Goal: Task Accomplishment & Management: Manage account settings

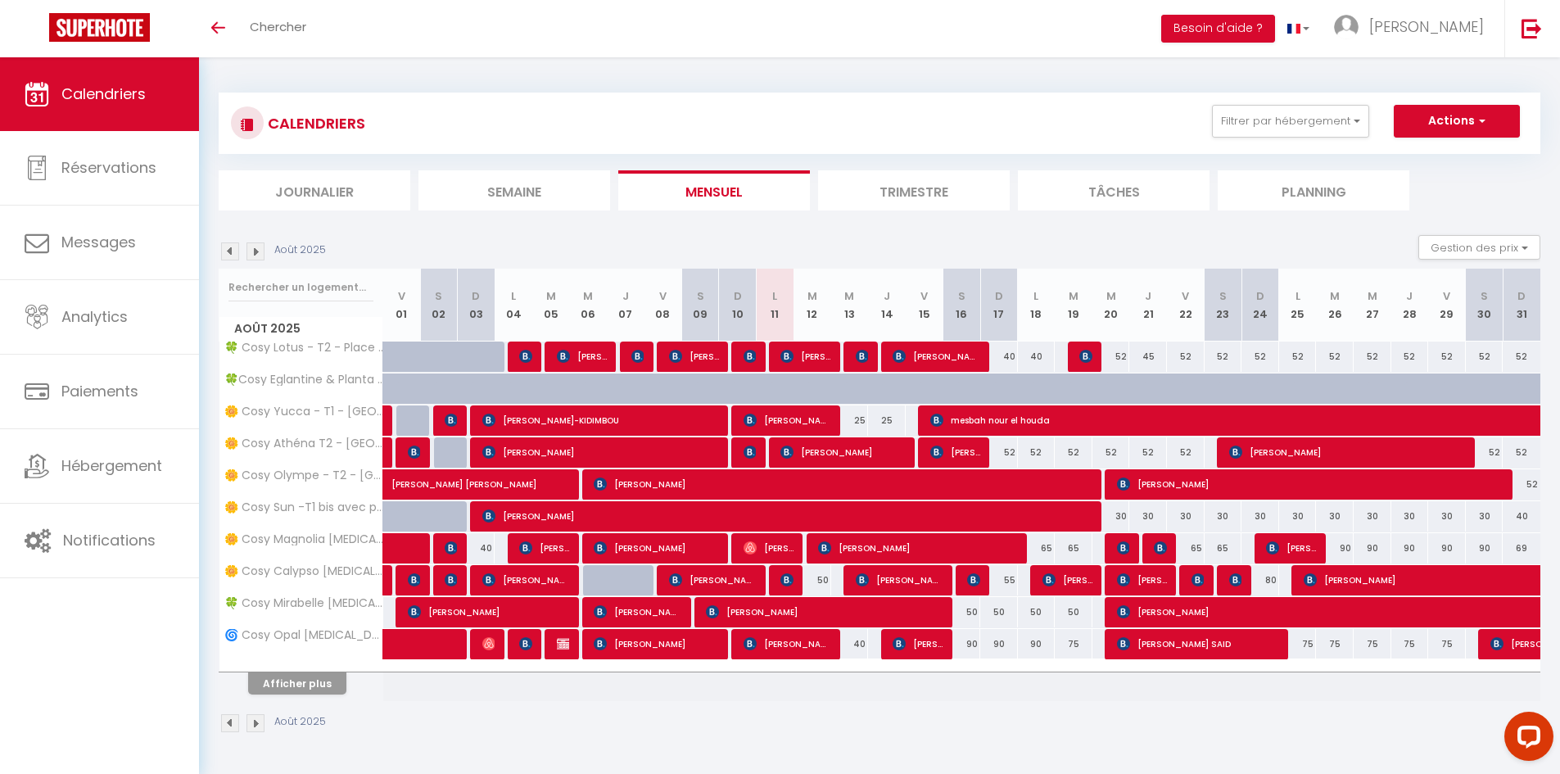
click at [1292, 201] on li "Planning" at bounding box center [1313, 190] width 192 height 40
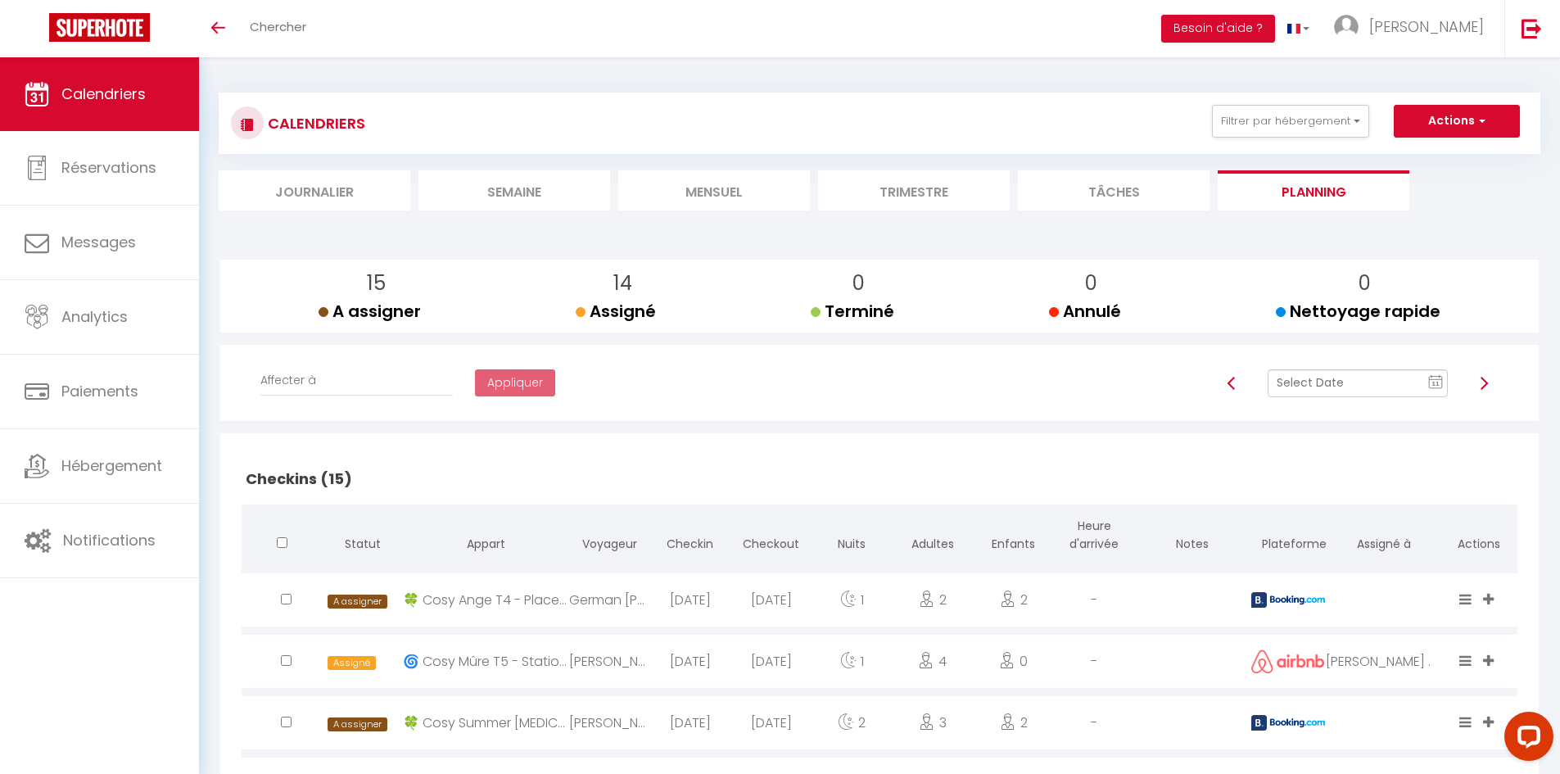
click at [715, 196] on li "Mensuel" at bounding box center [714, 190] width 192 height 40
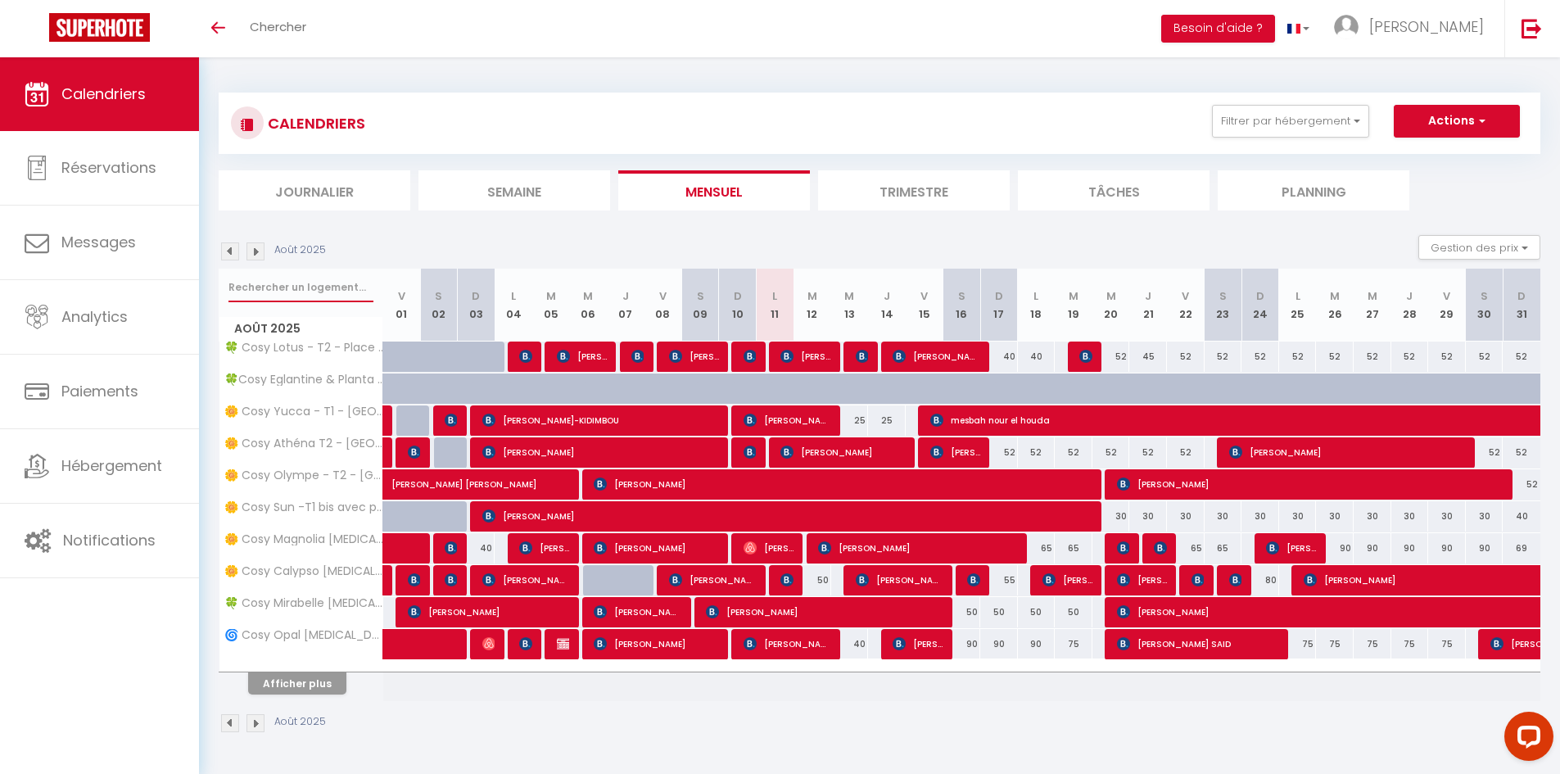
click at [314, 285] on input "text" at bounding box center [300, 287] width 145 height 29
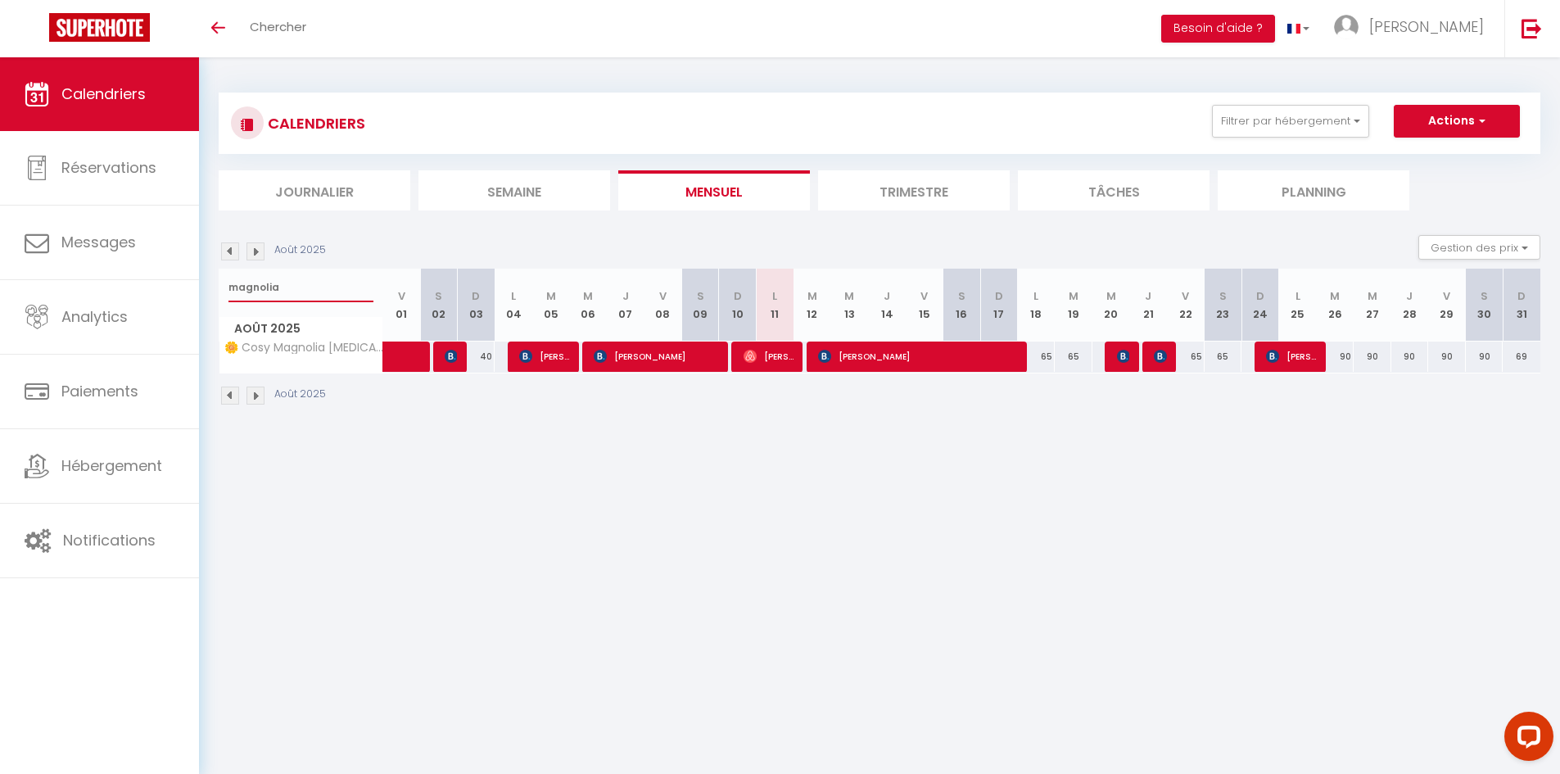
type input "magnolia"
click at [779, 359] on span "[PERSON_NAME]" at bounding box center [768, 356] width 50 height 31
select select "OK"
select select "0"
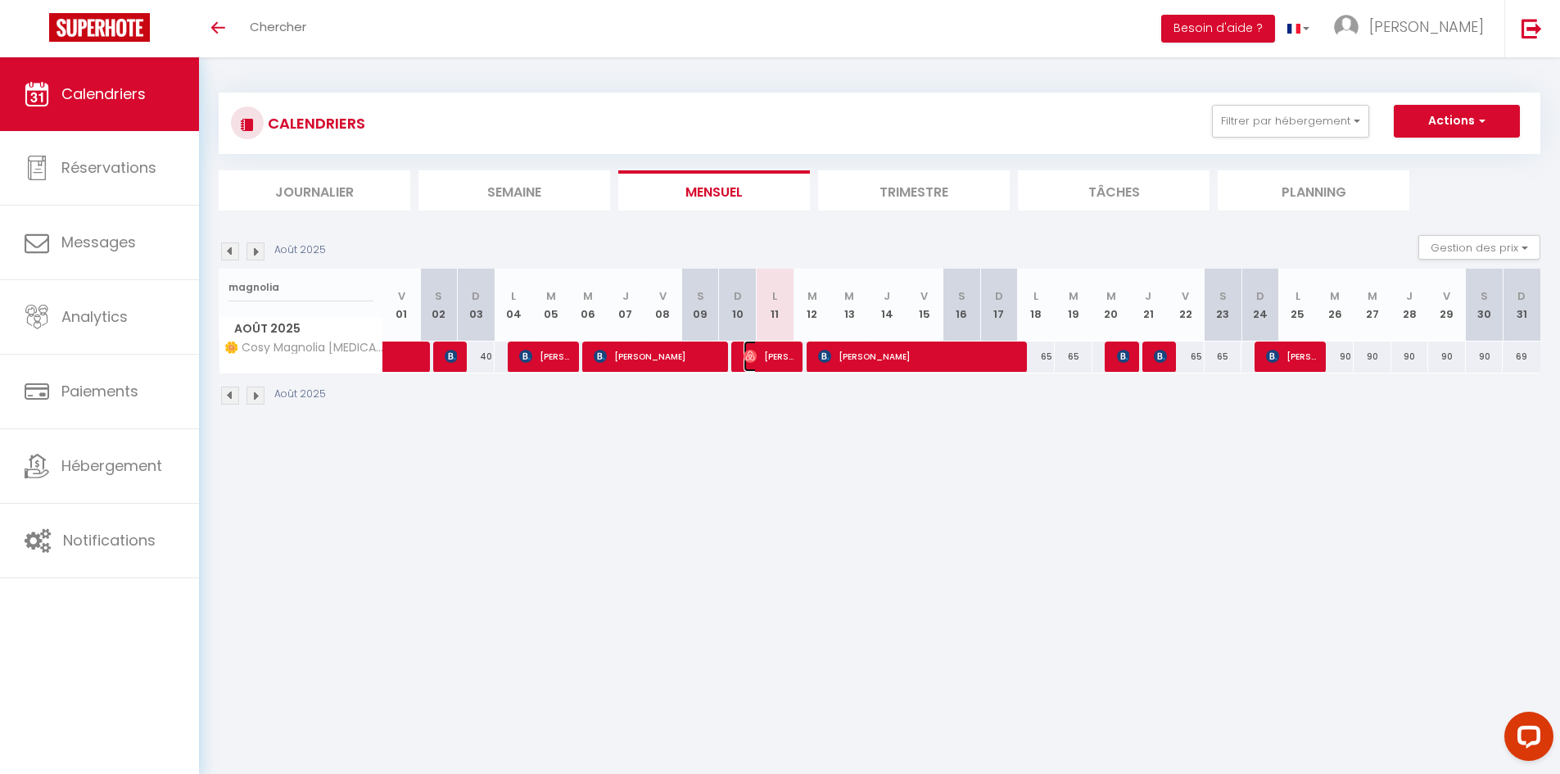
select select "0"
select select "1"
select select
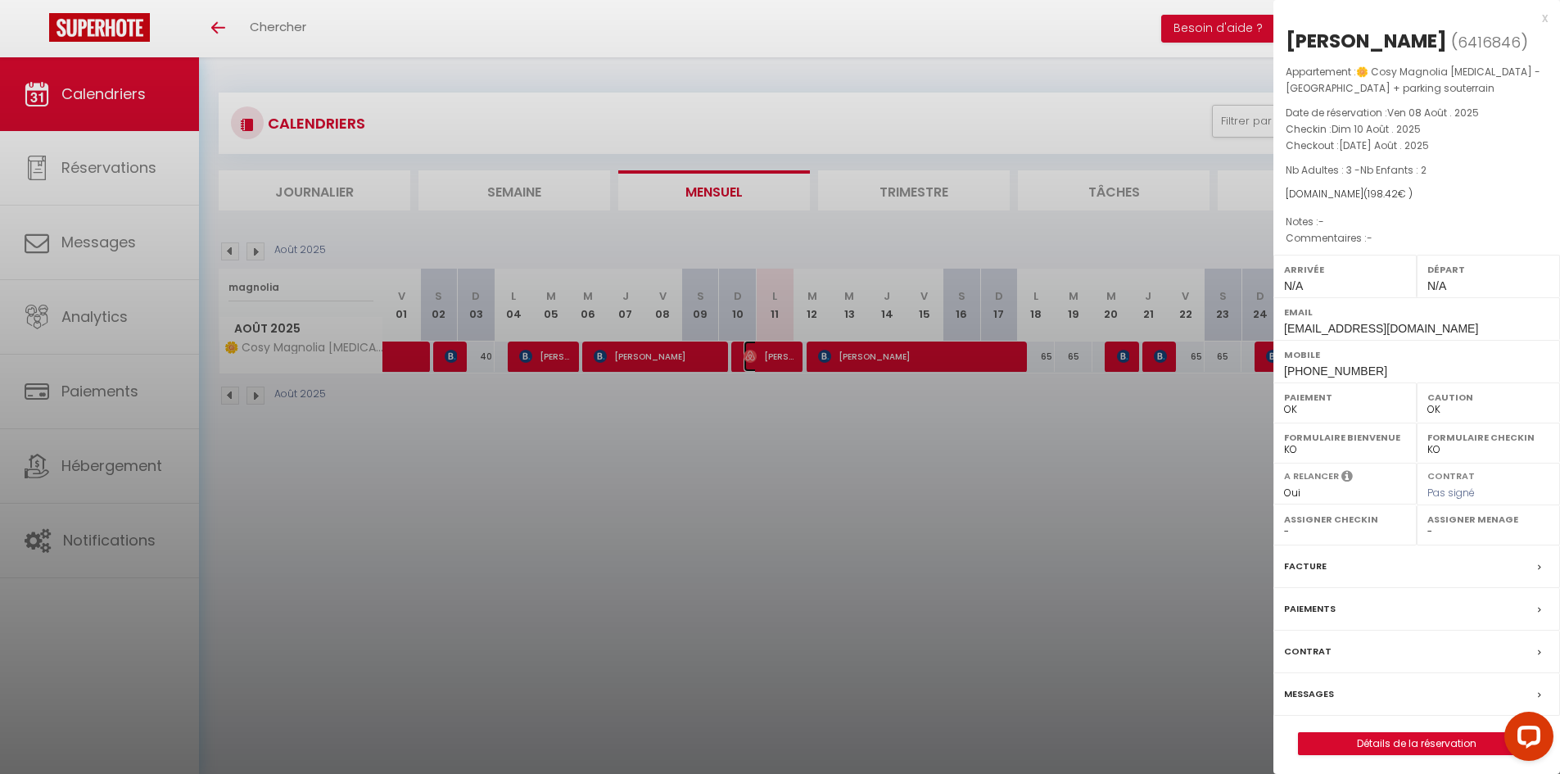
select select "34416"
click at [756, 435] on div at bounding box center [780, 387] width 1560 height 774
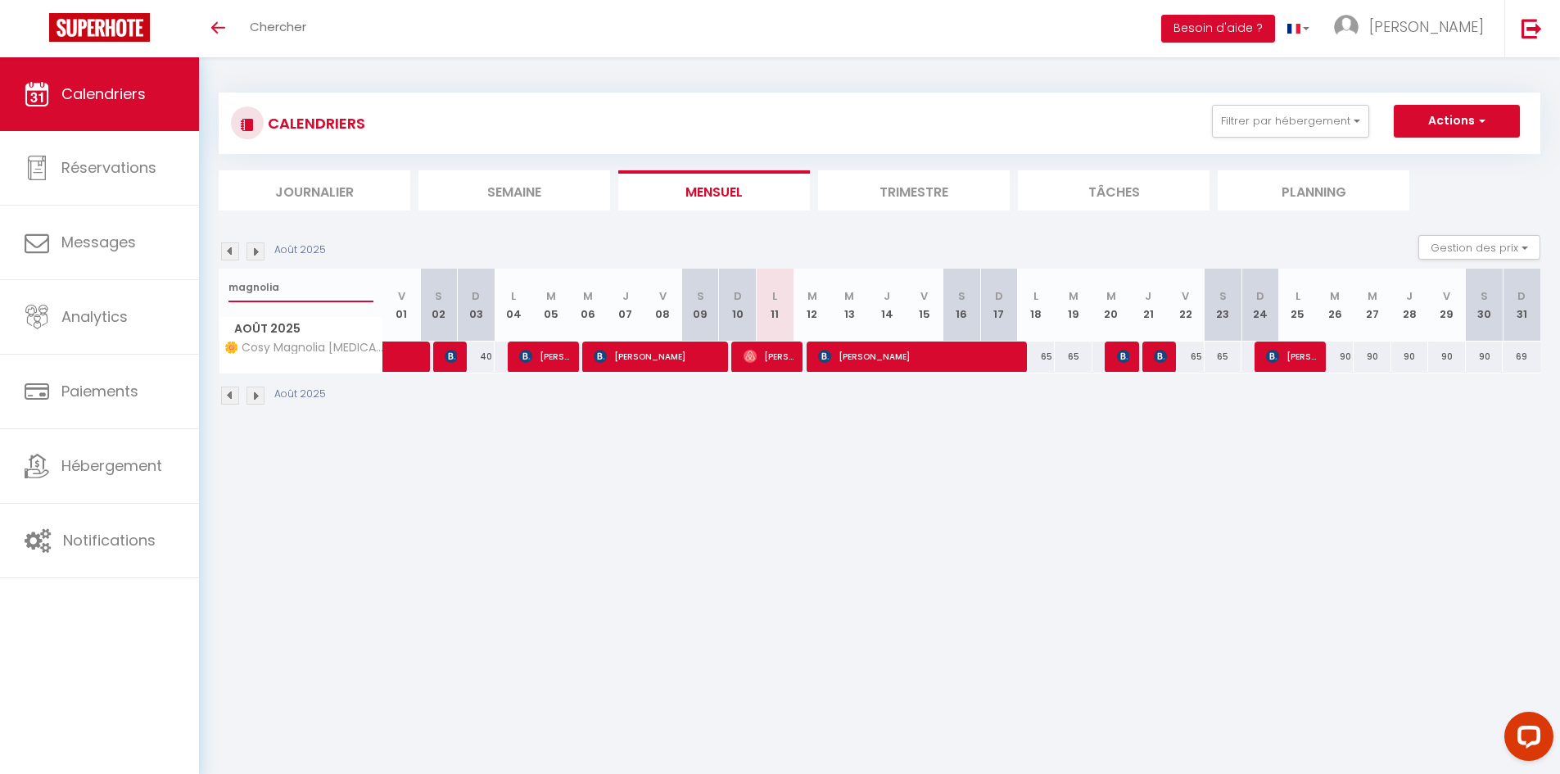
click at [295, 290] on input "magnolia" at bounding box center [300, 287] width 145 height 29
click at [1304, 196] on li "Planning" at bounding box center [1313, 190] width 192 height 40
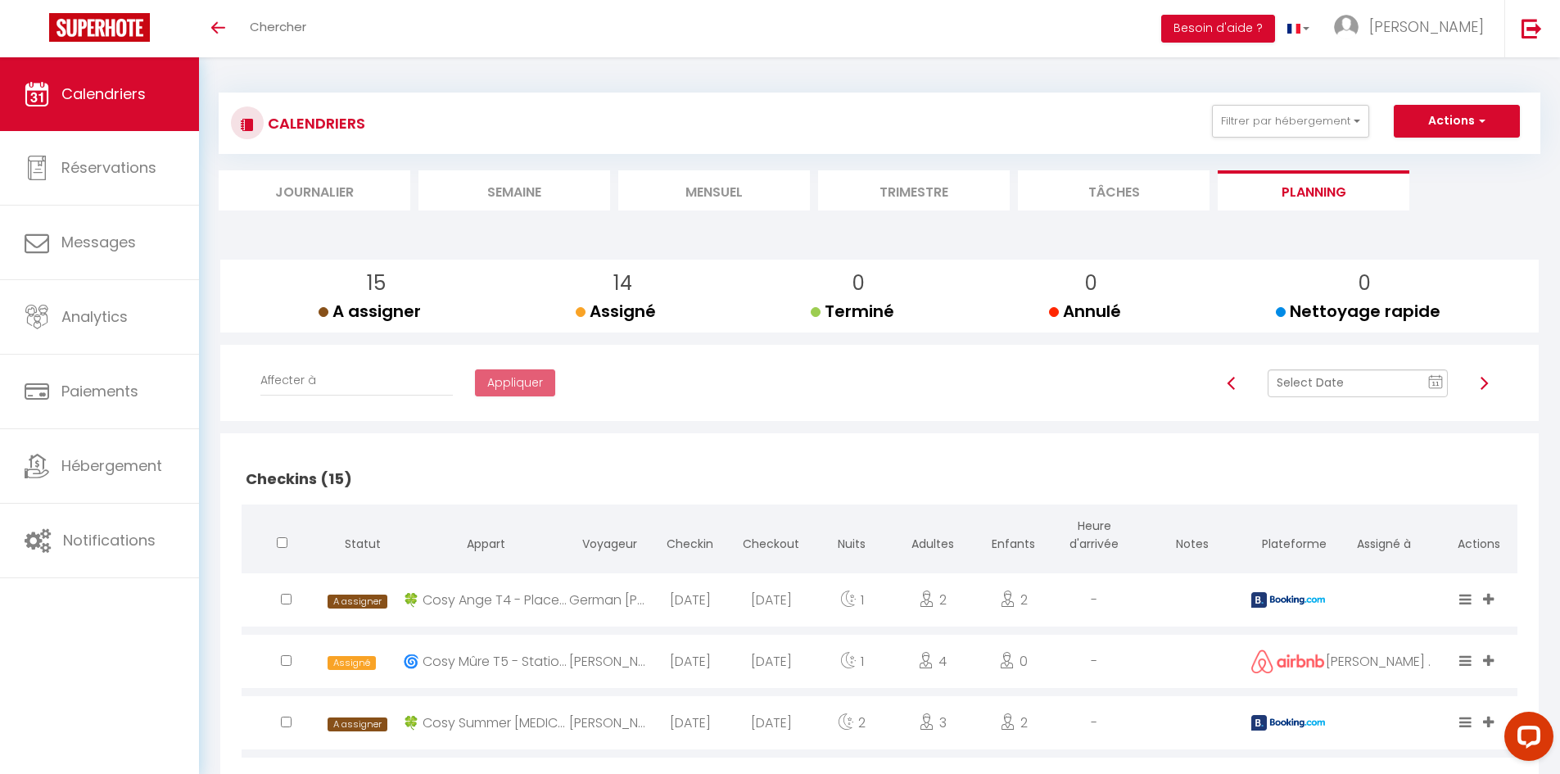
click at [1353, 384] on input "text" at bounding box center [1357, 383] width 180 height 28
click at [1425, 497] on td "9" at bounding box center [1424, 497] width 26 height 26
click at [1373, 385] on input "text" at bounding box center [1357, 383] width 180 height 28
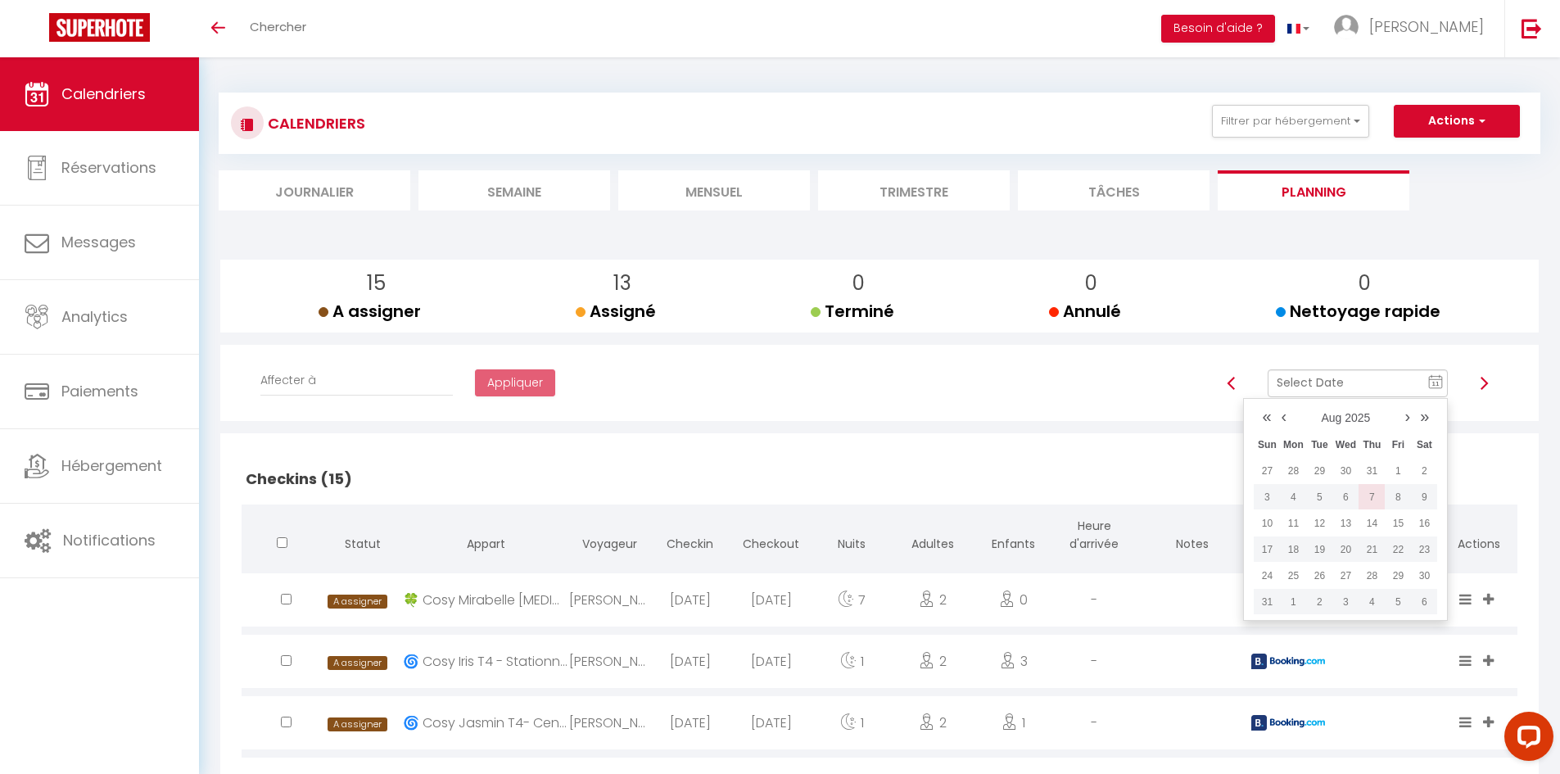
click at [1378, 495] on td "7" at bounding box center [1371, 497] width 26 height 26
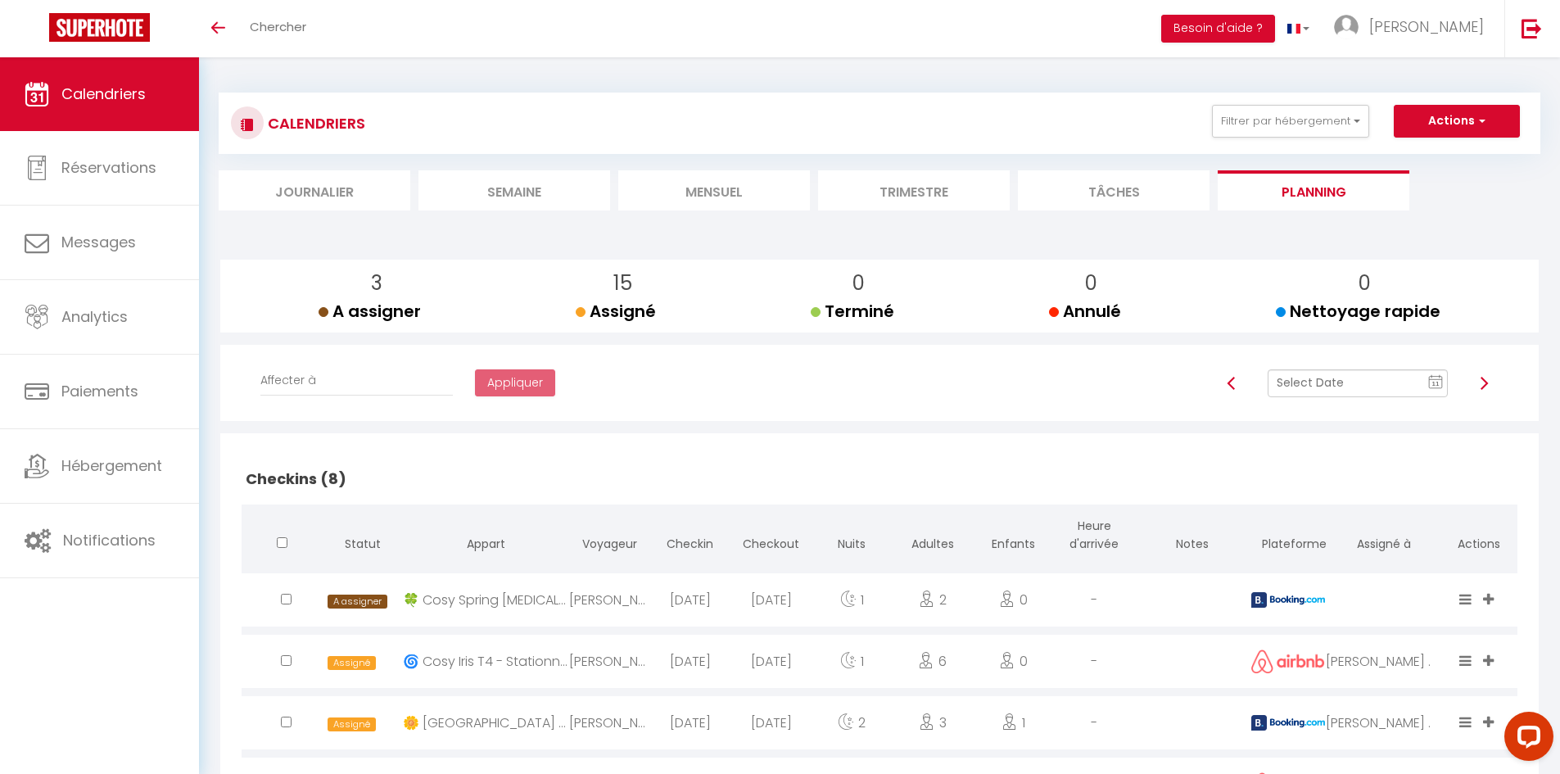
click at [1343, 390] on input "text" at bounding box center [1357, 383] width 180 height 28
click at [1416, 496] on td "9" at bounding box center [1424, 497] width 26 height 26
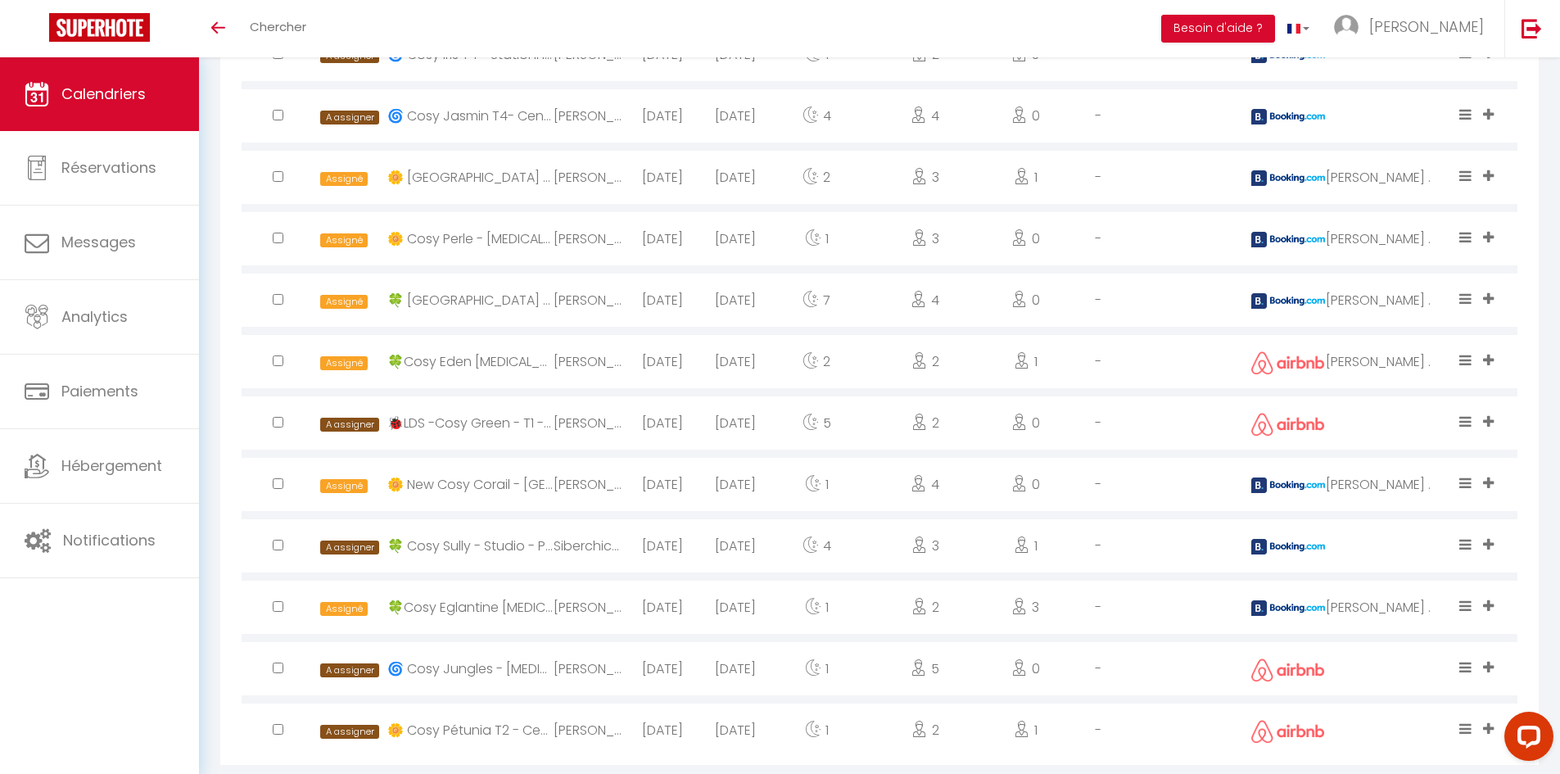
scroll to position [1692, 0]
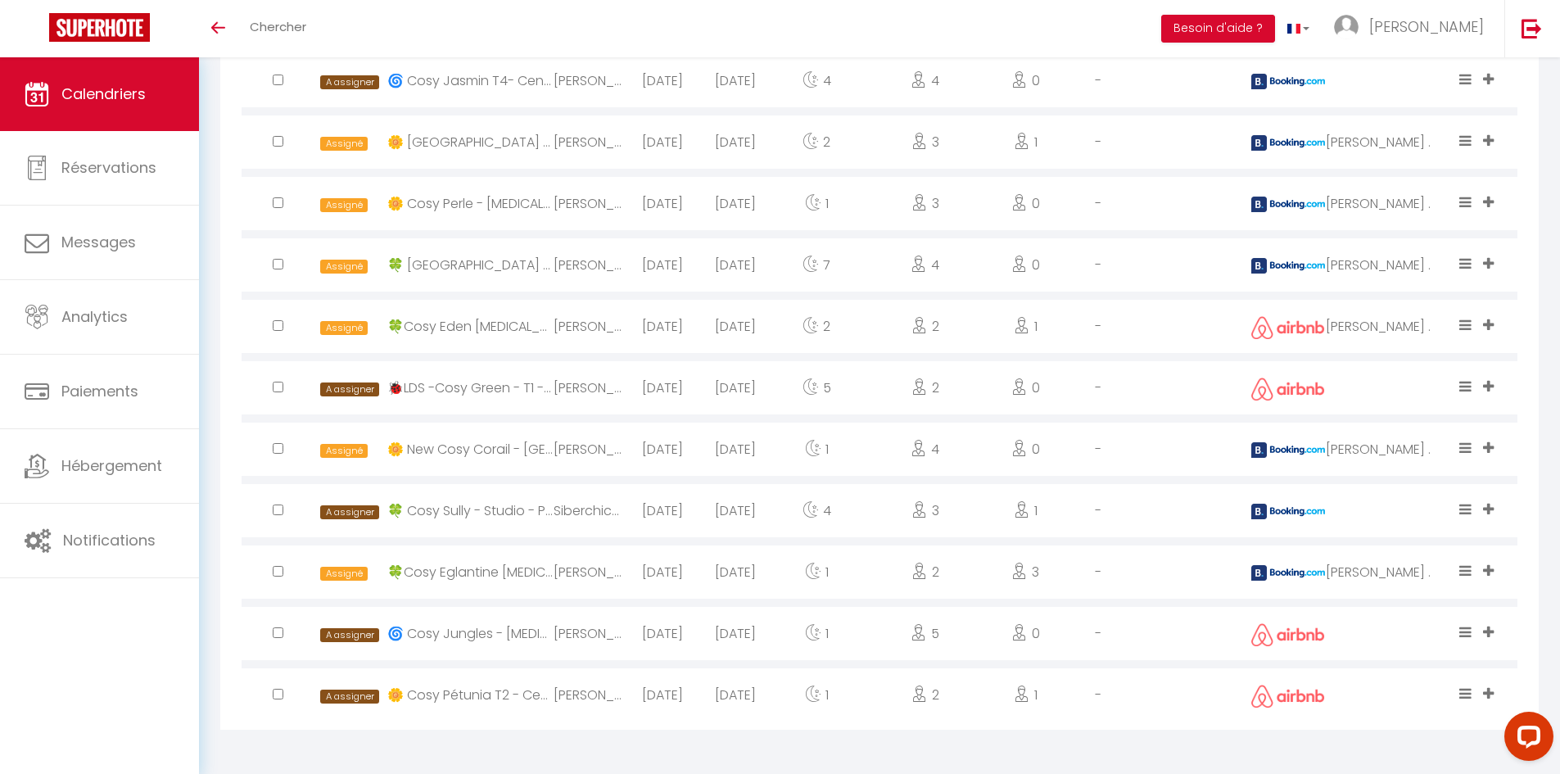
click at [273, 386] on input "checkbox" at bounding box center [278, 386] width 11 height 11
checkbox input "true"
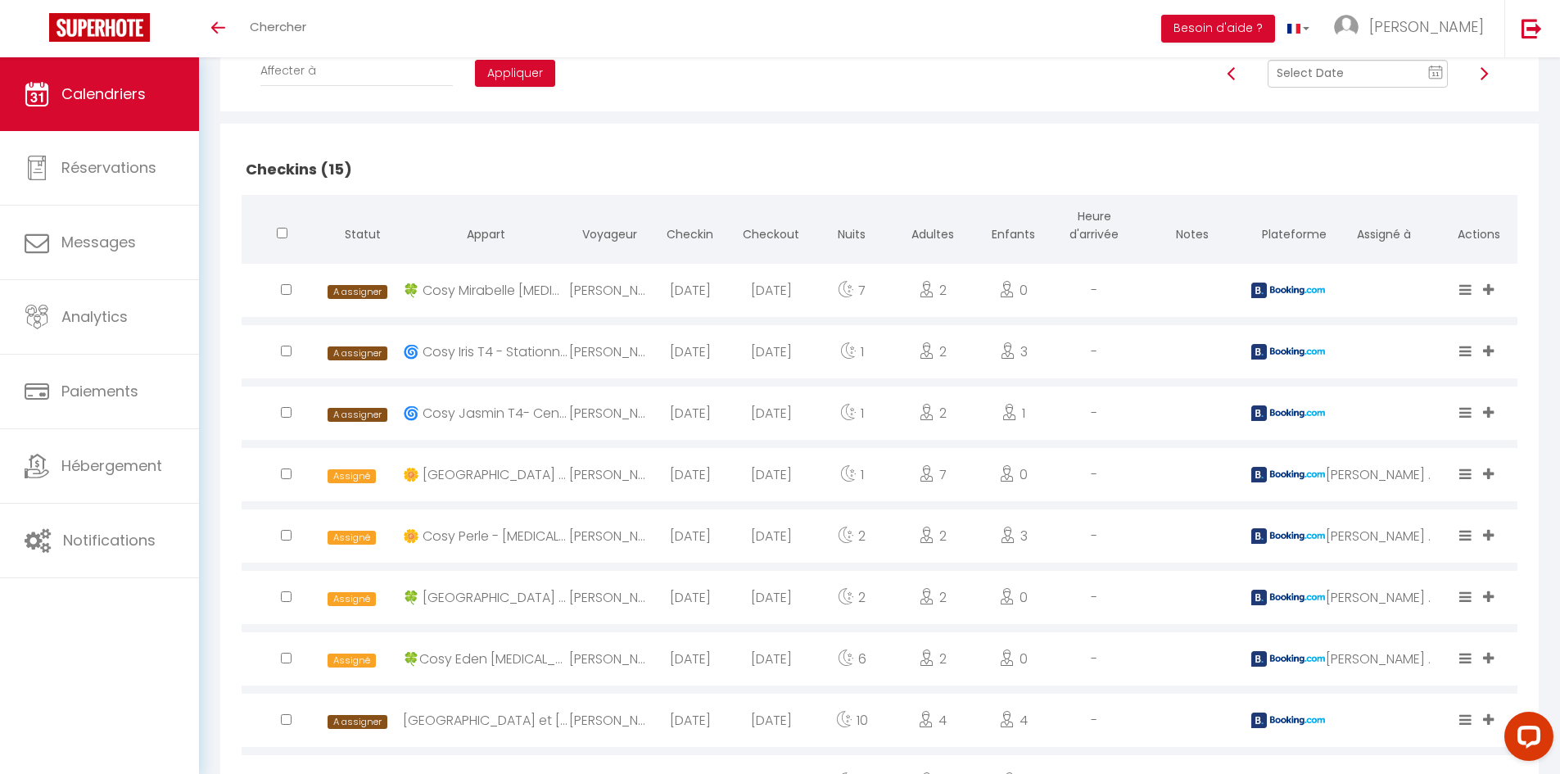
scroll to position [55, 0]
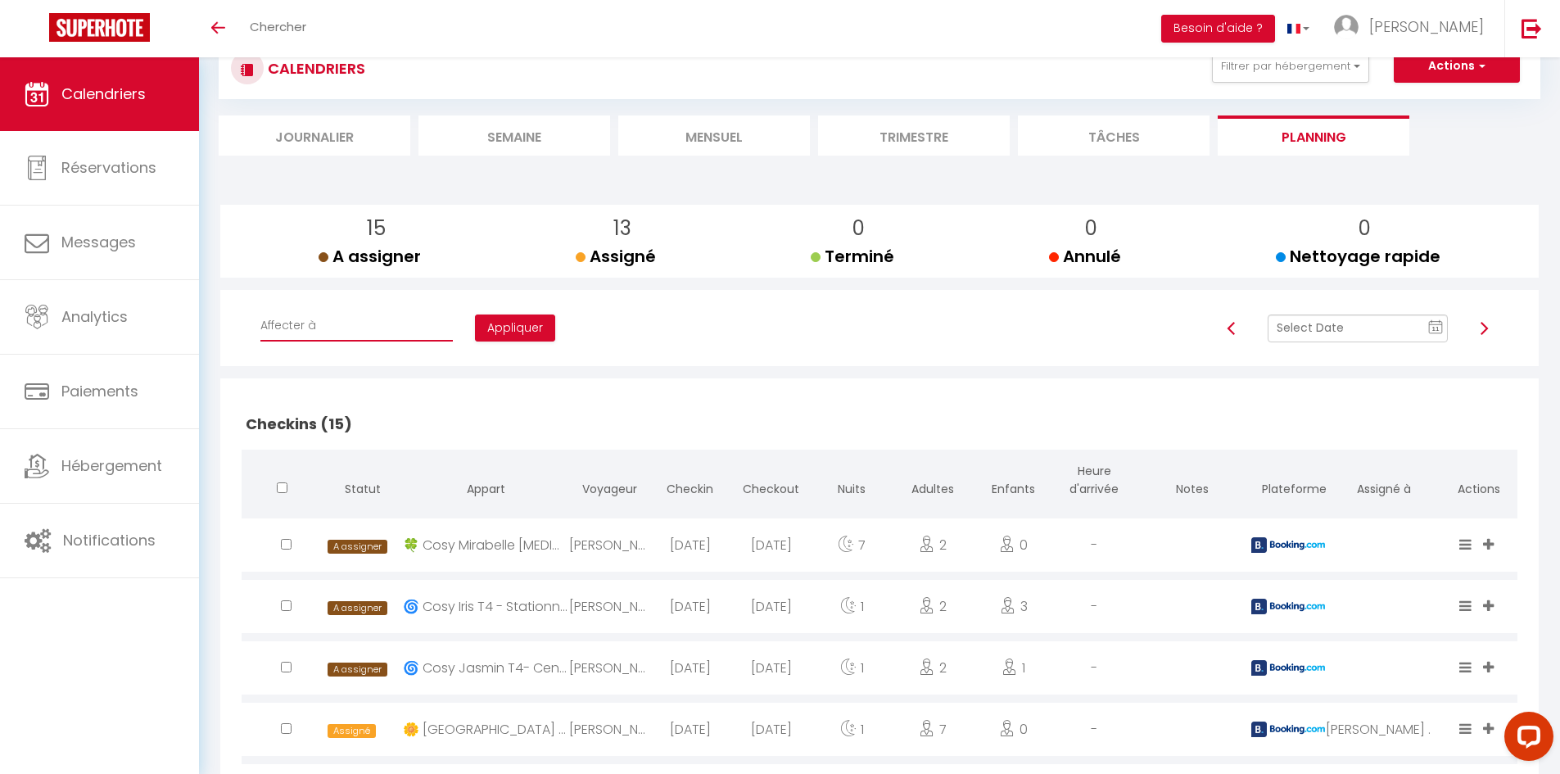
click at [373, 332] on select "Affecter à [PERSON_NAME] [PERSON_NAME] [PERSON_NAME] [PERSON_NAME] [PERSON_NAME…" at bounding box center [356, 325] width 192 height 31
select select "47858"
click at [260, 310] on select "Affecter à [PERSON_NAME] [PERSON_NAME] [PERSON_NAME] [PERSON_NAME] [PERSON_NAME…" at bounding box center [356, 325] width 192 height 31
click at [475, 325] on button "Appliquer" at bounding box center [515, 328] width 80 height 28
checkbox input "false"
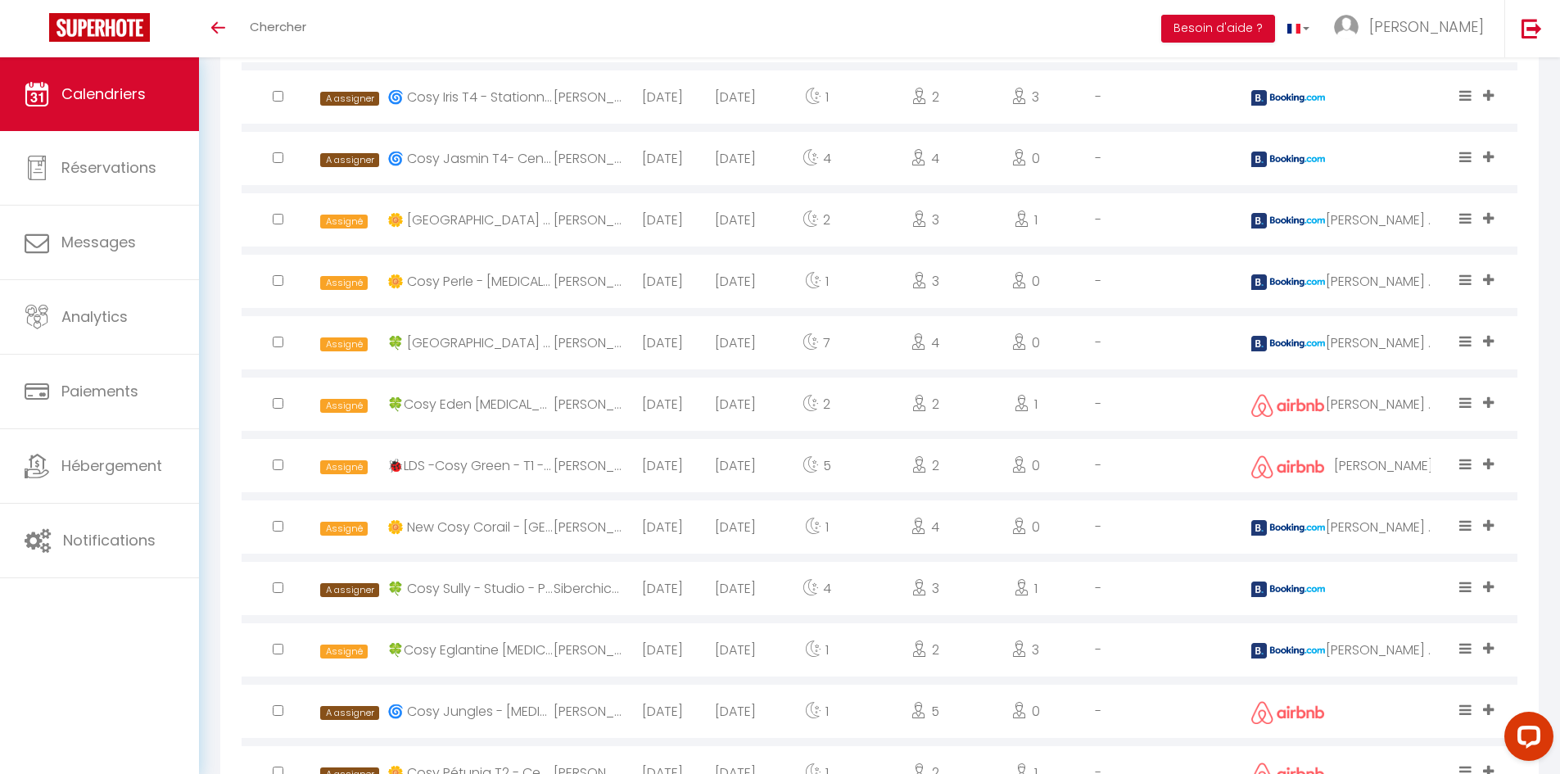
scroll to position [1692, 0]
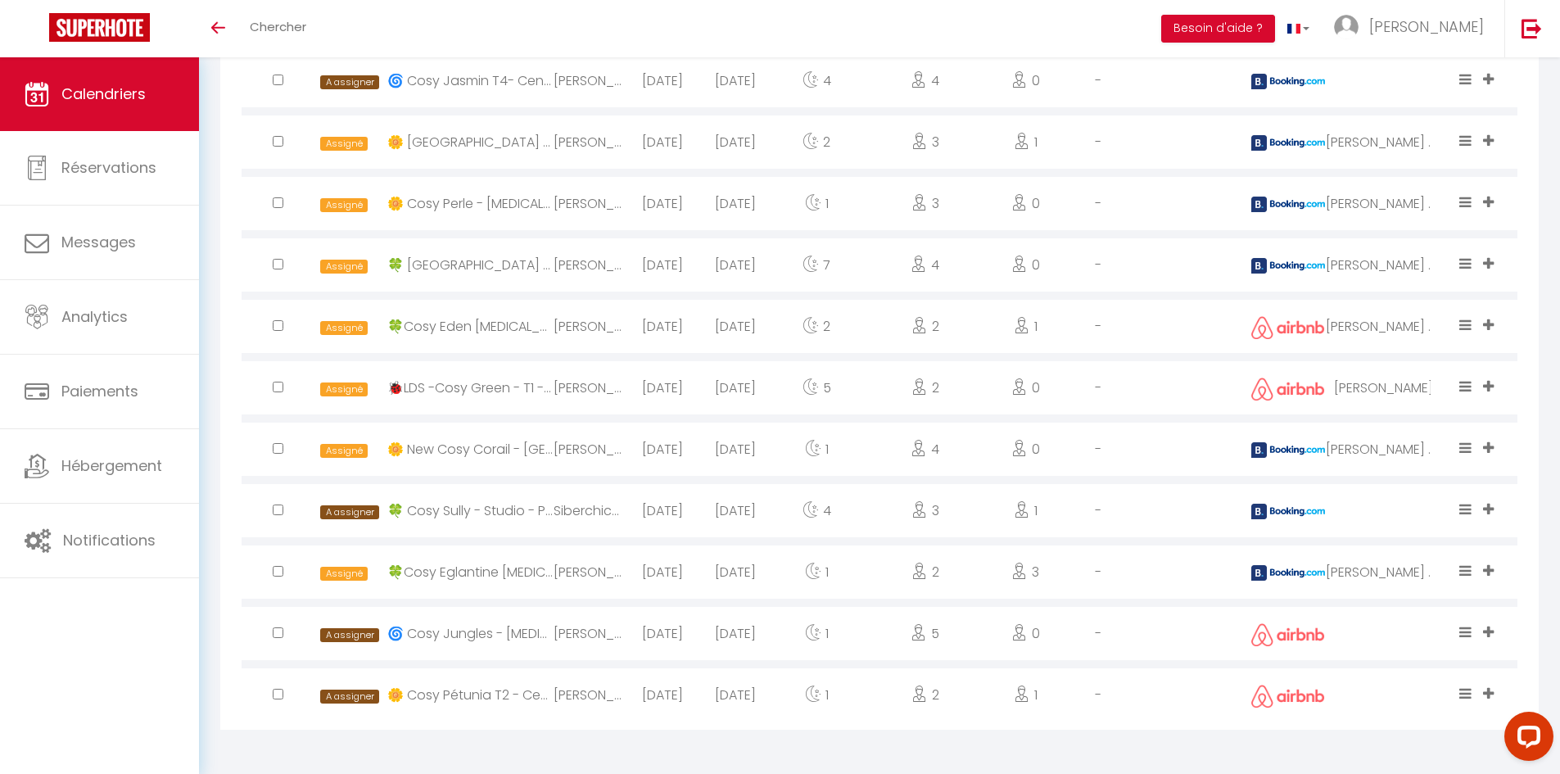
click at [281, 694] on input "checkbox" at bounding box center [278, 693] width 11 height 11
checkbox input "true"
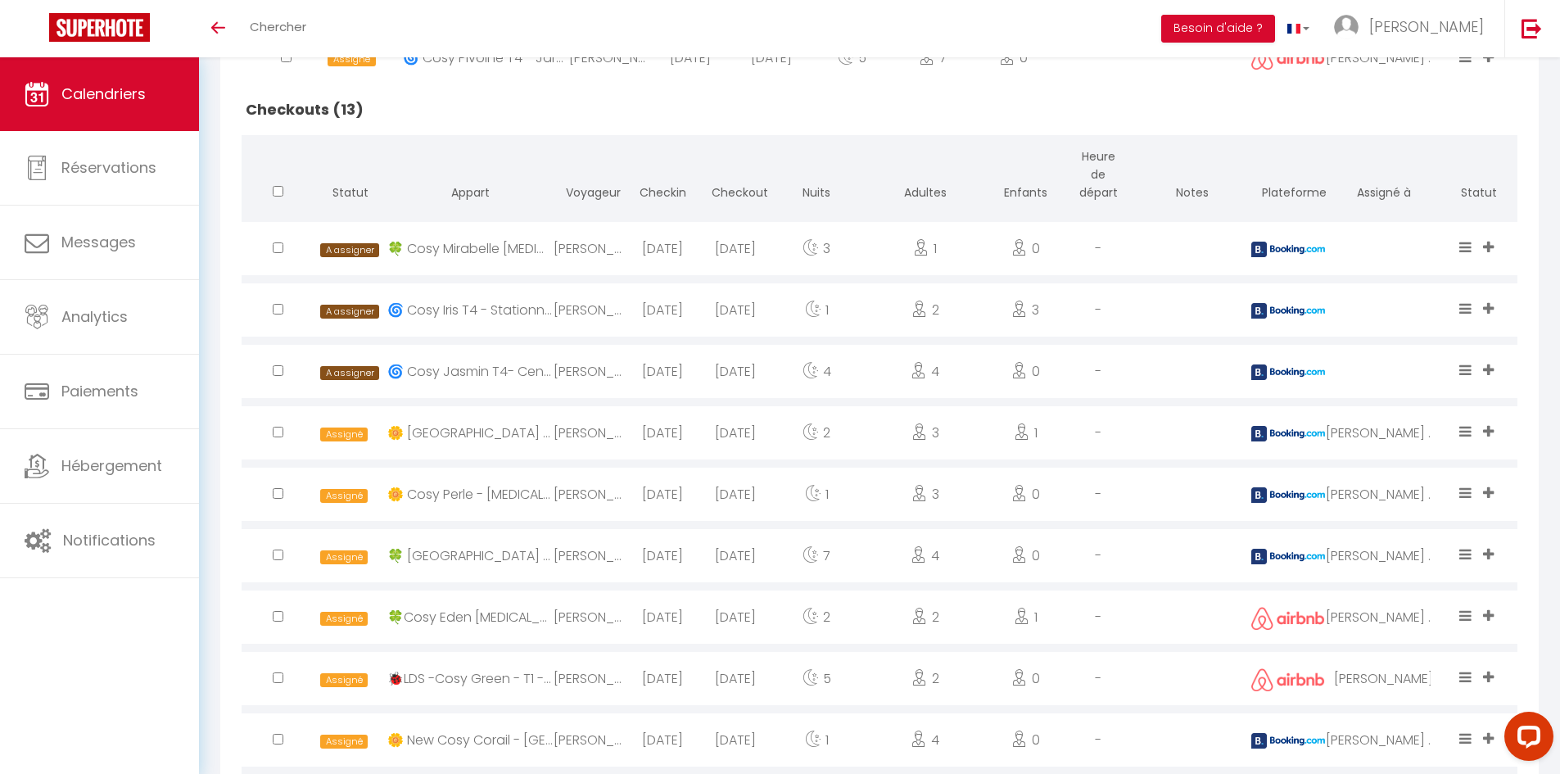
scroll to position [1365, 0]
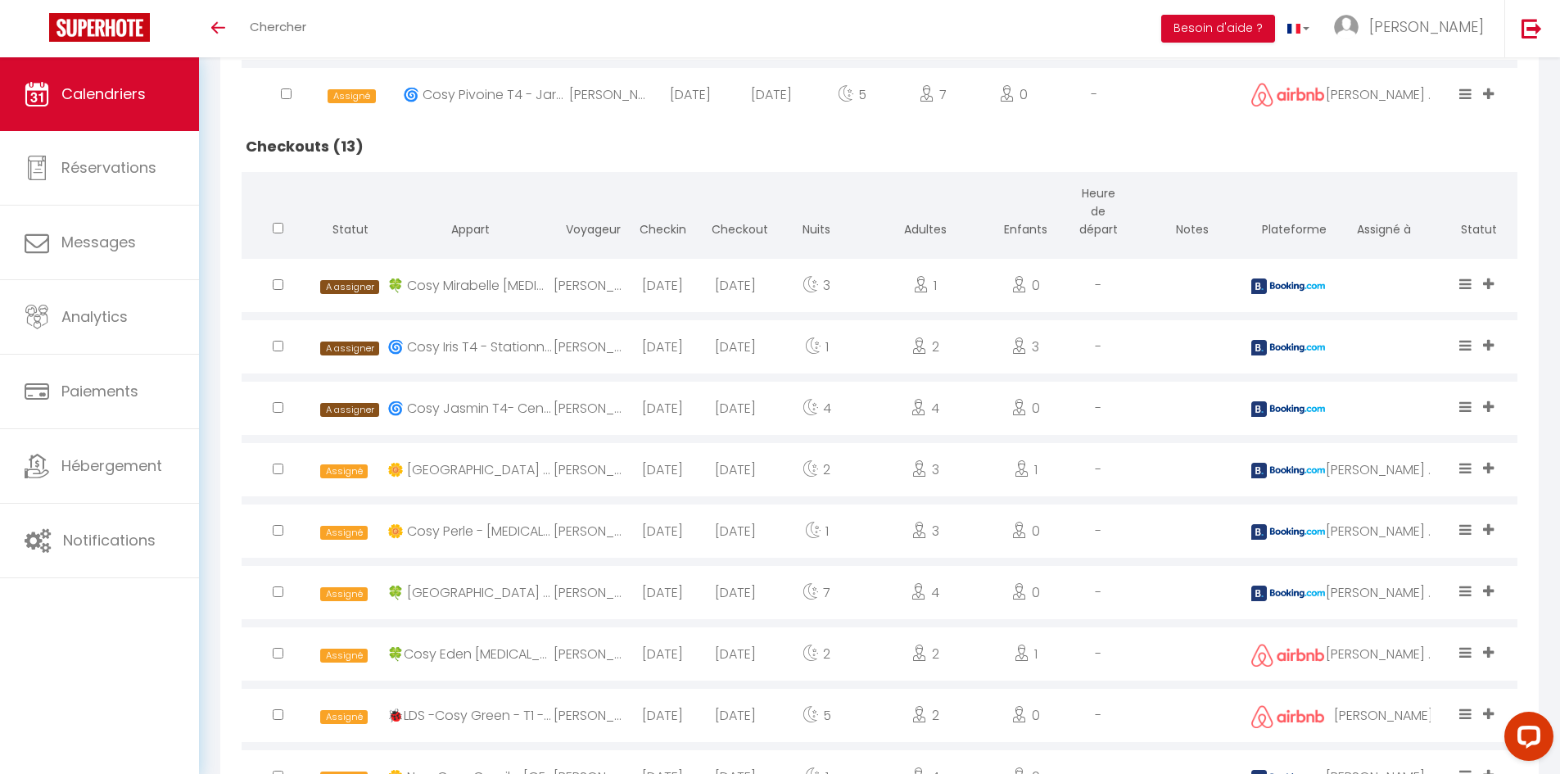
click at [274, 287] on input "checkbox" at bounding box center [278, 284] width 11 height 11
checkbox input "true"
click at [278, 413] on div at bounding box center [277, 407] width 73 height 53
click at [278, 406] on input "checkbox" at bounding box center [278, 407] width 11 height 11
checkbox input "true"
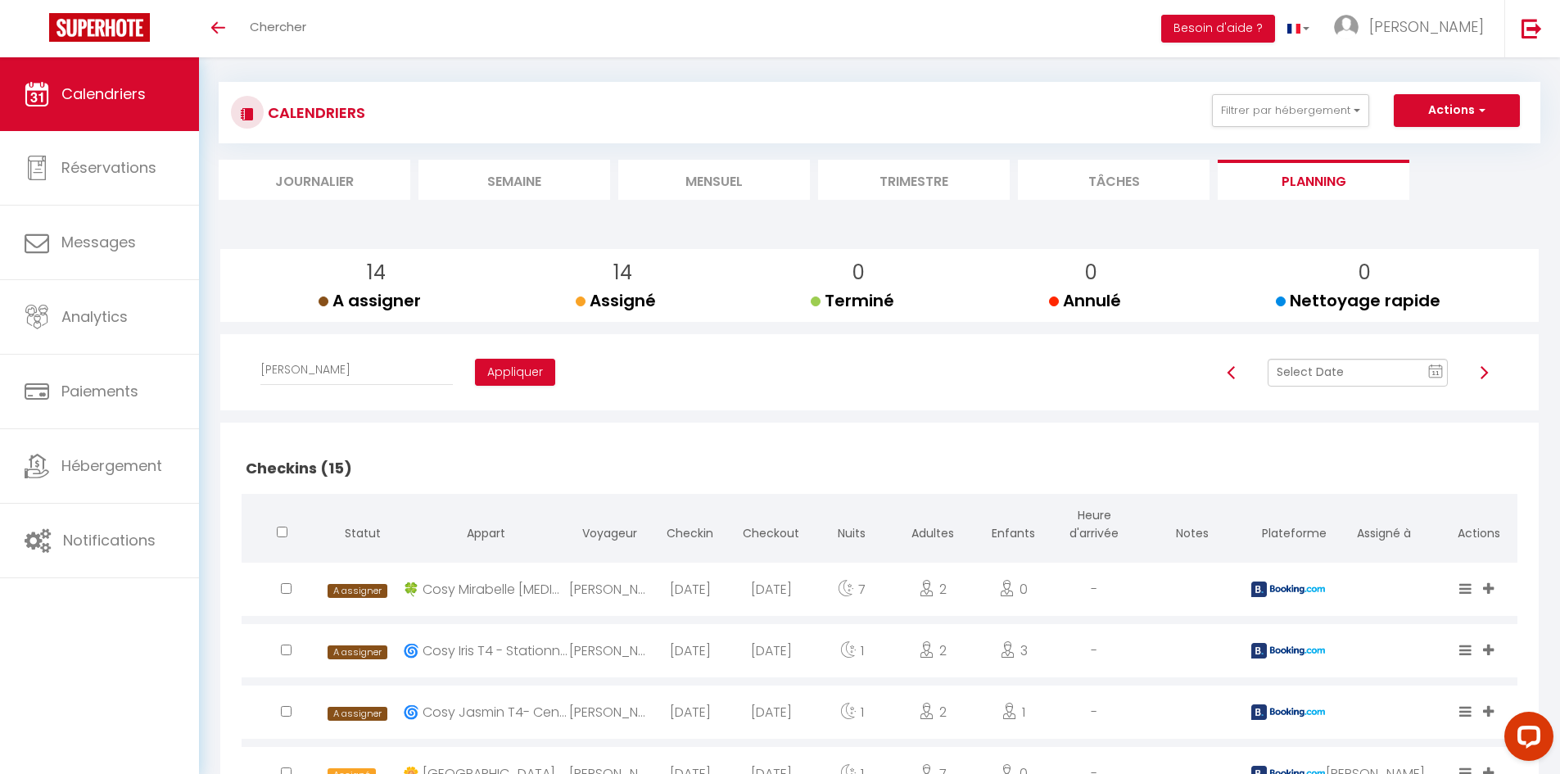
scroll to position [0, 0]
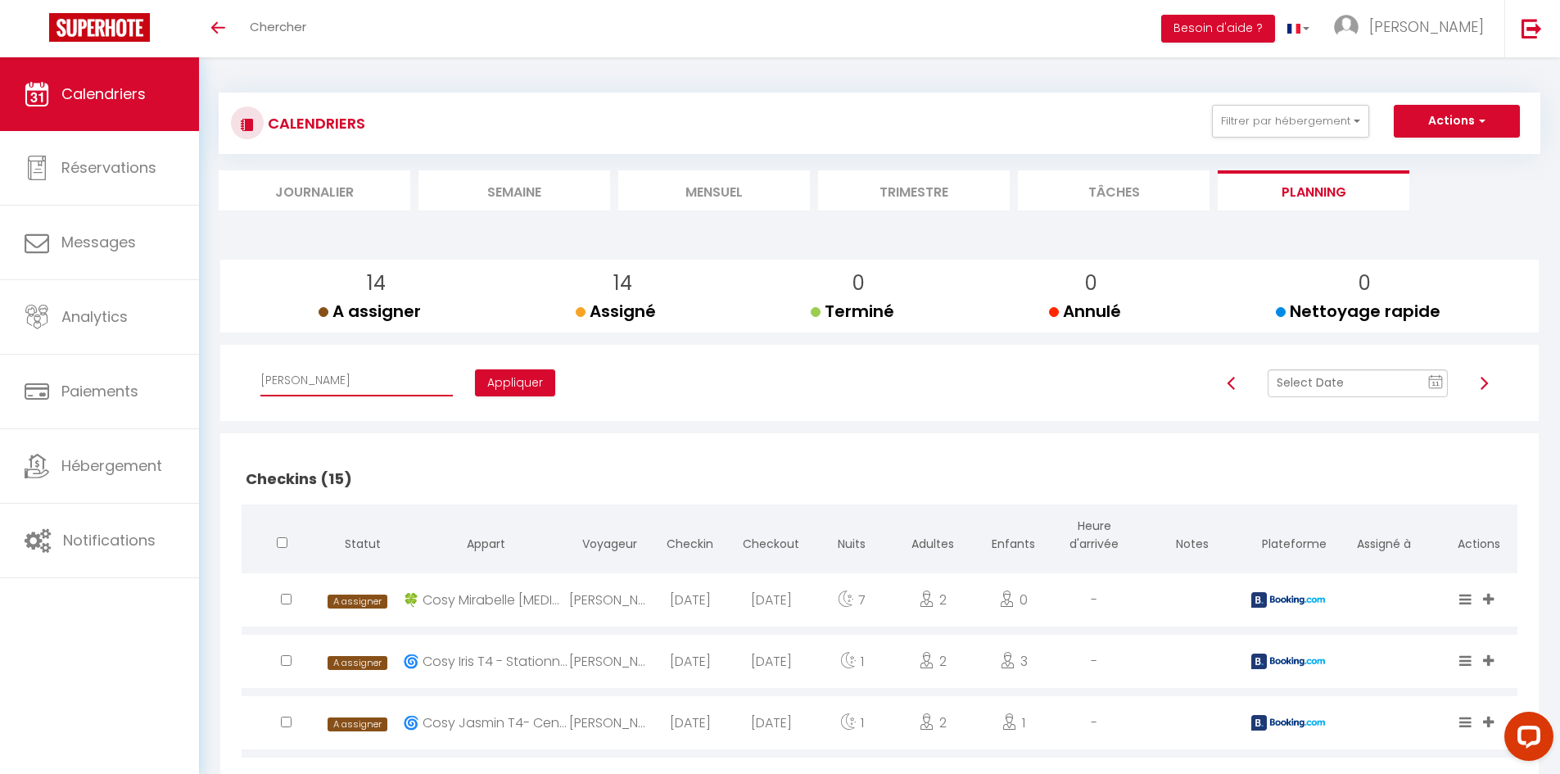
click at [386, 379] on select "Affecter à [PERSON_NAME] [PERSON_NAME] [PERSON_NAME] [PERSON_NAME] [PERSON_NAME…" at bounding box center [356, 380] width 192 height 31
select select "42227"
click at [260, 365] on select "Affecter à [PERSON_NAME] [PERSON_NAME] [PERSON_NAME] [PERSON_NAME] [PERSON_NAME…" at bounding box center [356, 380] width 192 height 31
click at [475, 384] on button "Appliquer" at bounding box center [515, 383] width 80 height 28
checkbox input "false"
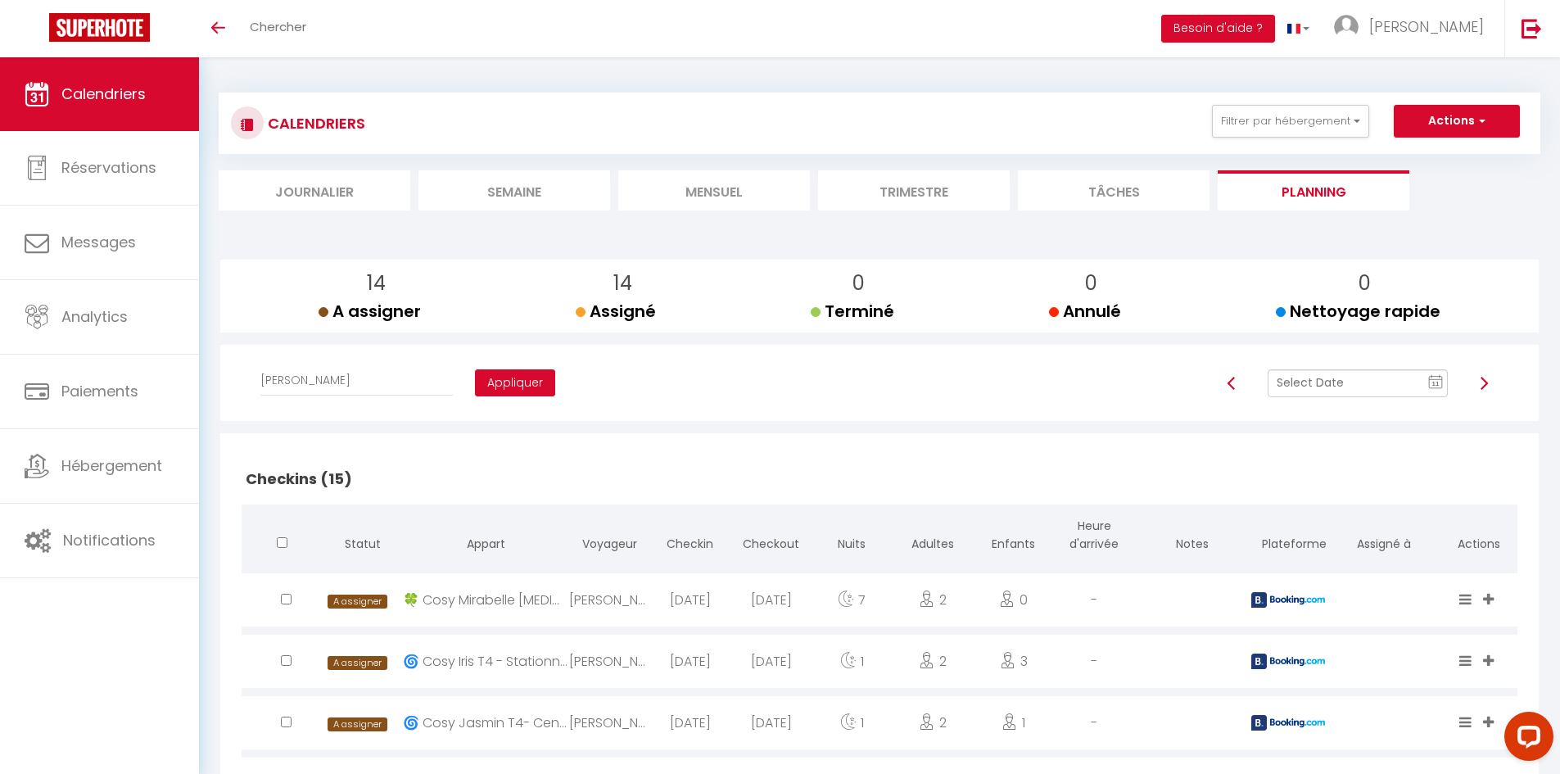
checkbox input "false"
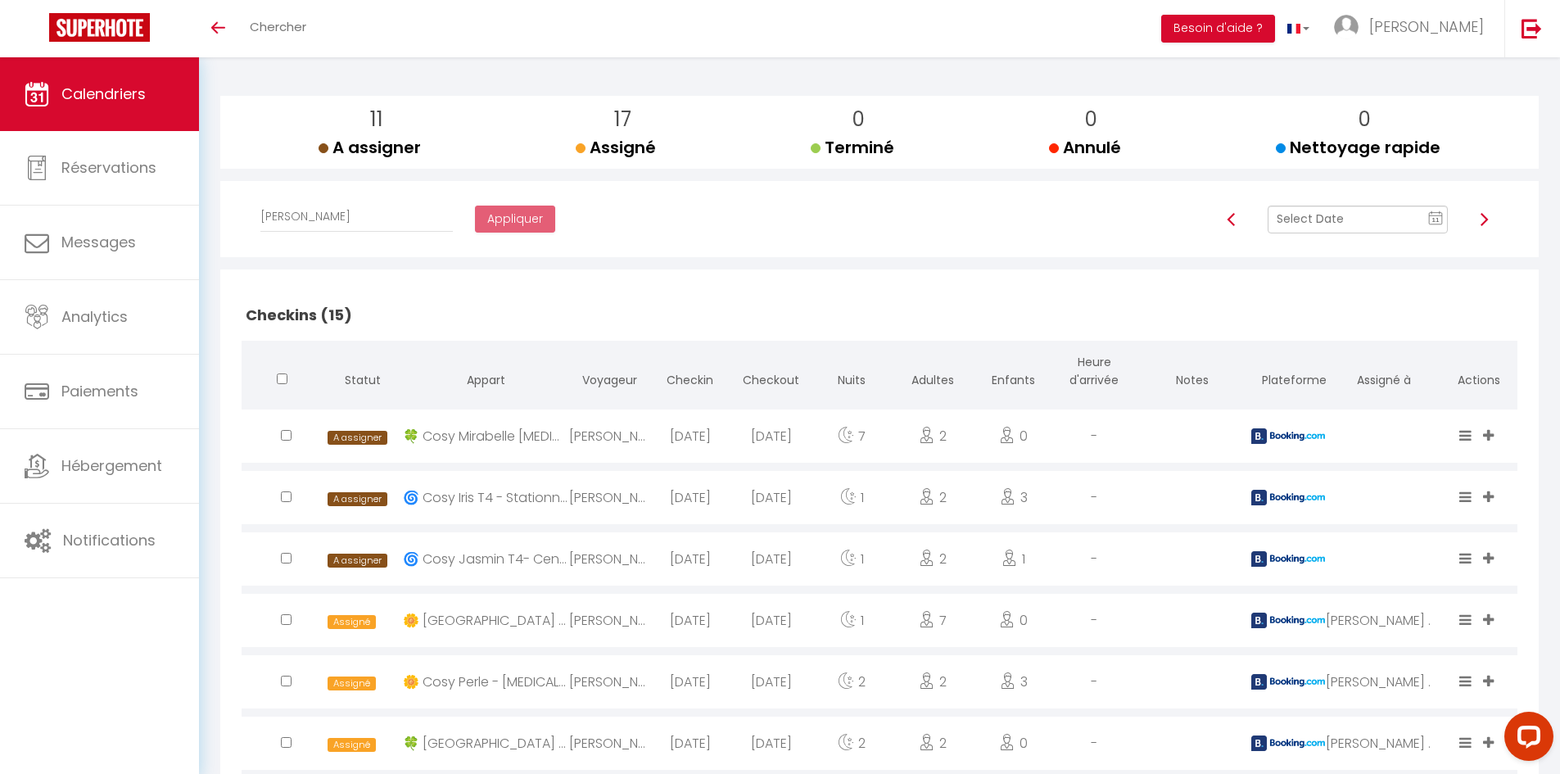
scroll to position [246, 0]
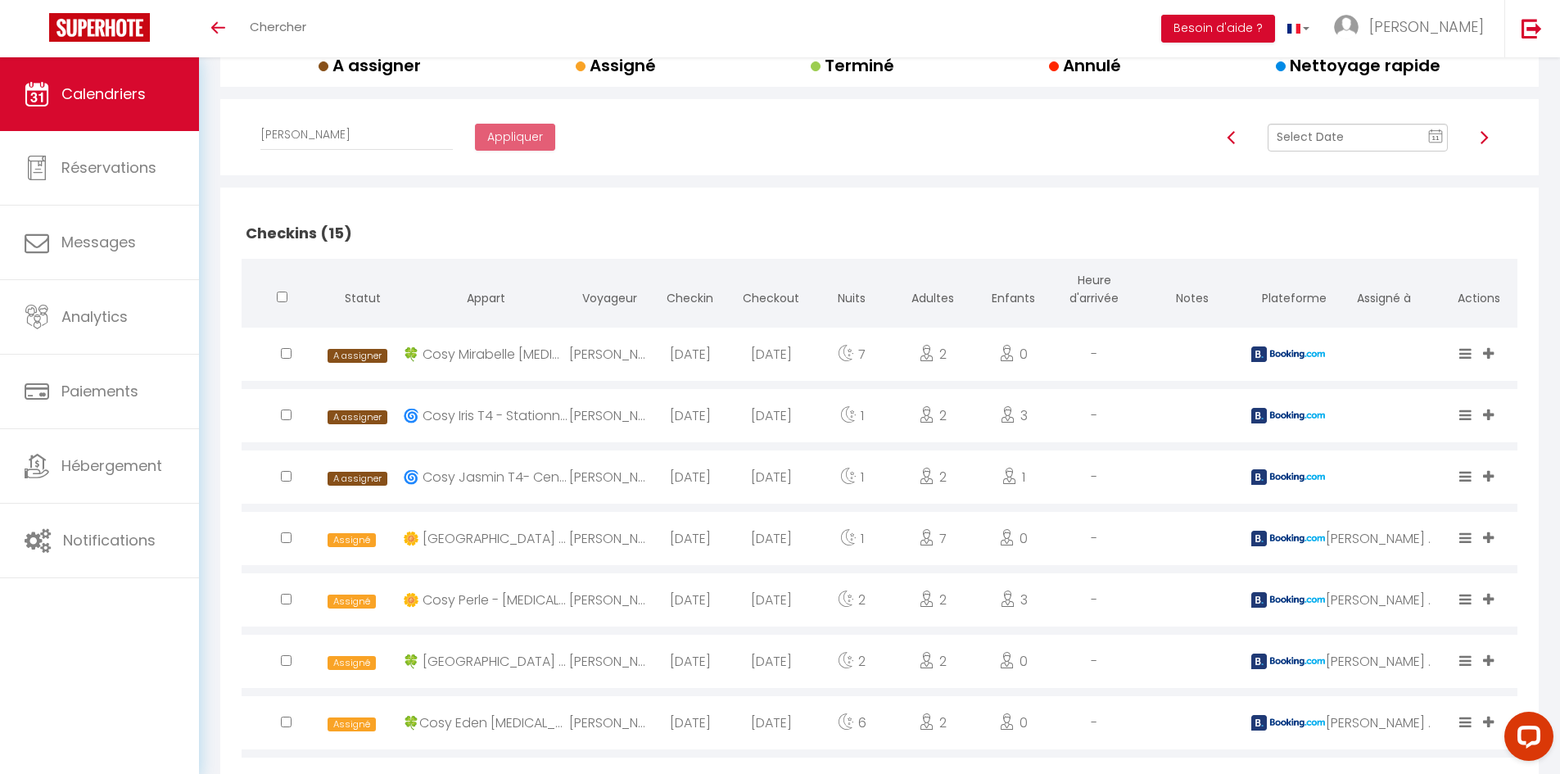
click at [283, 359] on input "checkbox" at bounding box center [286, 353] width 11 height 11
checkbox input "true"
click at [284, 355] on input "checkbox" at bounding box center [286, 353] width 11 height 11
checkbox input "true"
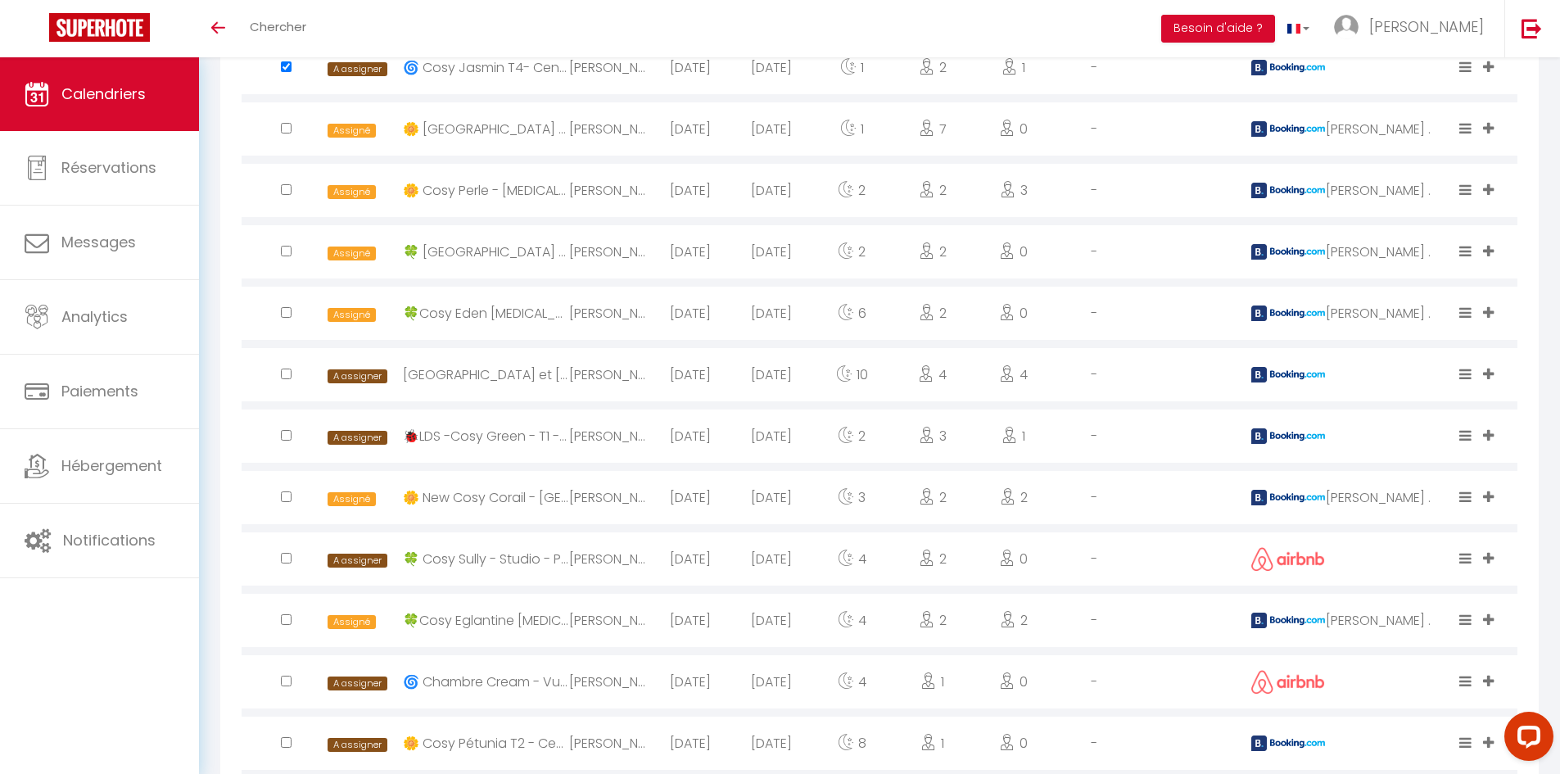
scroll to position [737, 0]
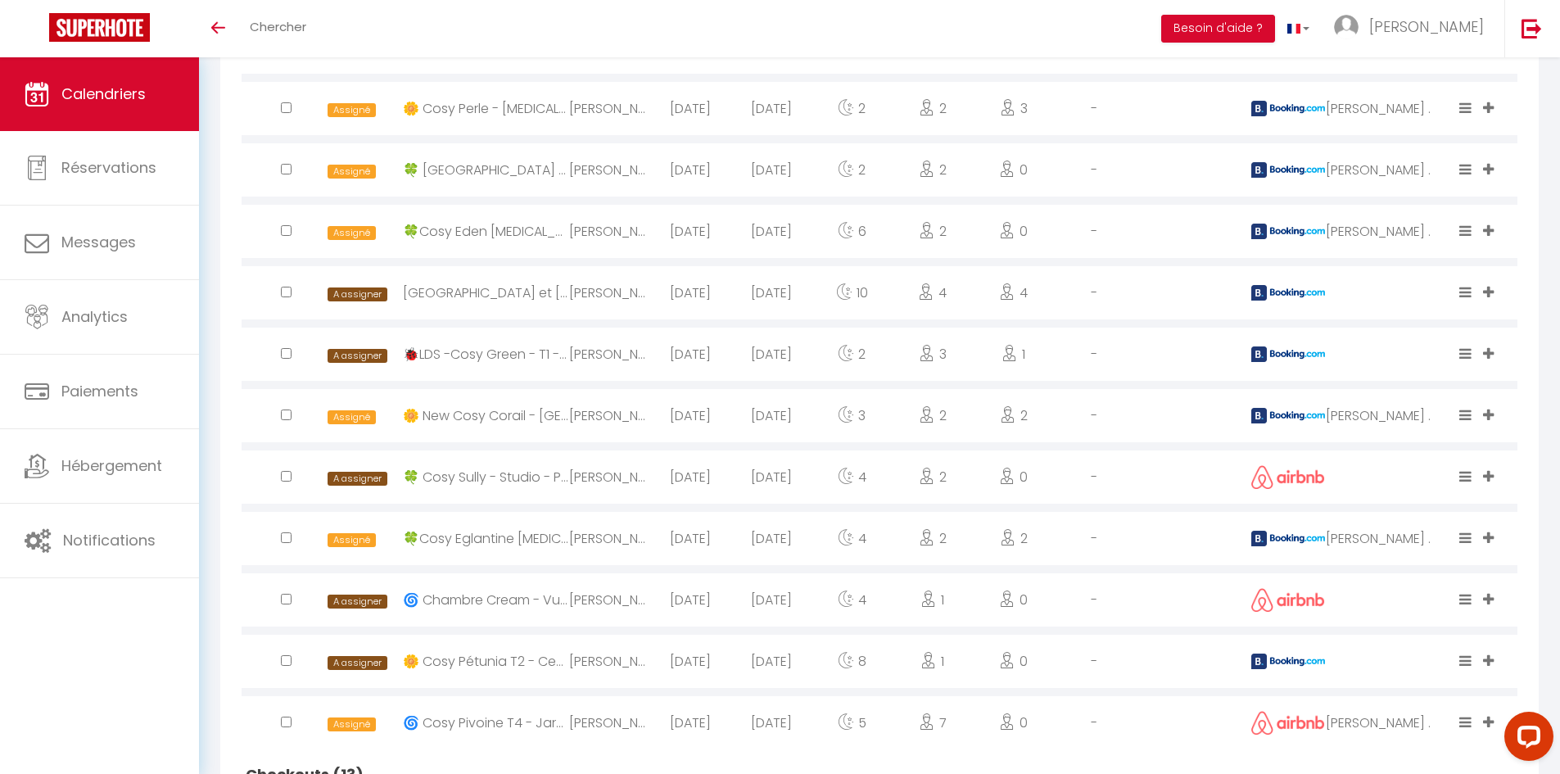
checkbox input "true"
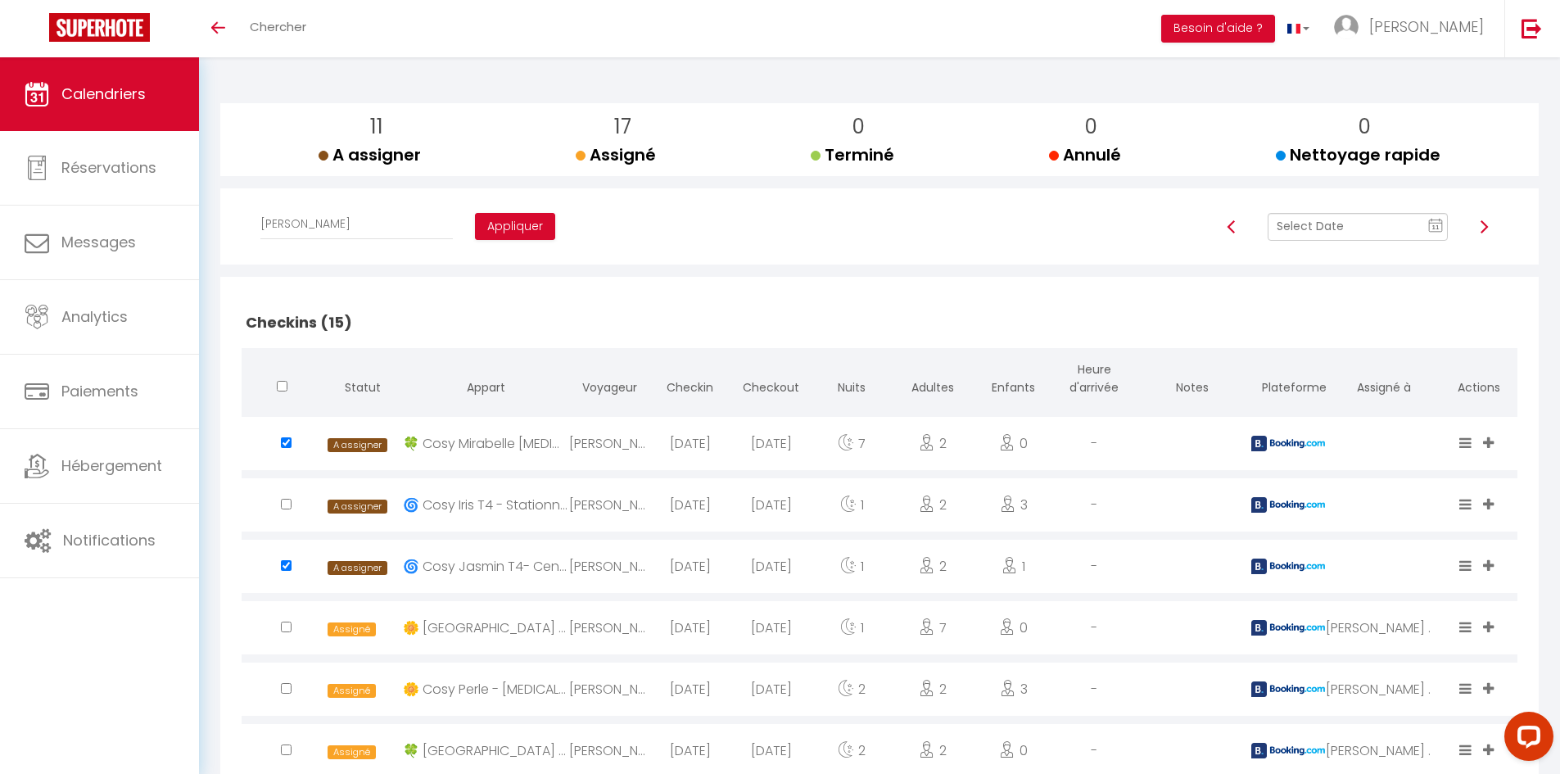
scroll to position [82, 0]
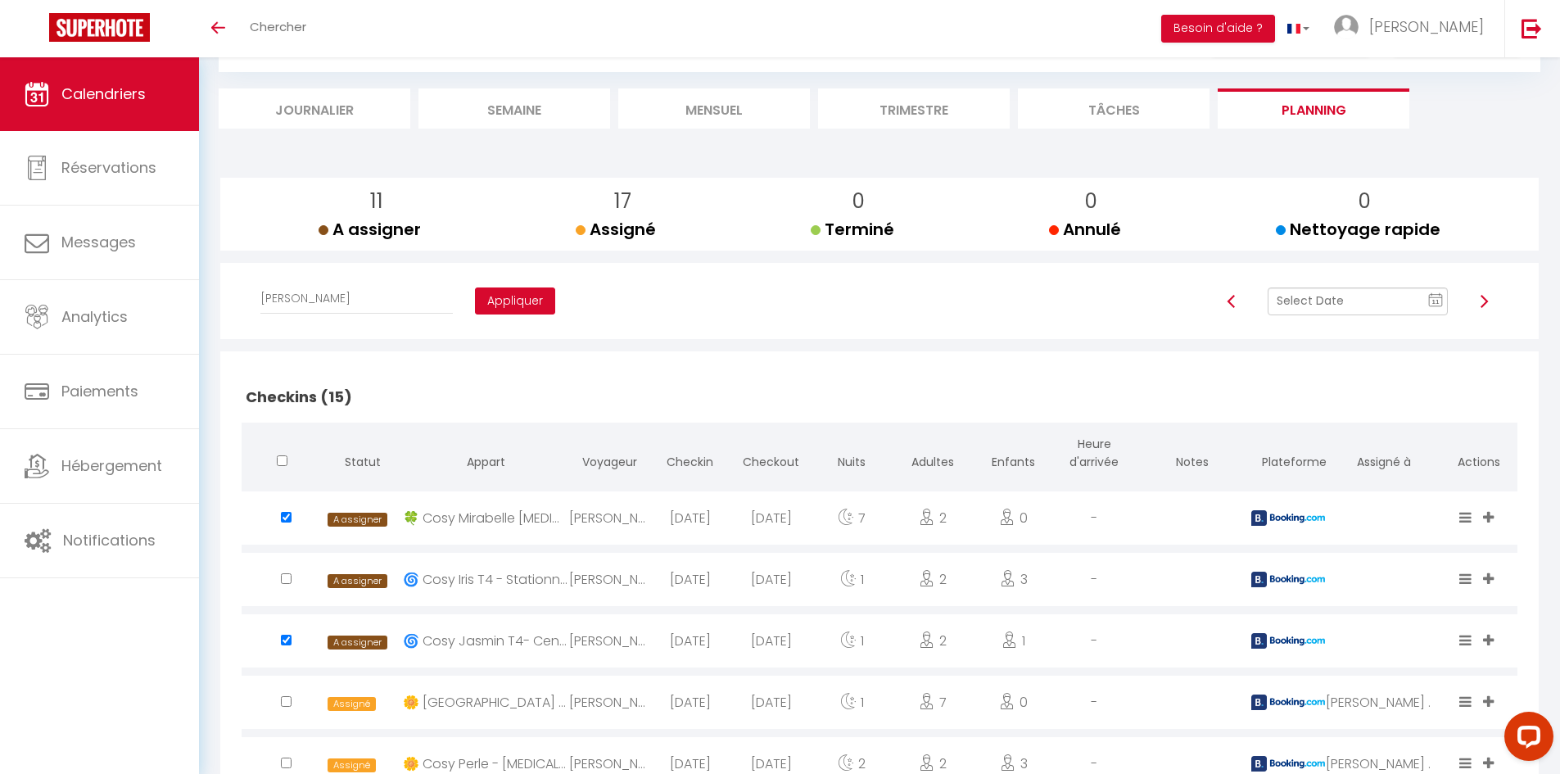
click at [482, 304] on button "Appliquer" at bounding box center [515, 301] width 80 height 28
checkbox input "false"
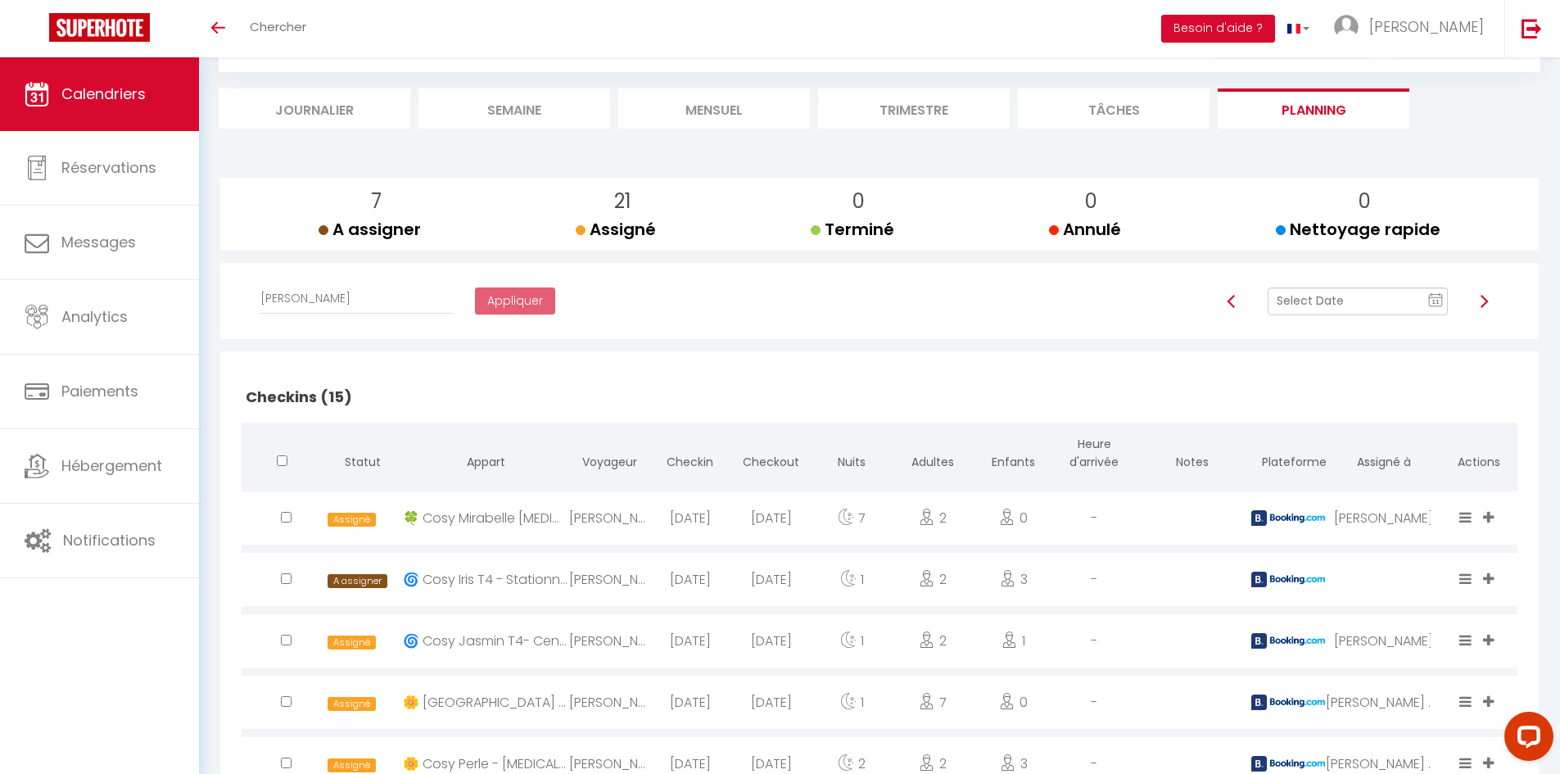
click at [284, 522] on input "checkbox" at bounding box center [286, 517] width 11 height 11
checkbox input "true"
click at [344, 303] on select "Affecter à [PERSON_NAME] [PERSON_NAME] [PERSON_NAME] [PERSON_NAME] [PERSON_NAME…" at bounding box center [356, 298] width 192 height 31
select select "34416"
click at [260, 283] on select "Affecter à [PERSON_NAME] [PERSON_NAME] [PERSON_NAME] [PERSON_NAME] [PERSON_NAME…" at bounding box center [356, 298] width 192 height 31
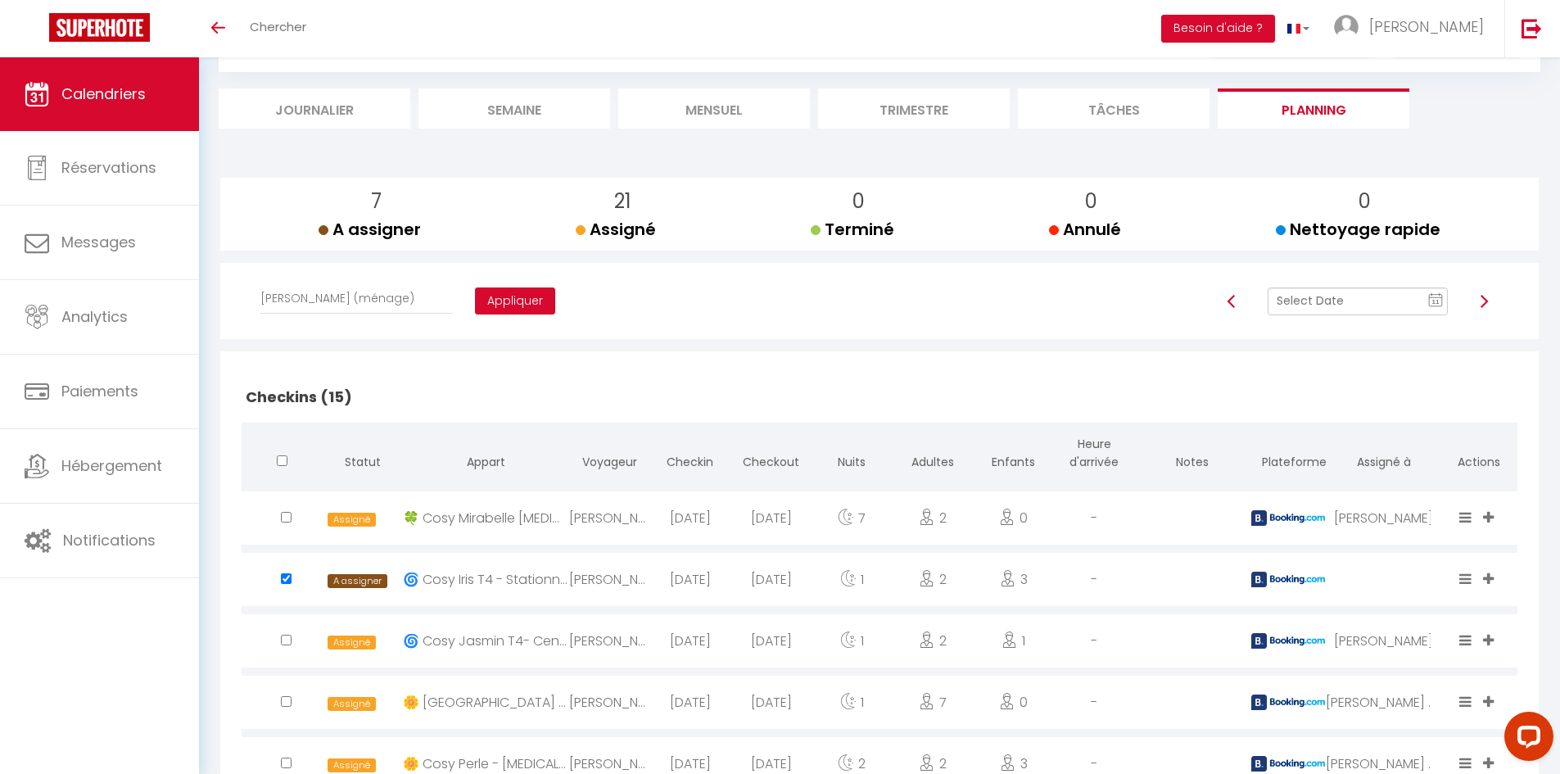
click at [475, 296] on button "Appliquer" at bounding box center [515, 301] width 80 height 28
checkbox input "false"
click at [598, 332] on div "Affecter à [PERSON_NAME] [PERSON_NAME] [PERSON_NAME] [PERSON_NAME] [PERSON_NAME…" at bounding box center [879, 301] width 1297 height 77
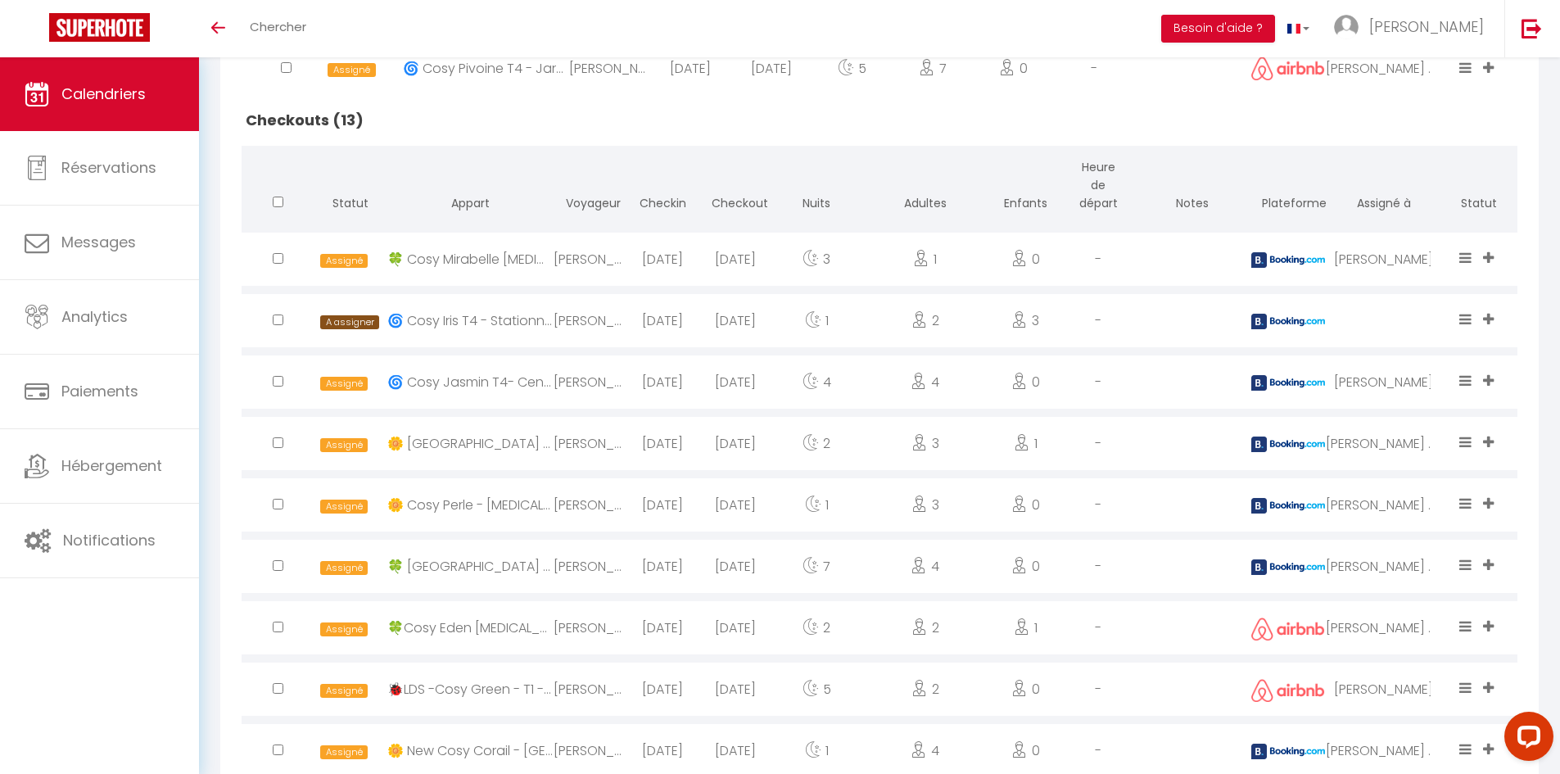
scroll to position [1392, 0]
click at [279, 321] on input "checkbox" at bounding box center [278, 319] width 11 height 11
checkbox input "true"
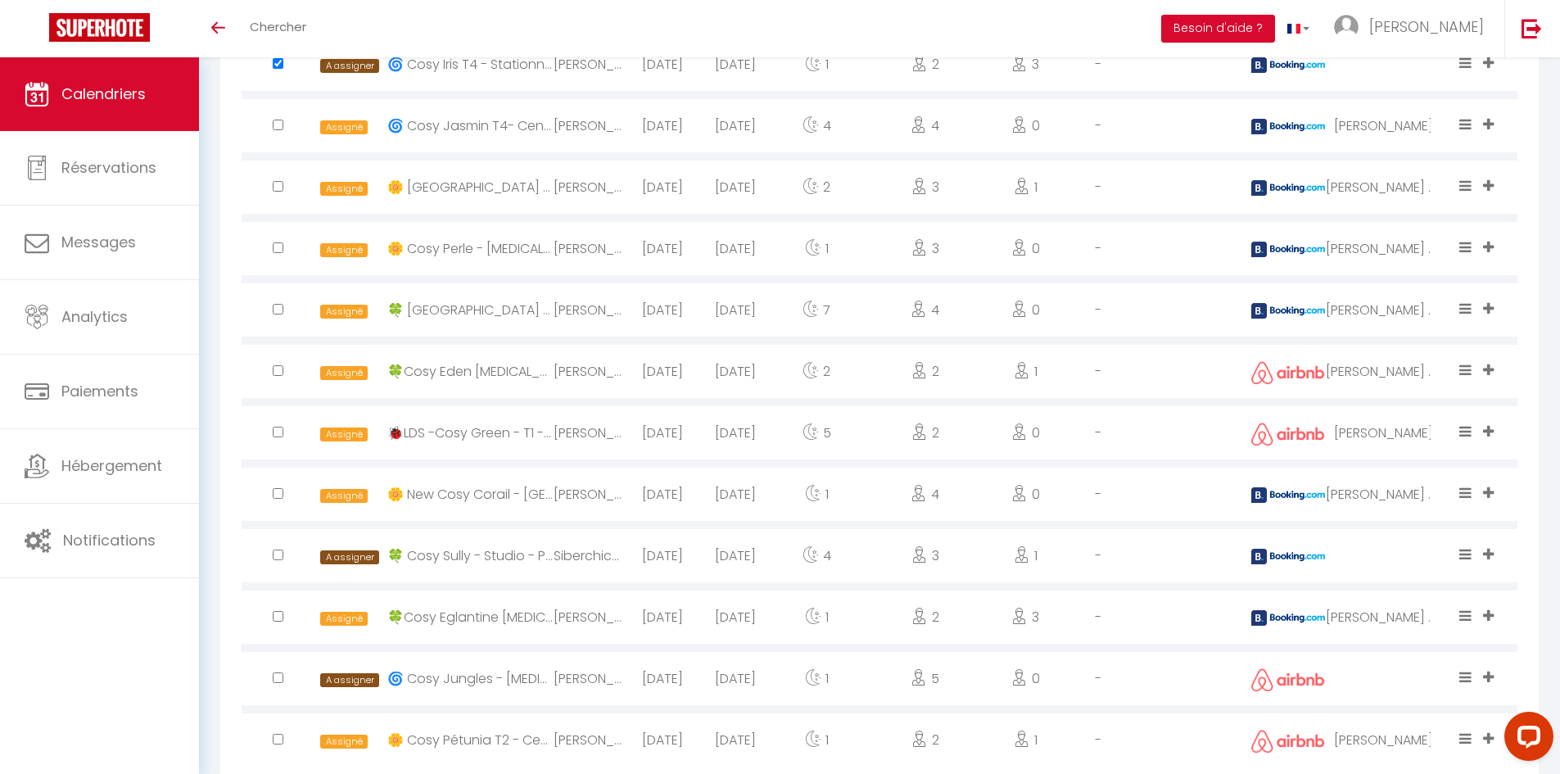
scroll to position [1610, 0]
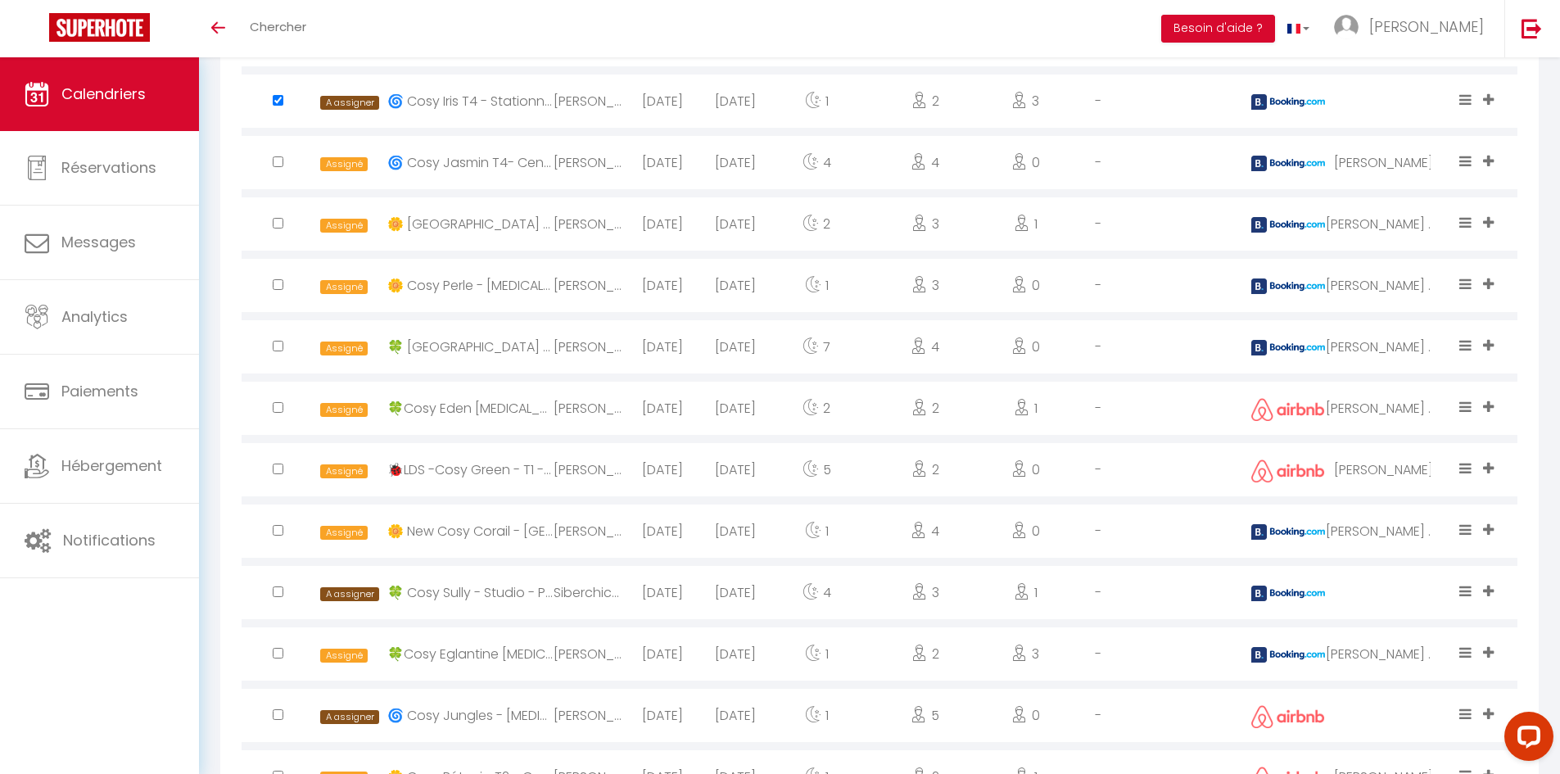
click at [278, 707] on div at bounding box center [277, 714] width 73 height 53
click at [276, 713] on input "checkbox" at bounding box center [278, 714] width 11 height 11
checkbox input "true"
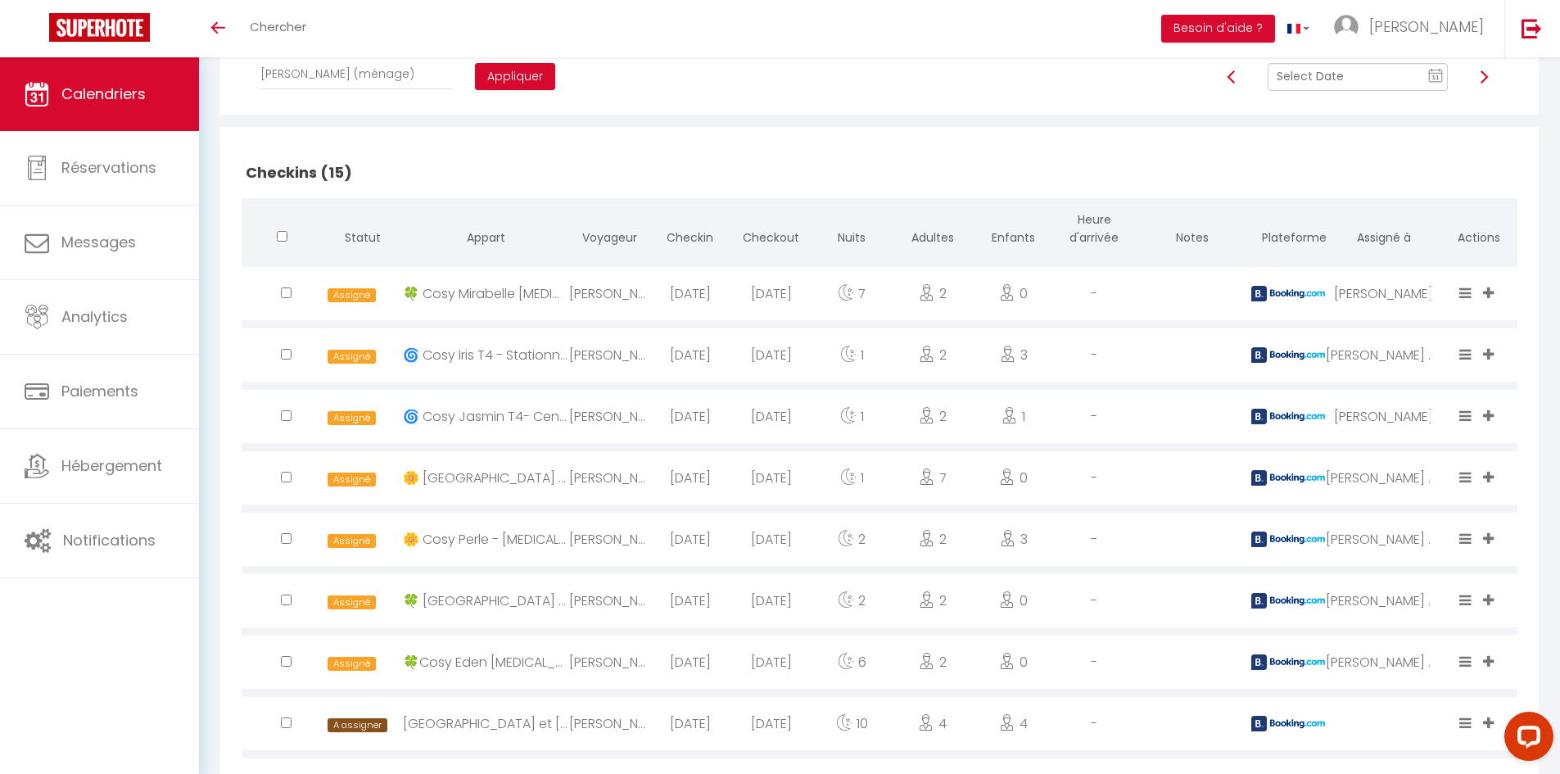
scroll to position [300, 0]
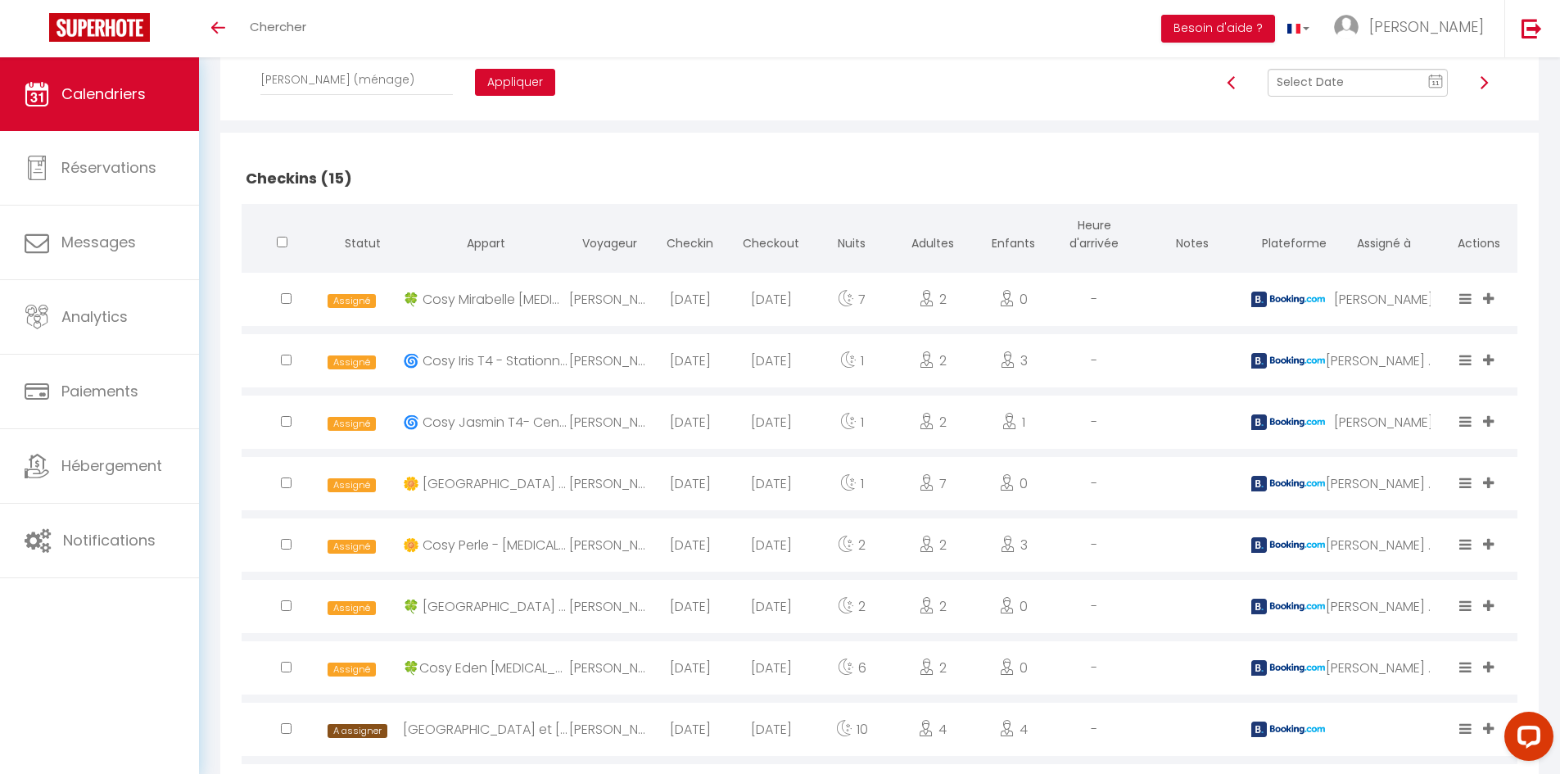
click at [483, 80] on button "Appliquer" at bounding box center [515, 83] width 80 height 28
checkbox input "false"
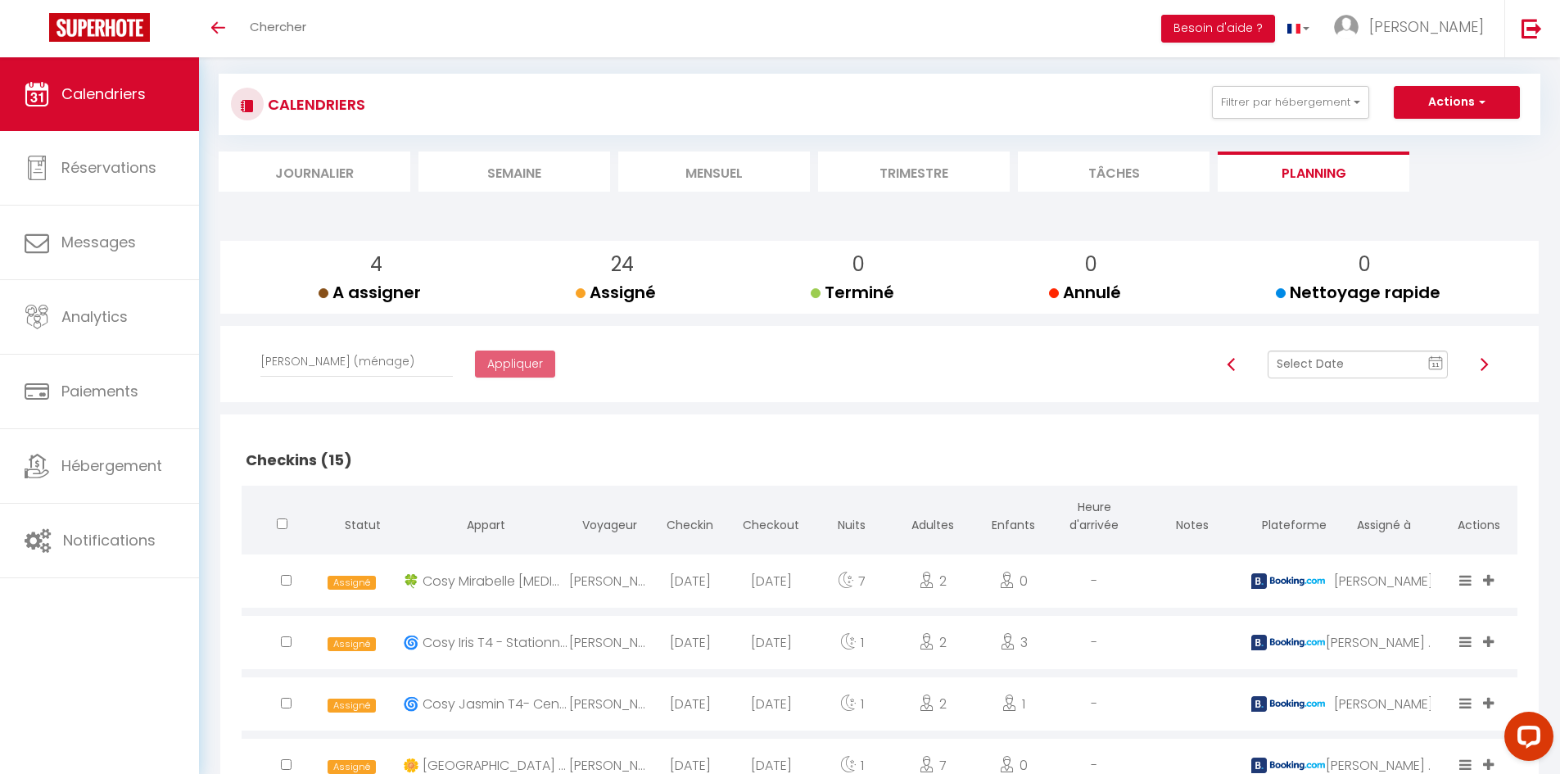
scroll to position [0, 0]
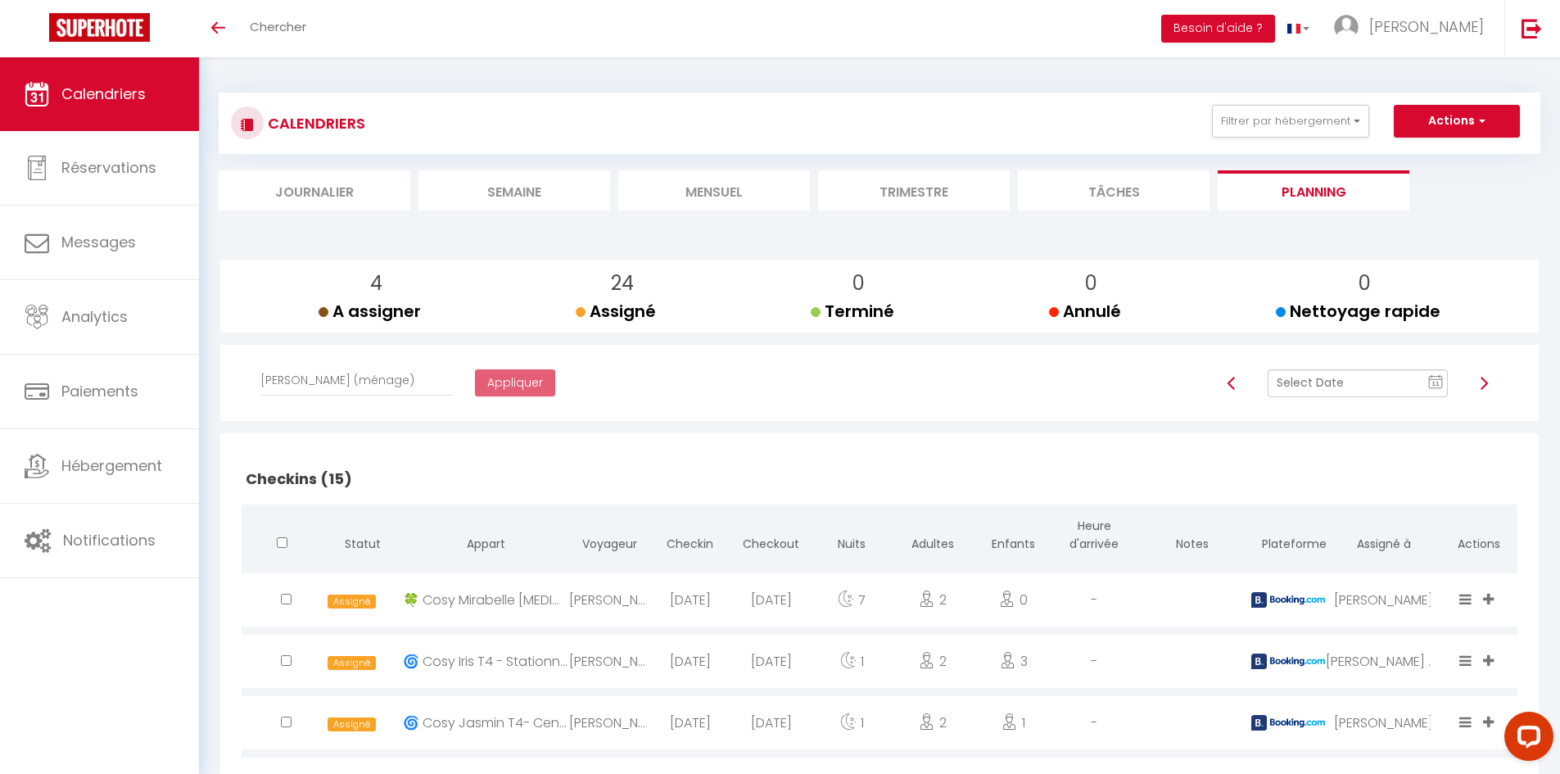
click at [1372, 385] on input "text" at bounding box center [1357, 383] width 180 height 28
click at [1273, 526] on td "10" at bounding box center [1266, 523] width 26 height 26
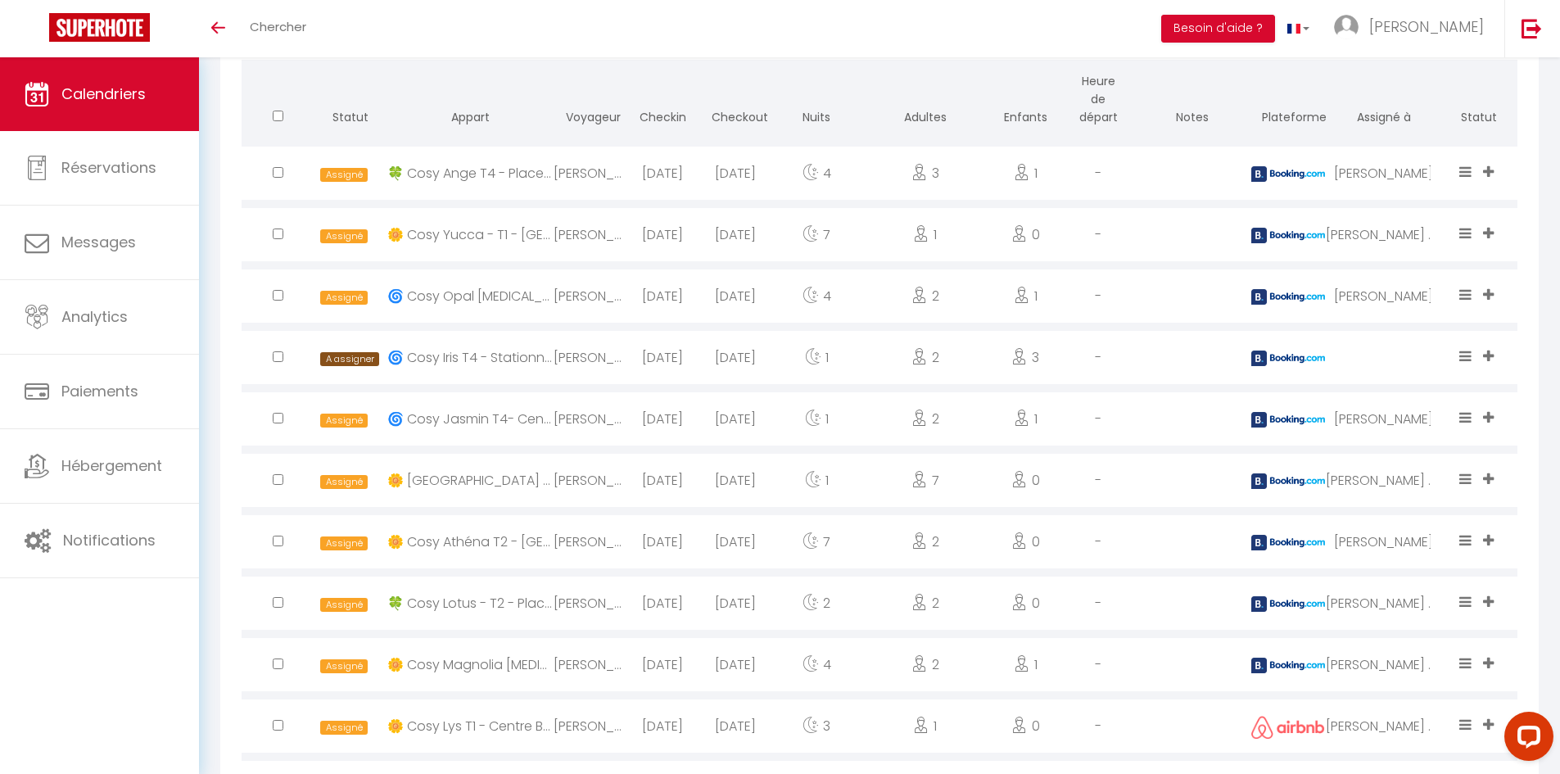
scroll to position [1392, 0]
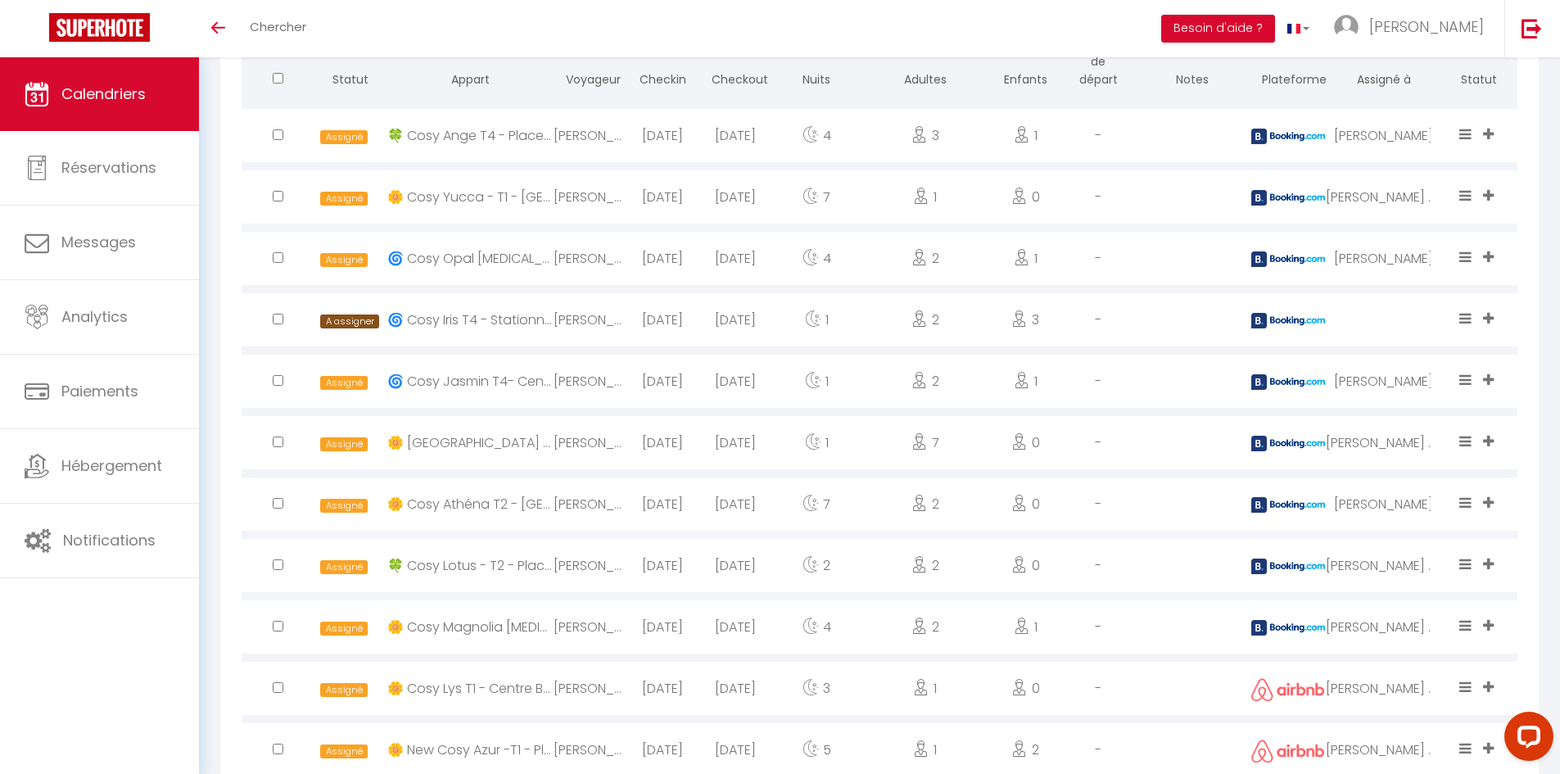
click at [279, 320] on input "checkbox" at bounding box center [278, 319] width 11 height 11
checkbox input "true"
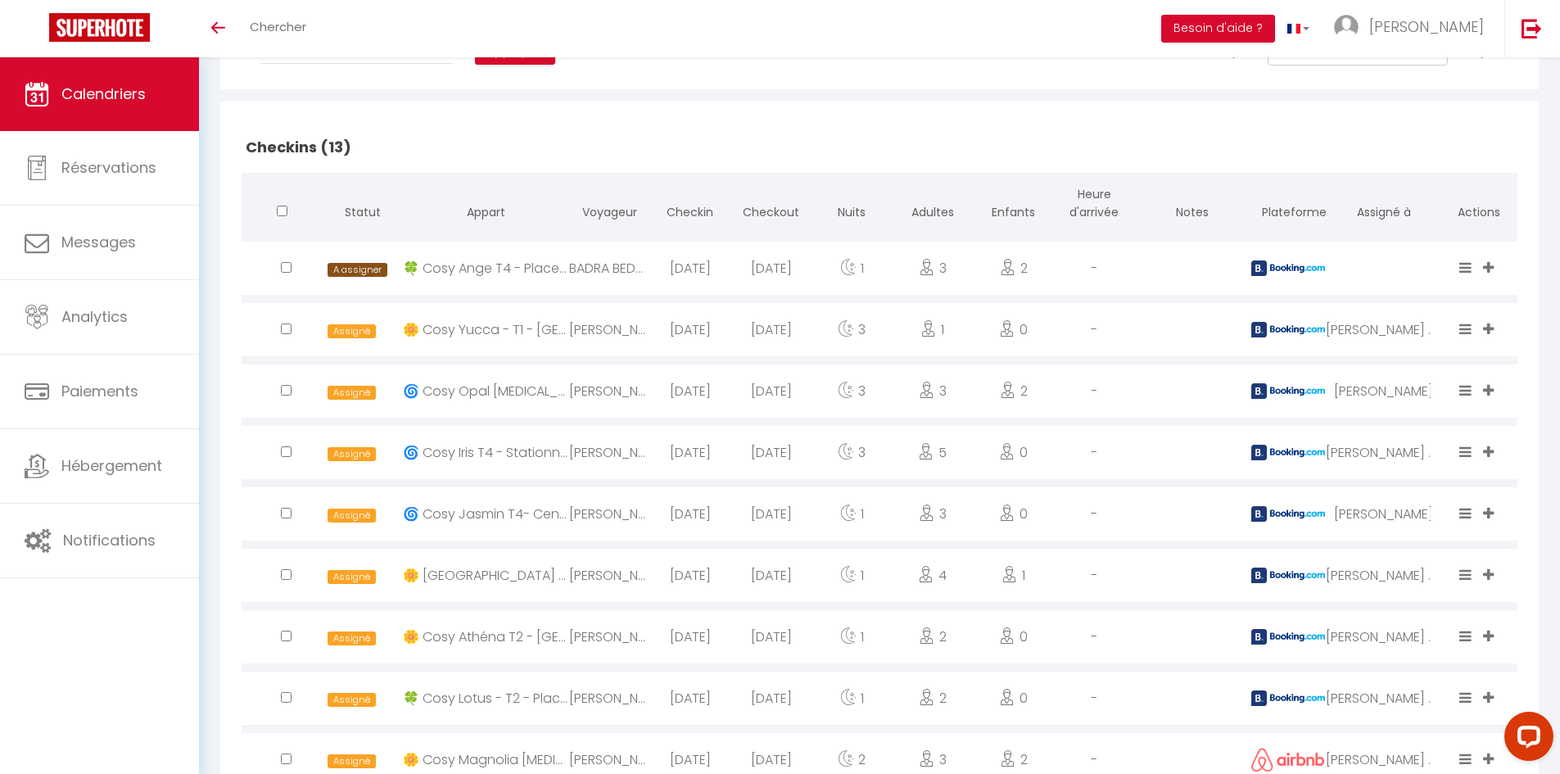
scroll to position [14, 0]
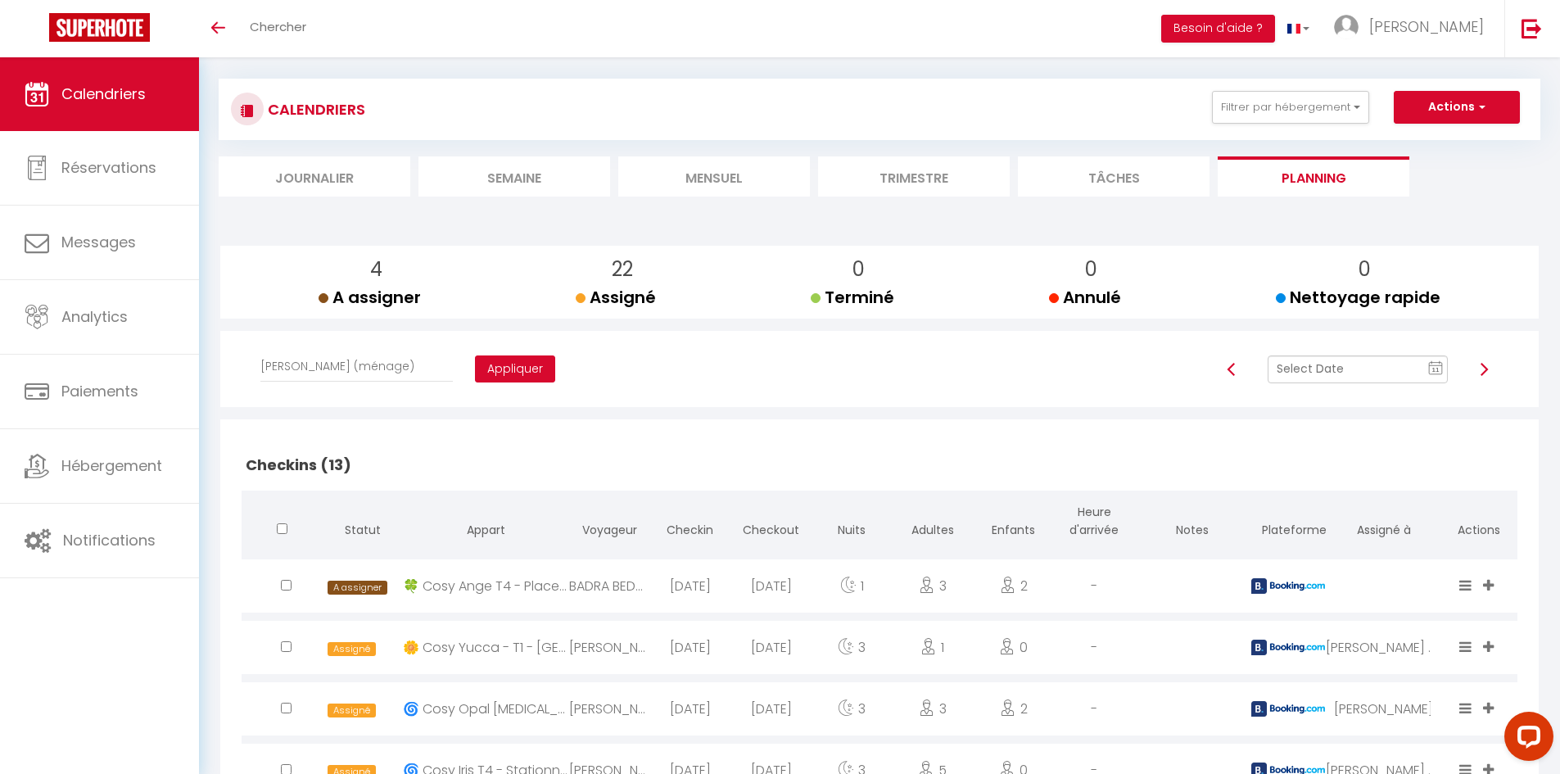
click at [475, 360] on div "Affecter à [PERSON_NAME] [PERSON_NAME] [PERSON_NAME] [PERSON_NAME] [PERSON_NAME…" at bounding box center [410, 375] width 338 height 48
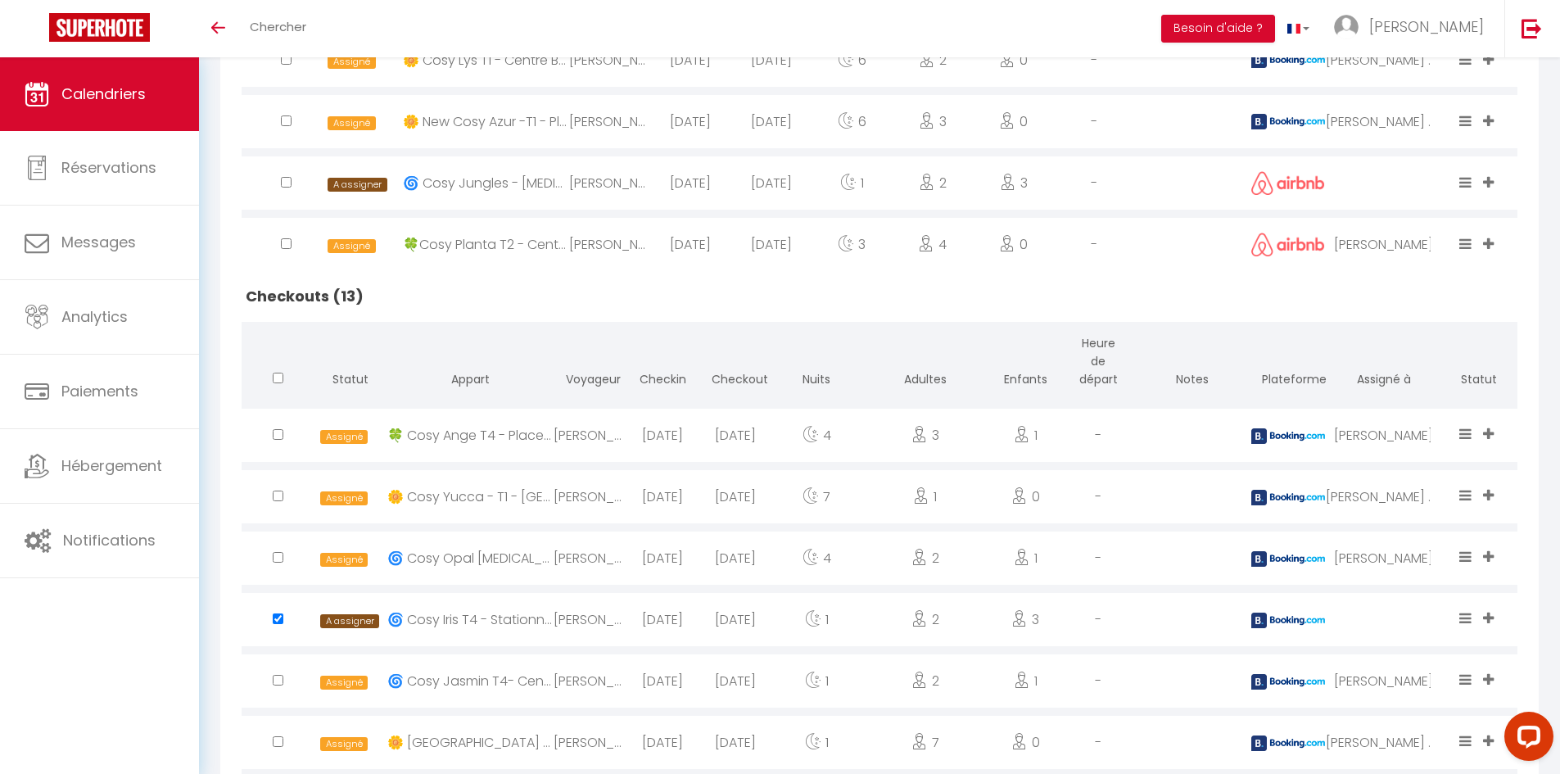
scroll to position [1146, 0]
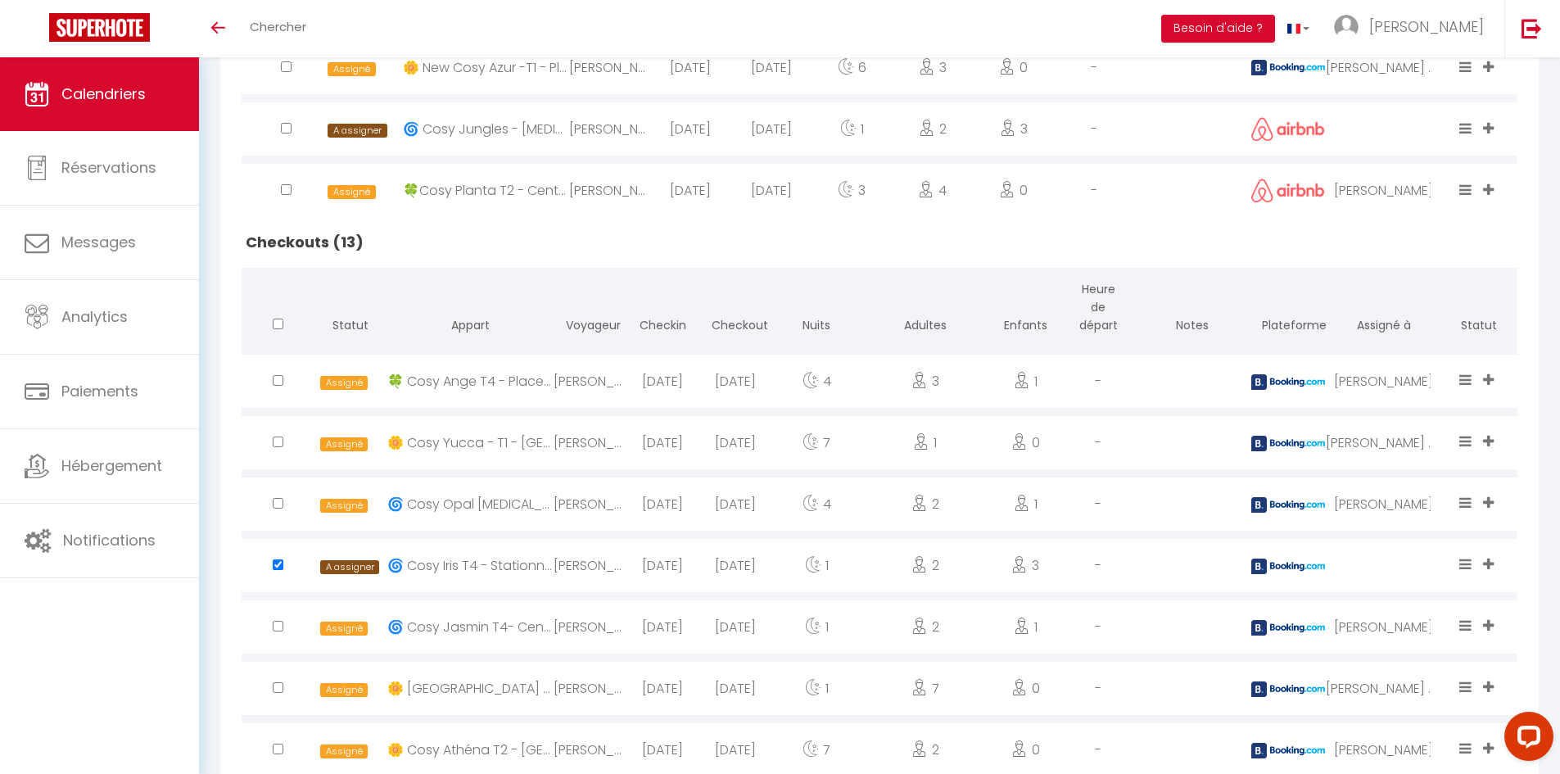
checkbox input "true"
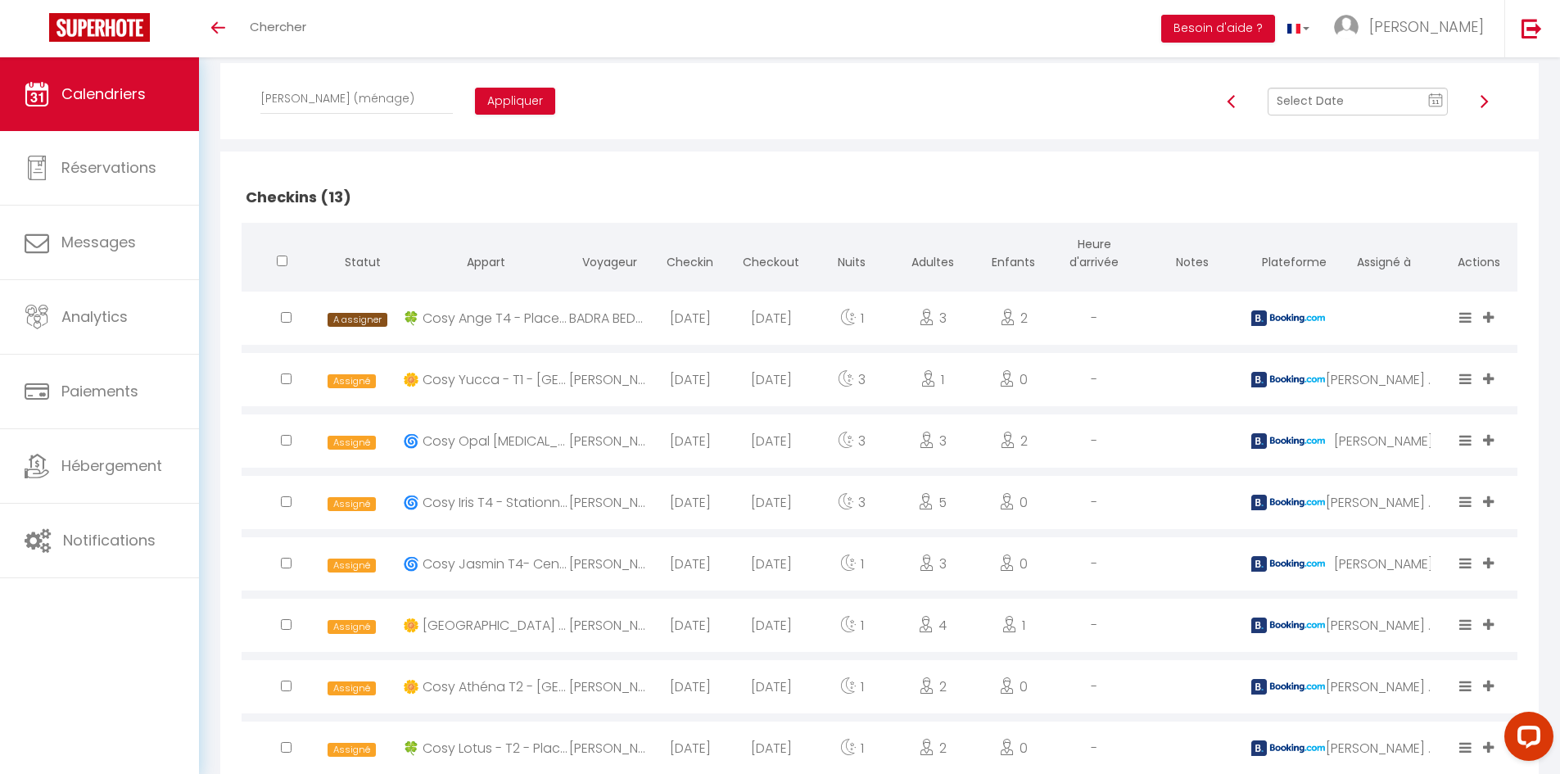
scroll to position [246, 0]
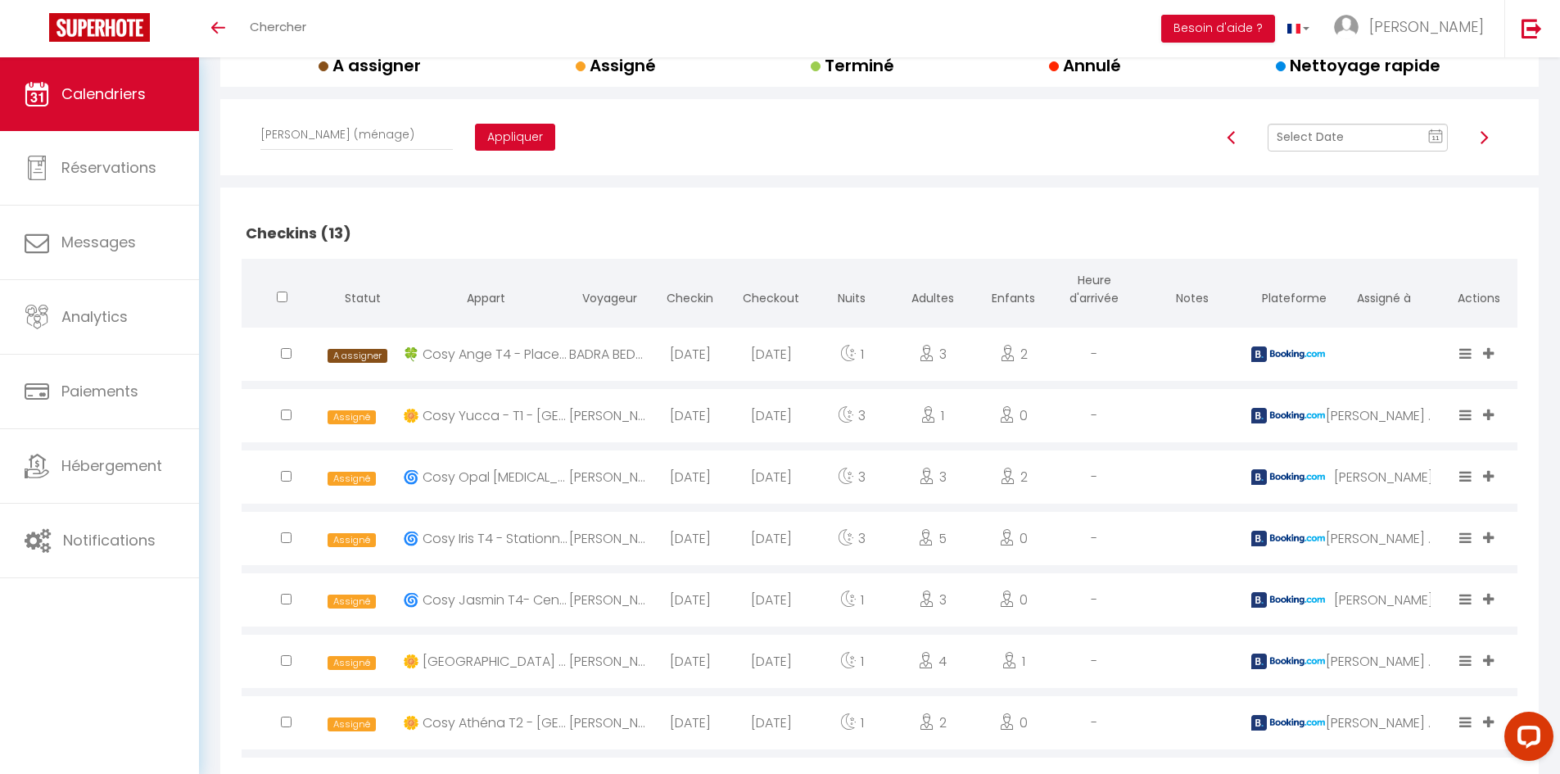
click at [475, 139] on button "Appliquer" at bounding box center [515, 138] width 80 height 28
checkbox input "false"
click at [287, 352] on input "checkbox" at bounding box center [286, 353] width 11 height 11
checkbox input "true"
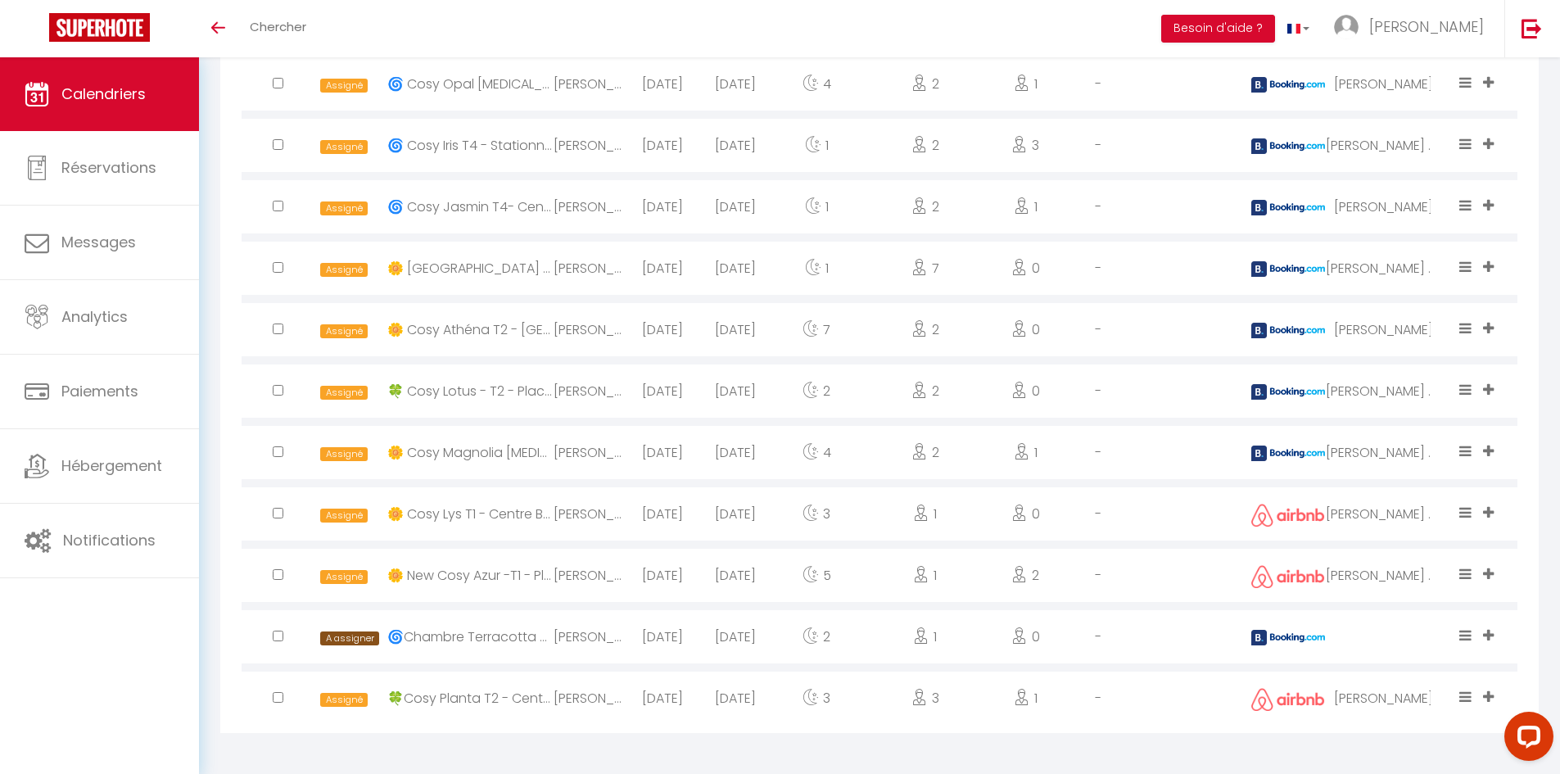
scroll to position [1569, 0]
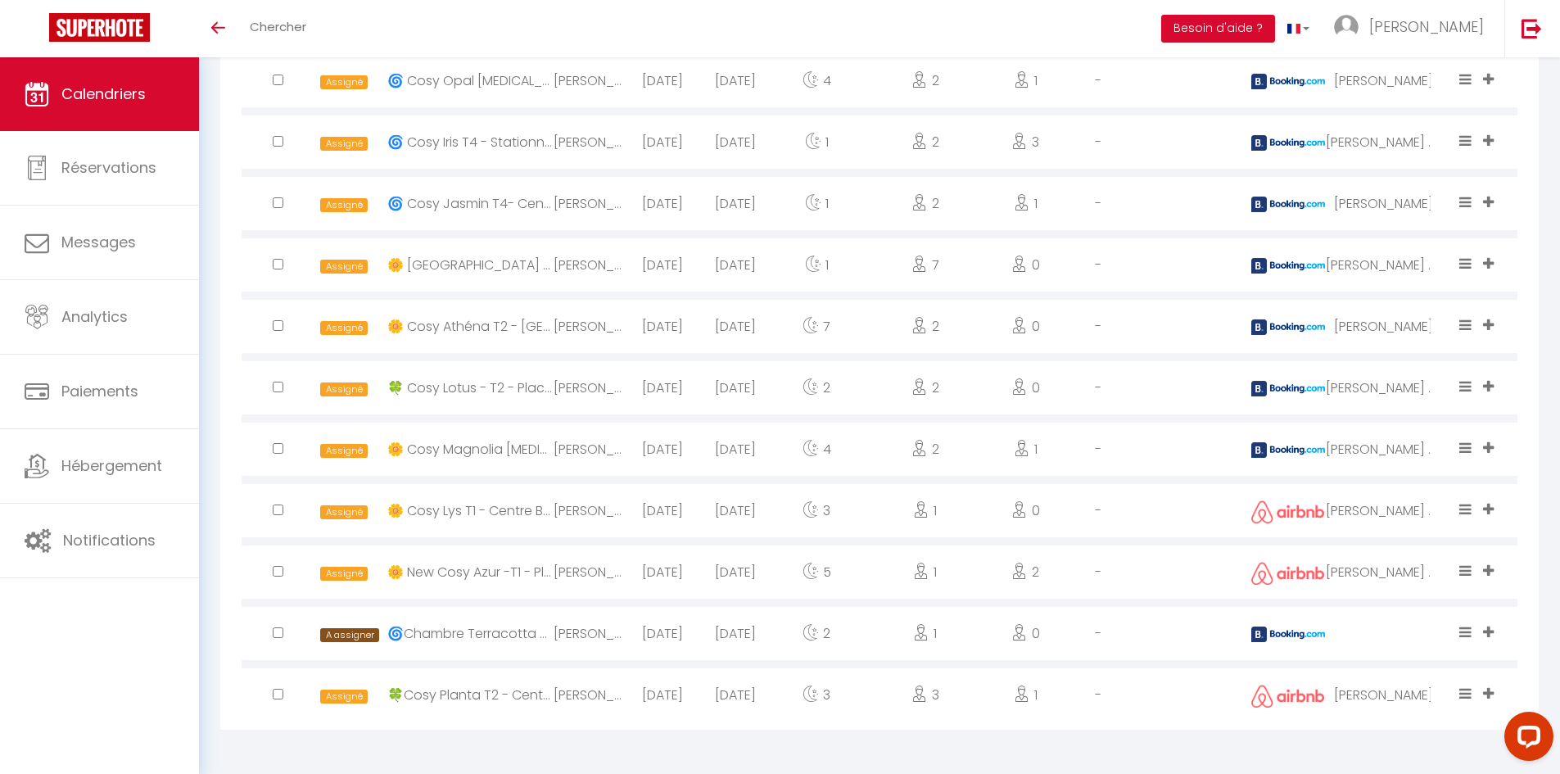
click at [278, 631] on input "checkbox" at bounding box center [278, 632] width 11 height 11
checkbox input "true"
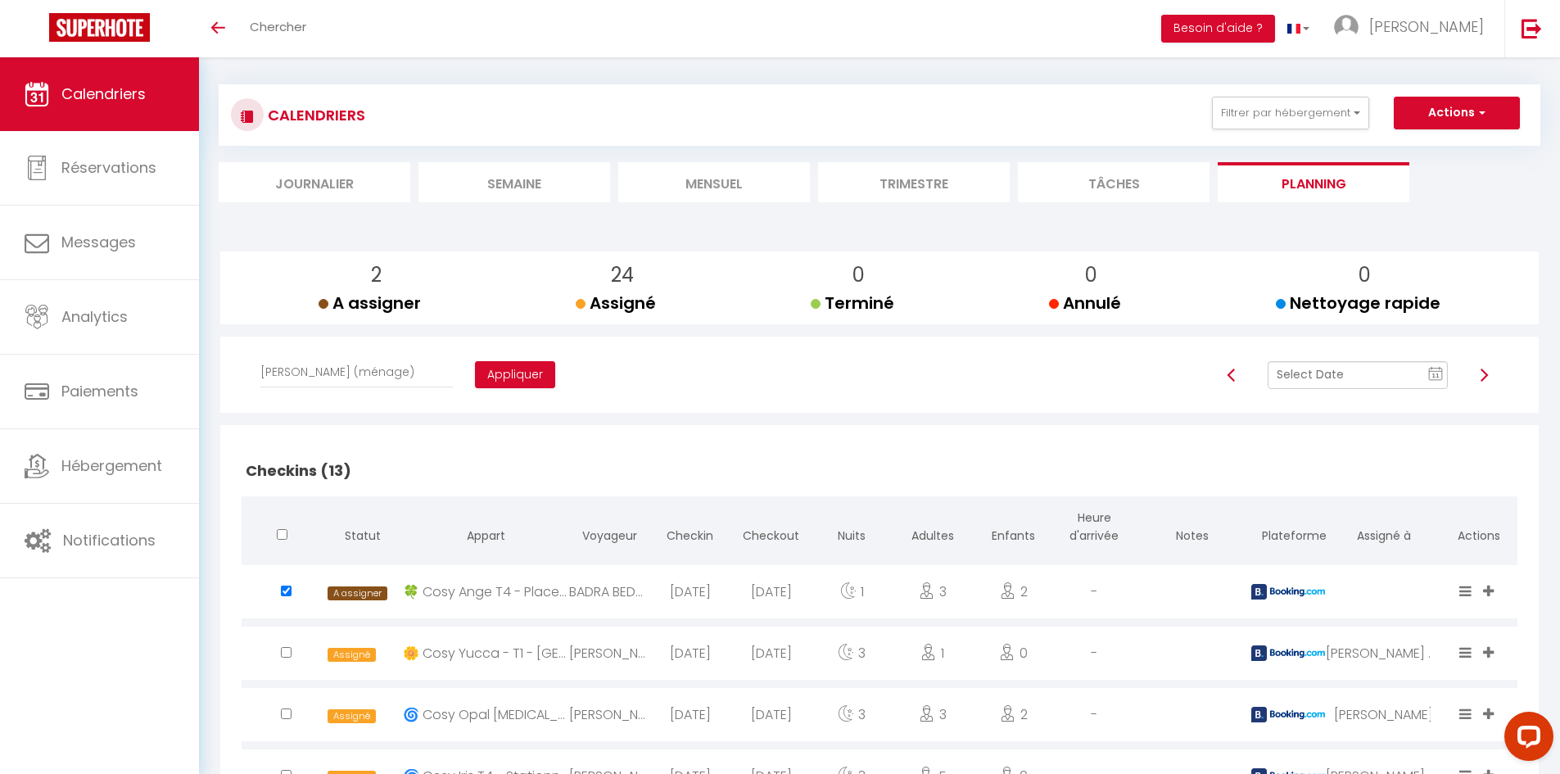
scroll to position [0, 0]
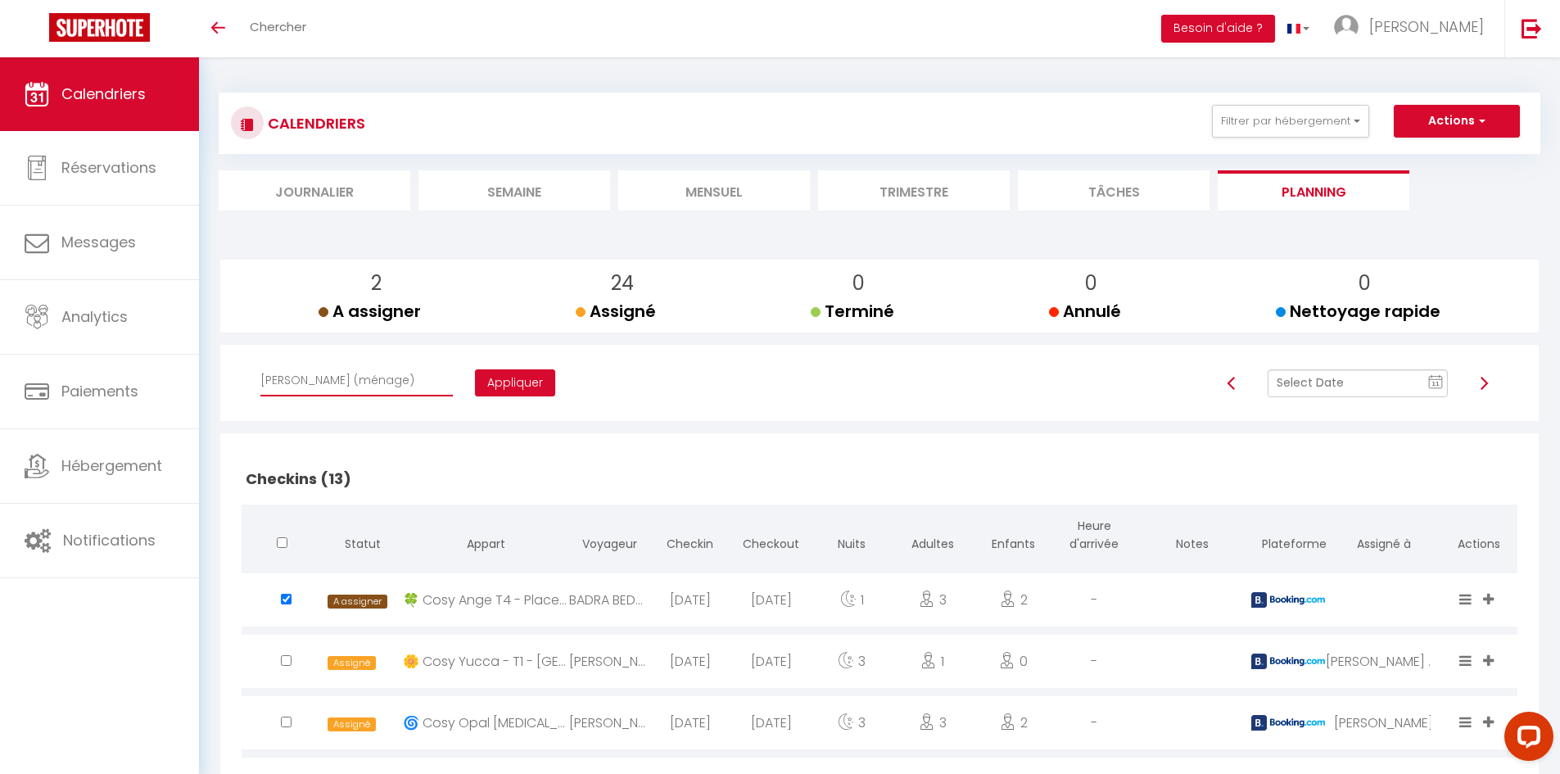
click at [316, 377] on select "Affecter à [PERSON_NAME] [PERSON_NAME] [PERSON_NAME] [PERSON_NAME] [PERSON_NAME…" at bounding box center [356, 380] width 192 height 31
click at [300, 386] on select "Affecter à [PERSON_NAME] [PERSON_NAME] [PERSON_NAME] [PERSON_NAME] [PERSON_NAME…" at bounding box center [356, 380] width 192 height 31
select select "42227"
click at [260, 365] on select "Affecter à [PERSON_NAME] [PERSON_NAME] [PERSON_NAME] [PERSON_NAME] [PERSON_NAME…" at bounding box center [356, 380] width 192 height 31
click at [475, 381] on button "Appliquer" at bounding box center [515, 383] width 80 height 28
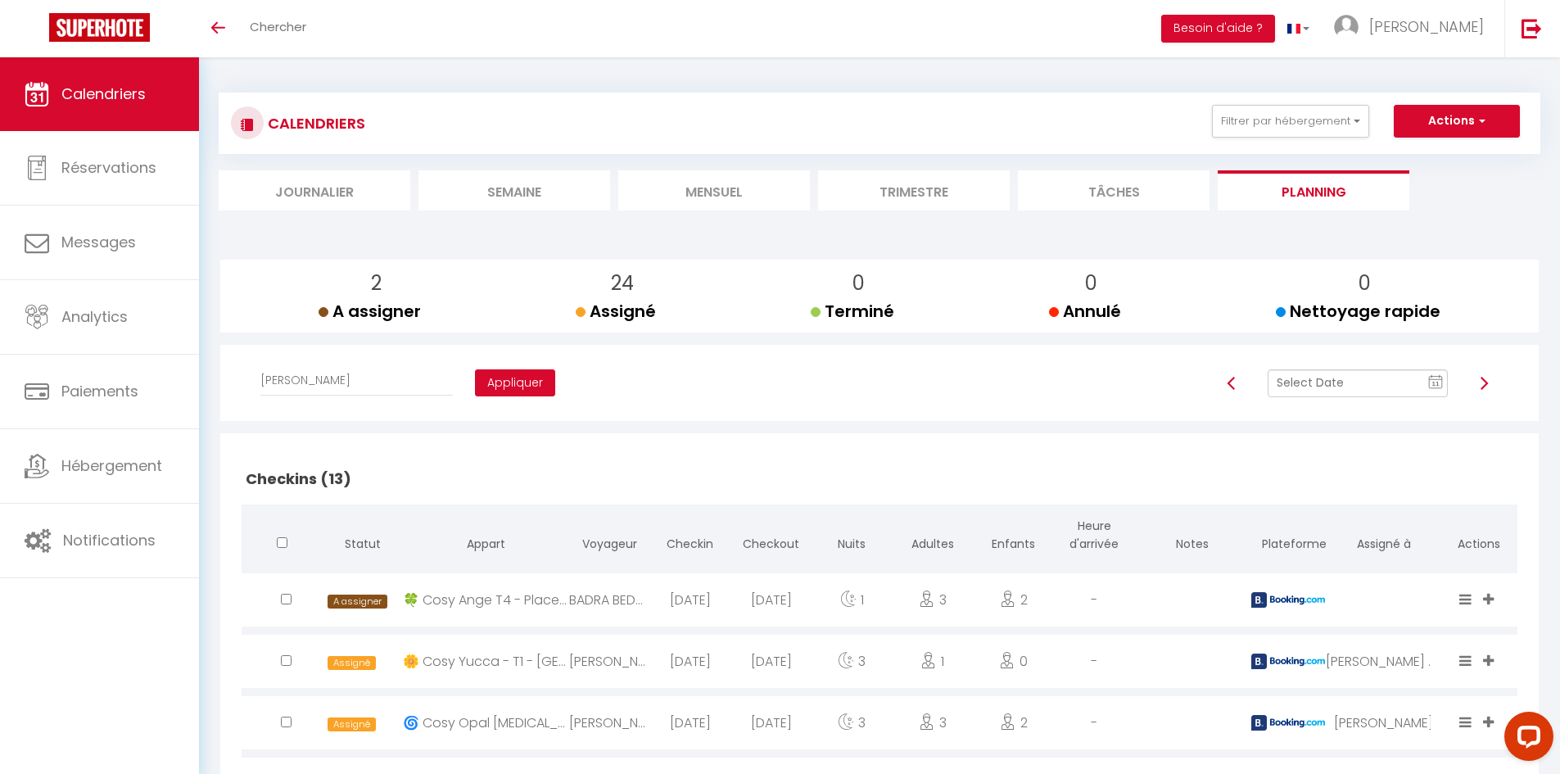
checkbox input "false"
click at [1388, 389] on input "text" at bounding box center [1357, 383] width 180 height 28
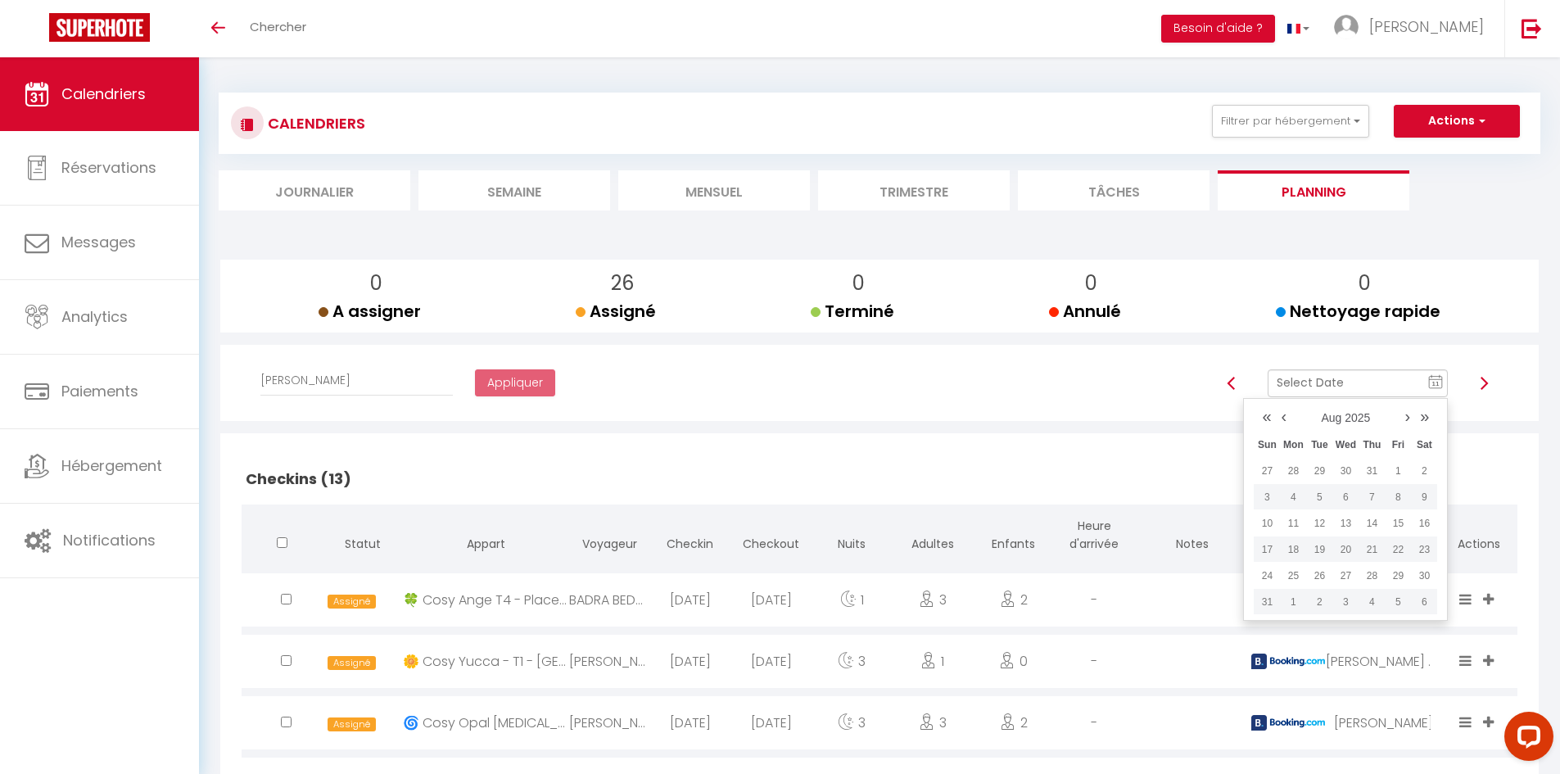
click at [1267, 520] on td "10" at bounding box center [1266, 523] width 26 height 26
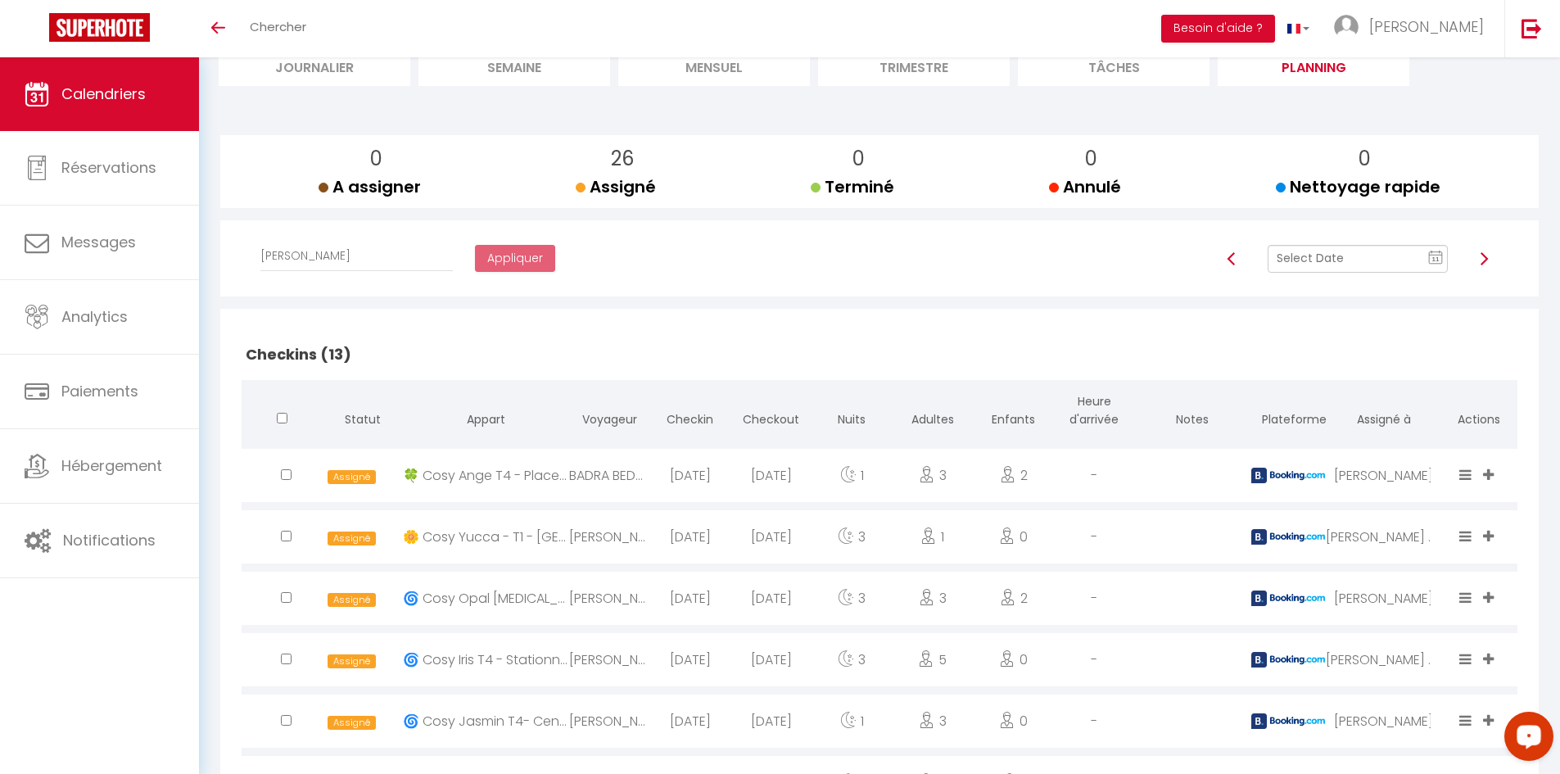
scroll to position [96, 0]
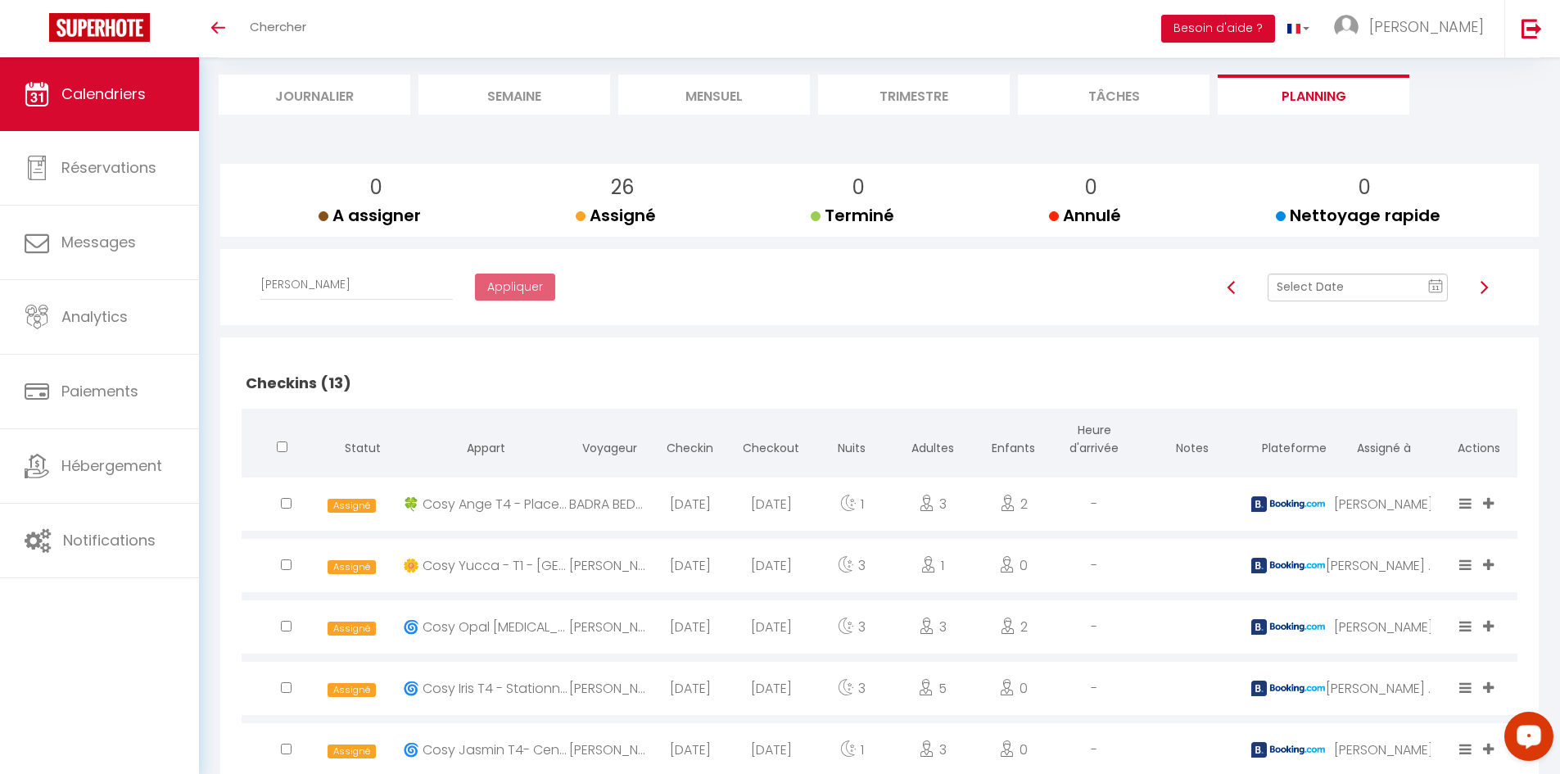
click at [1382, 293] on input "text" at bounding box center [1357, 287] width 180 height 28
click at [1292, 427] on td "11" at bounding box center [1293, 427] width 26 height 26
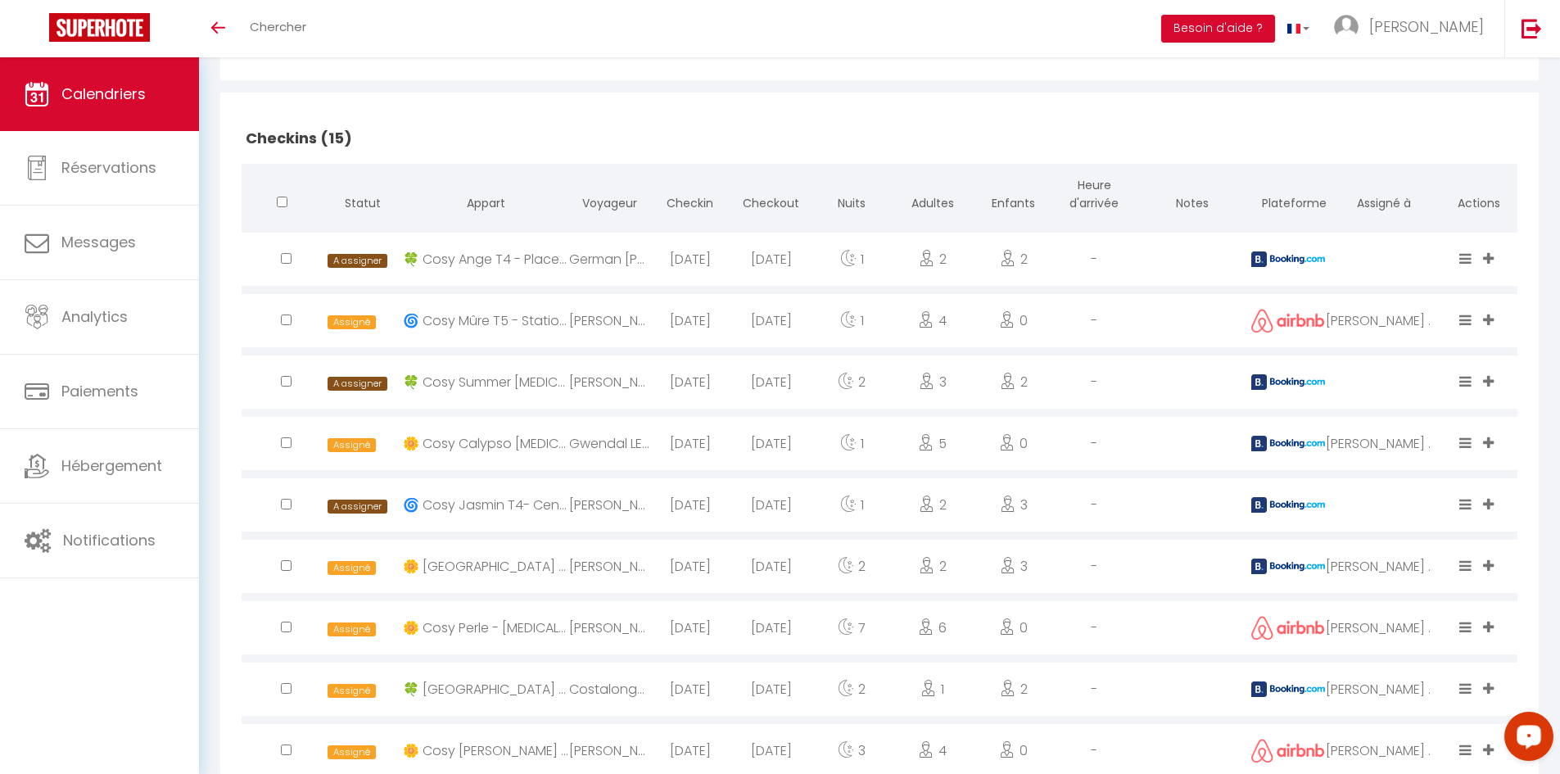
scroll to position [341, 0]
click at [284, 259] on input "checkbox" at bounding box center [286, 257] width 11 height 11
checkbox input "true"
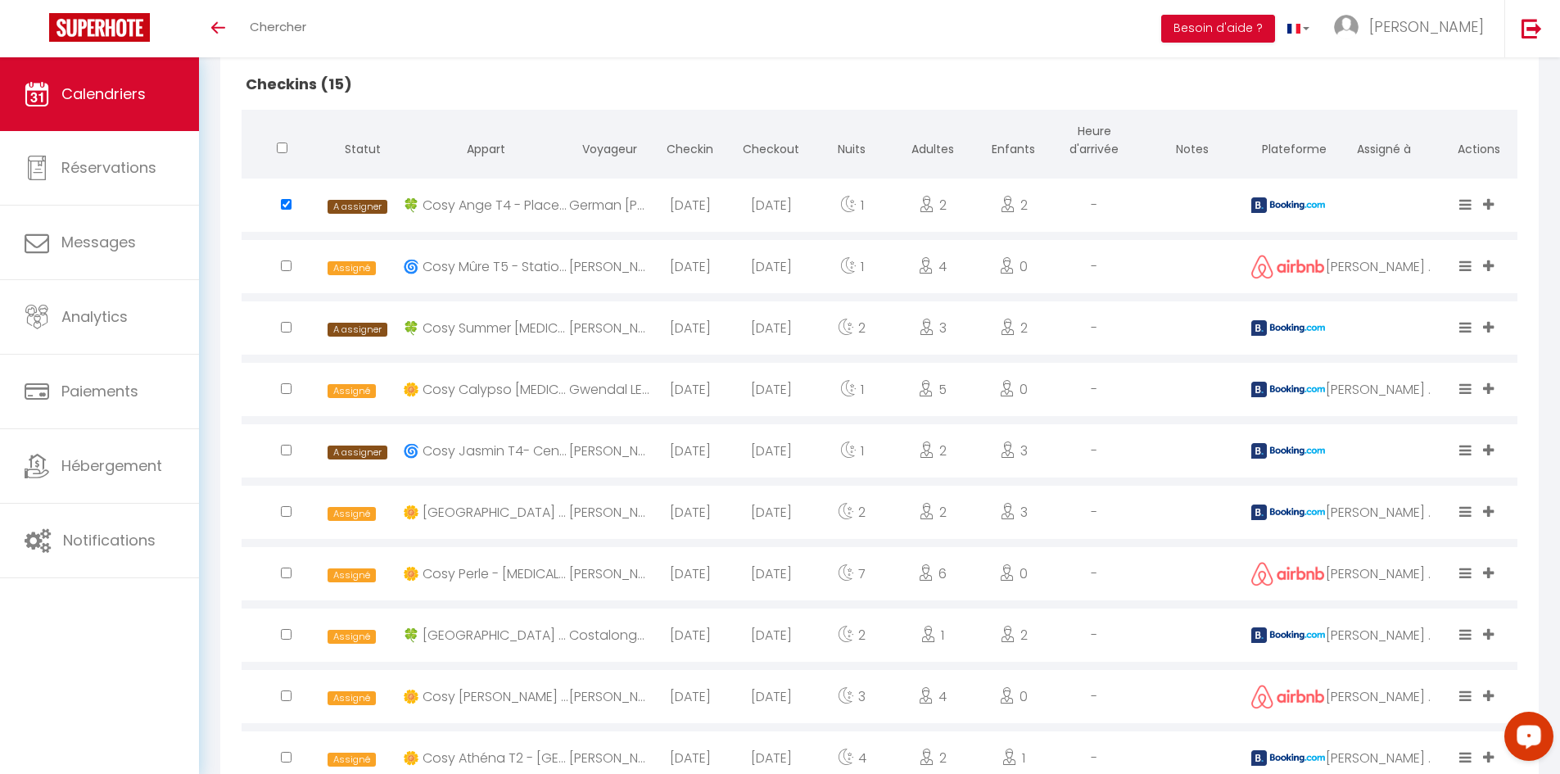
scroll to position [423, 0]
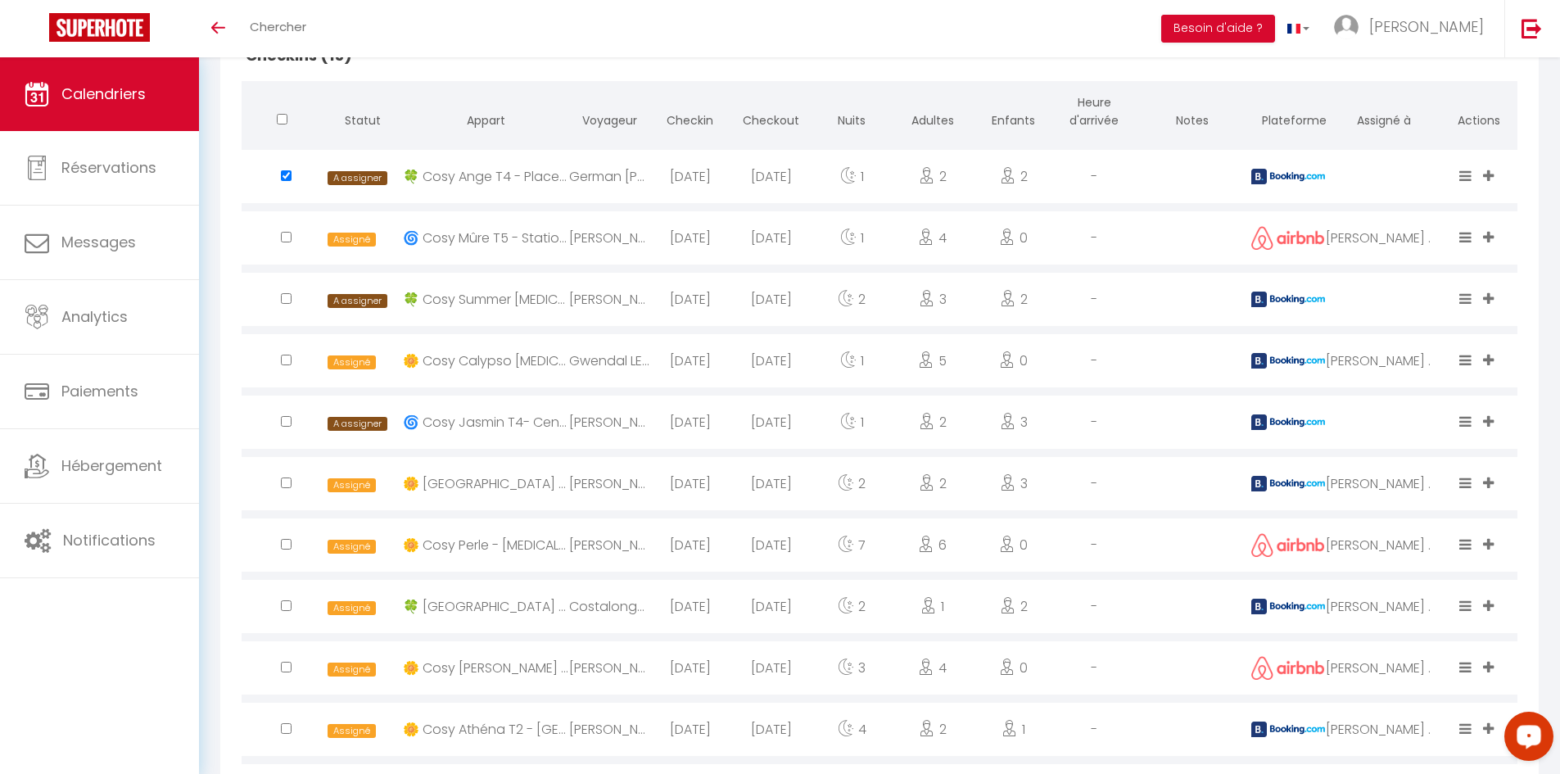
click at [286, 181] on input "checkbox" at bounding box center [286, 175] width 11 height 11
checkbox input "true"
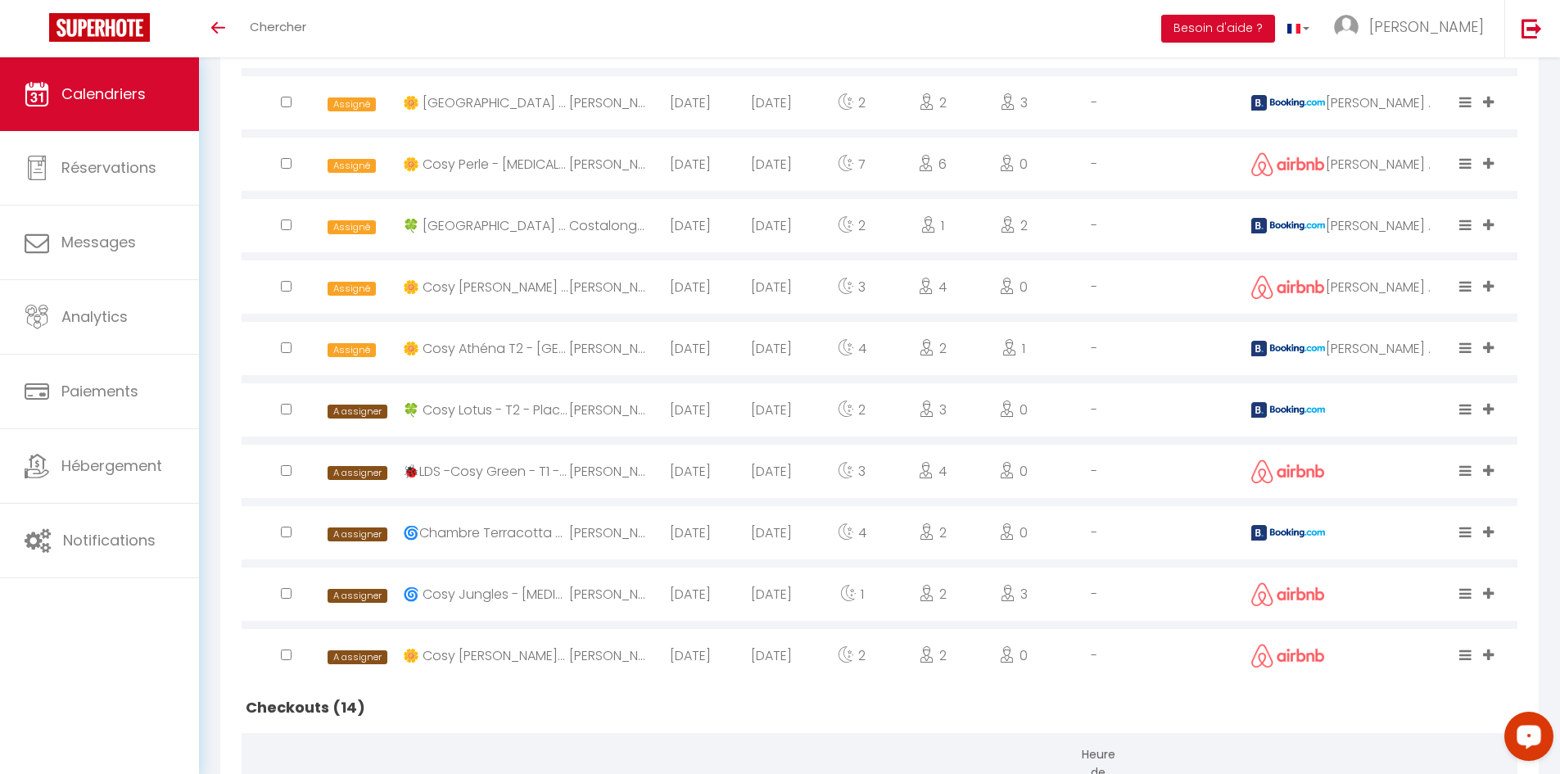
scroll to position [833, 0]
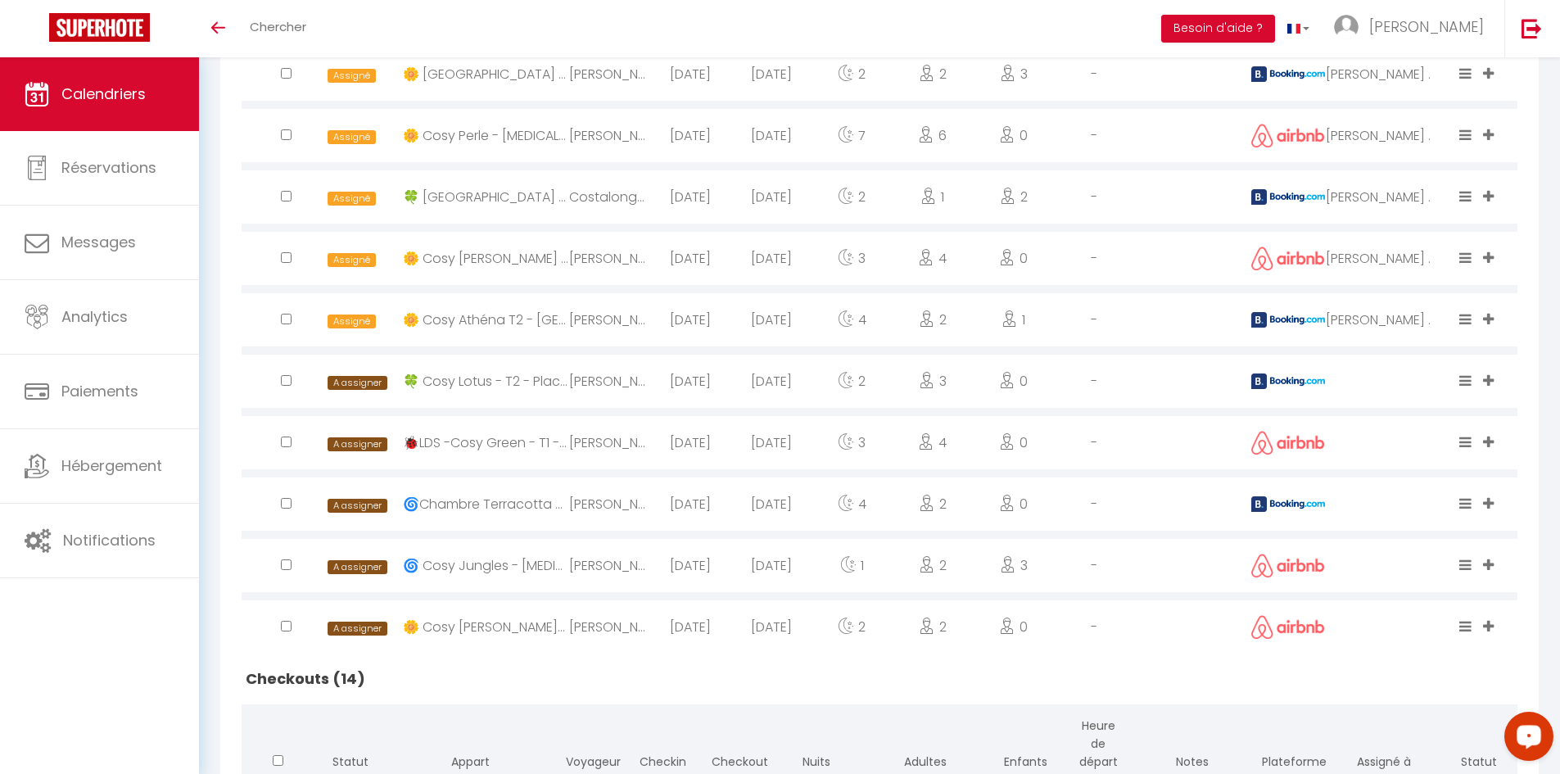
checkbox input "true"
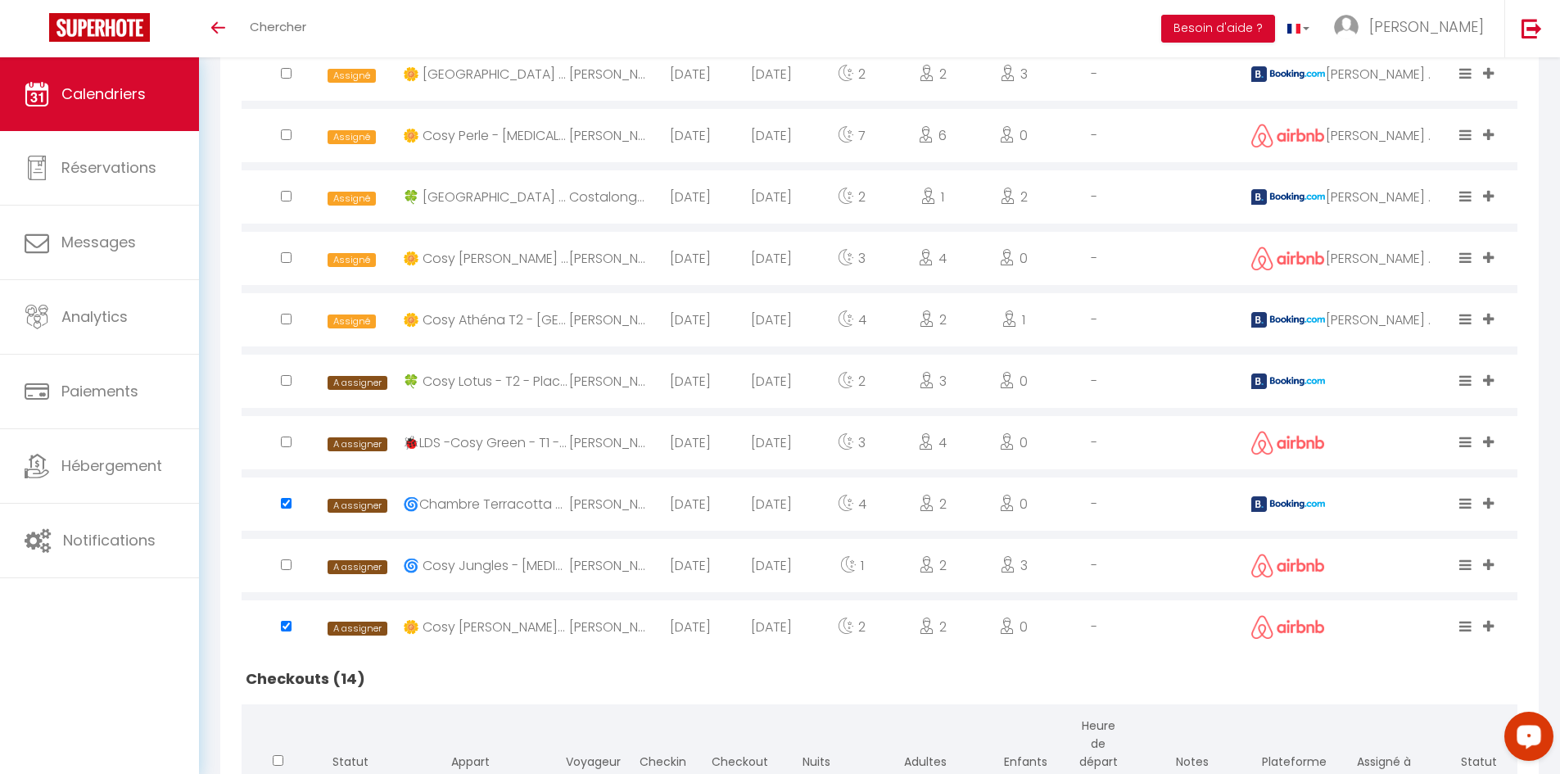
checkbox input "true"
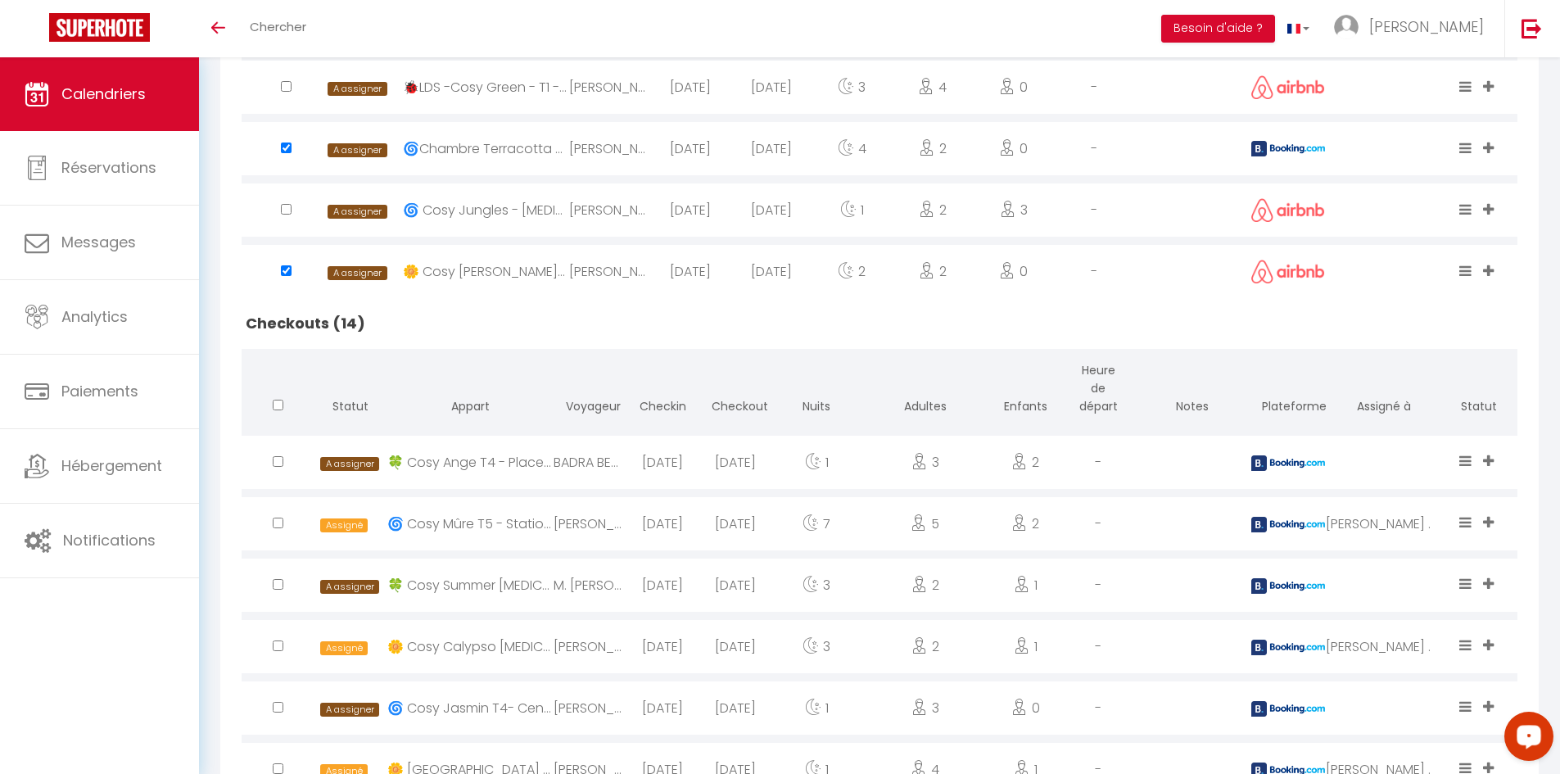
scroll to position [1242, 0]
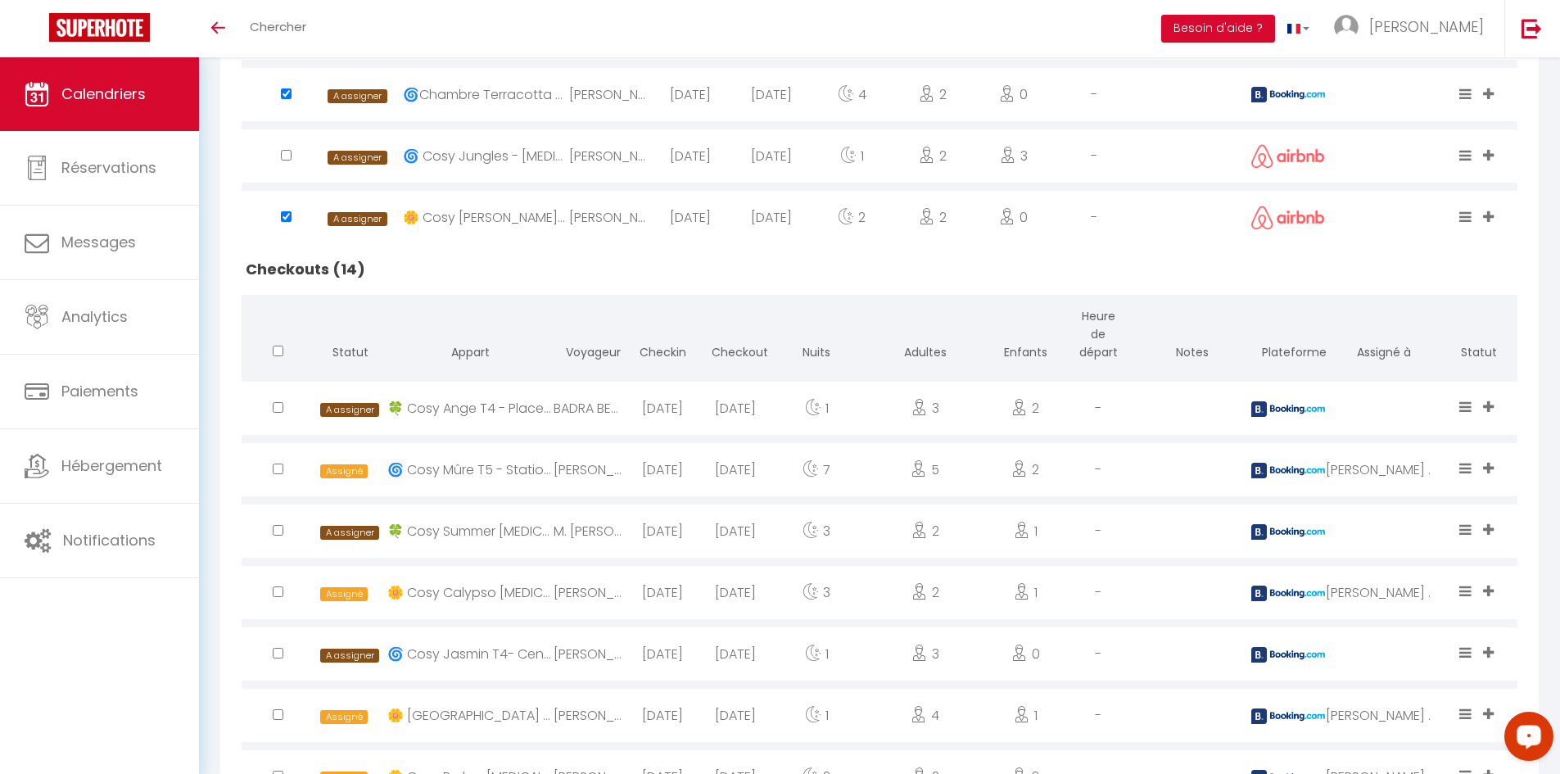
click at [278, 410] on input "checkbox" at bounding box center [278, 407] width 11 height 11
checkbox input "true"
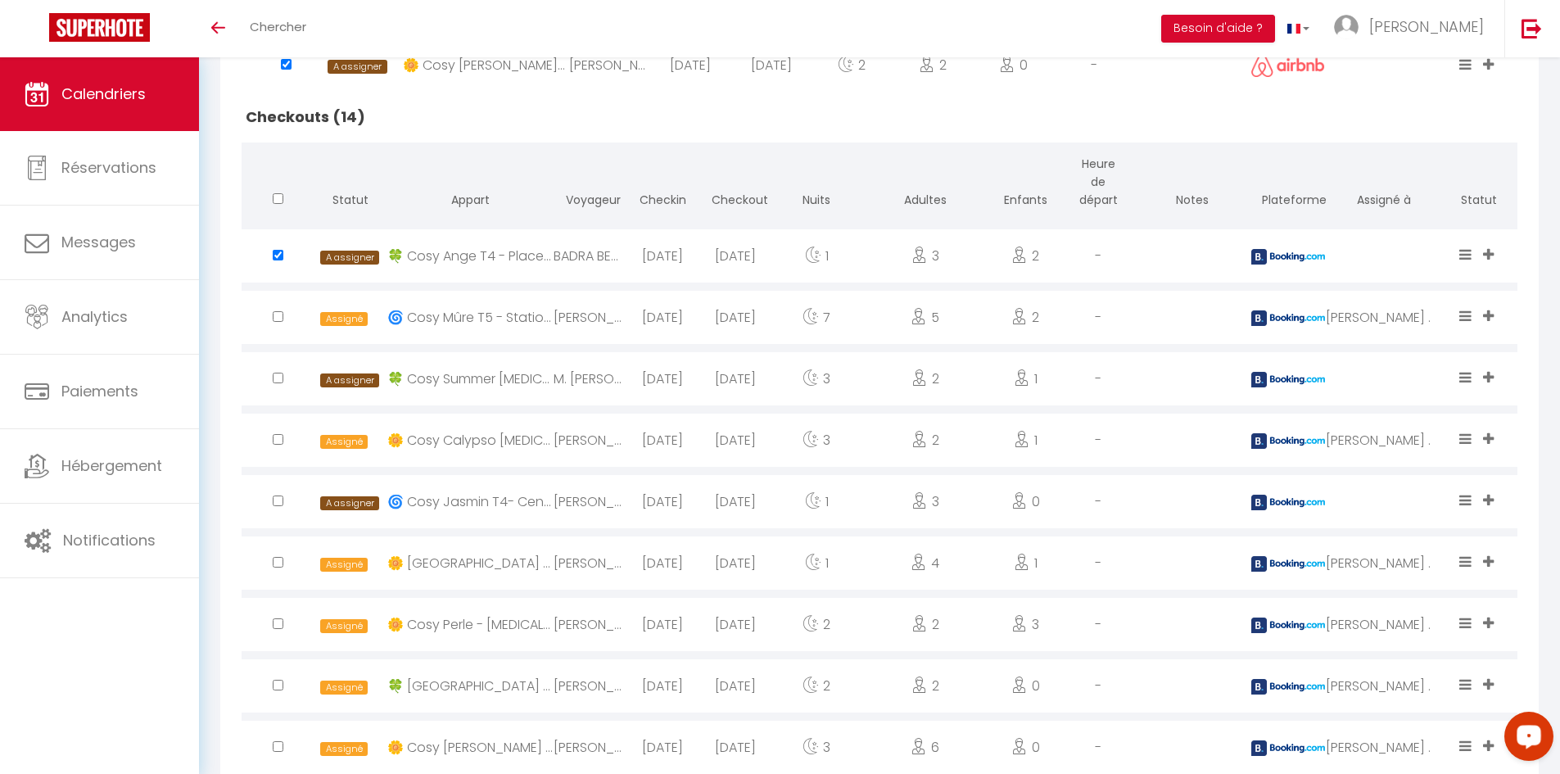
scroll to position [1406, 0]
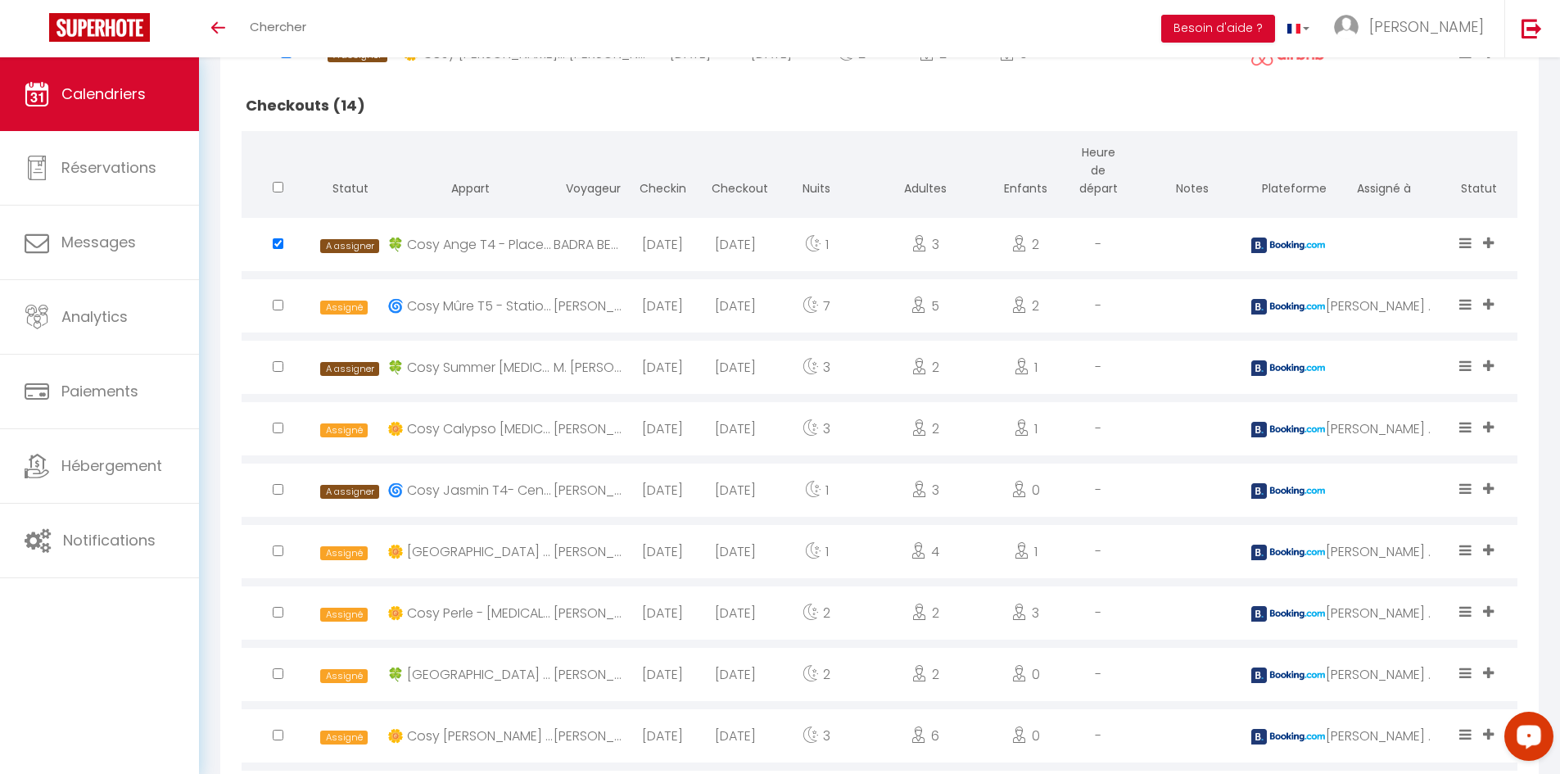
click at [280, 489] on input "checkbox" at bounding box center [278, 489] width 11 height 11
checkbox input "true"
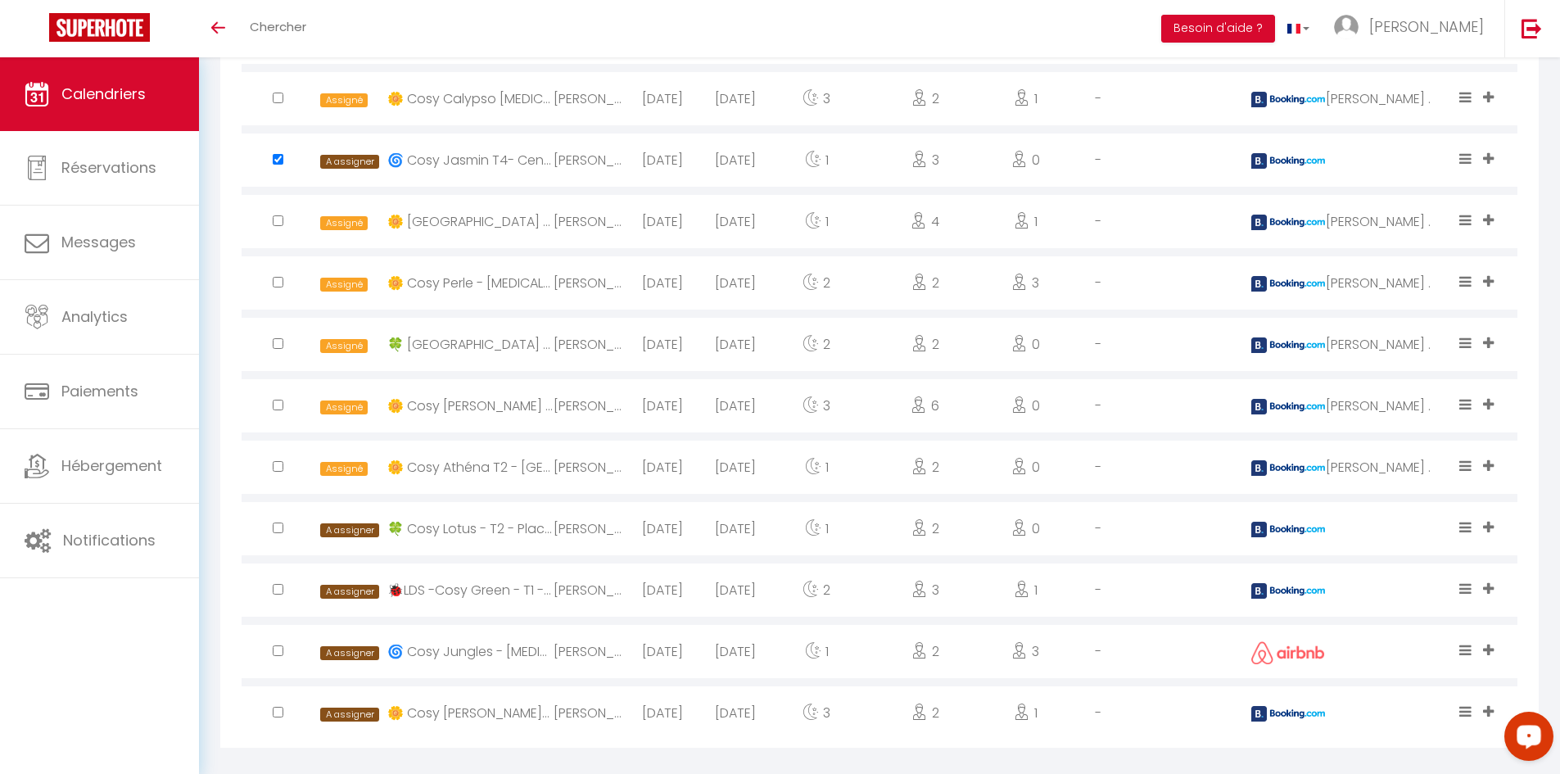
scroll to position [1754, 0]
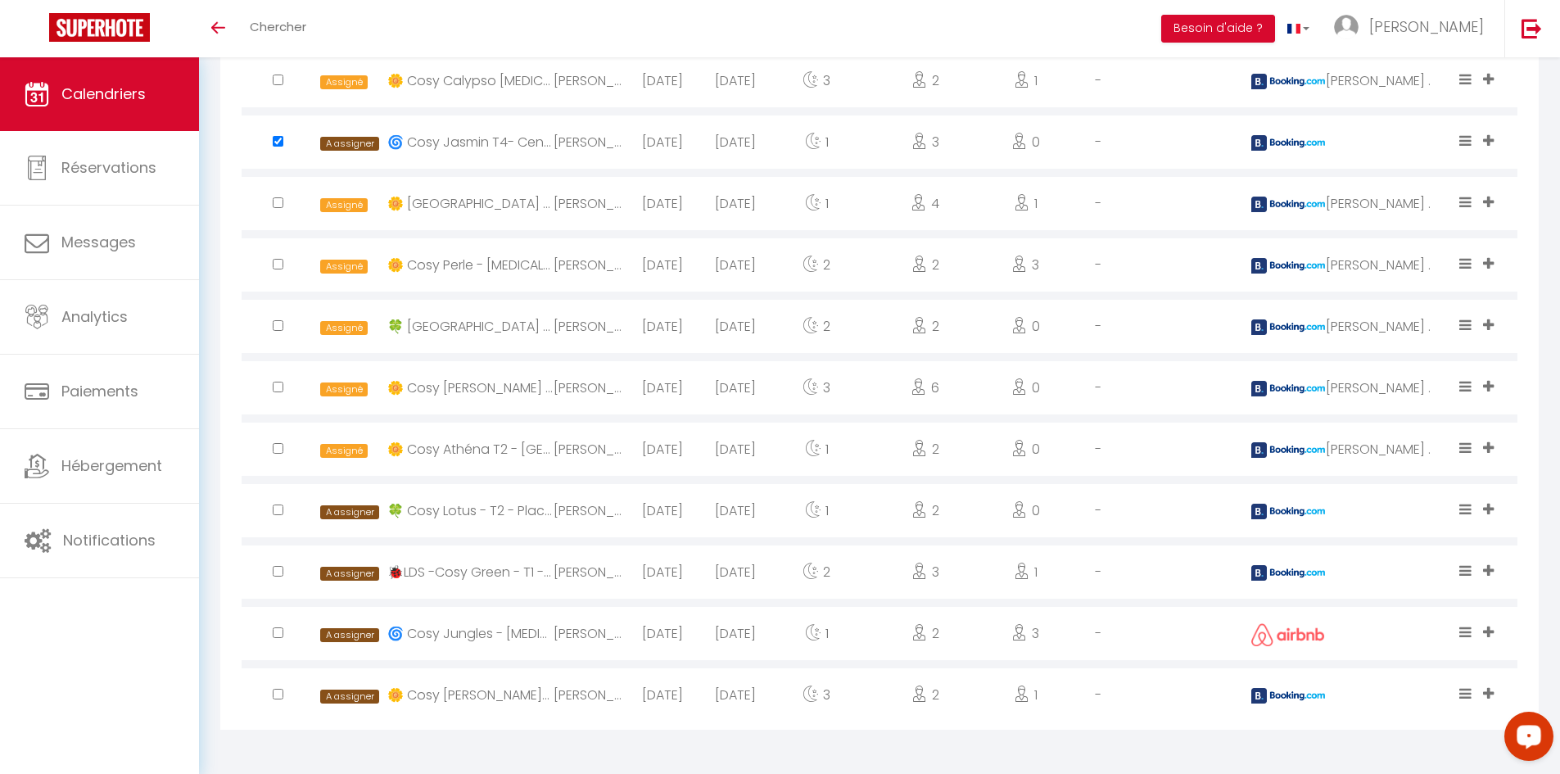
click at [279, 514] on input "checkbox" at bounding box center [278, 509] width 11 height 11
checkbox input "true"
click at [278, 696] on input "checkbox" at bounding box center [278, 693] width 11 height 11
checkbox input "true"
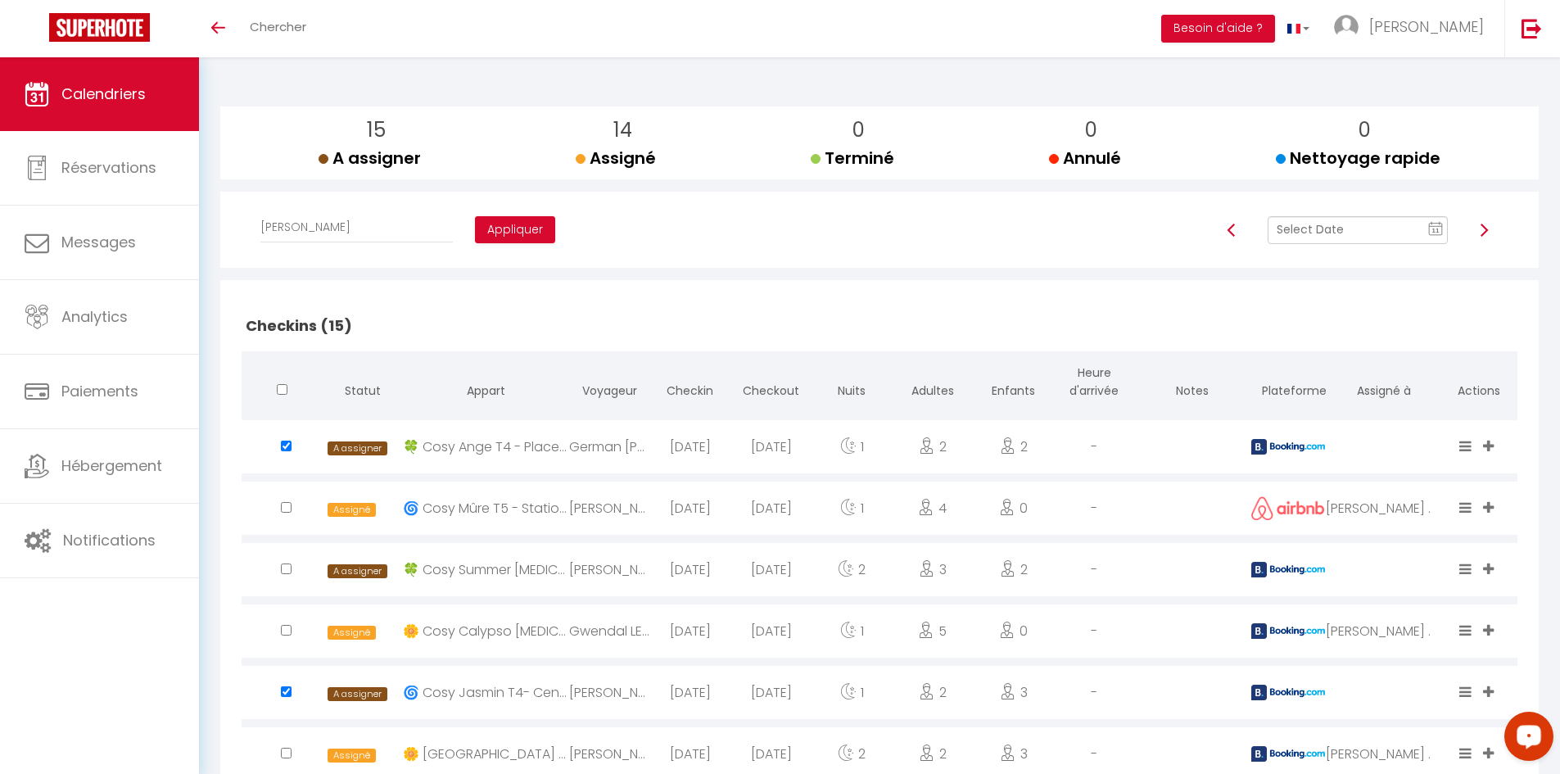
scroll to position [116, 0]
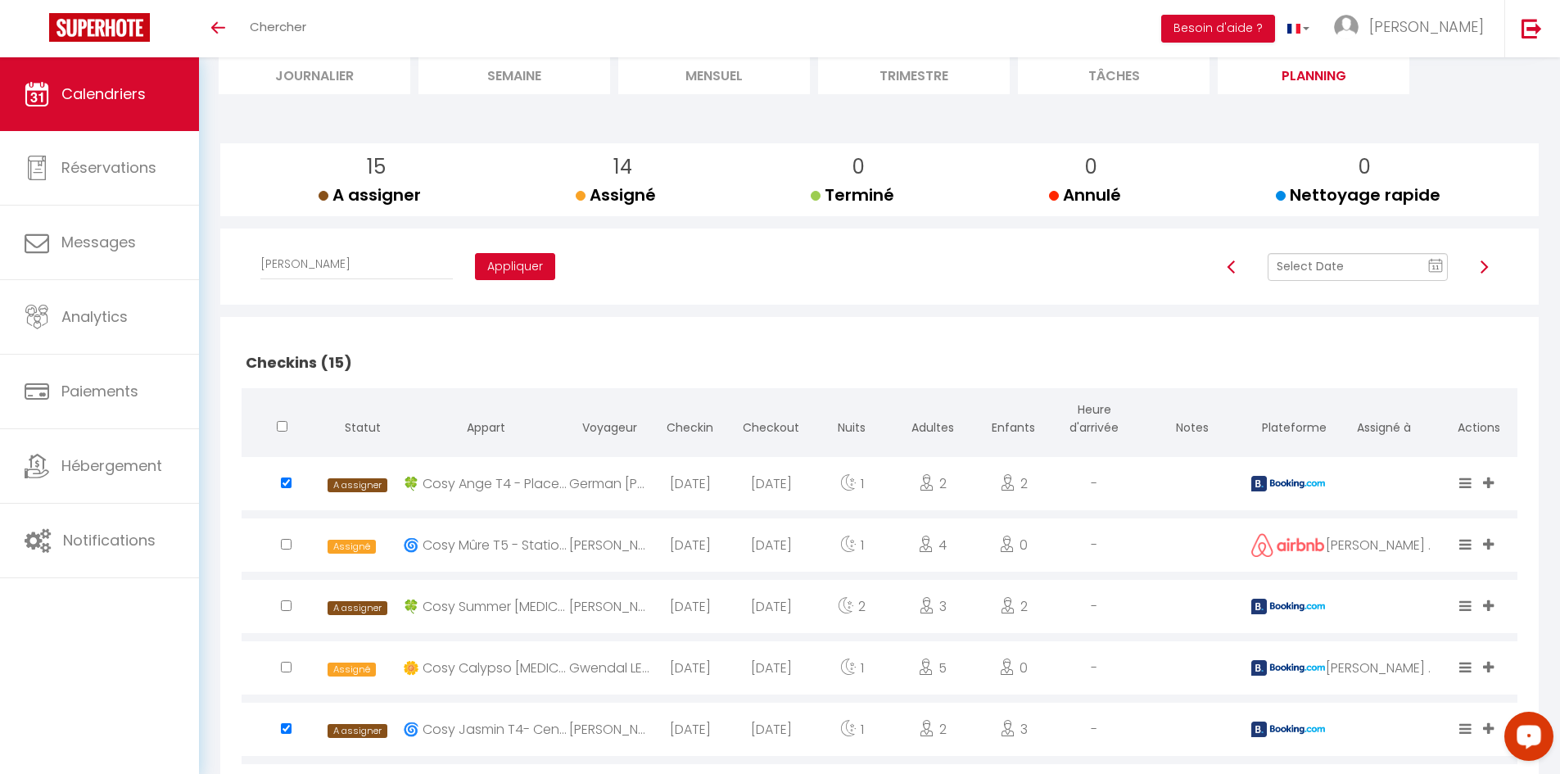
click at [475, 269] on button "Appliquer" at bounding box center [515, 267] width 80 height 28
checkbox input "false"
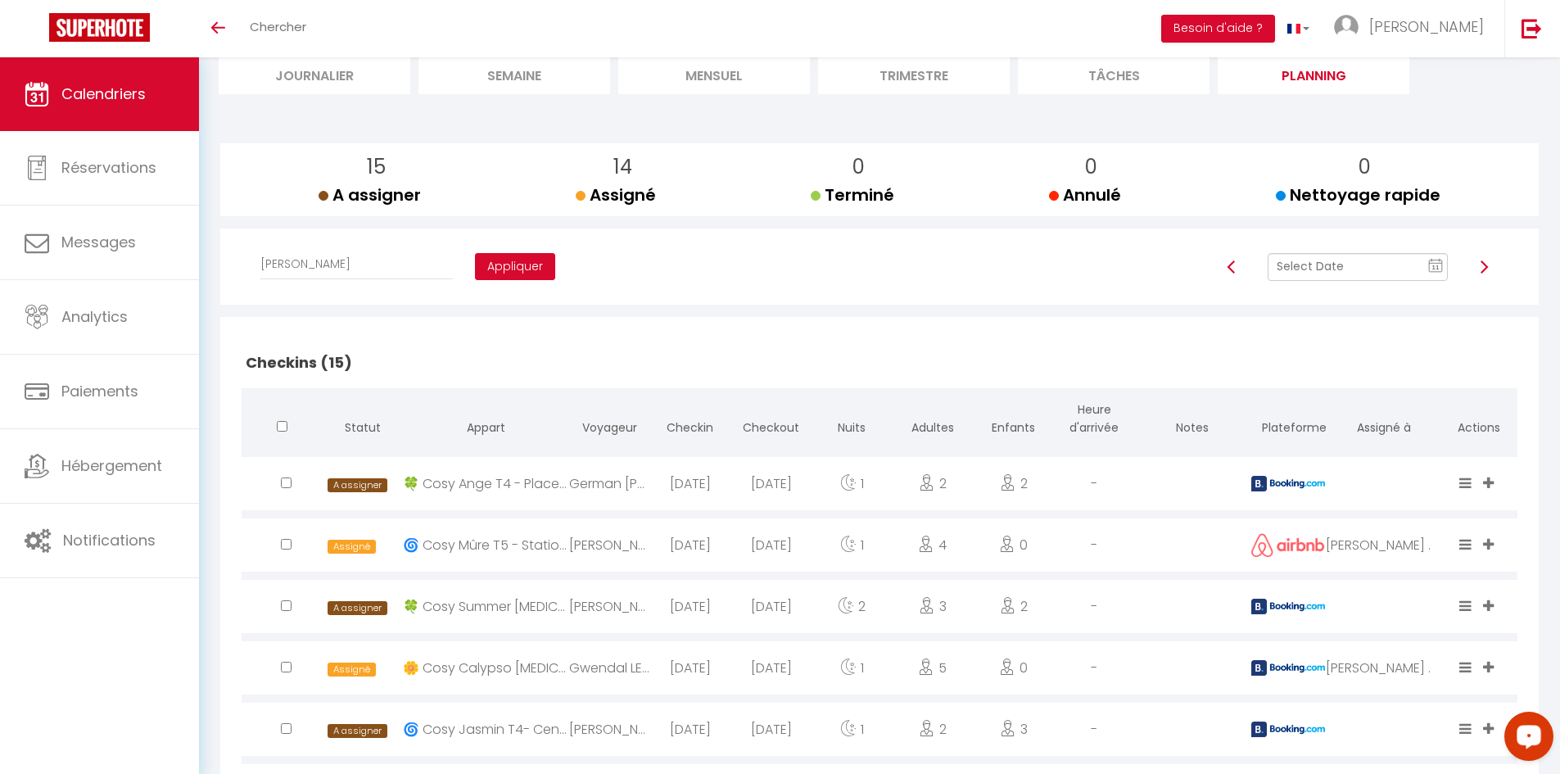
checkbox input "false"
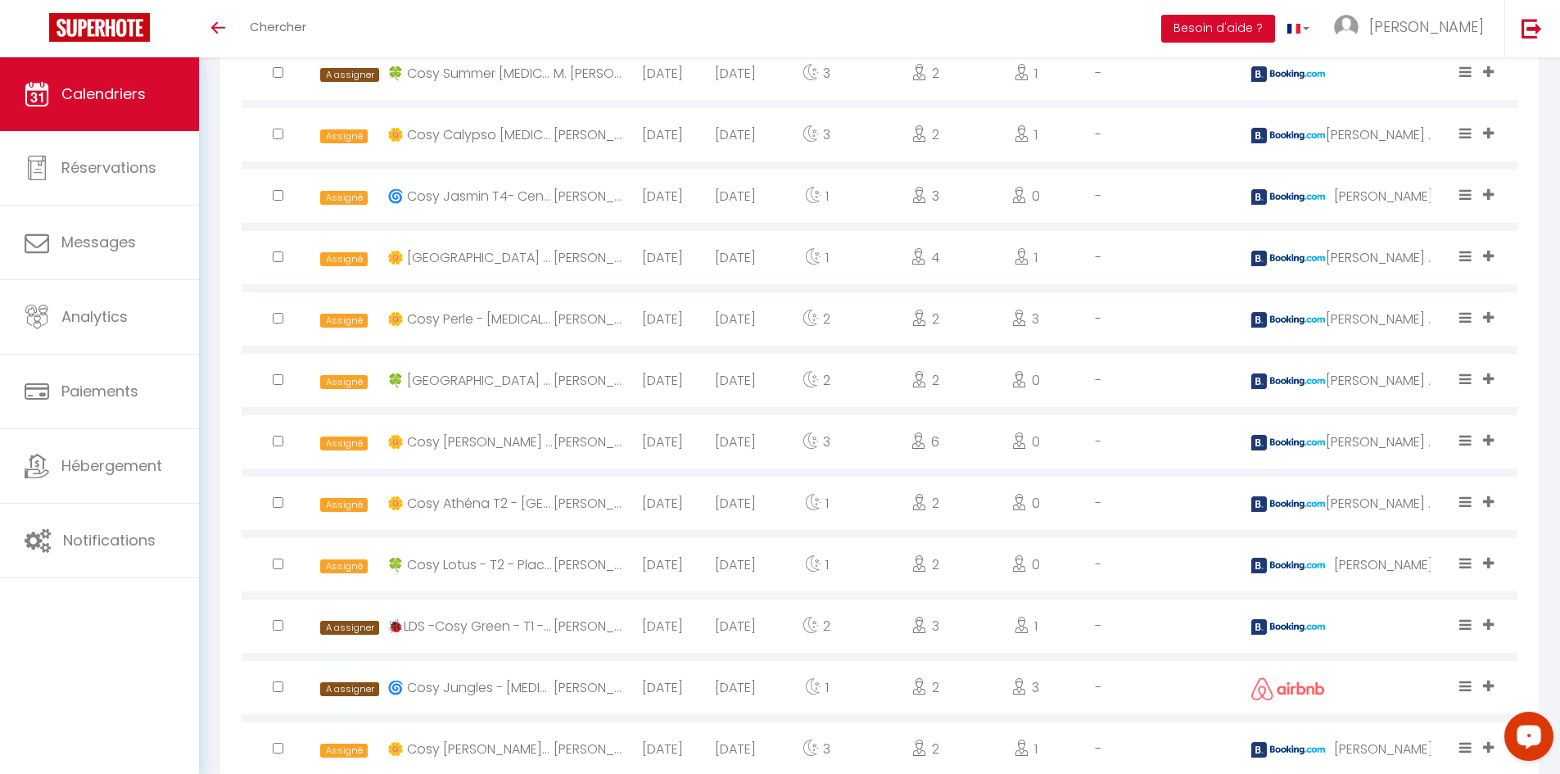
scroll to position [1754, 0]
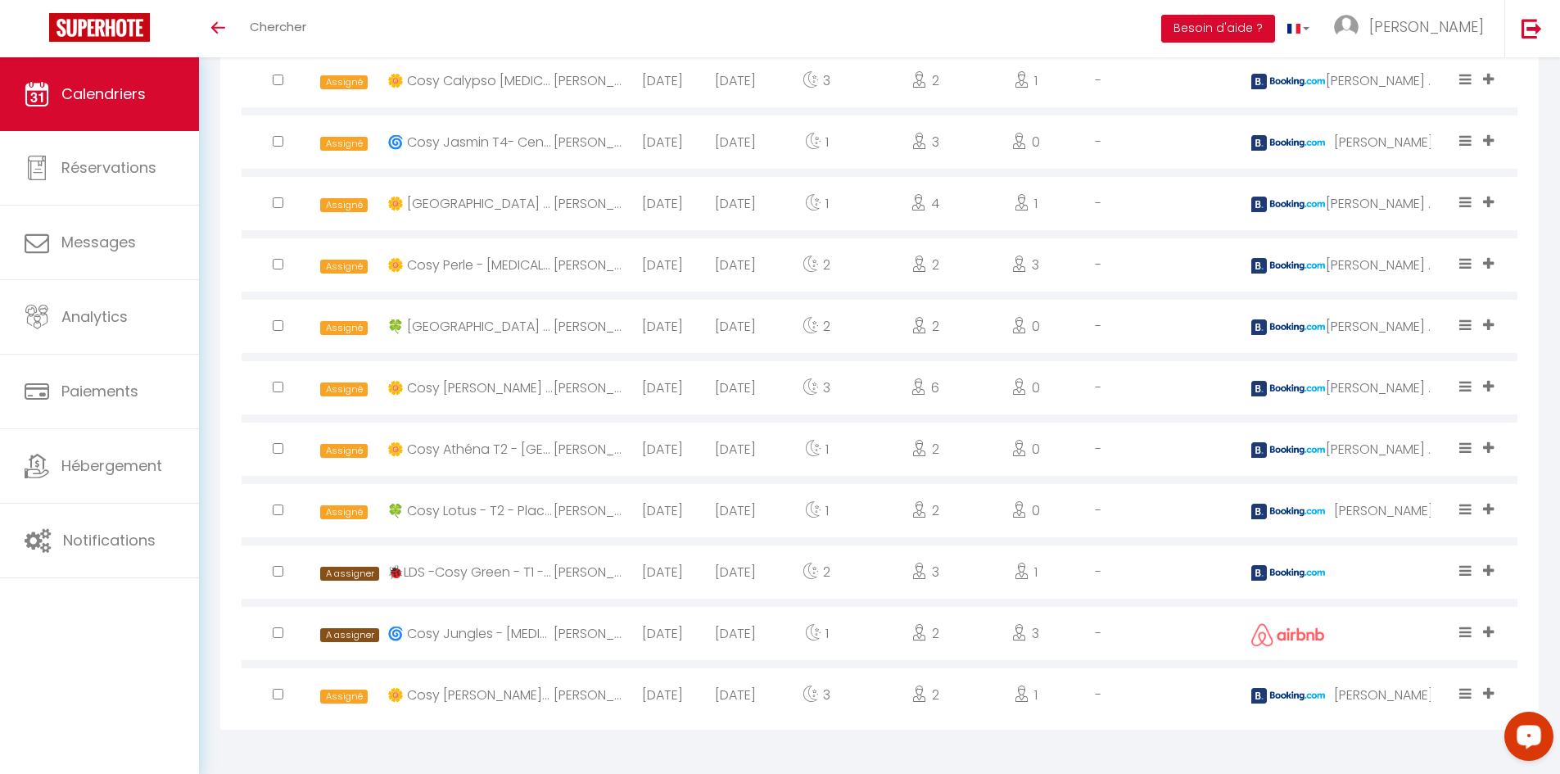
click at [273, 634] on input "checkbox" at bounding box center [278, 632] width 11 height 11
checkbox input "true"
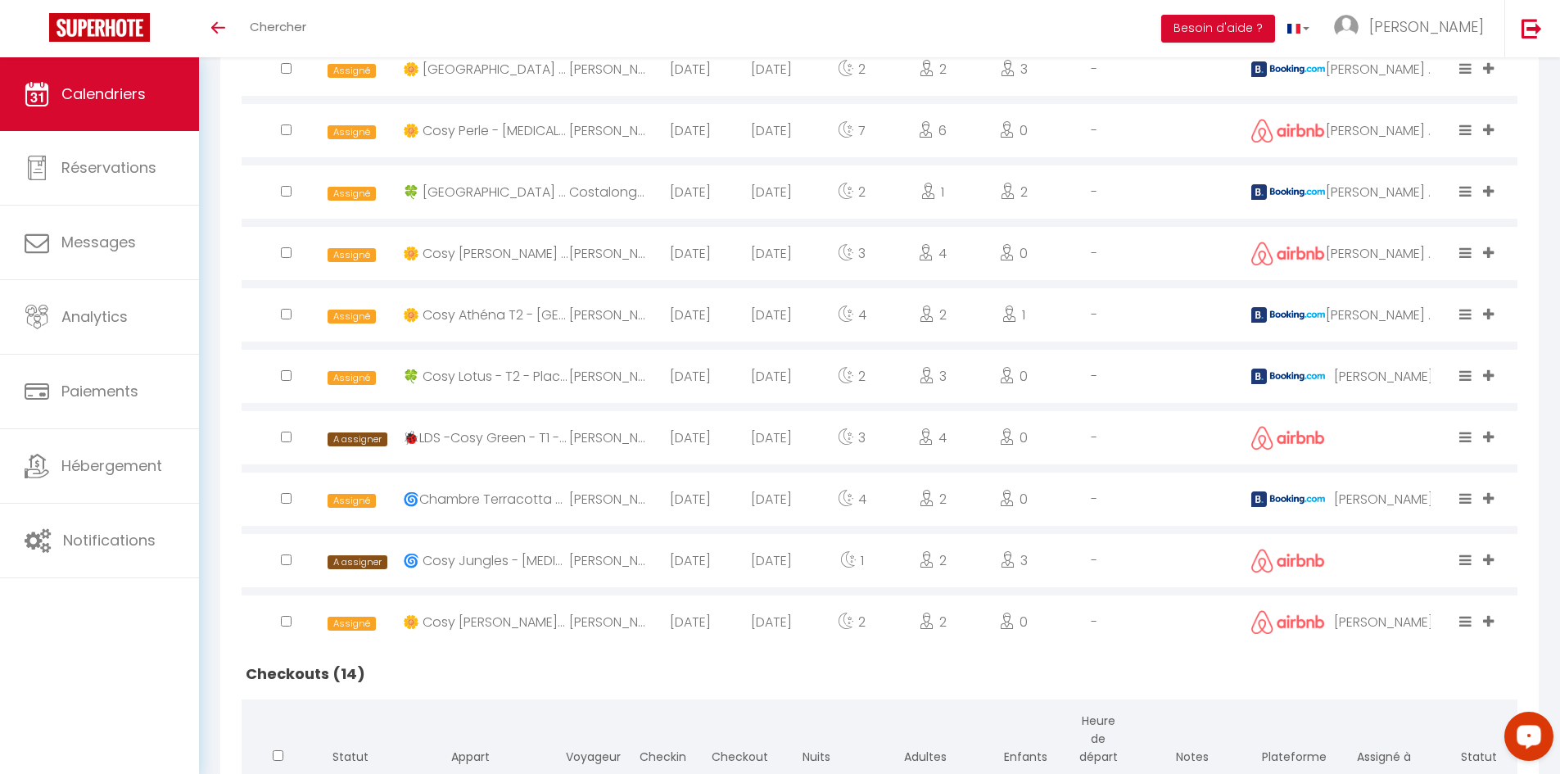
scroll to position [935, 0]
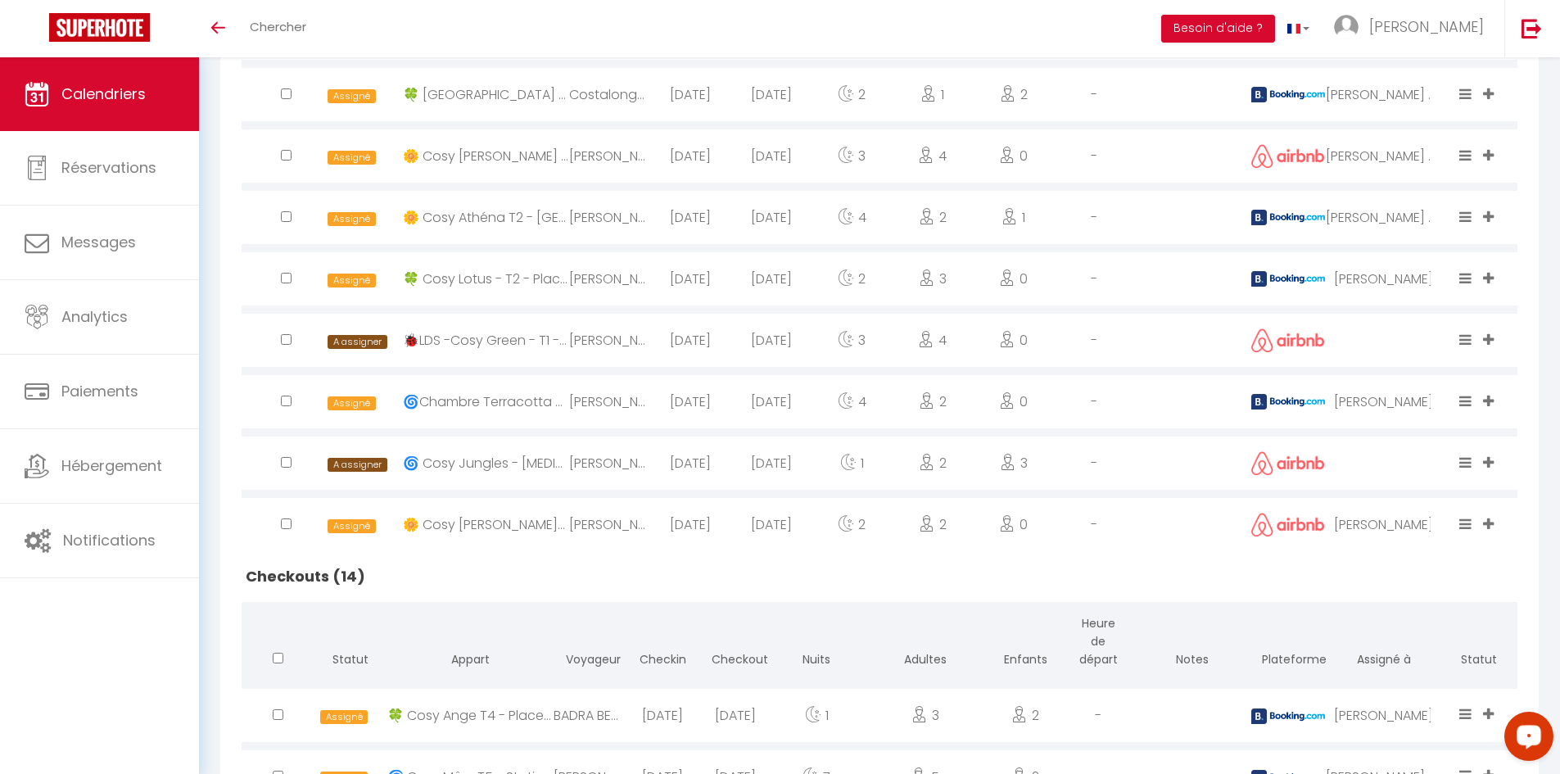
checkbox input "true"
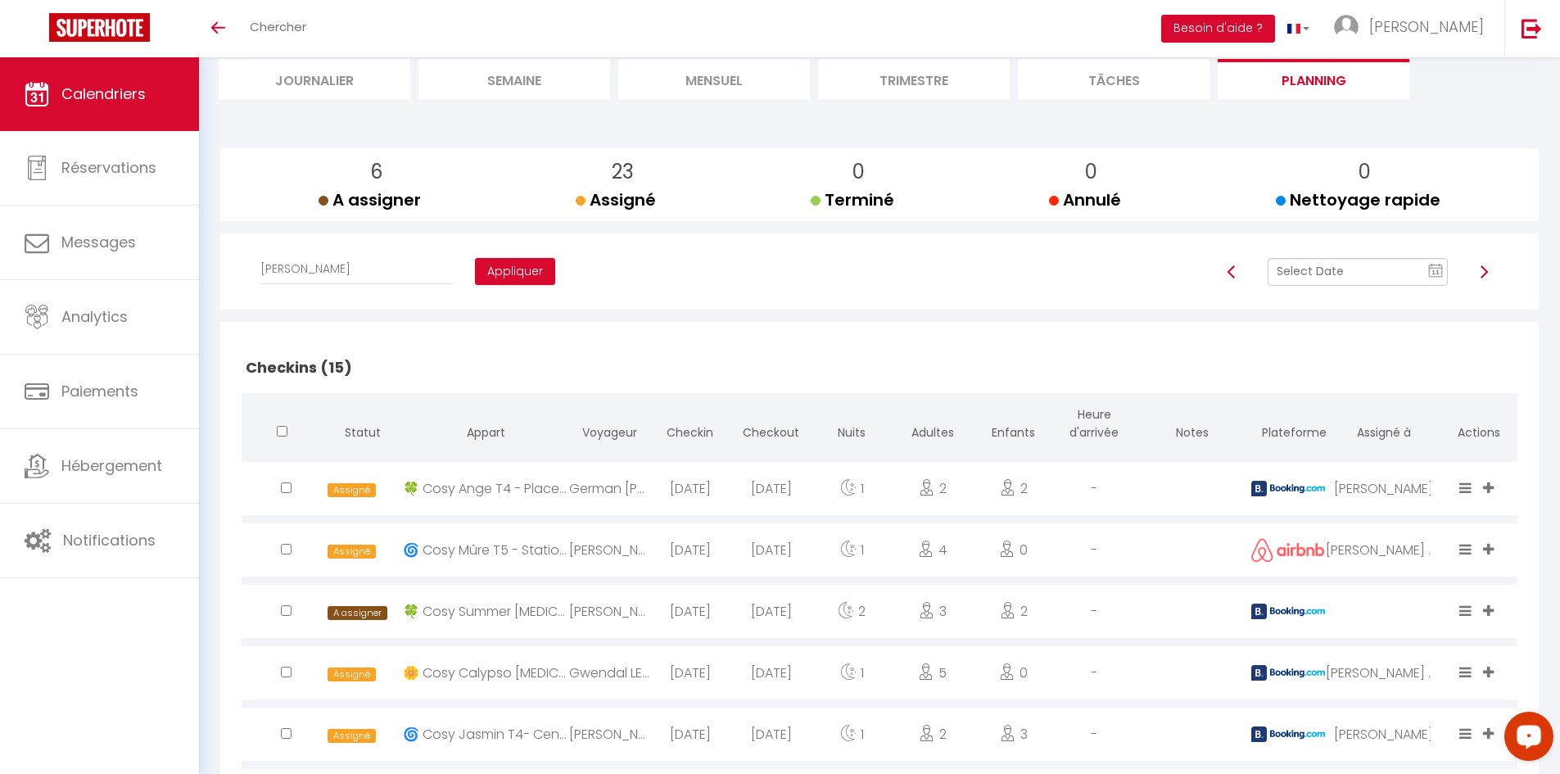
scroll to position [0, 0]
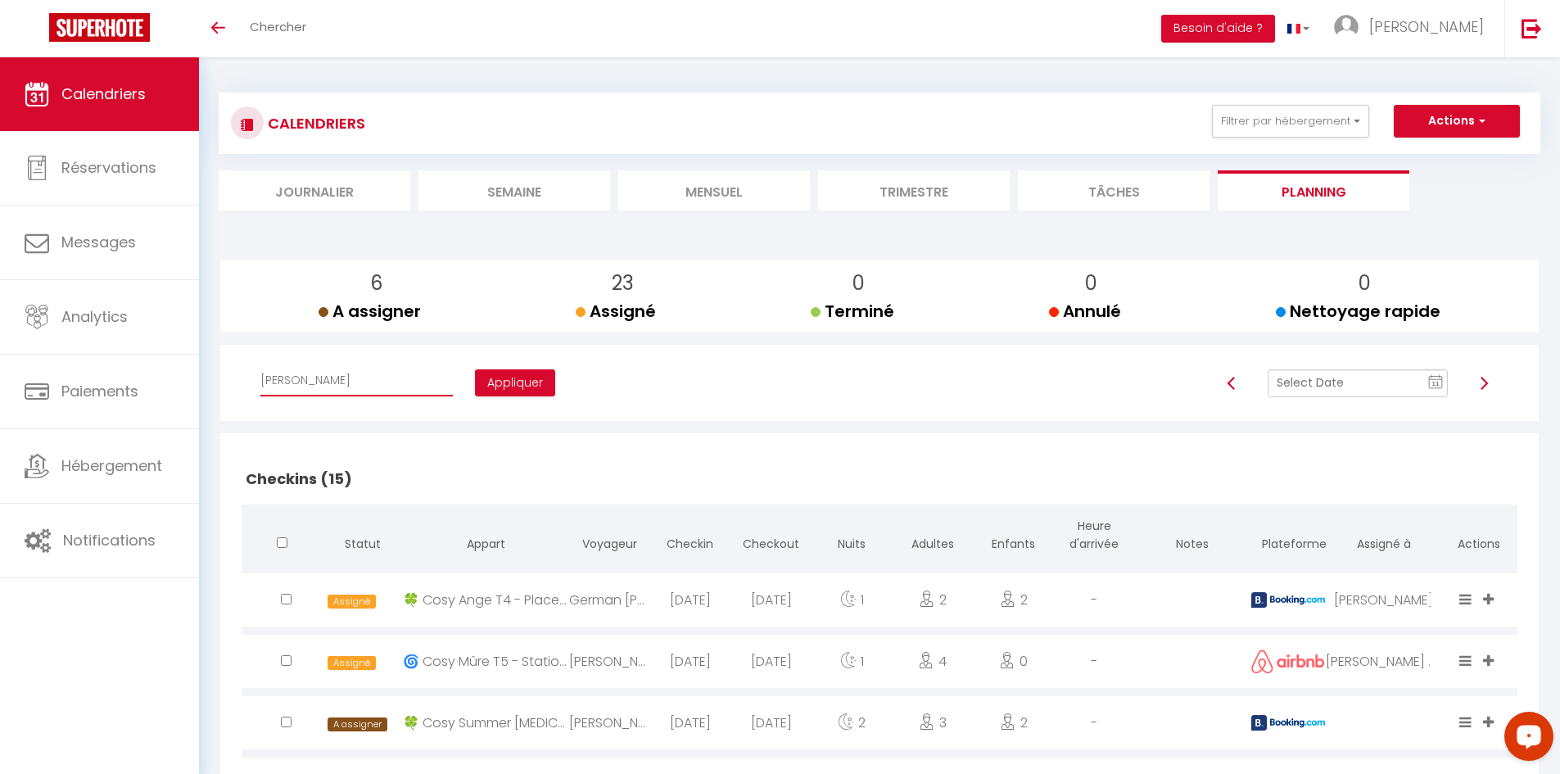
click at [381, 377] on select "Affecter à [PERSON_NAME] [PERSON_NAME] [PERSON_NAME] [PERSON_NAME] [PERSON_NAME…" at bounding box center [356, 380] width 192 height 31
click at [357, 392] on select "Affecter à [PERSON_NAME] [PERSON_NAME] [PERSON_NAME] [PERSON_NAME] [PERSON_NAME…" at bounding box center [356, 380] width 192 height 31
select select "34416"
click at [260, 365] on select "Affecter à [PERSON_NAME] [PERSON_NAME] [PERSON_NAME] [PERSON_NAME] [PERSON_NAME…" at bounding box center [356, 380] width 192 height 31
click at [475, 381] on button "Appliquer" at bounding box center [515, 383] width 80 height 28
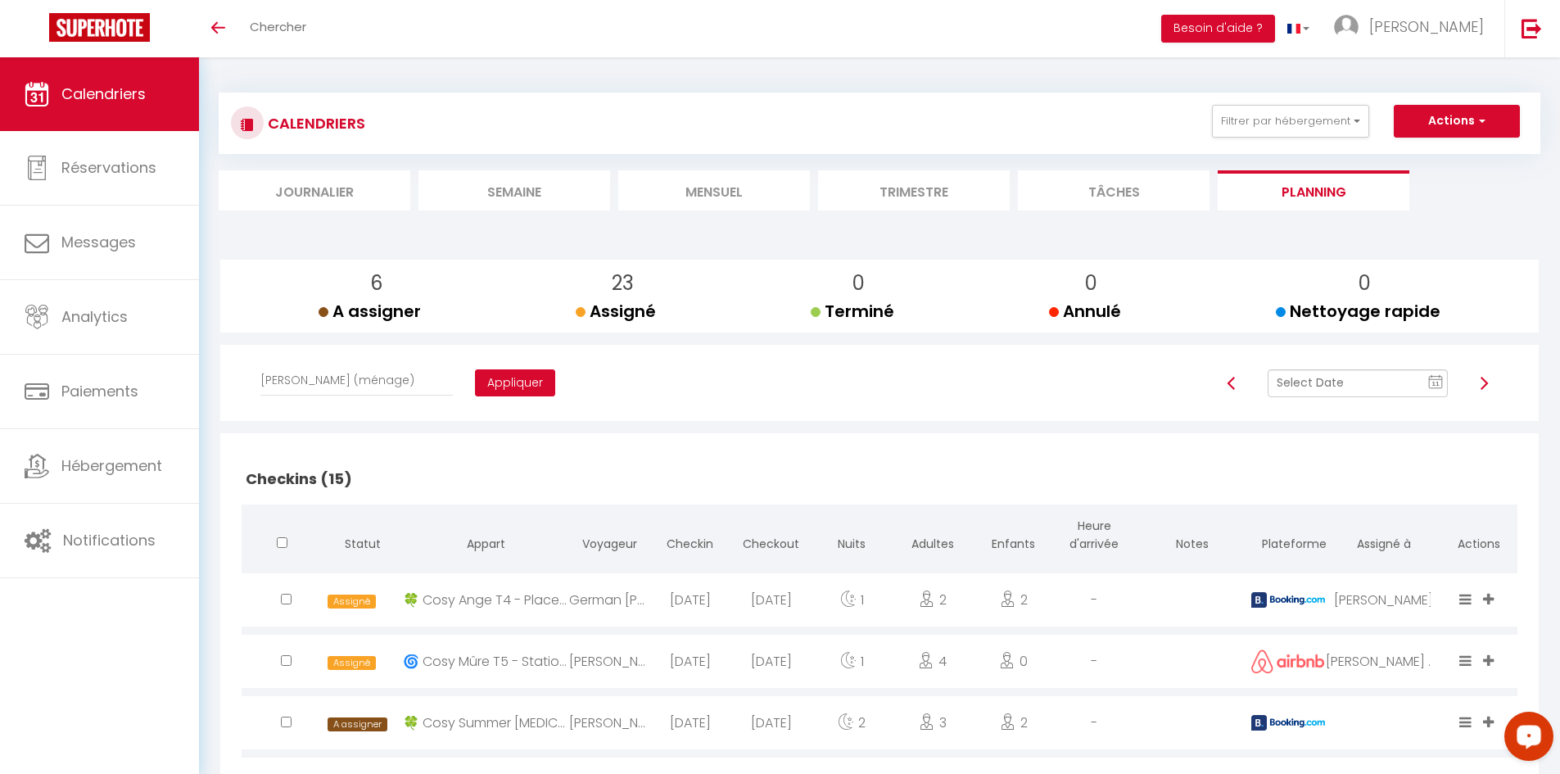
checkbox input "false"
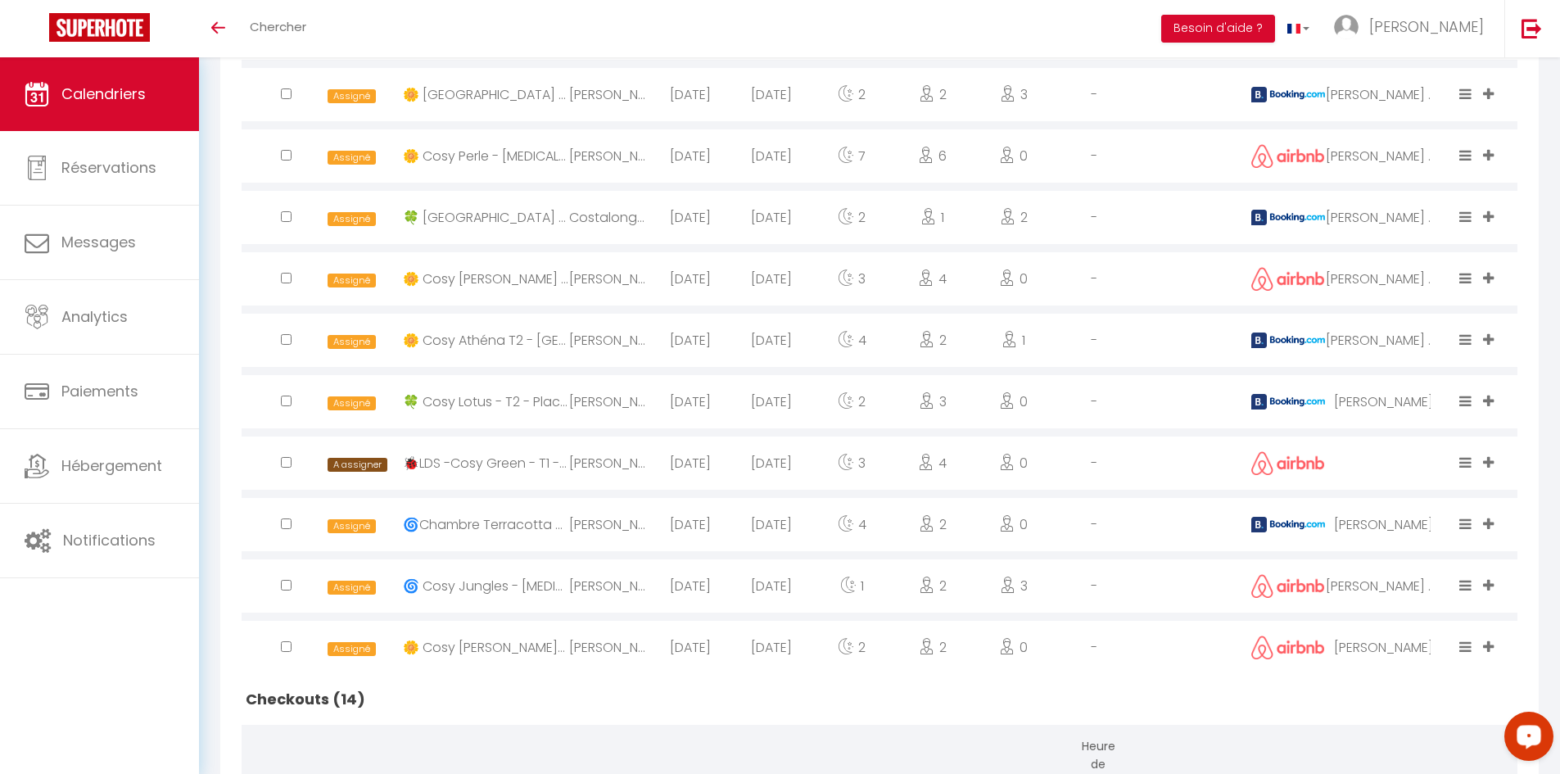
scroll to position [819, 0]
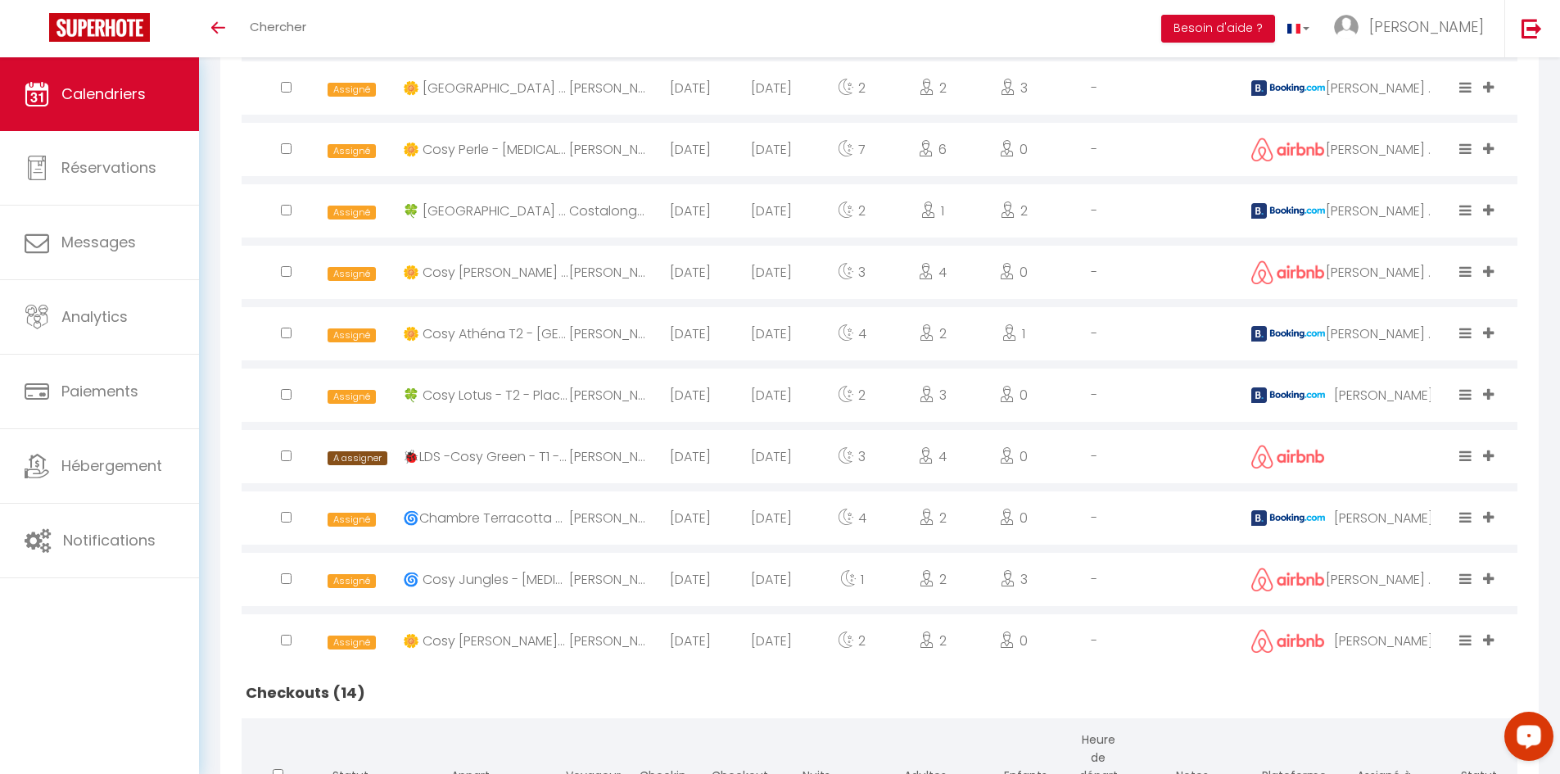
checkbox input "true"
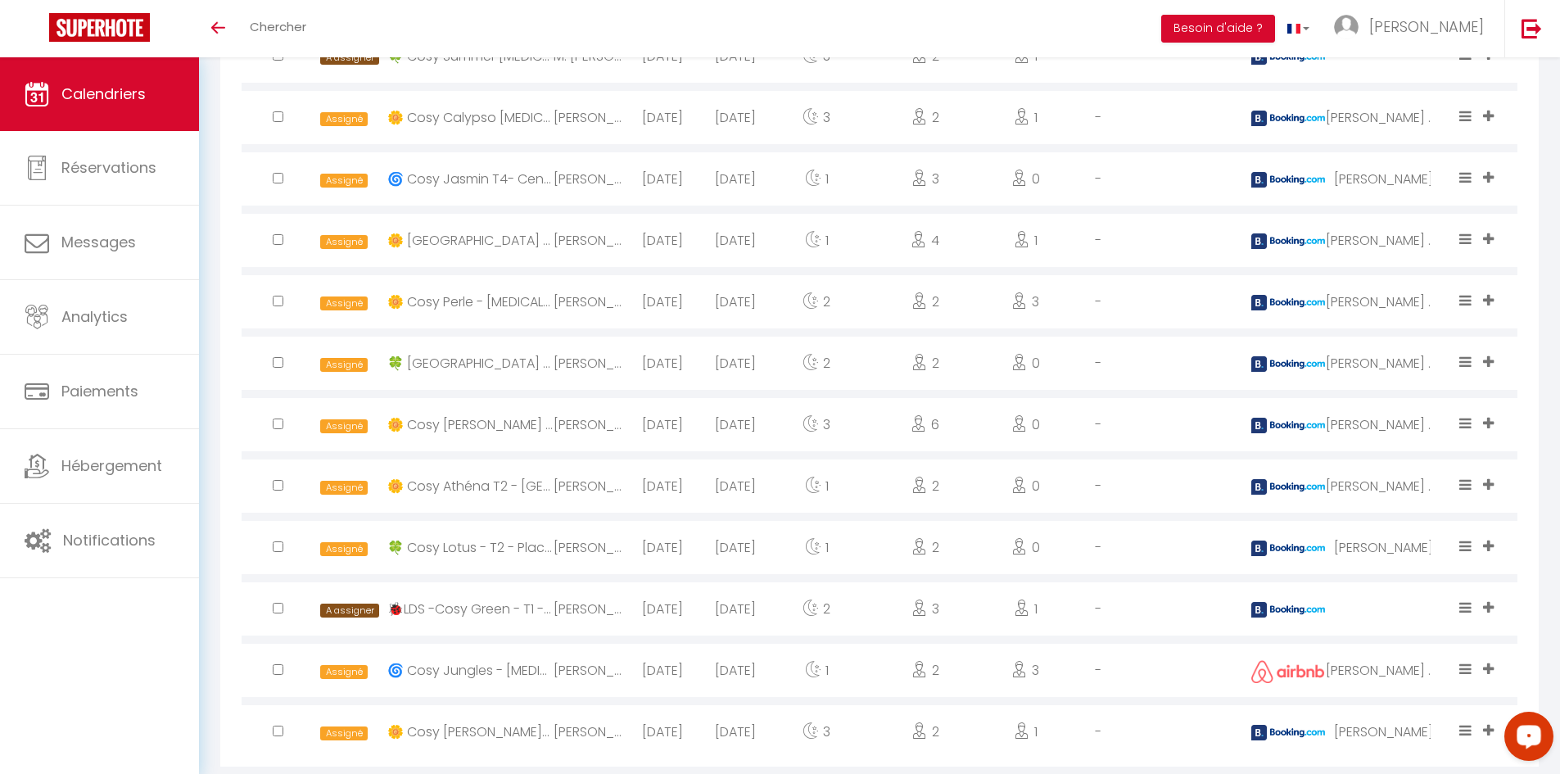
scroll to position [1719, 0]
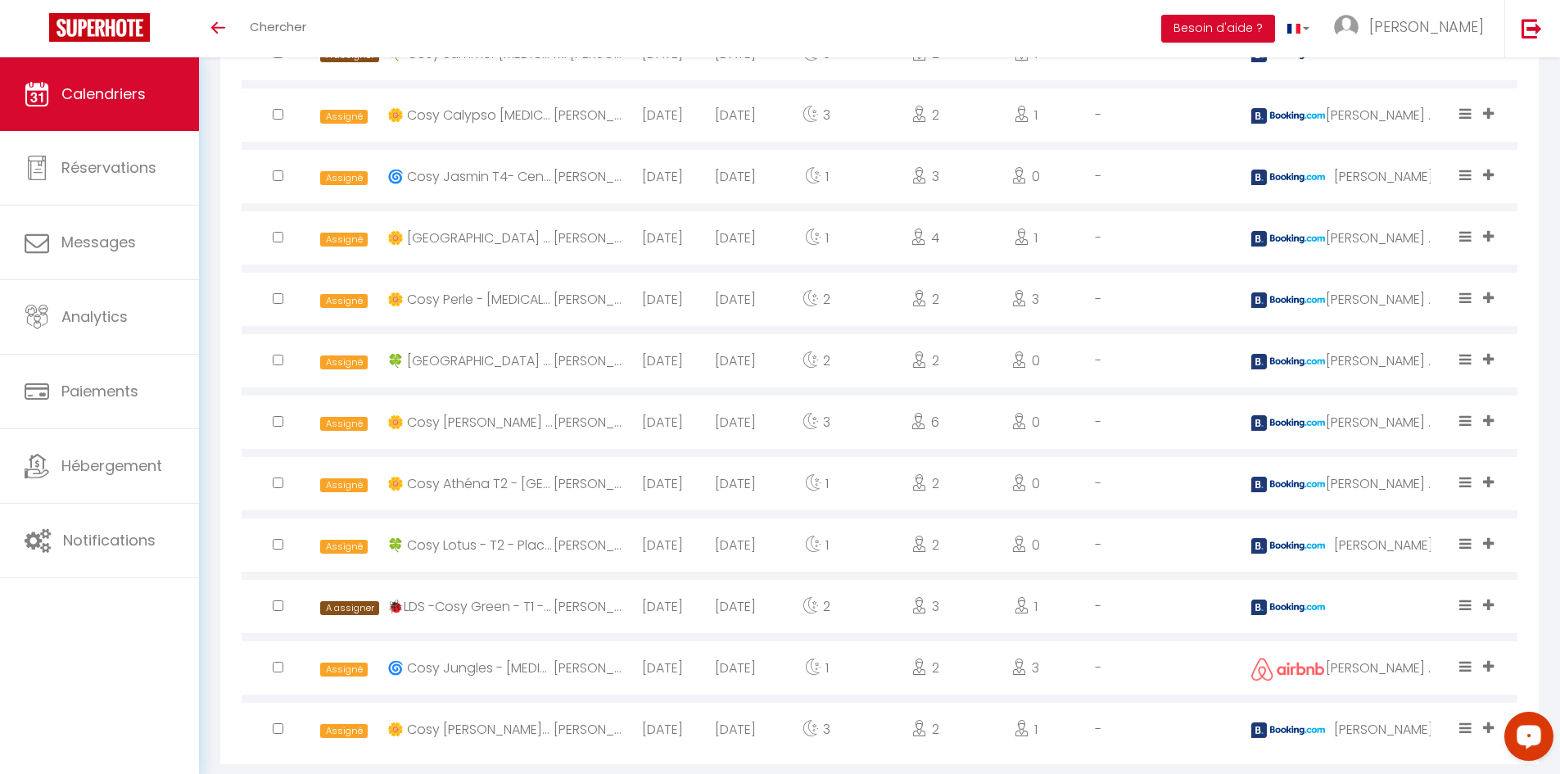
click at [278, 605] on input "checkbox" at bounding box center [278, 605] width 11 height 11
checkbox input "true"
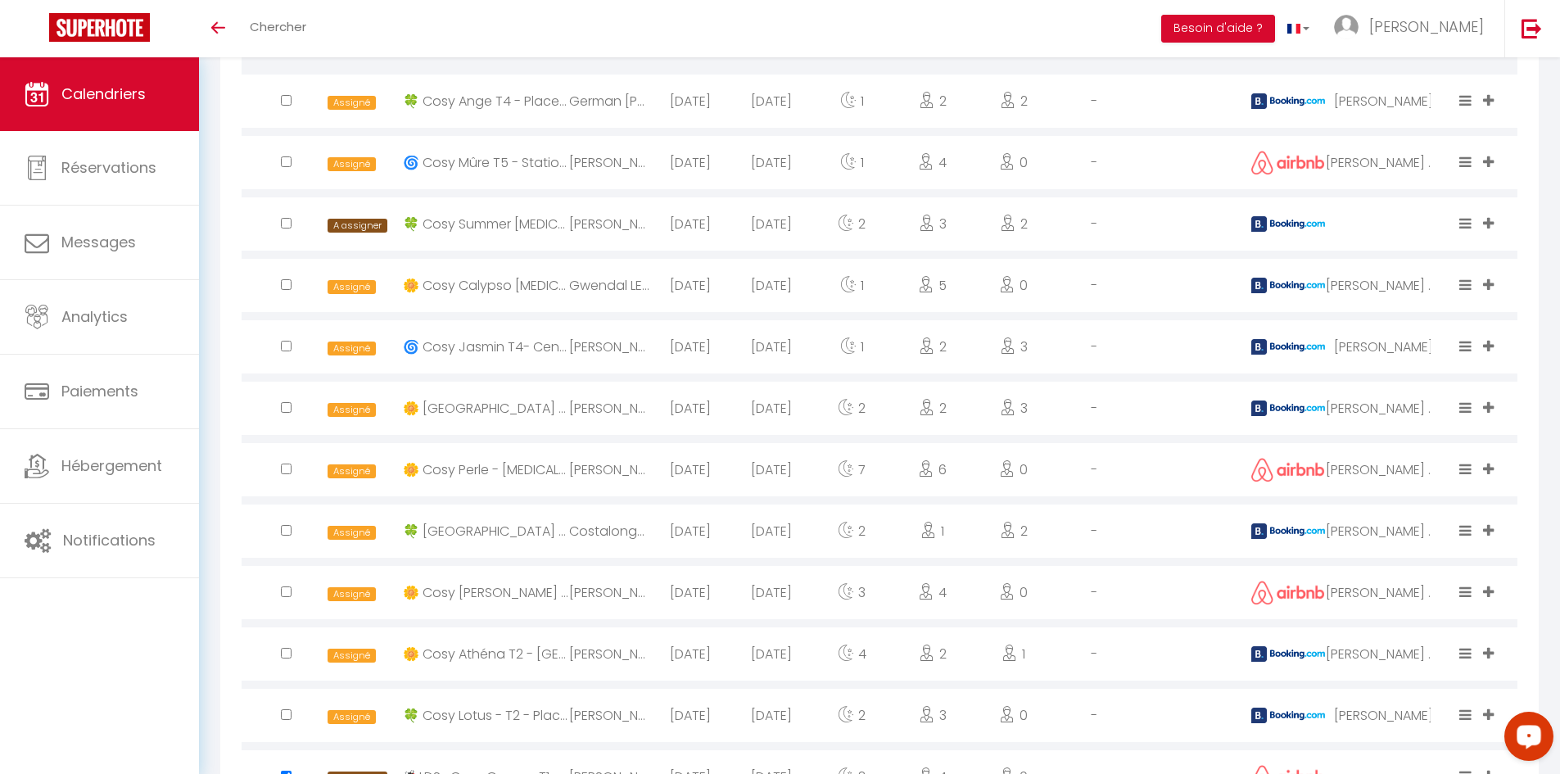
scroll to position [0, 0]
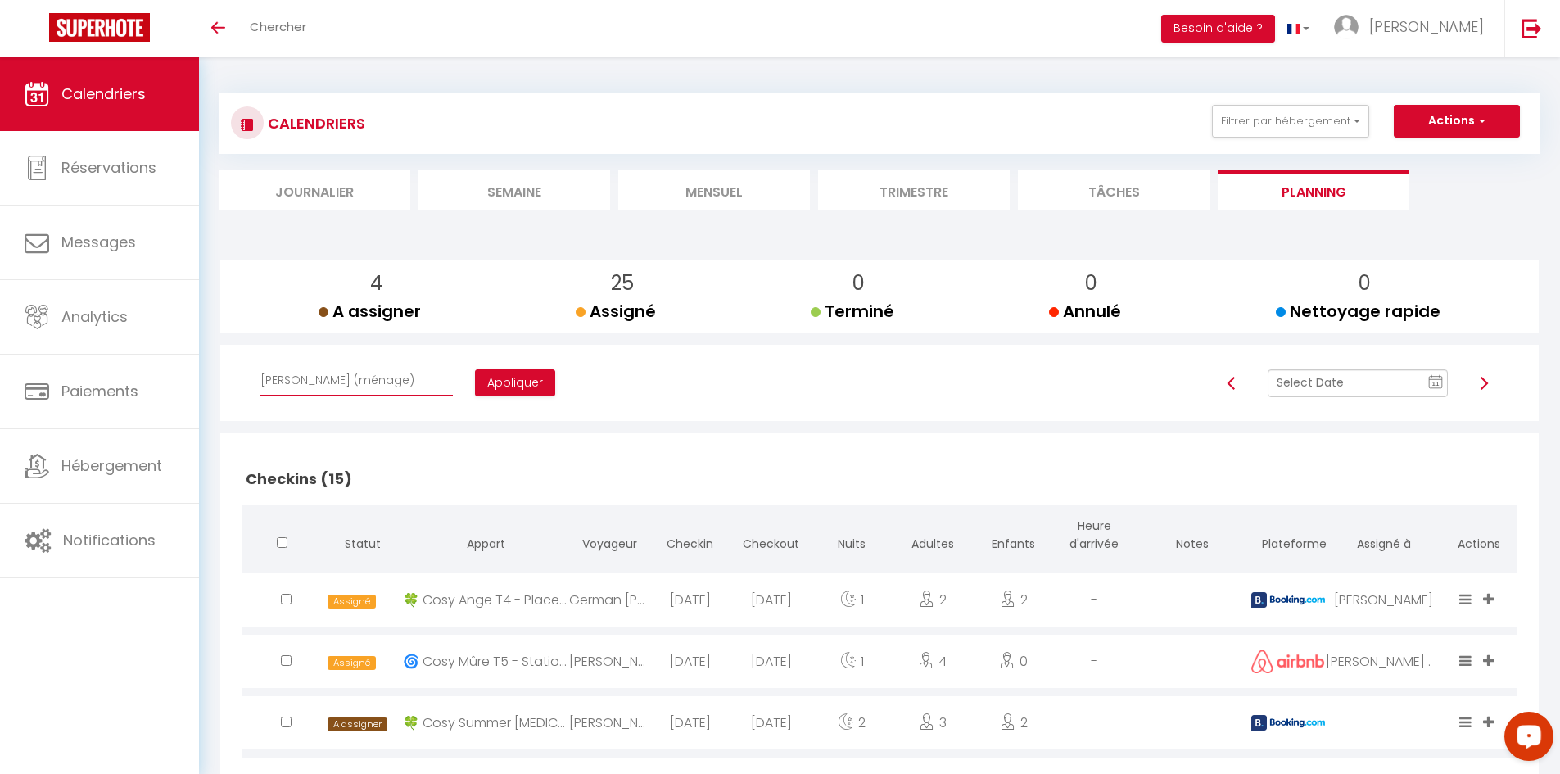
click at [361, 377] on select "Affecter à [PERSON_NAME] [PERSON_NAME] [PERSON_NAME] [PERSON_NAME] [PERSON_NAME…" at bounding box center [356, 380] width 192 height 31
select select "47858"
click at [260, 365] on select "Affecter à [PERSON_NAME] [PERSON_NAME] [PERSON_NAME] [PERSON_NAME] [PERSON_NAME…" at bounding box center [356, 380] width 192 height 31
click at [475, 386] on button "Appliquer" at bounding box center [515, 383] width 80 height 28
checkbox input "false"
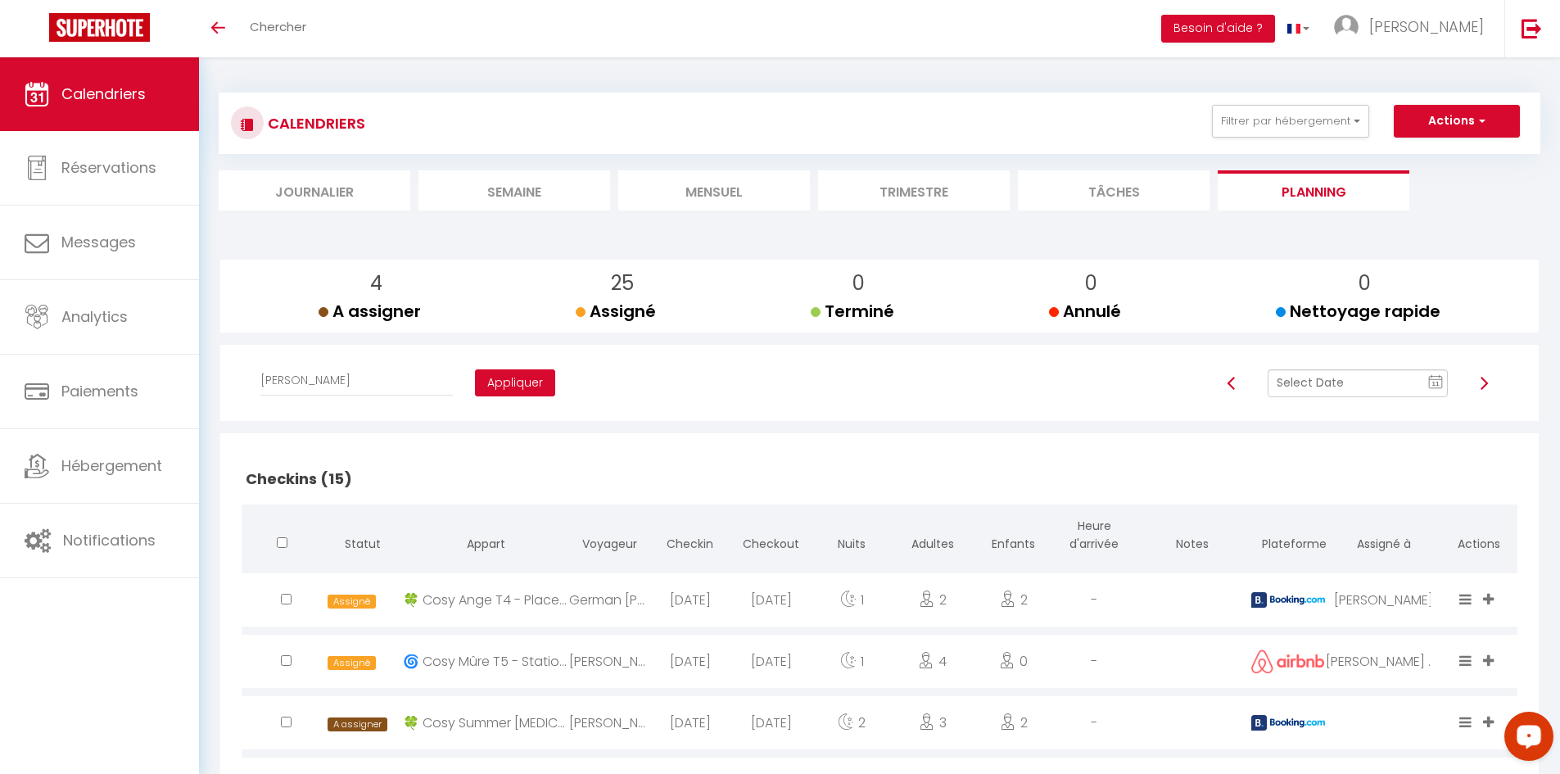
checkbox input "false"
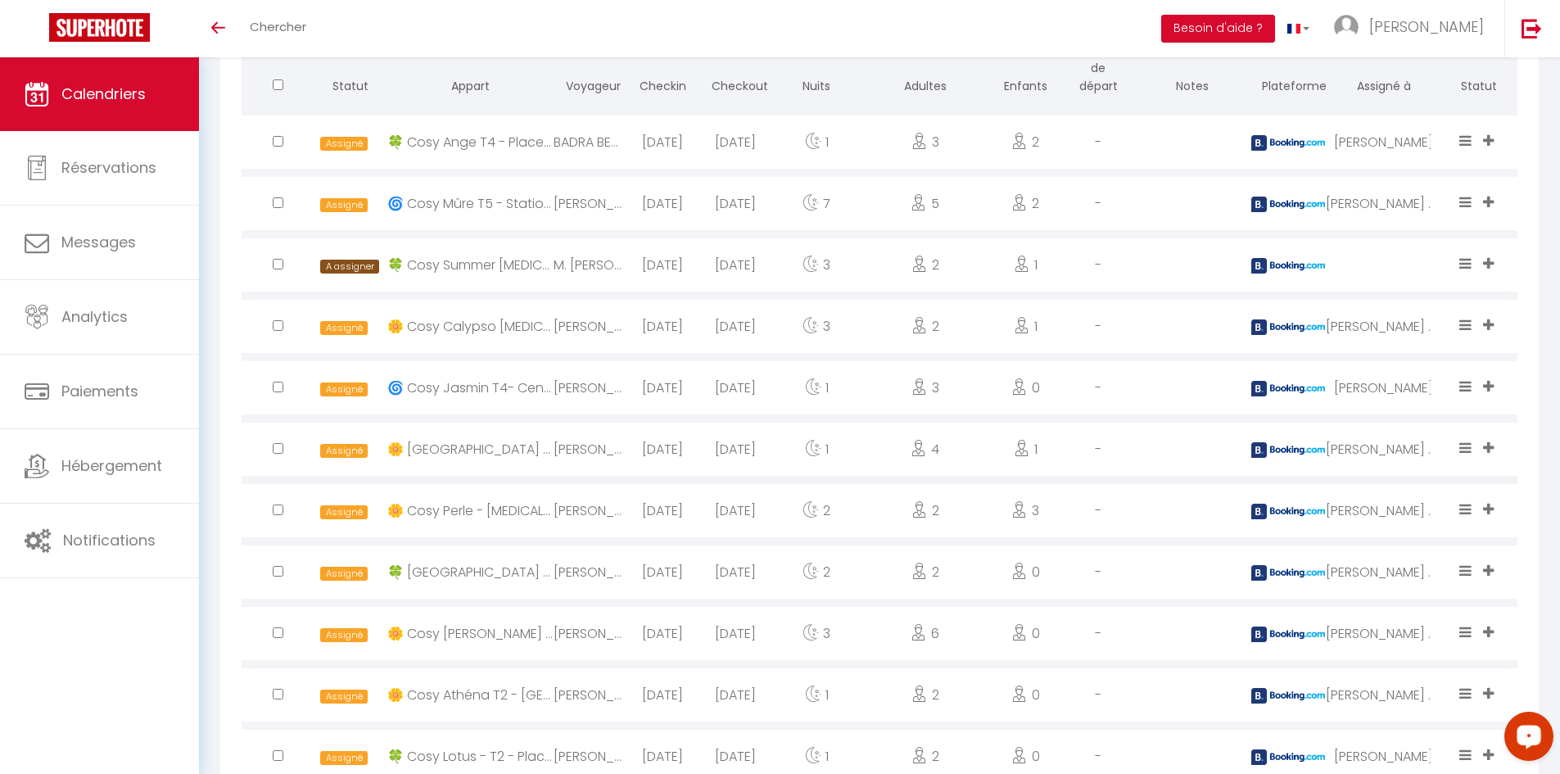
scroll to position [1426, 0]
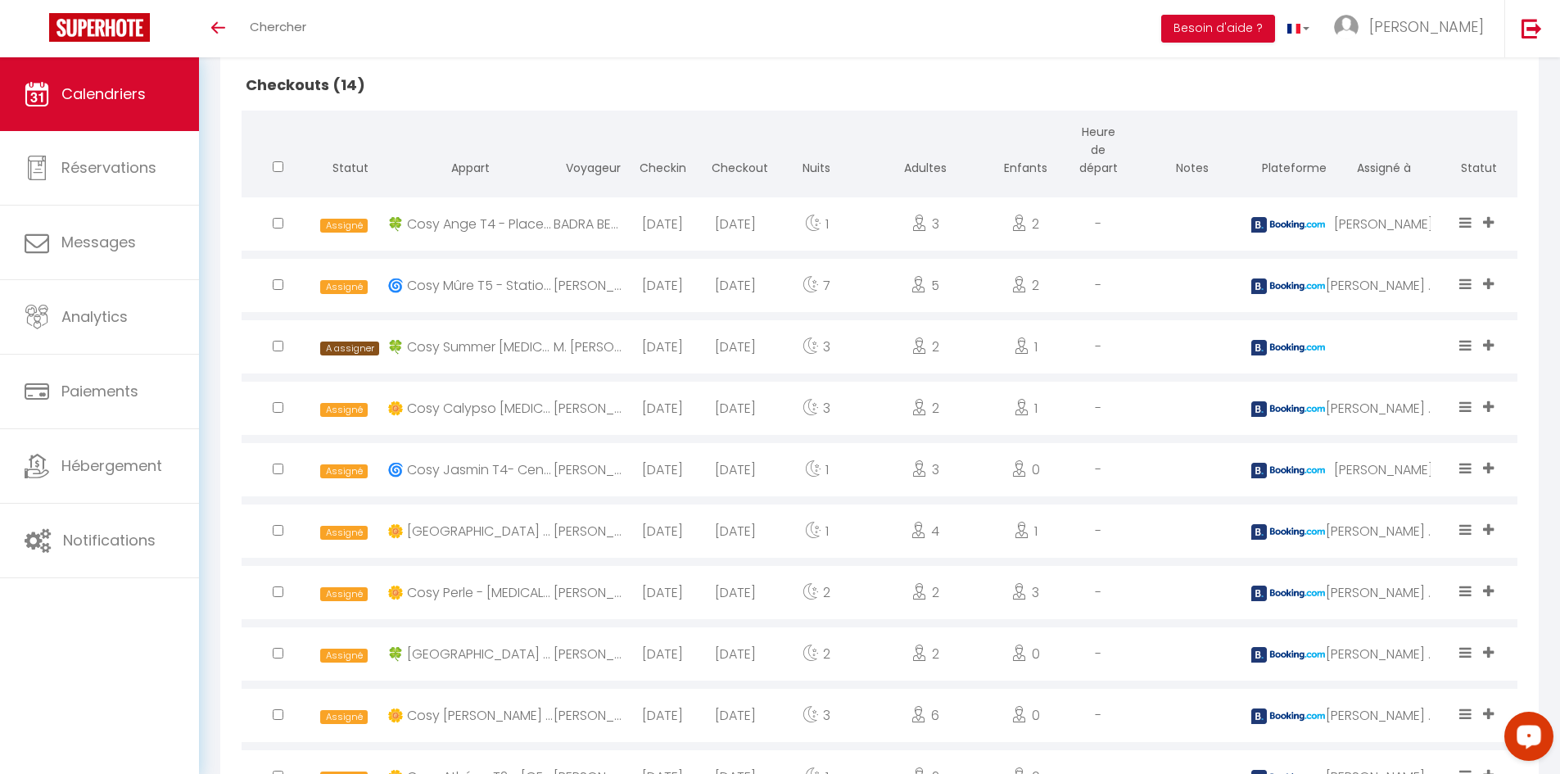
click at [277, 344] on input "checkbox" at bounding box center [278, 346] width 11 height 11
checkbox input "true"
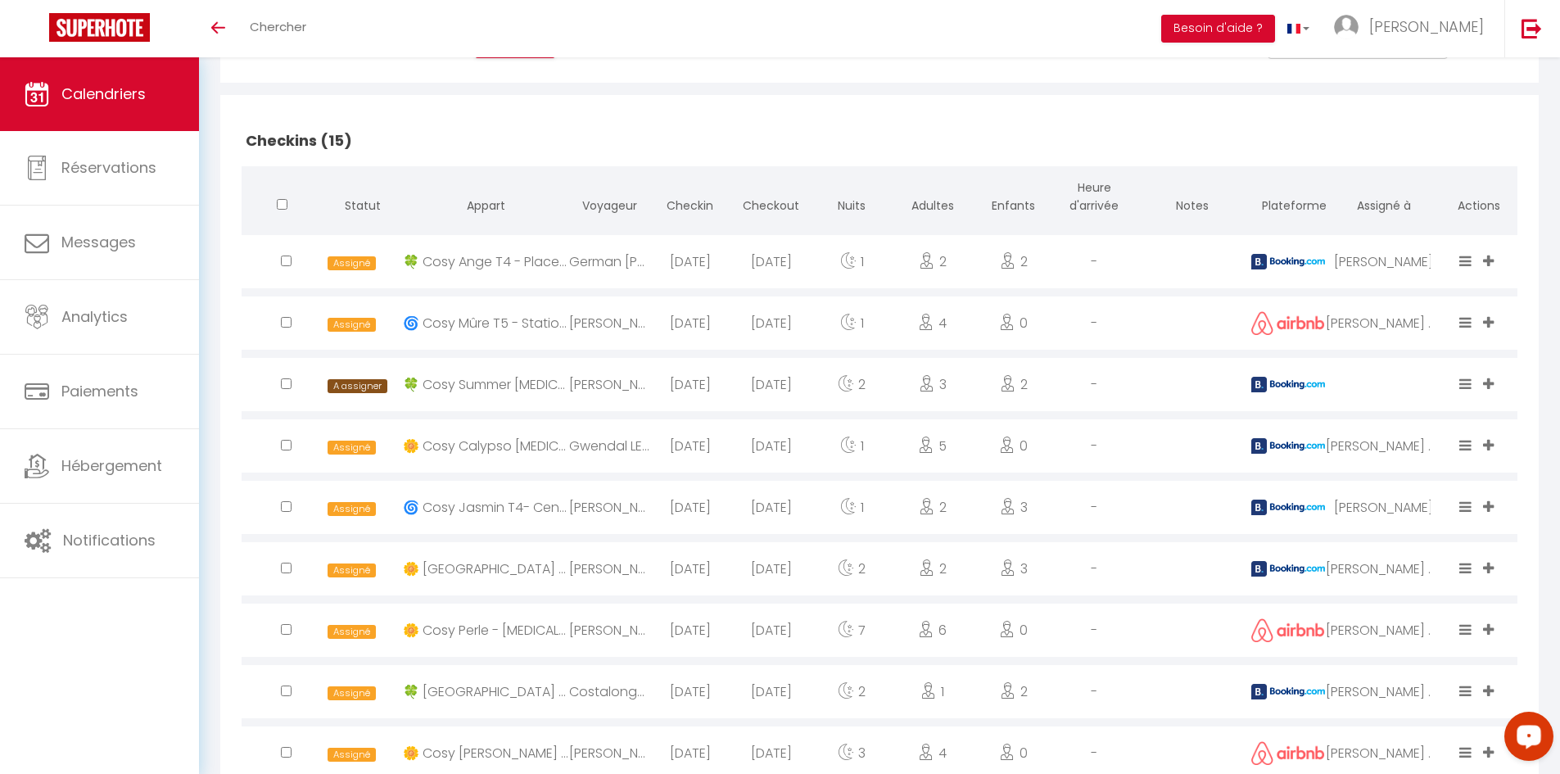
scroll to position [280, 0]
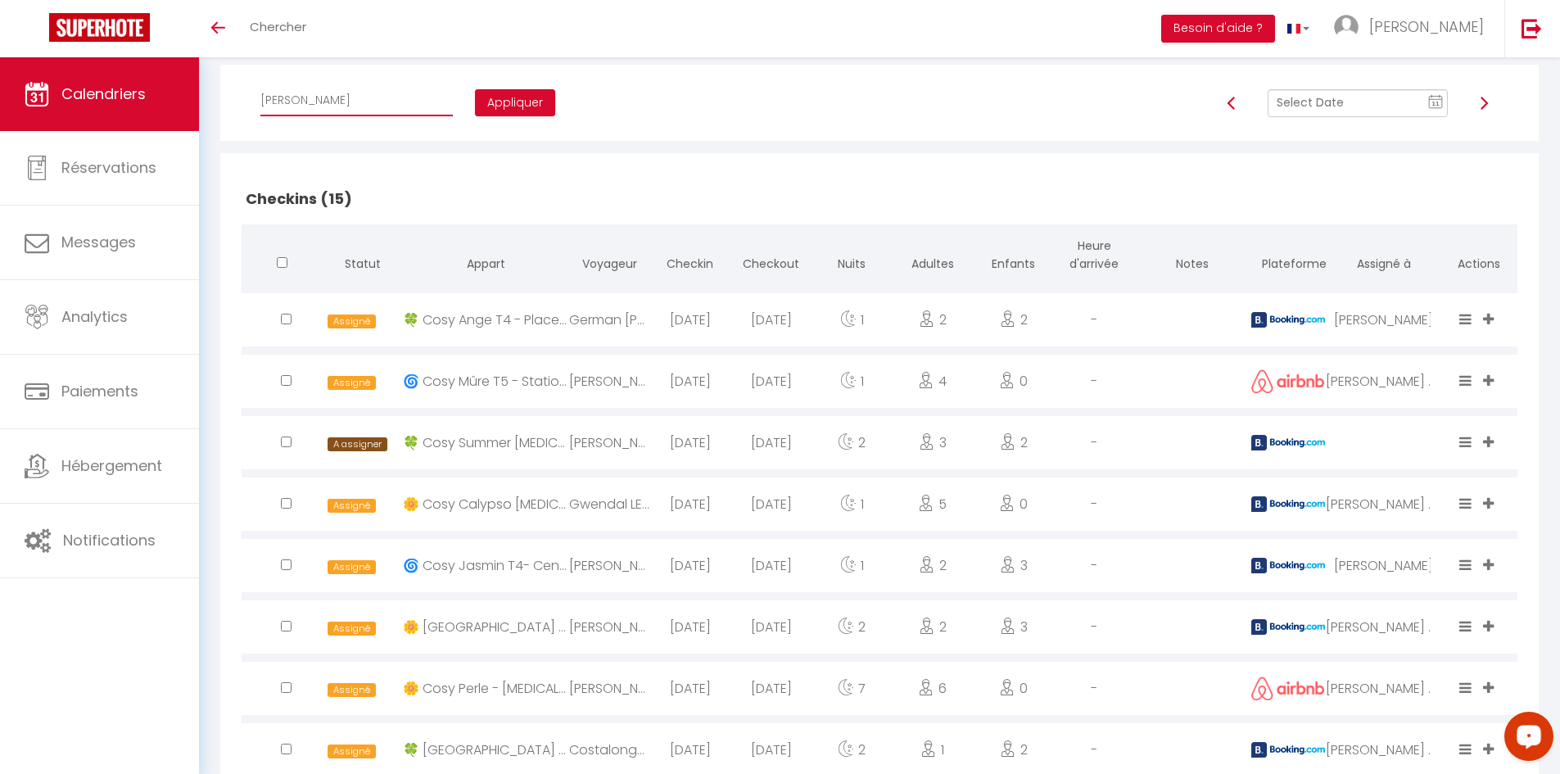
click at [336, 104] on select "Affecter à [PERSON_NAME] [PERSON_NAME] [PERSON_NAME] [PERSON_NAME] [PERSON_NAME…" at bounding box center [356, 100] width 192 height 31
select select "42227"
click at [260, 85] on select "Affecter à [PERSON_NAME] [PERSON_NAME] [PERSON_NAME] [PERSON_NAME] [PERSON_NAME…" at bounding box center [356, 100] width 192 height 31
click at [475, 104] on button "Appliquer" at bounding box center [515, 103] width 80 height 28
checkbox input "false"
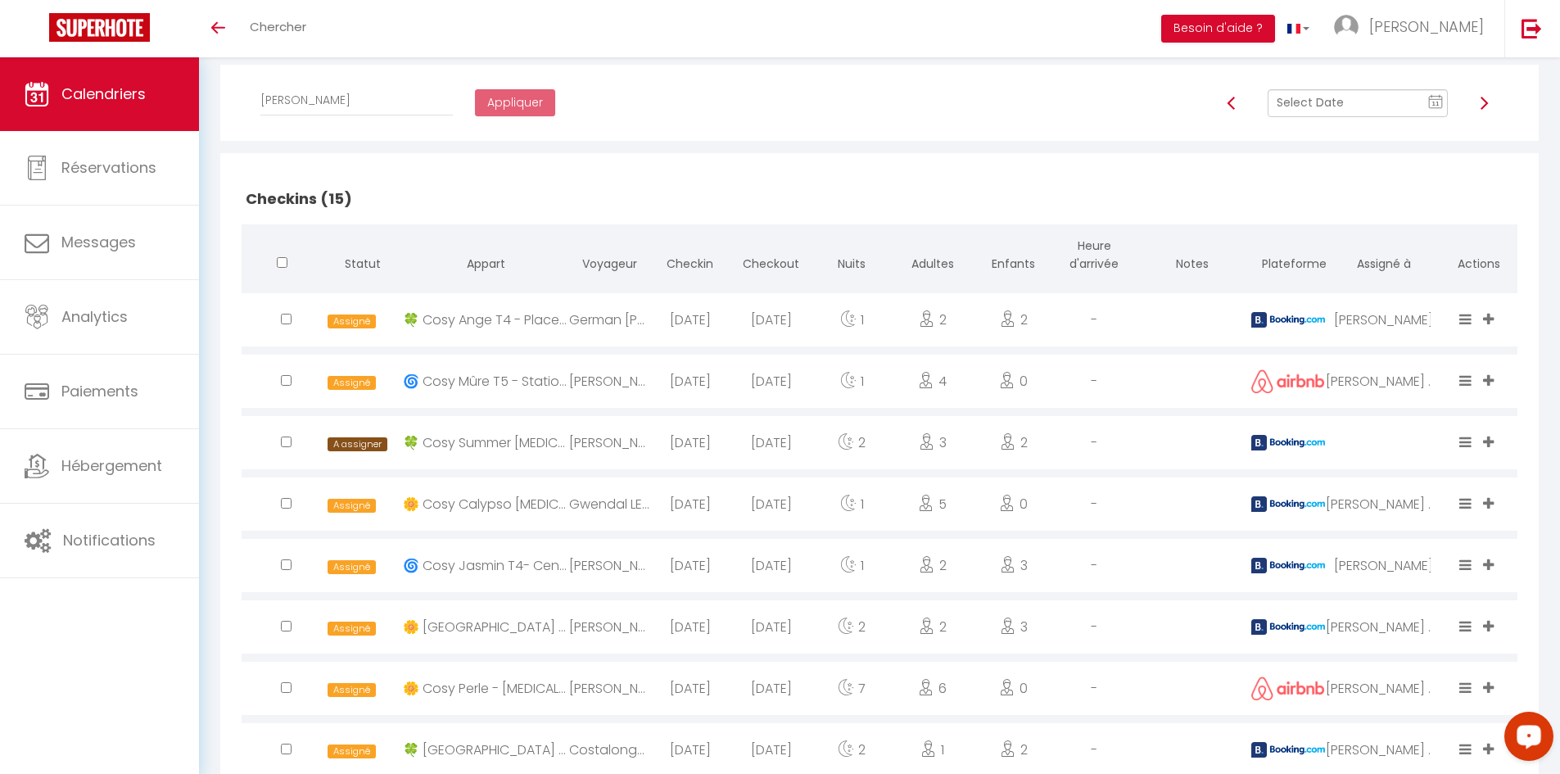
click at [287, 324] on input "checkbox" at bounding box center [286, 319] width 11 height 11
click at [475, 109] on button "Appliquer" at bounding box center [515, 103] width 80 height 28
checkbox input "false"
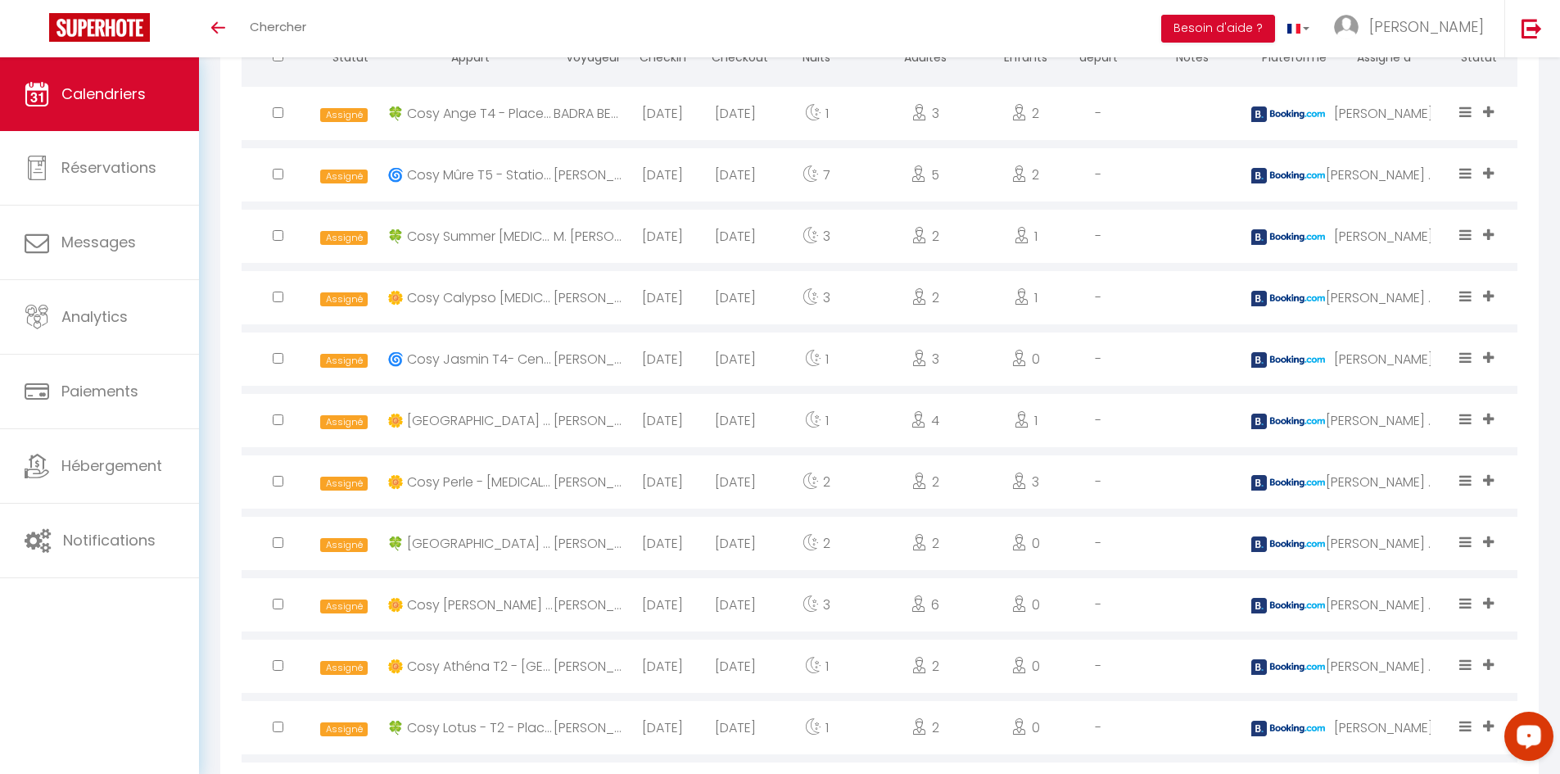
scroll to position [1508, 0]
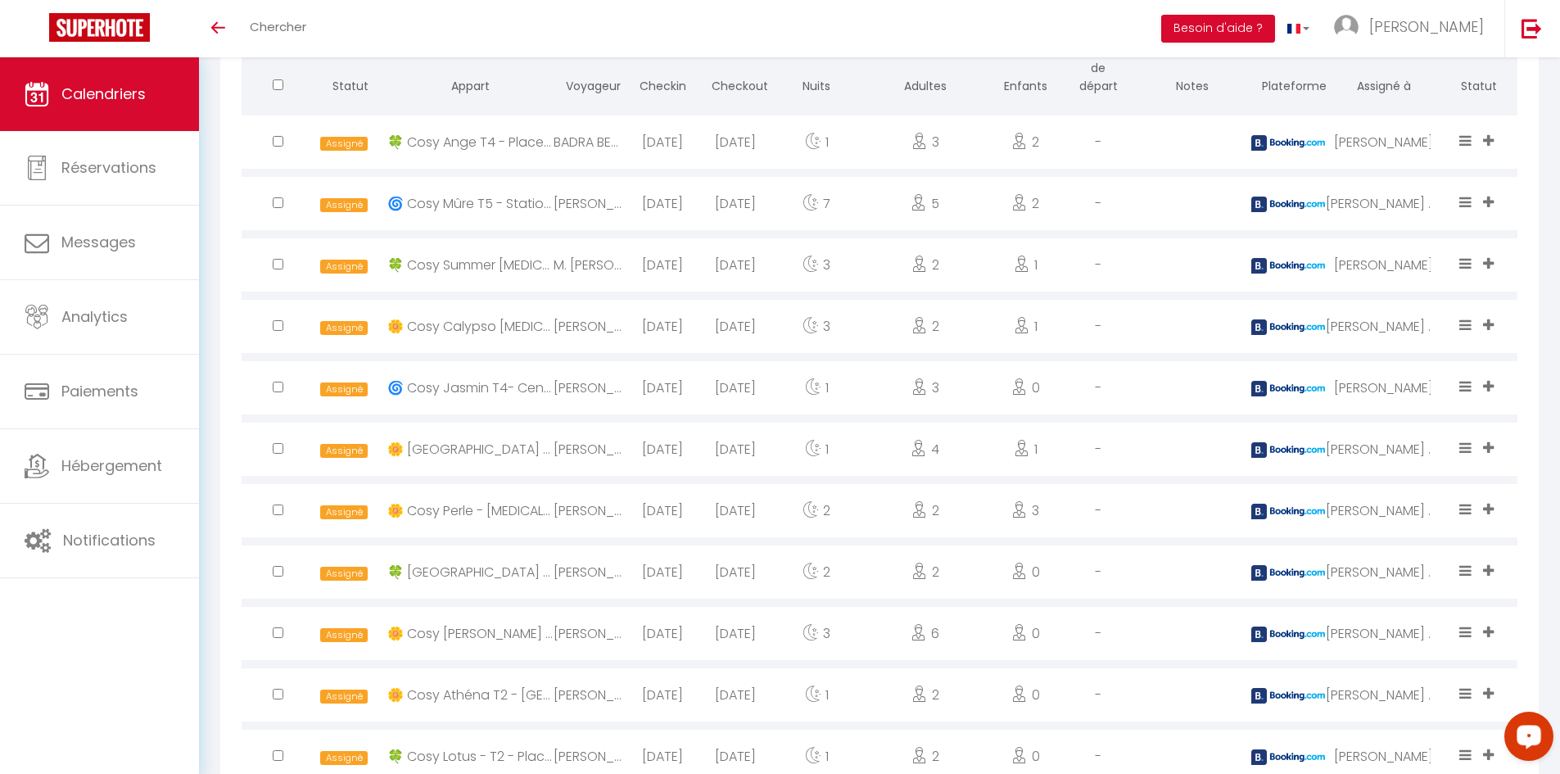
click at [277, 323] on input "checkbox" at bounding box center [278, 325] width 11 height 11
checkbox input "true"
click at [278, 507] on input "checkbox" at bounding box center [278, 509] width 11 height 11
checkbox input "true"
click at [278, 200] on input "checkbox" at bounding box center [278, 202] width 11 height 11
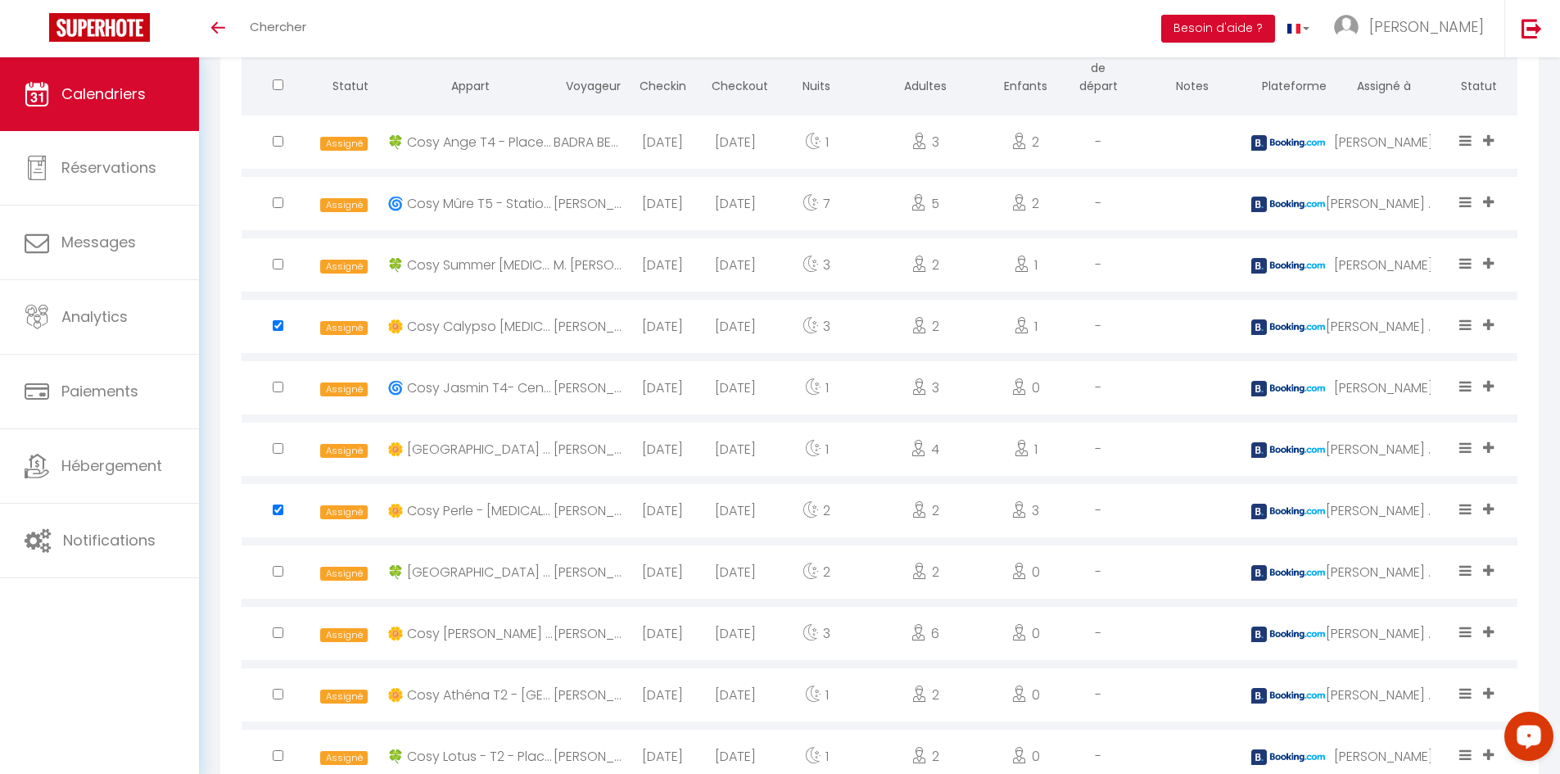
checkbox input "true"
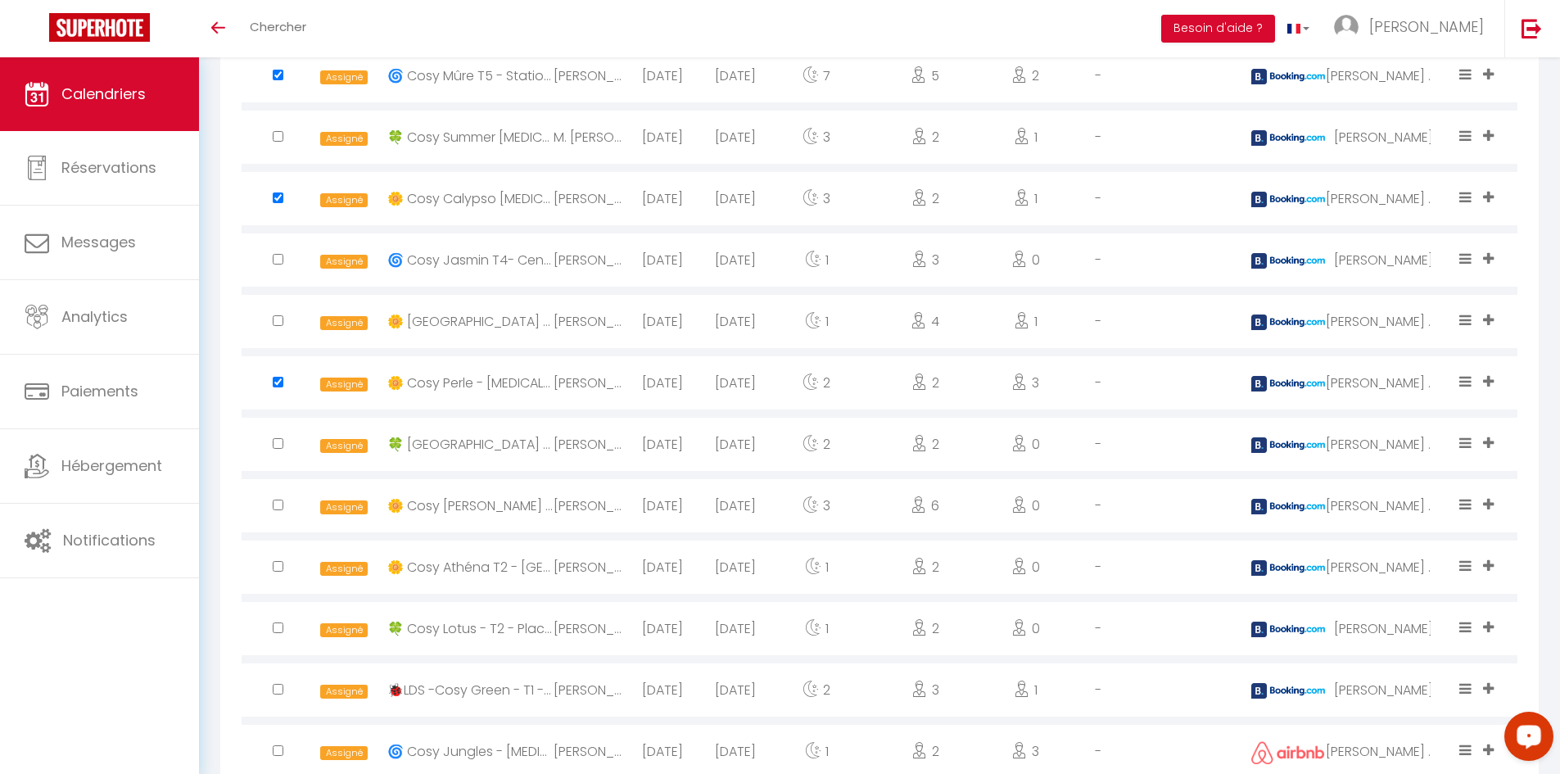
scroll to position [1672, 0]
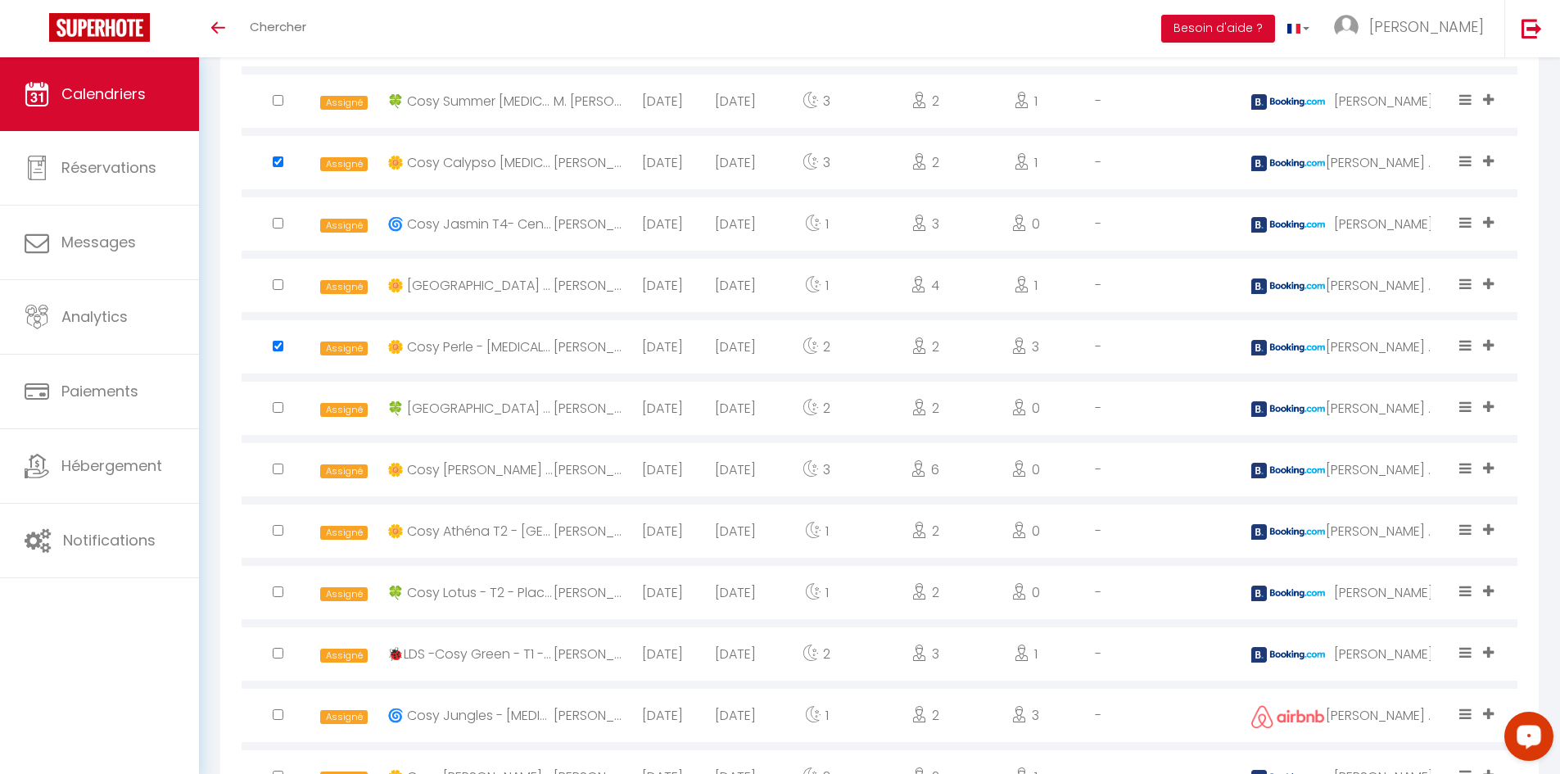
click at [274, 589] on input "checkbox" at bounding box center [278, 591] width 11 height 11
checkbox input "true"
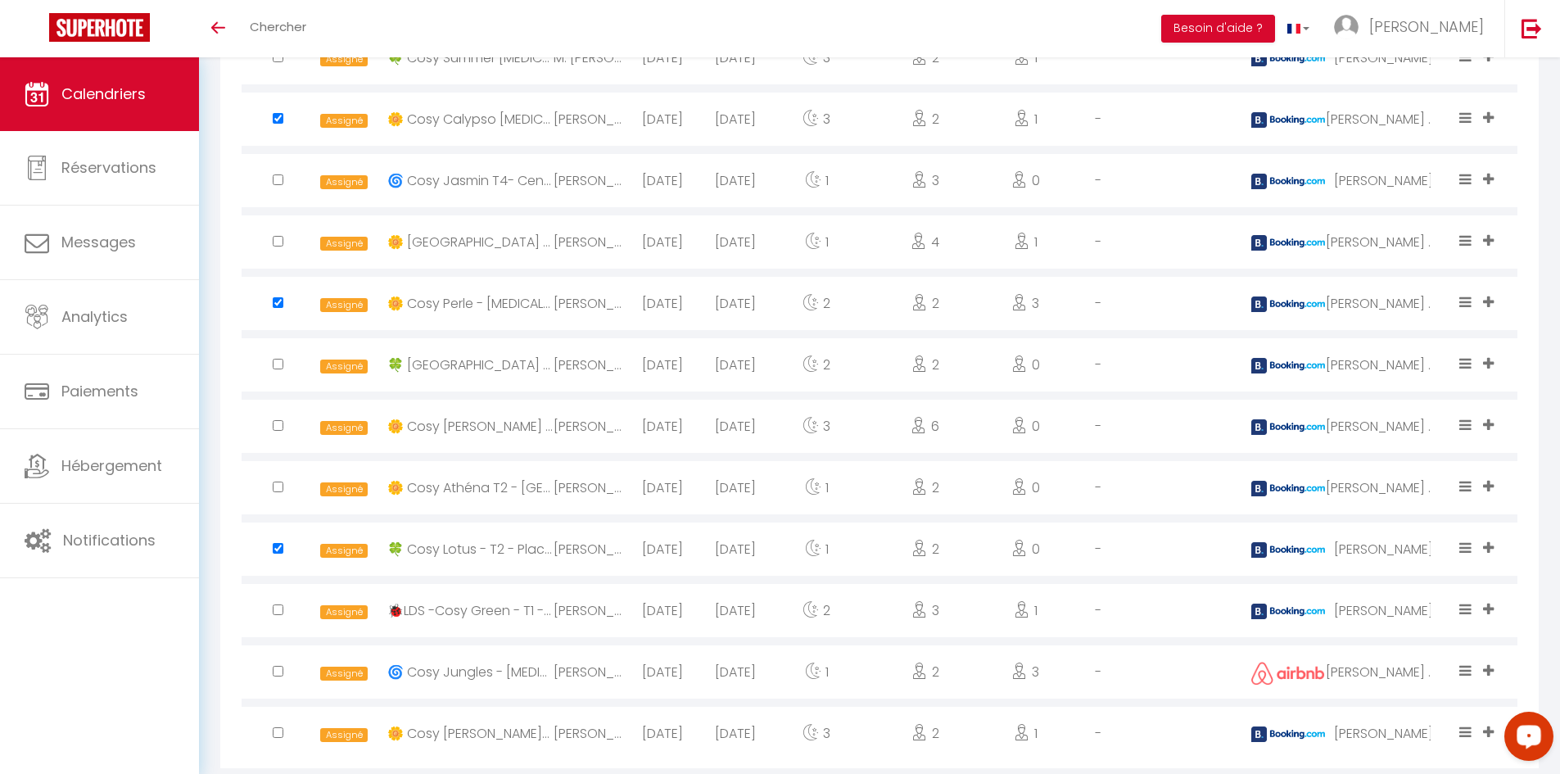
scroll to position [1754, 0]
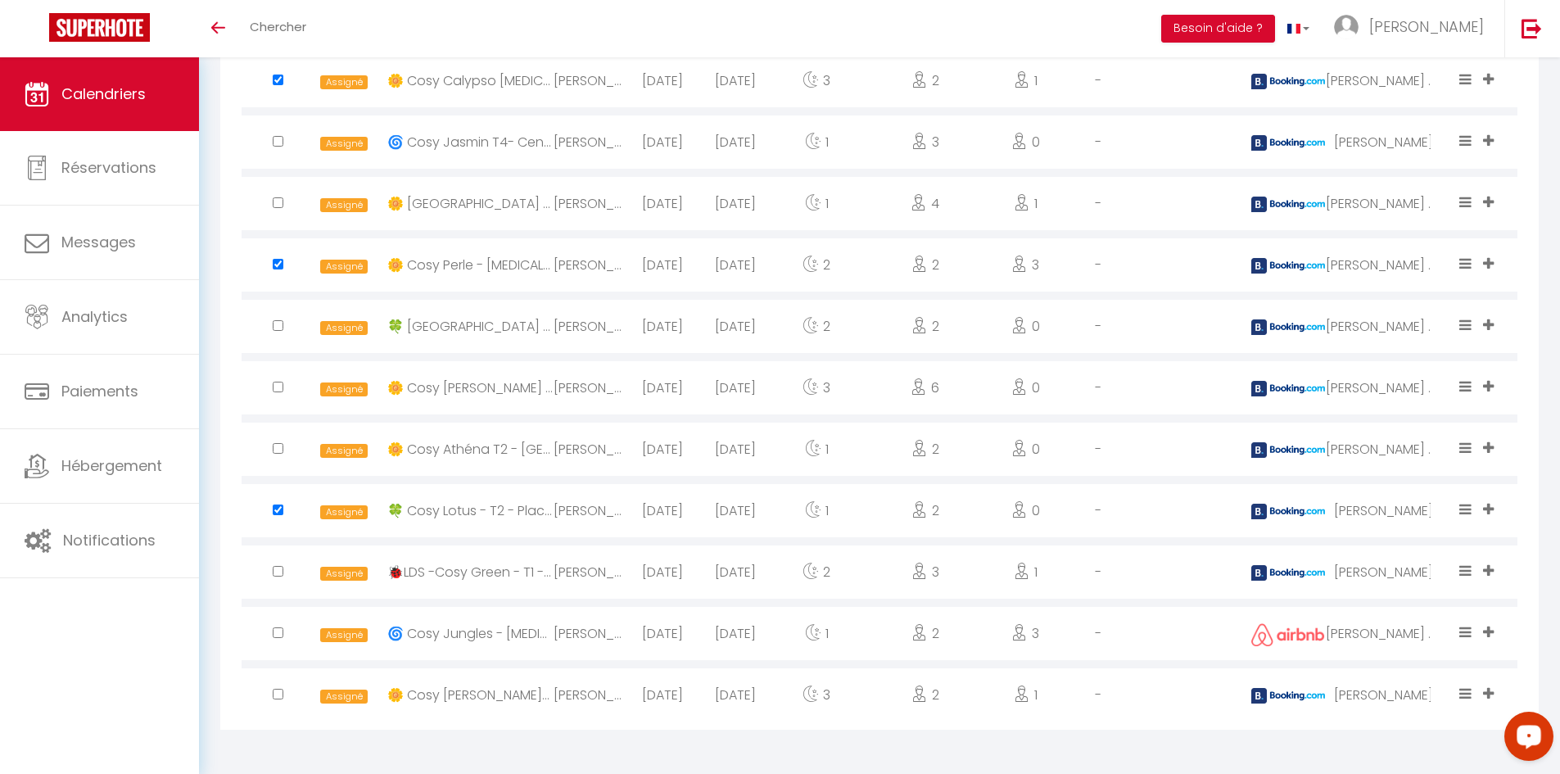
click at [278, 387] on input "checkbox" at bounding box center [278, 386] width 11 height 11
checkbox input "true"
click at [278, 630] on input "checkbox" at bounding box center [278, 632] width 11 height 11
checkbox input "true"
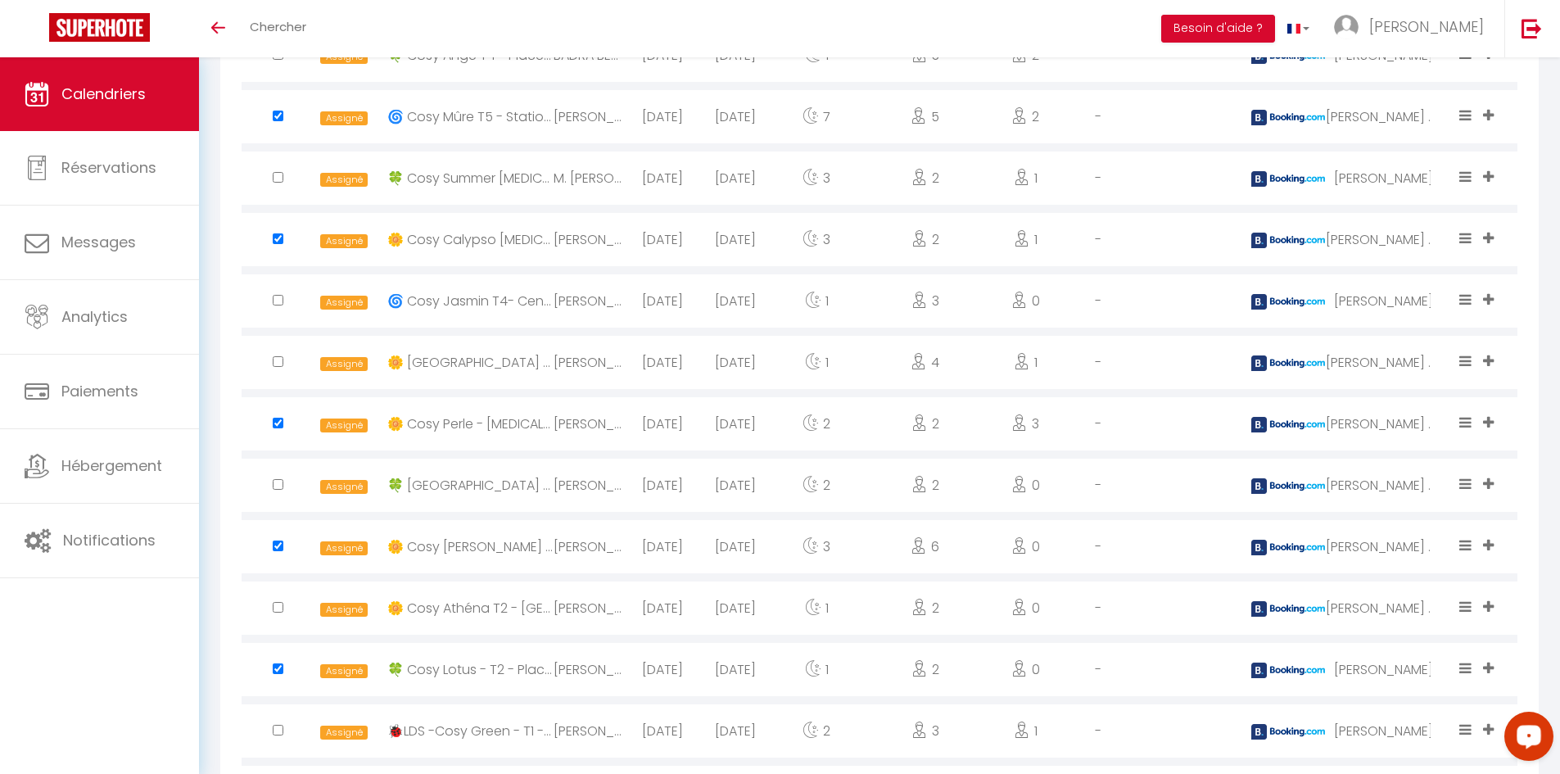
scroll to position [1590, 0]
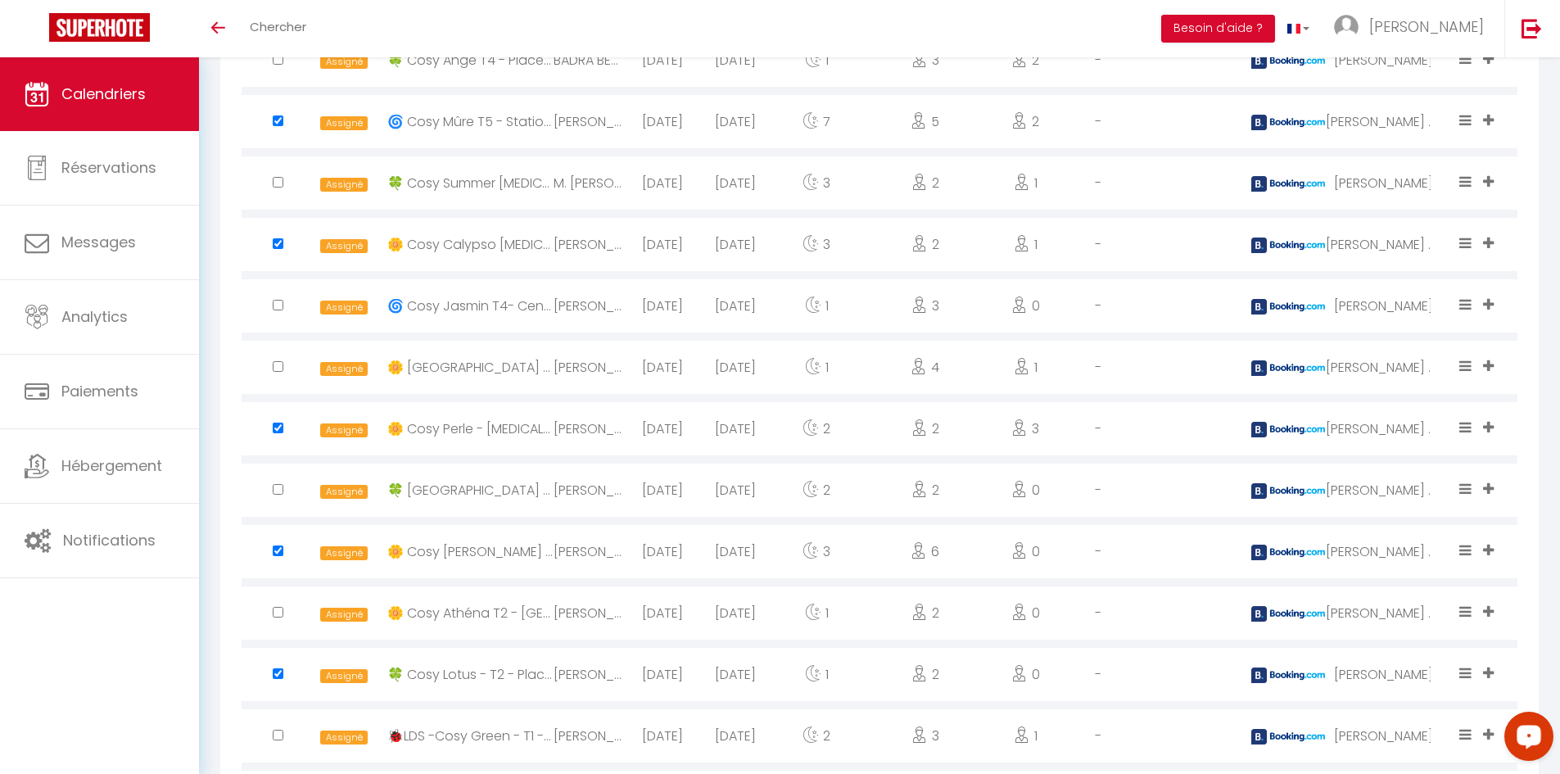
click at [279, 363] on input "checkbox" at bounding box center [278, 366] width 11 height 11
checkbox input "true"
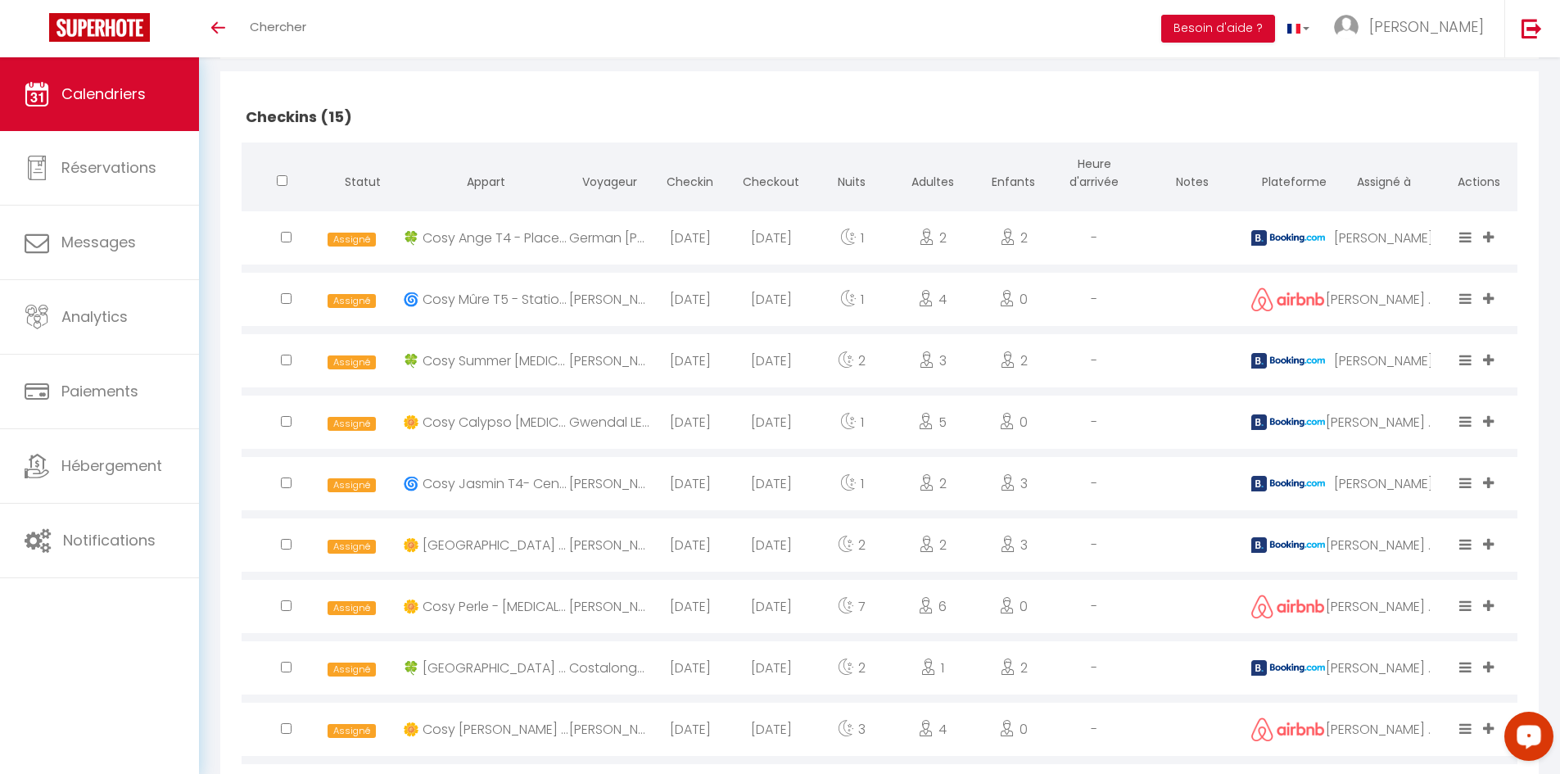
scroll to position [444, 0]
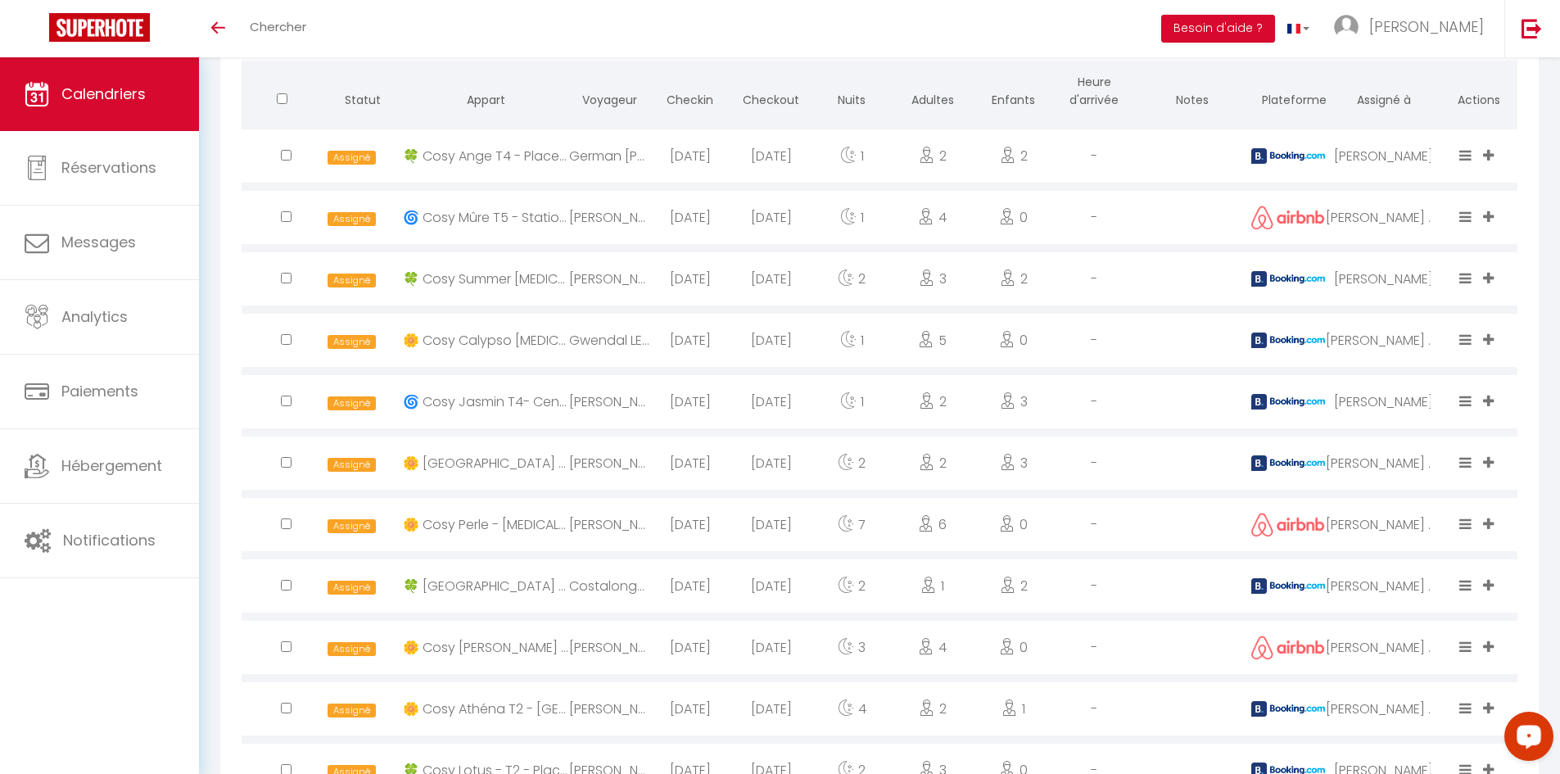
click at [288, 160] on input "checkbox" at bounding box center [286, 155] width 11 height 11
checkbox input "true"
click at [287, 160] on input "checkbox" at bounding box center [286, 155] width 11 height 11
checkbox input "true"
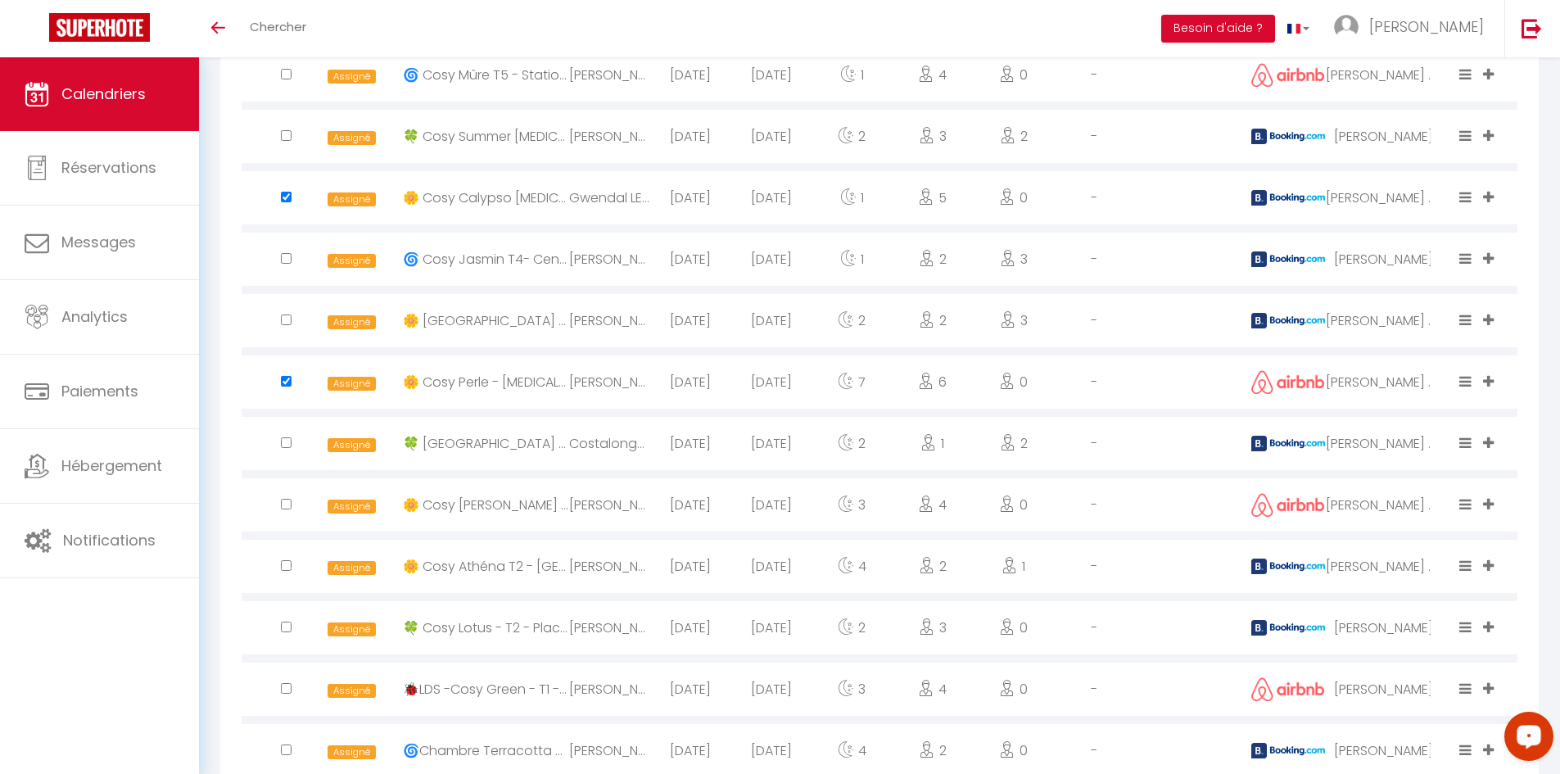
scroll to position [607, 0]
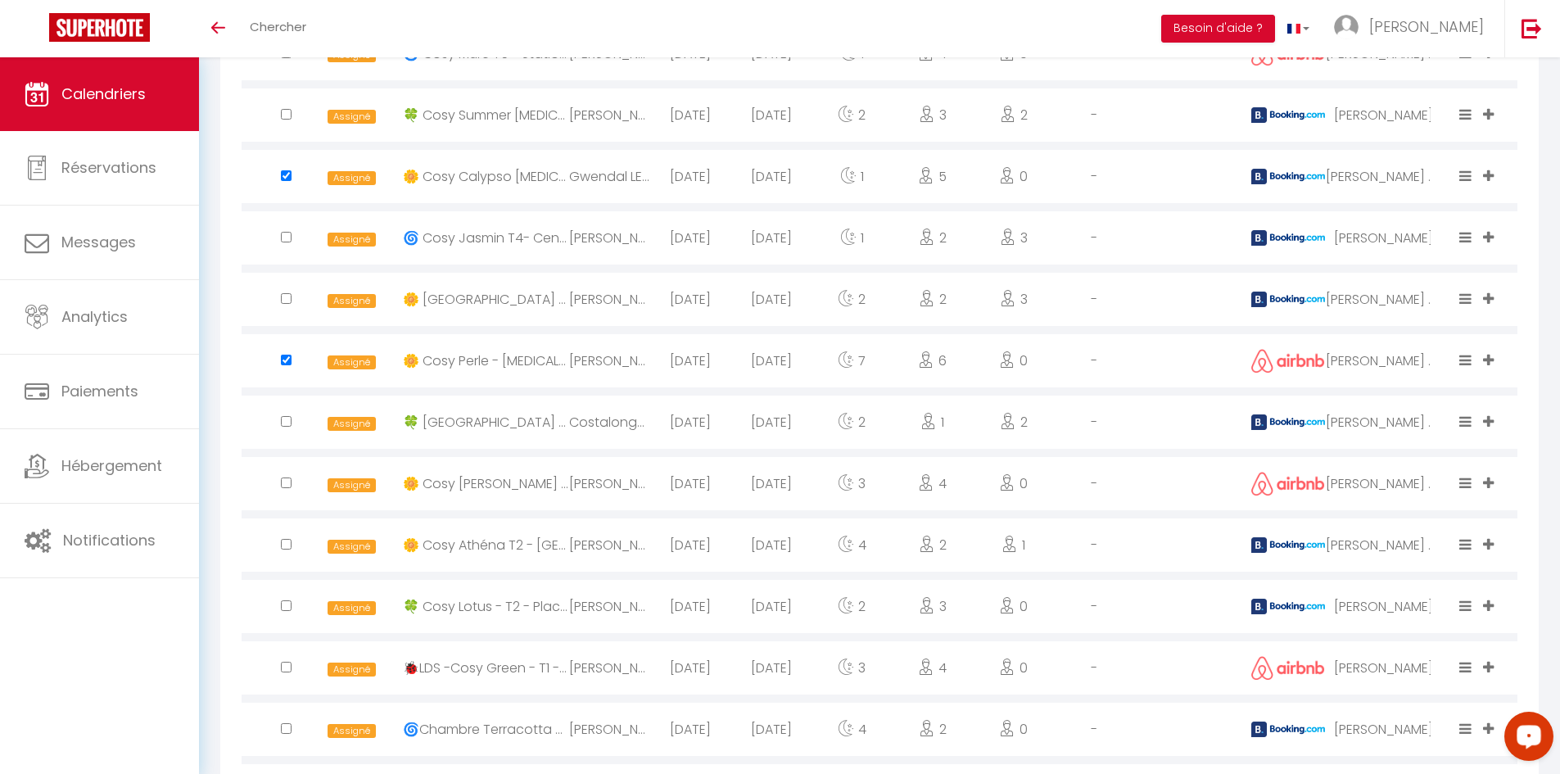
checkbox input "true"
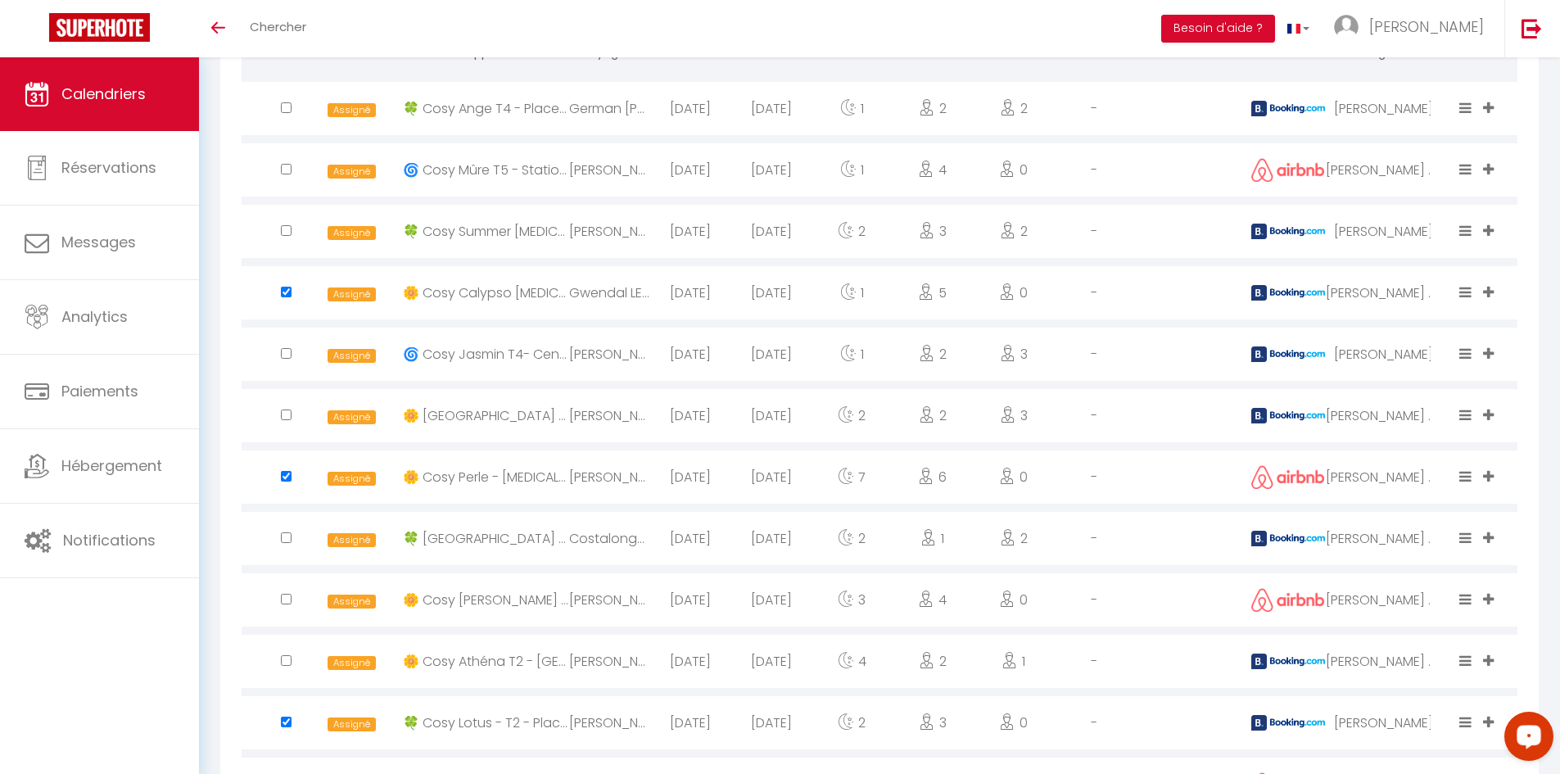
scroll to position [444, 0]
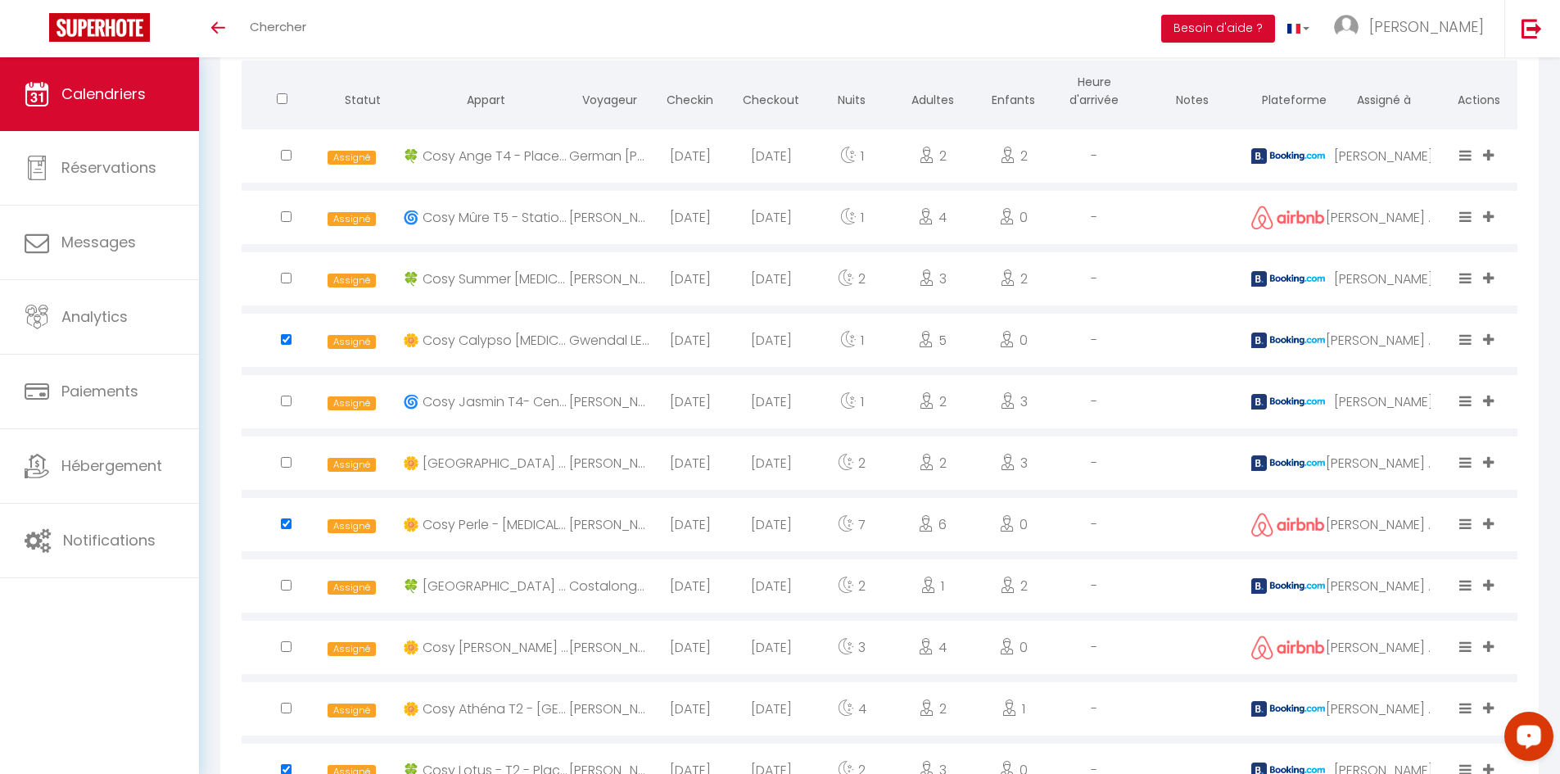
click at [287, 160] on input "checkbox" at bounding box center [286, 155] width 11 height 11
checkbox input "true"
click at [287, 160] on input "checkbox" at bounding box center [286, 155] width 11 height 11
checkbox input "true"
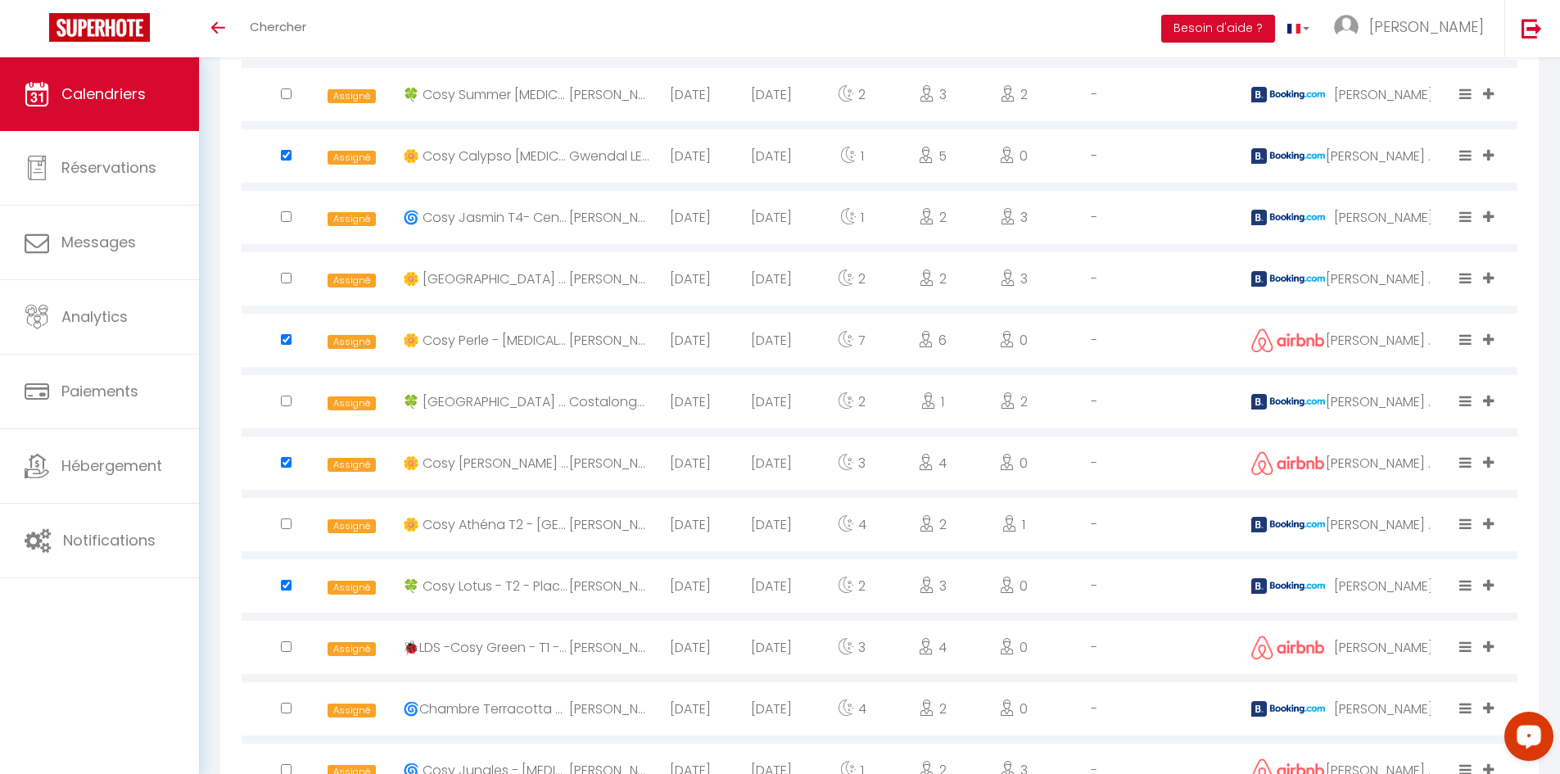
scroll to position [689, 0]
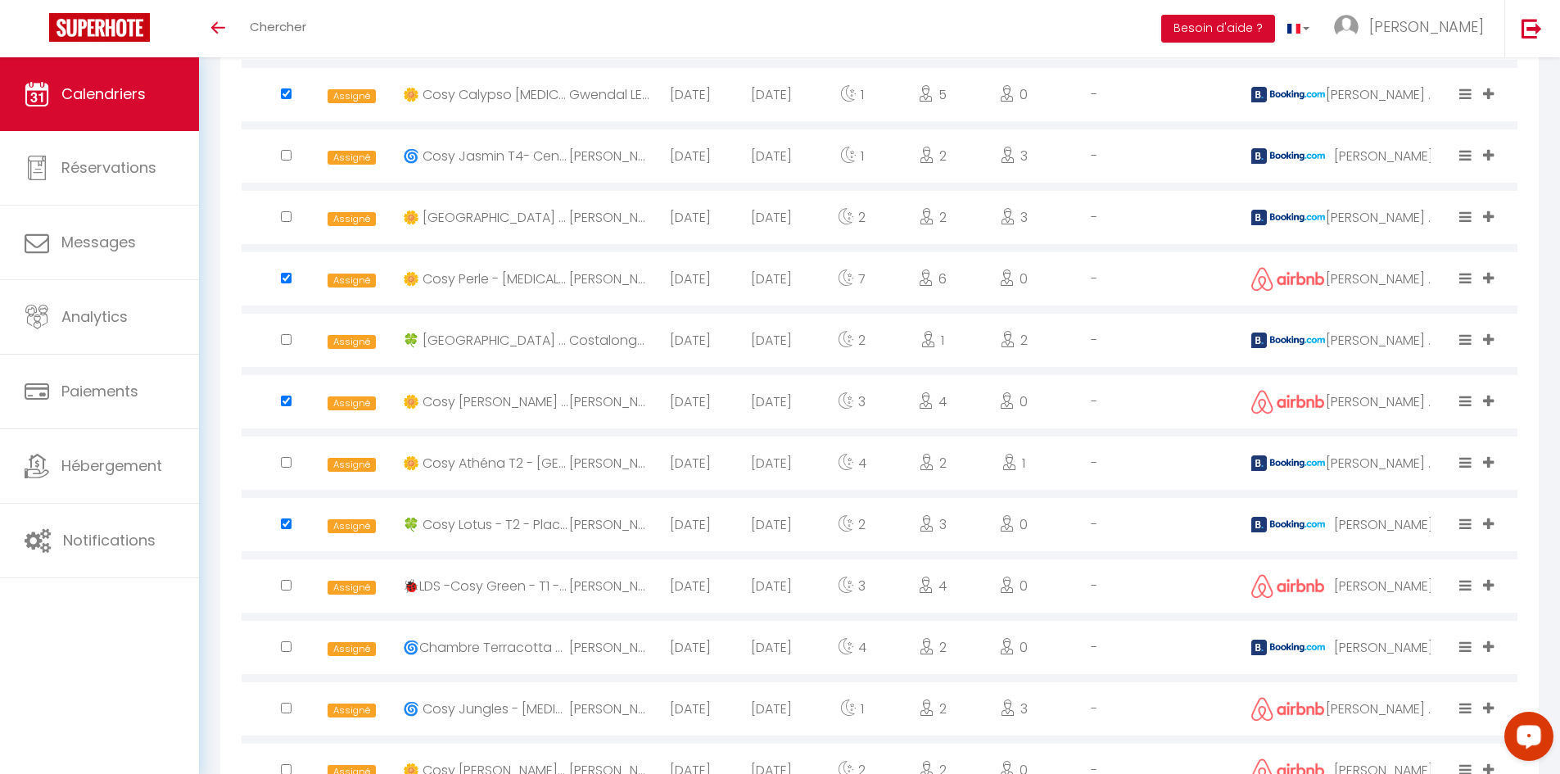
checkbox input "true"
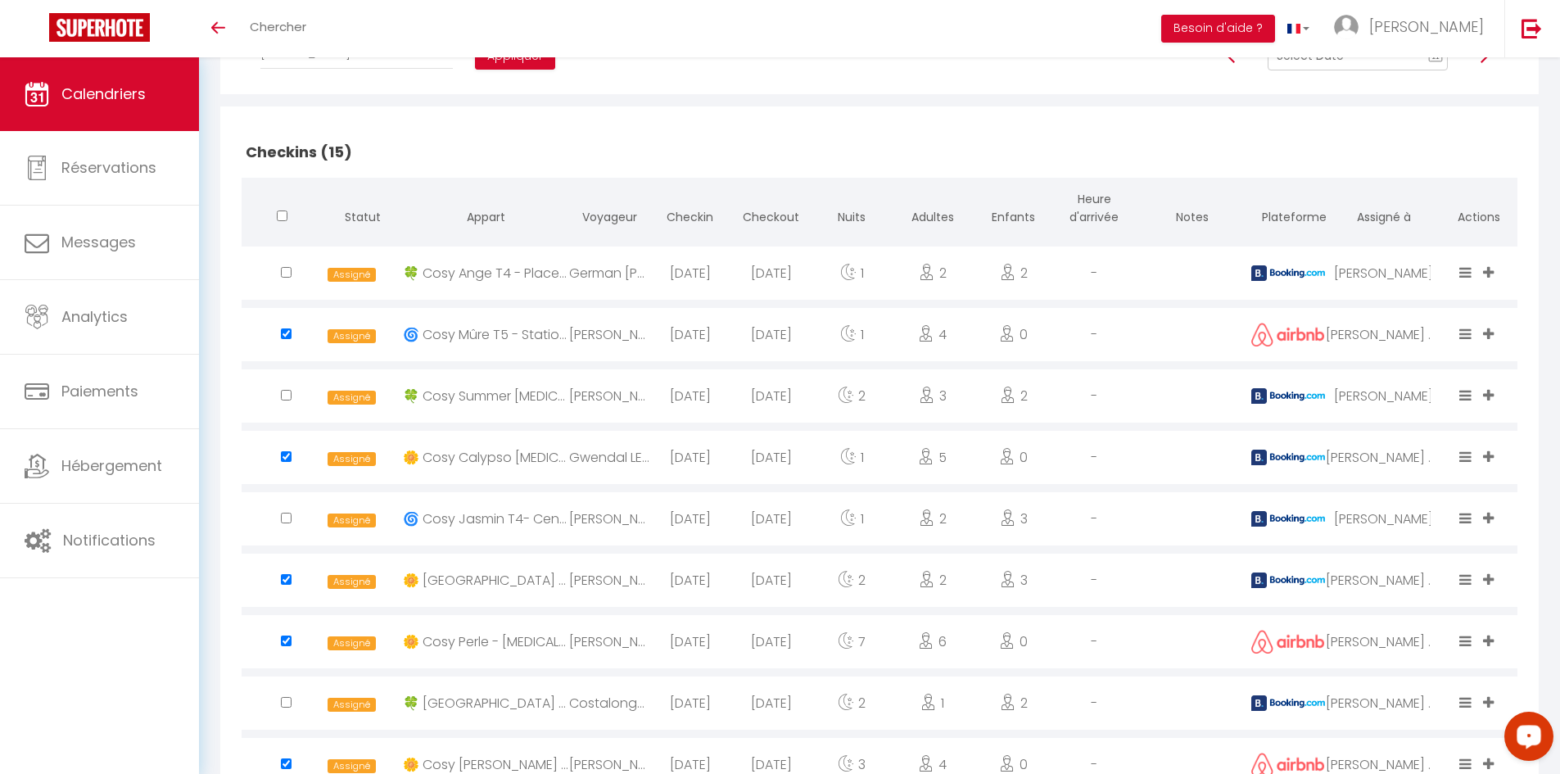
scroll to position [280, 0]
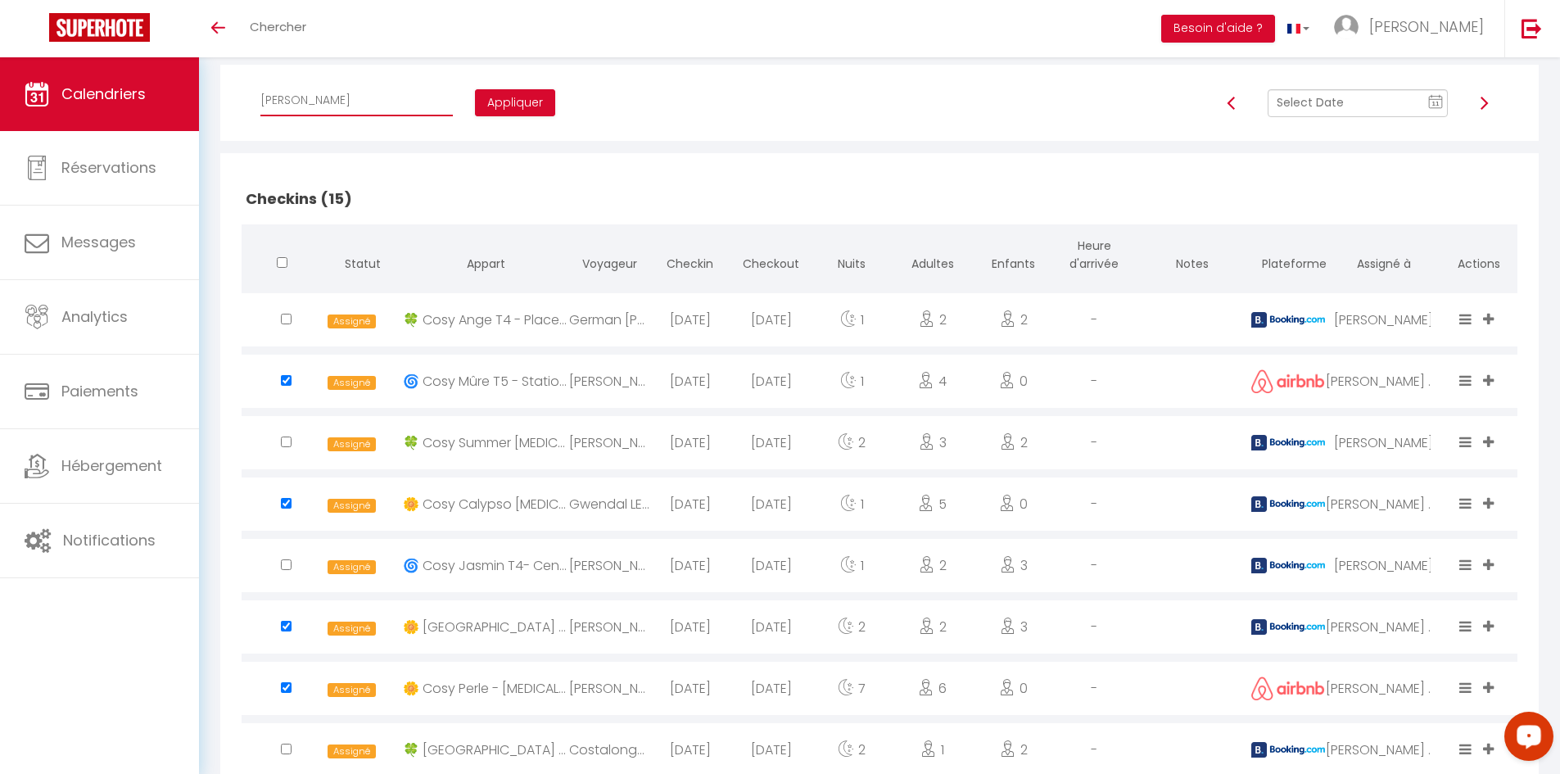
click at [359, 97] on select "Affecter à [PERSON_NAME] [PERSON_NAME] [PERSON_NAME] [PERSON_NAME] [PERSON_NAME…" at bounding box center [356, 100] width 192 height 31
select select "34416"
click at [260, 85] on select "Affecter à [PERSON_NAME] [PERSON_NAME] [PERSON_NAME] [PERSON_NAME] [PERSON_NAME…" at bounding box center [356, 100] width 192 height 31
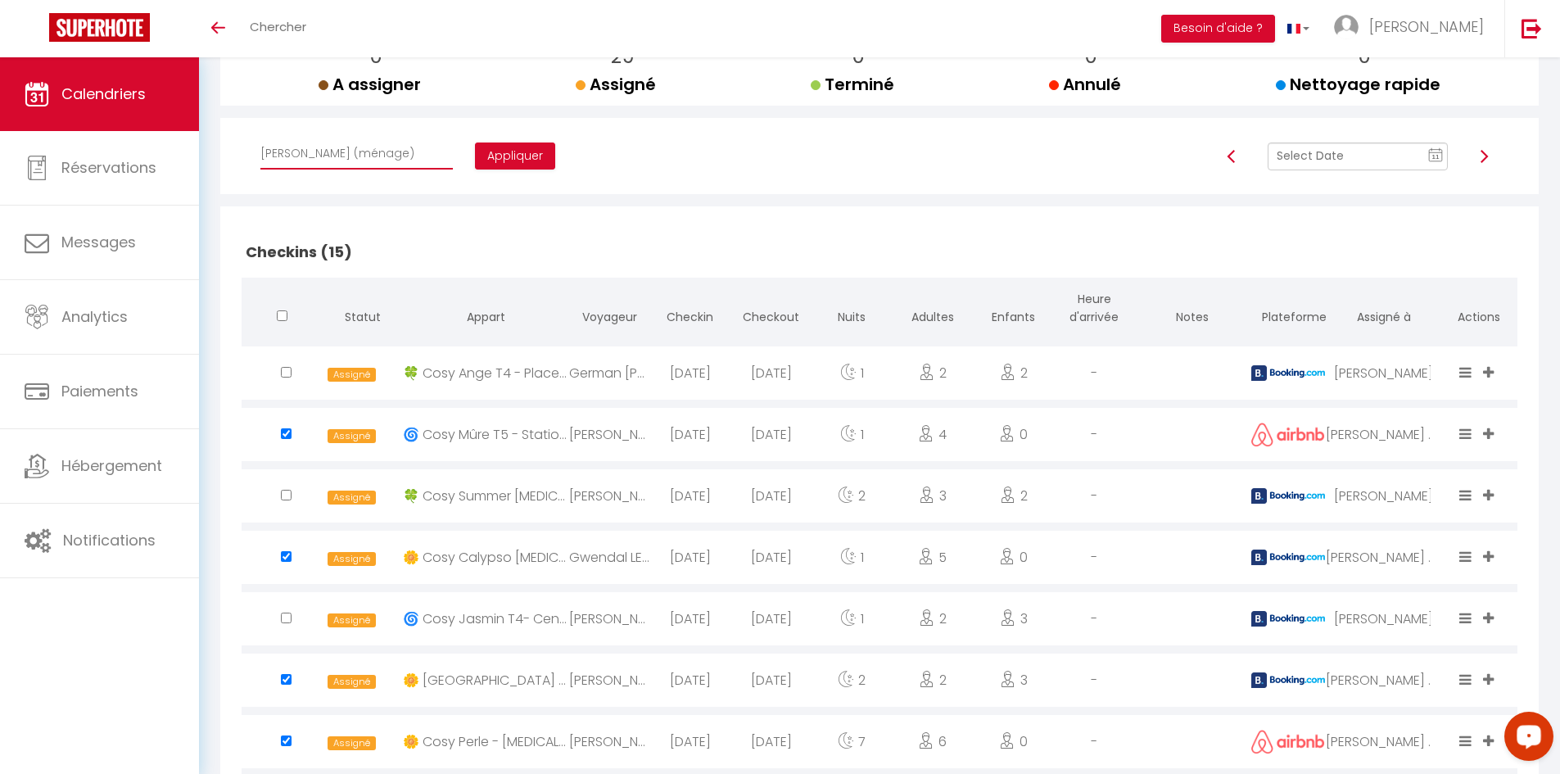
scroll to position [198, 0]
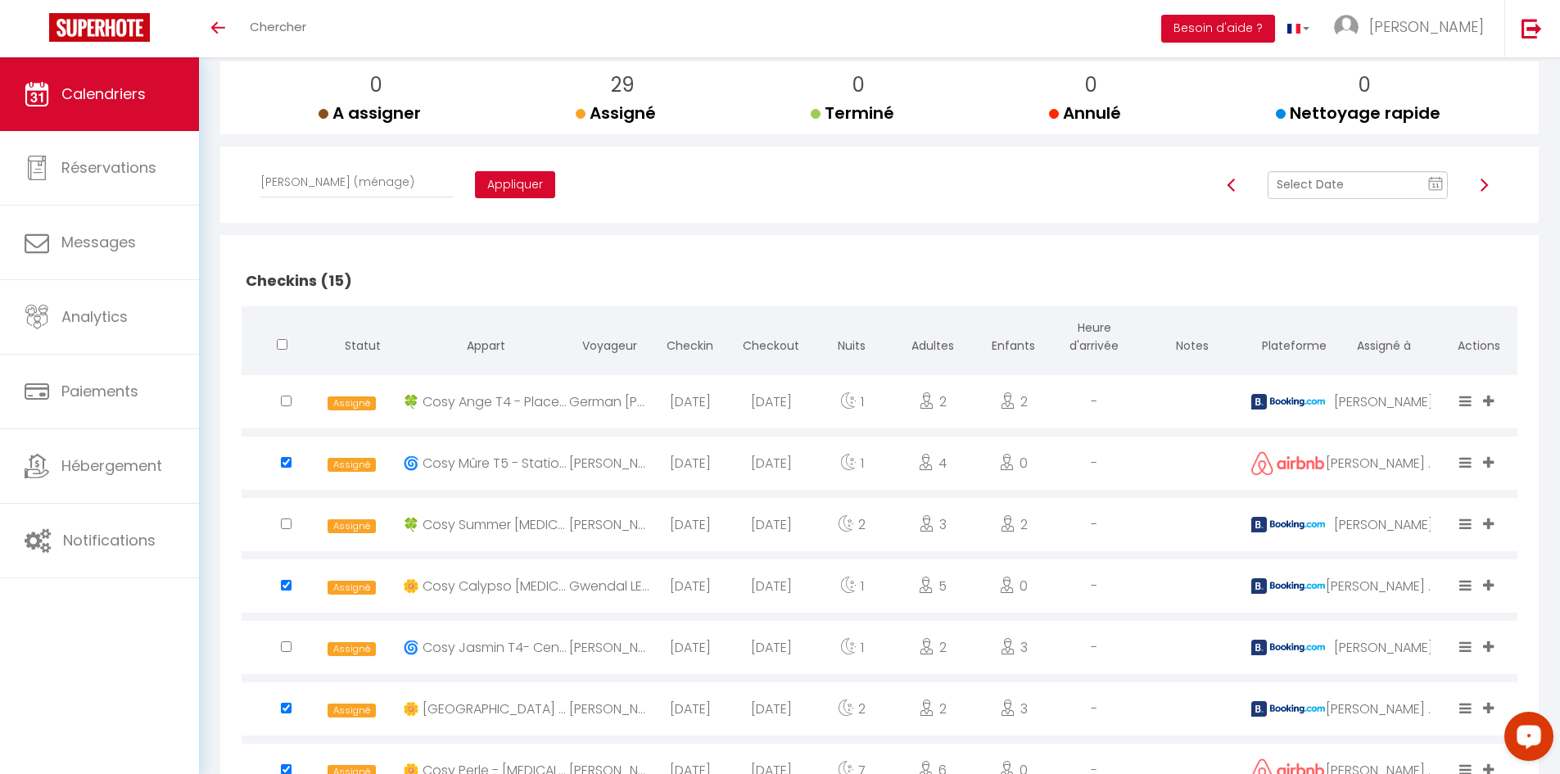
click at [488, 184] on button "Appliquer" at bounding box center [515, 185] width 80 height 28
checkbox input "false"
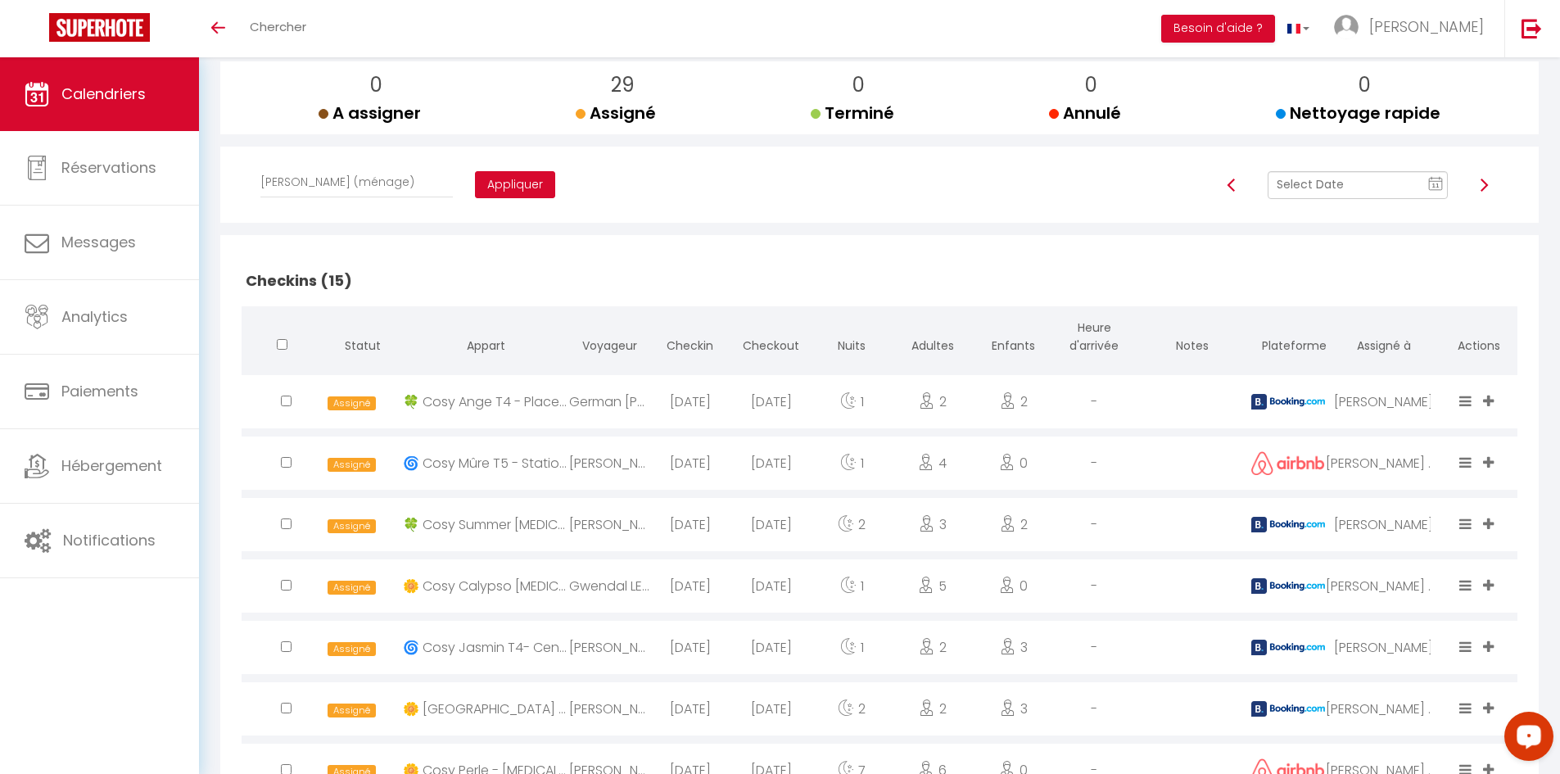
checkbox input "false"
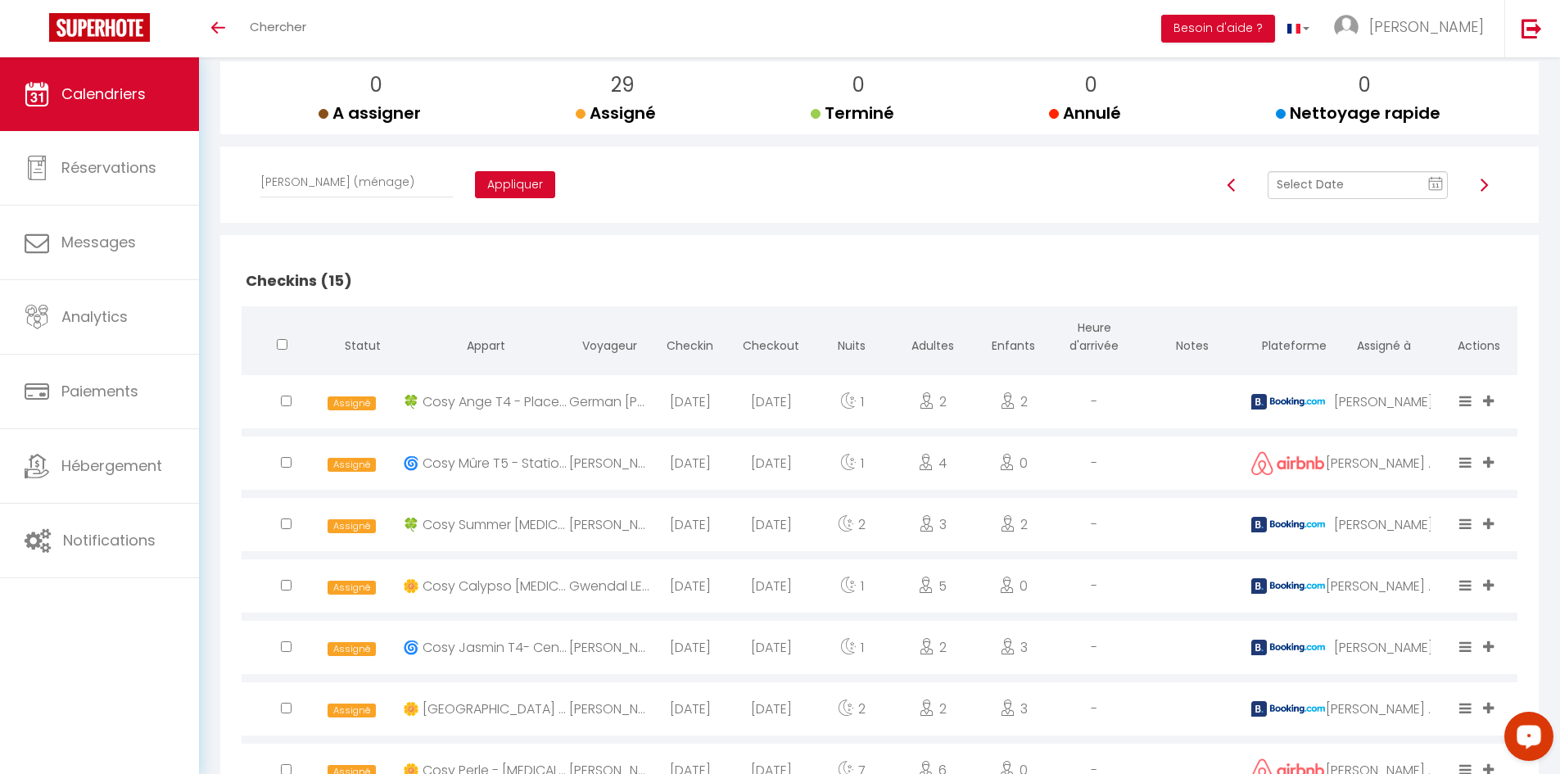
checkbox input "false"
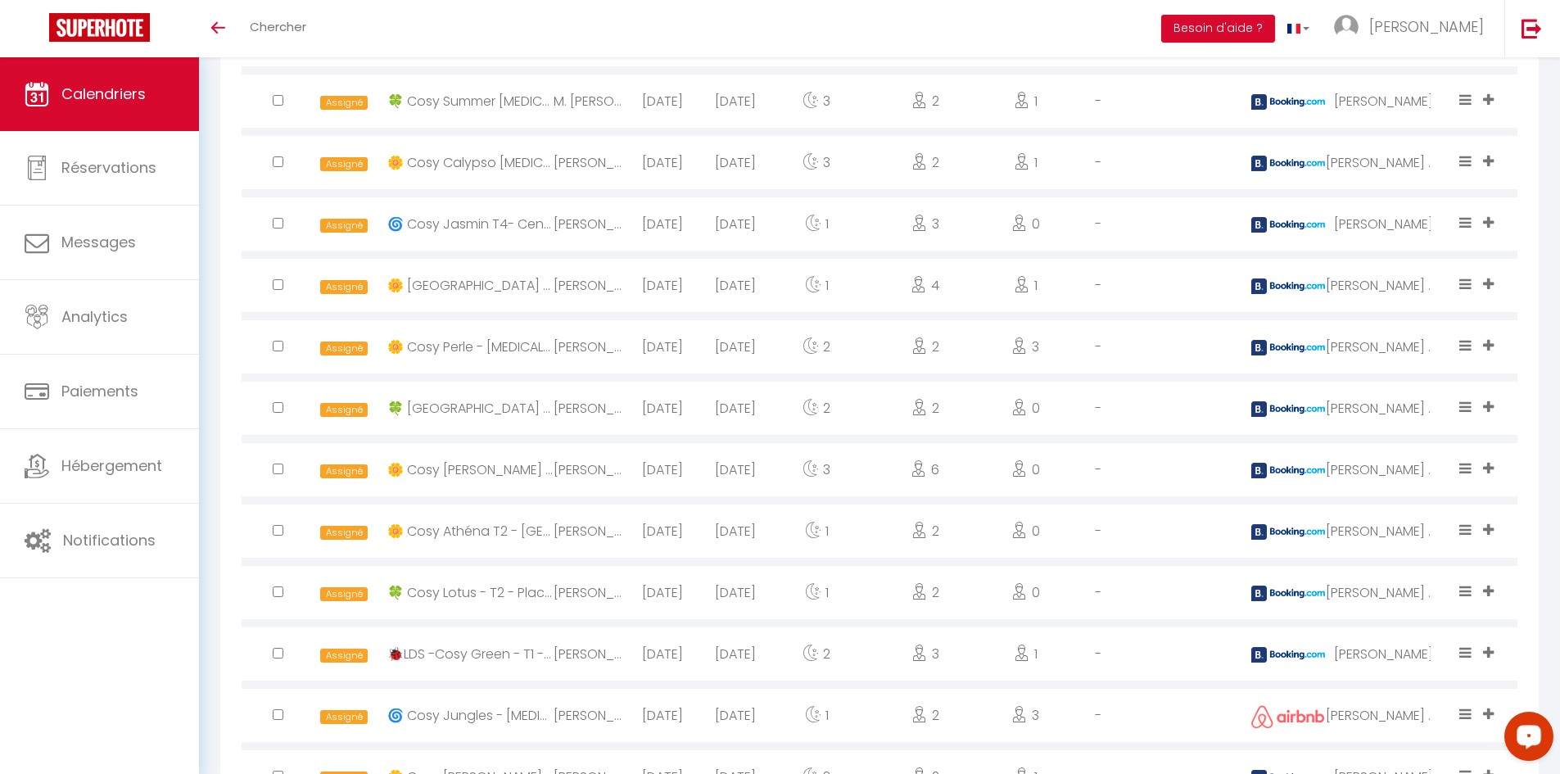
scroll to position [1754, 0]
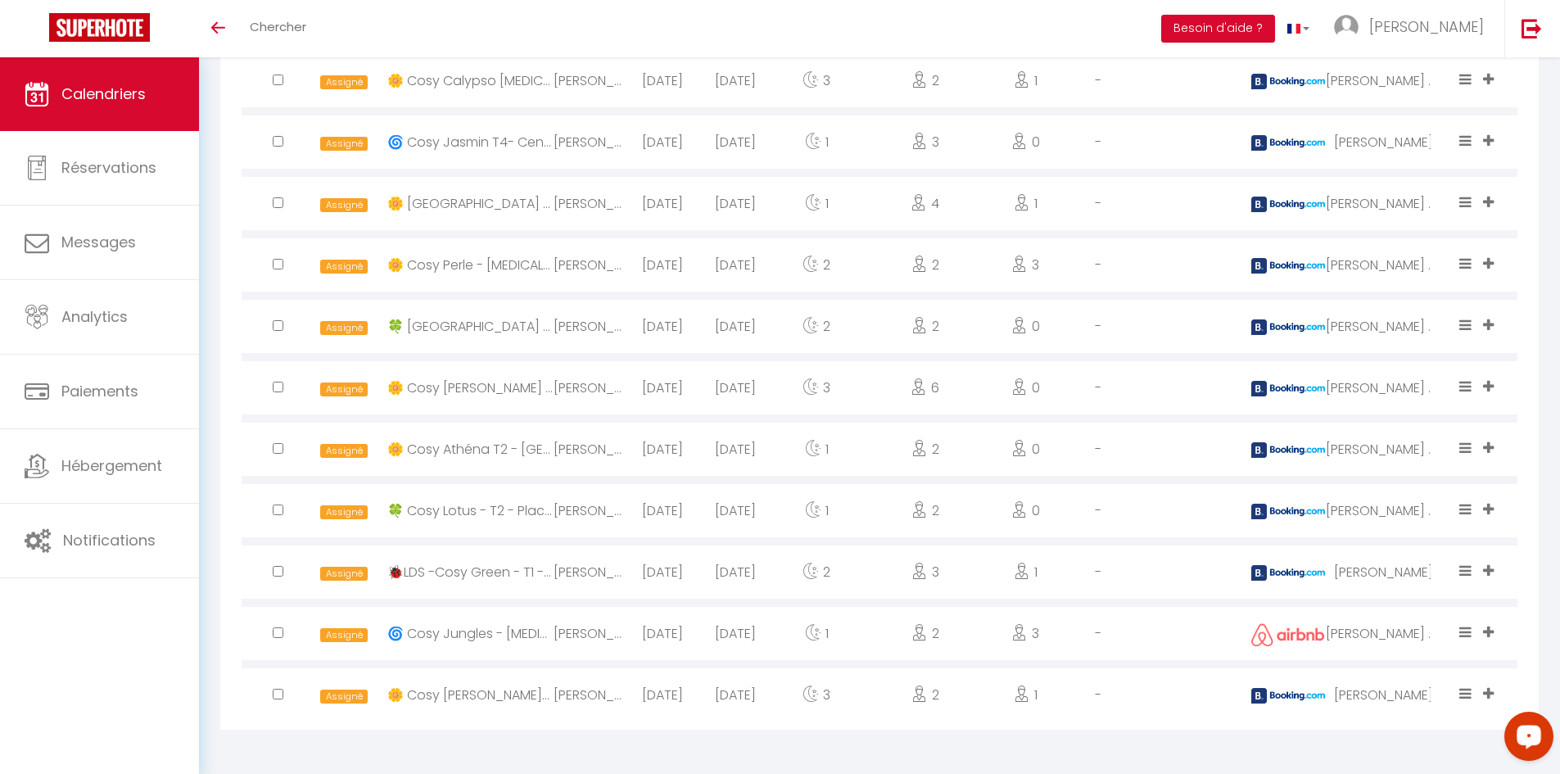
click at [275, 326] on input "checkbox" at bounding box center [278, 325] width 11 height 11
checkbox input "true"
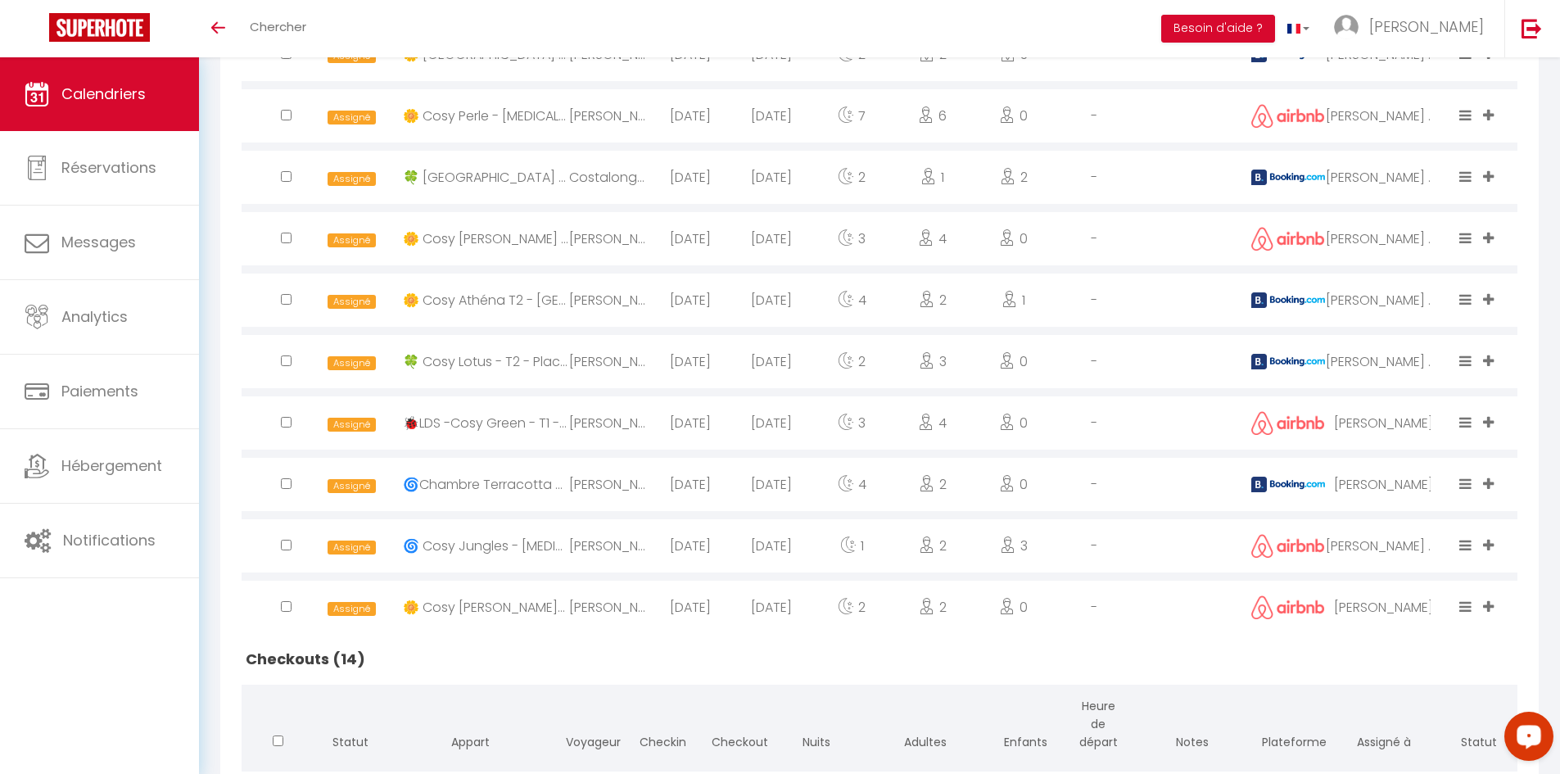
scroll to position [771, 0]
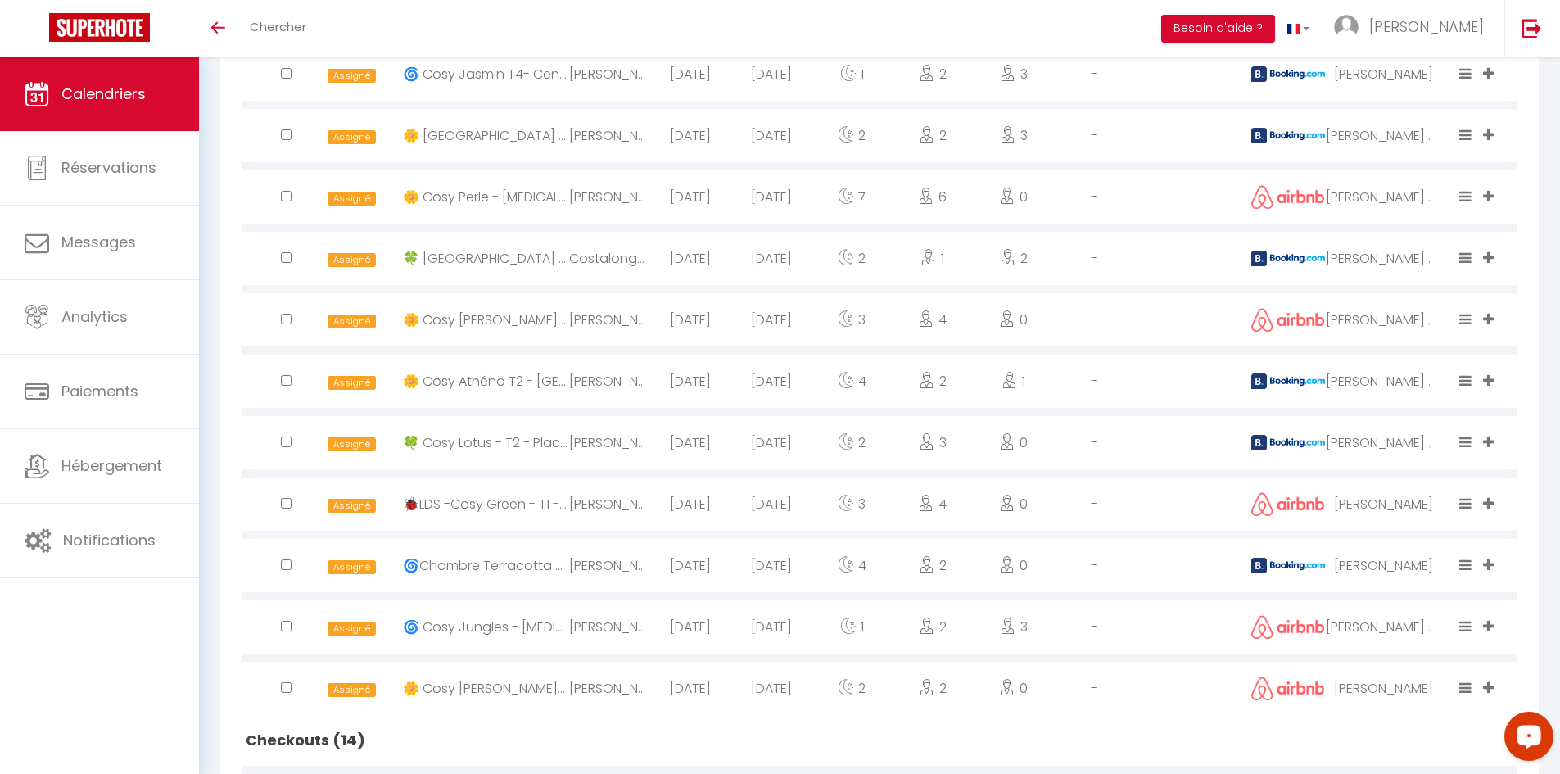
checkbox input "true"
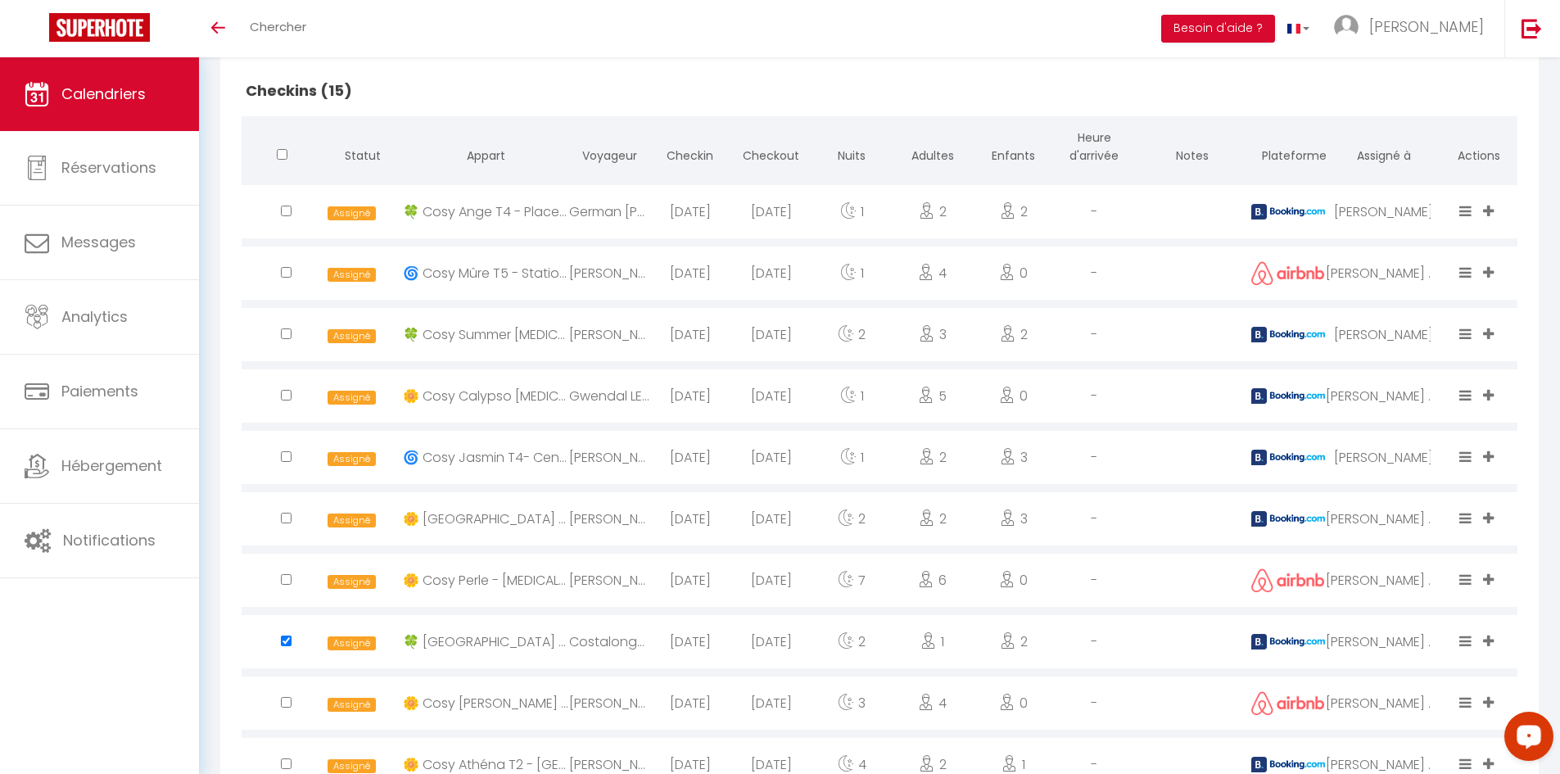
scroll to position [280, 0]
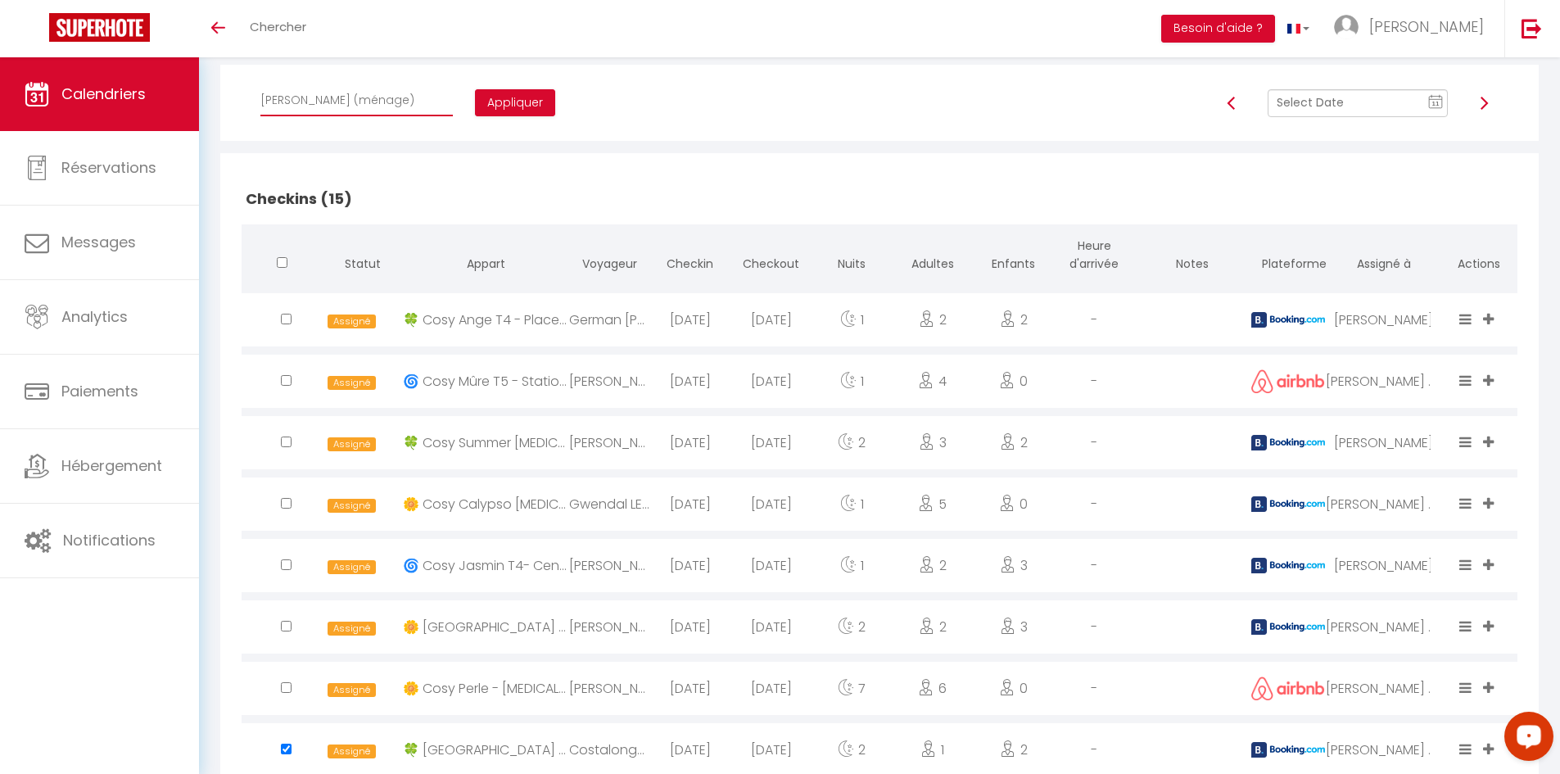
click at [354, 102] on select "Affecter à [PERSON_NAME] [PERSON_NAME] [PERSON_NAME] [PERSON_NAME] [PERSON_NAME…" at bounding box center [356, 100] width 192 height 31
select select "42227"
click at [260, 85] on select "Affecter à [PERSON_NAME] [PERSON_NAME] [PERSON_NAME] [PERSON_NAME] [PERSON_NAME…" at bounding box center [356, 100] width 192 height 31
click at [488, 103] on button "Appliquer" at bounding box center [515, 103] width 80 height 28
checkbox input "false"
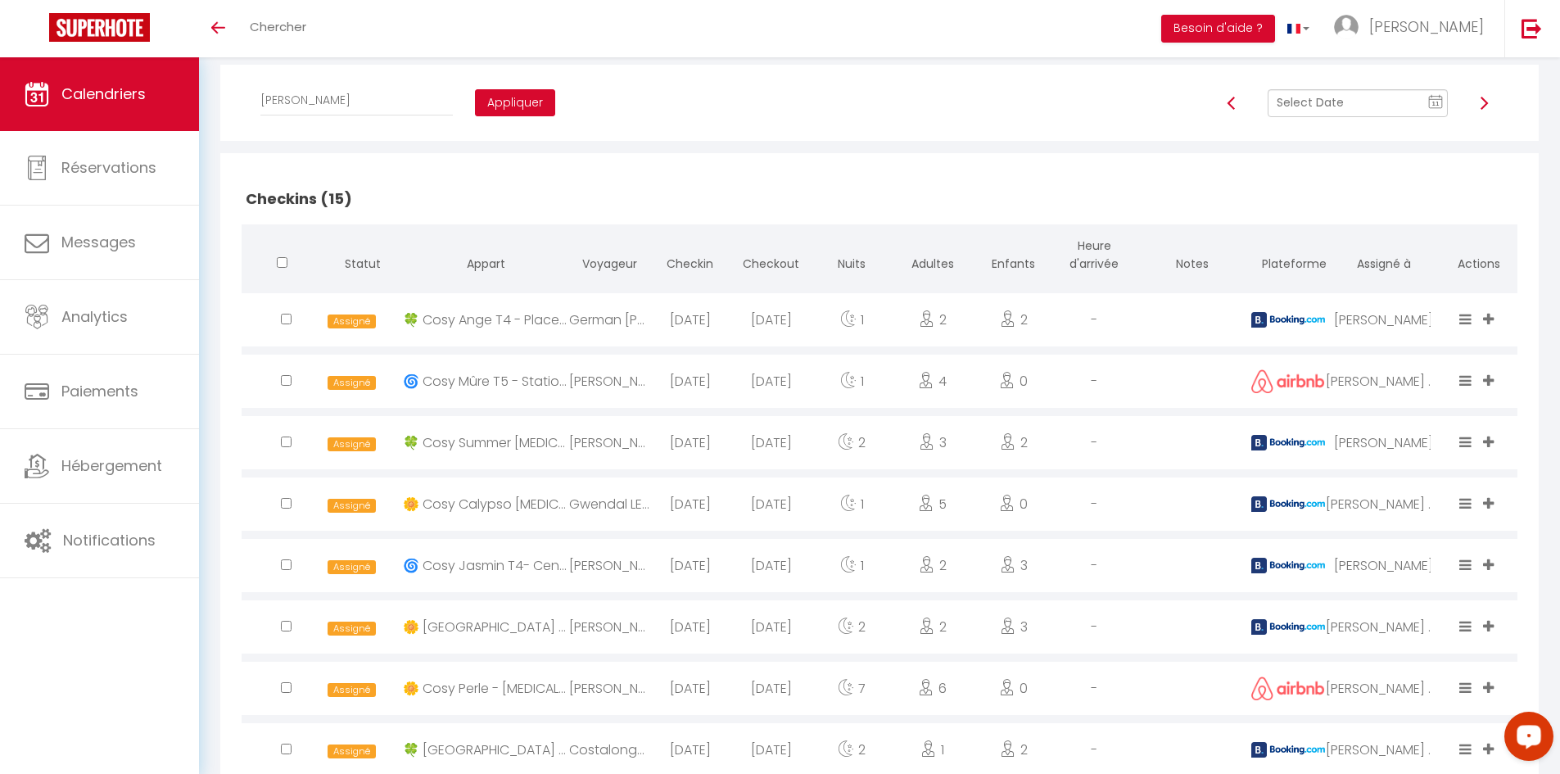
checkbox input "false"
click at [1317, 110] on input "text" at bounding box center [1357, 103] width 180 height 28
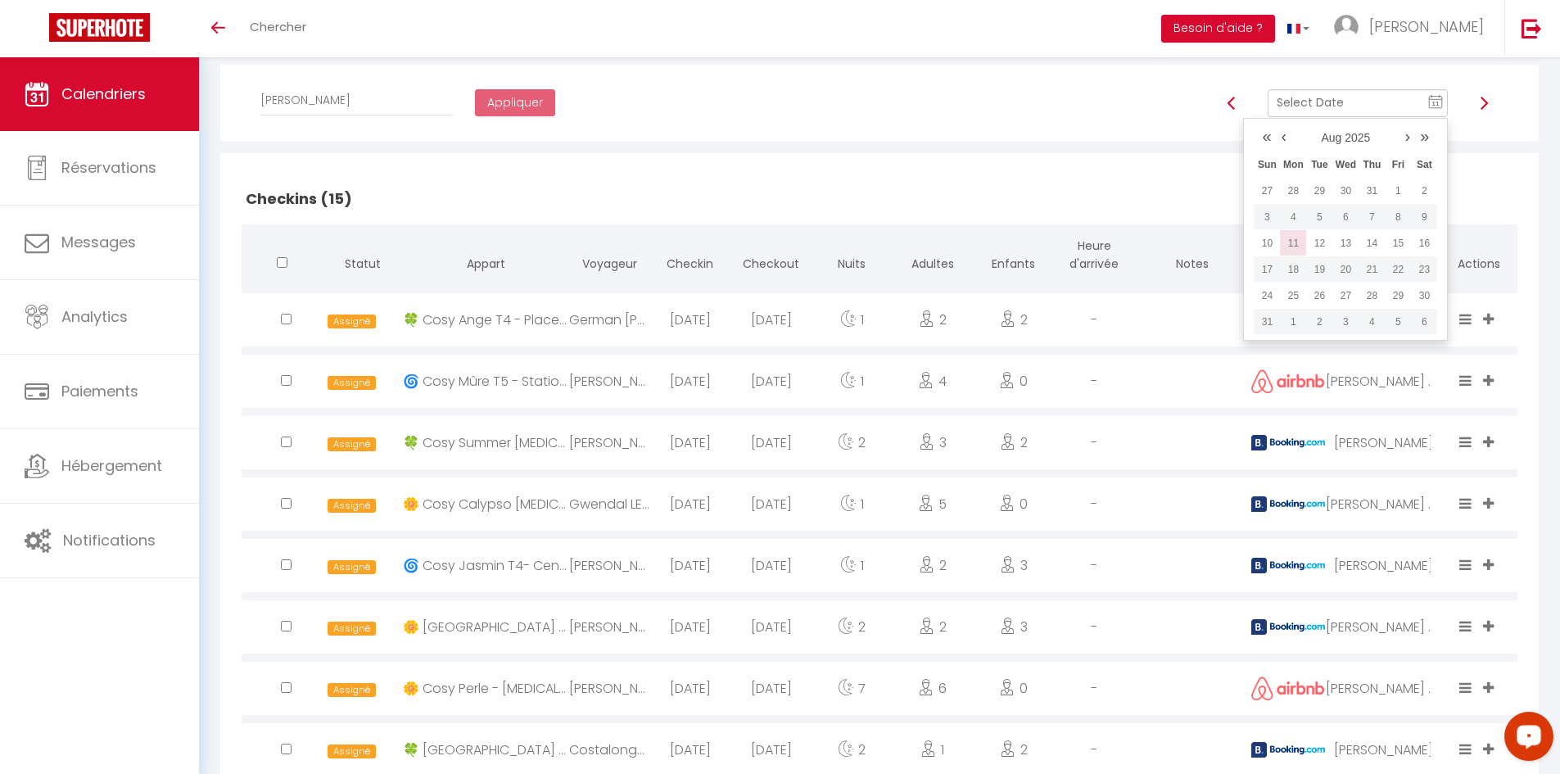
click at [1298, 242] on td "11" at bounding box center [1293, 243] width 26 height 26
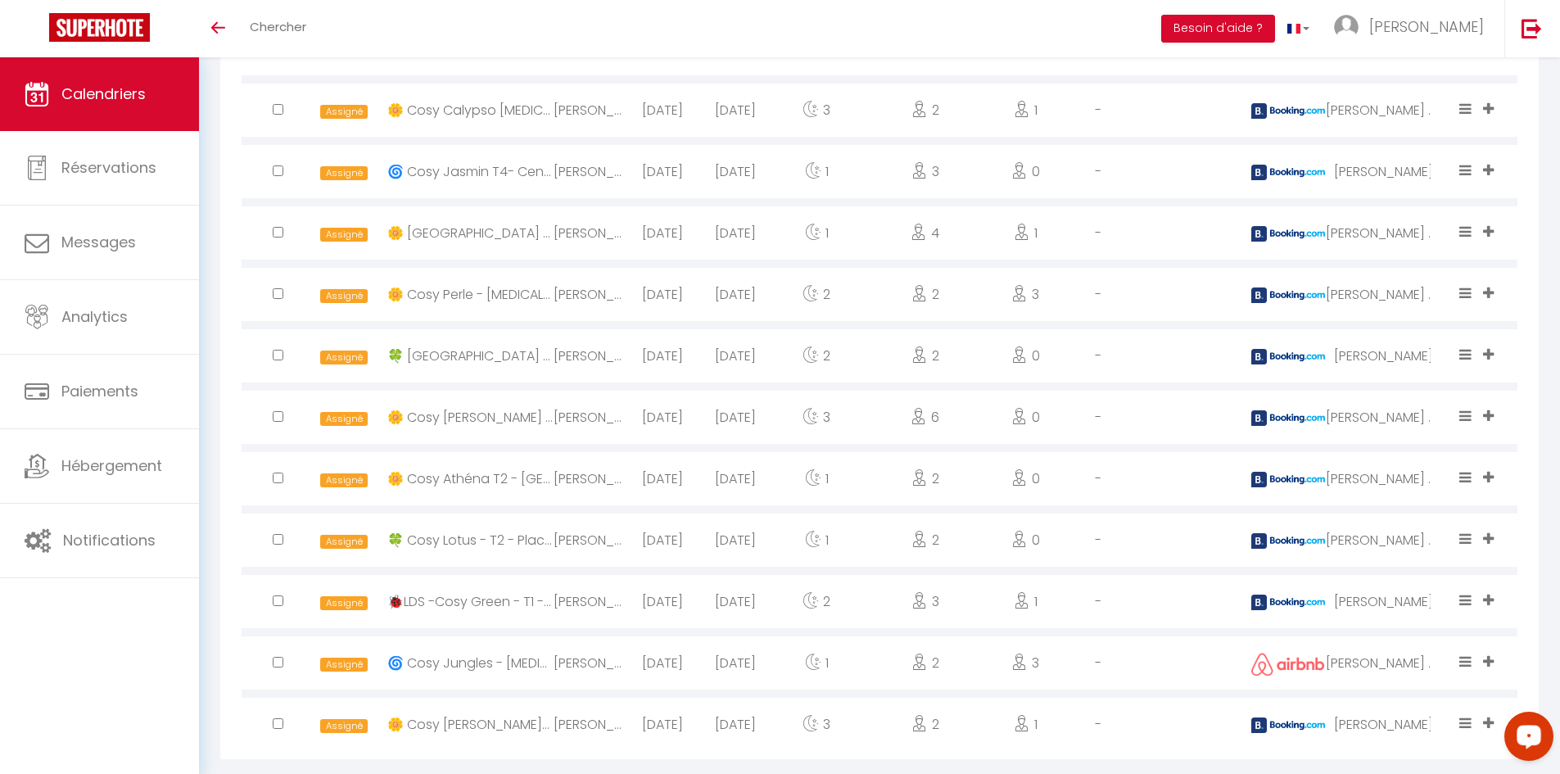
scroll to position [1754, 0]
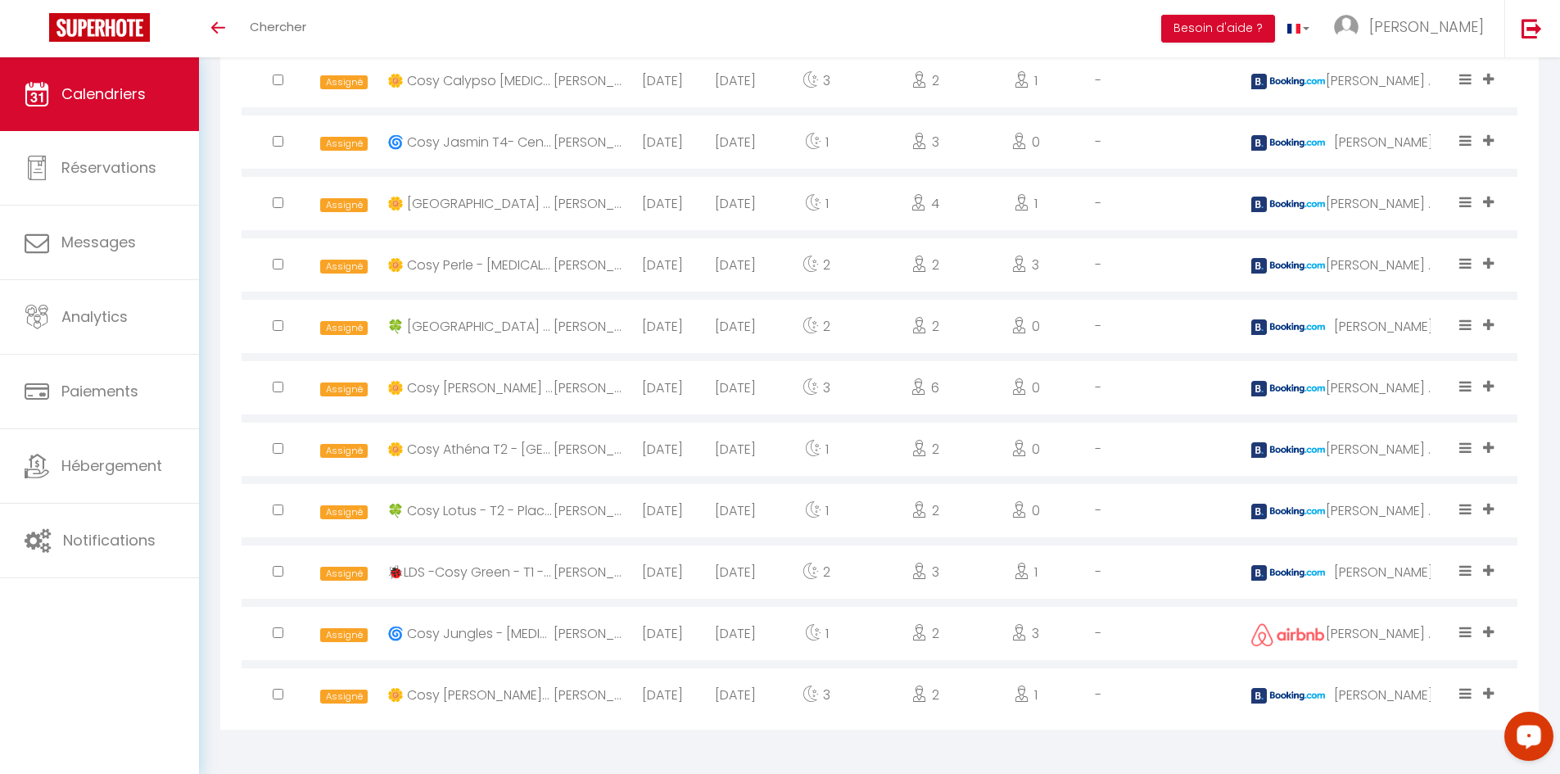
click at [274, 448] on input "checkbox" at bounding box center [278, 448] width 11 height 11
checkbox input "true"
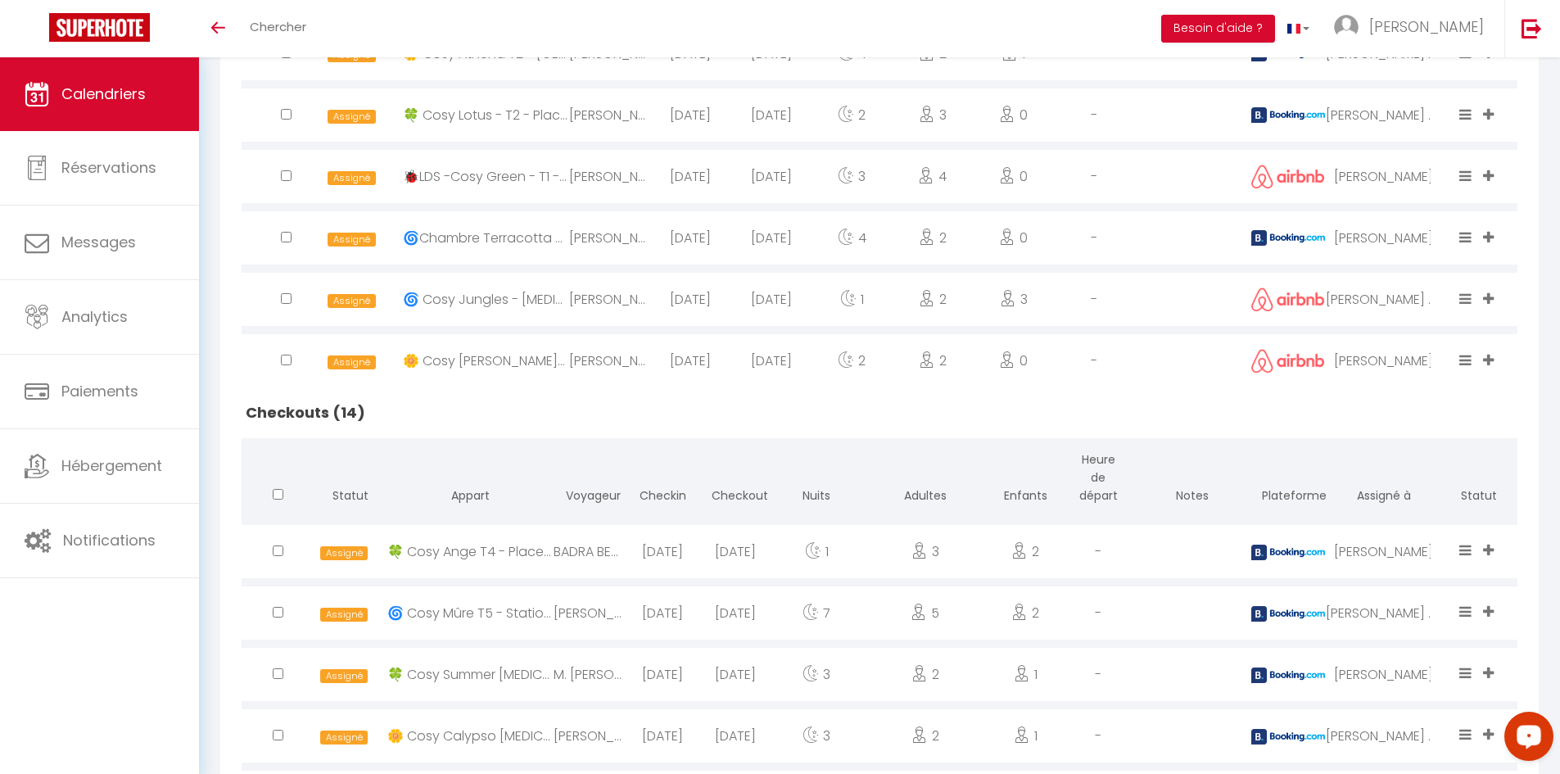
scroll to position [1017, 0]
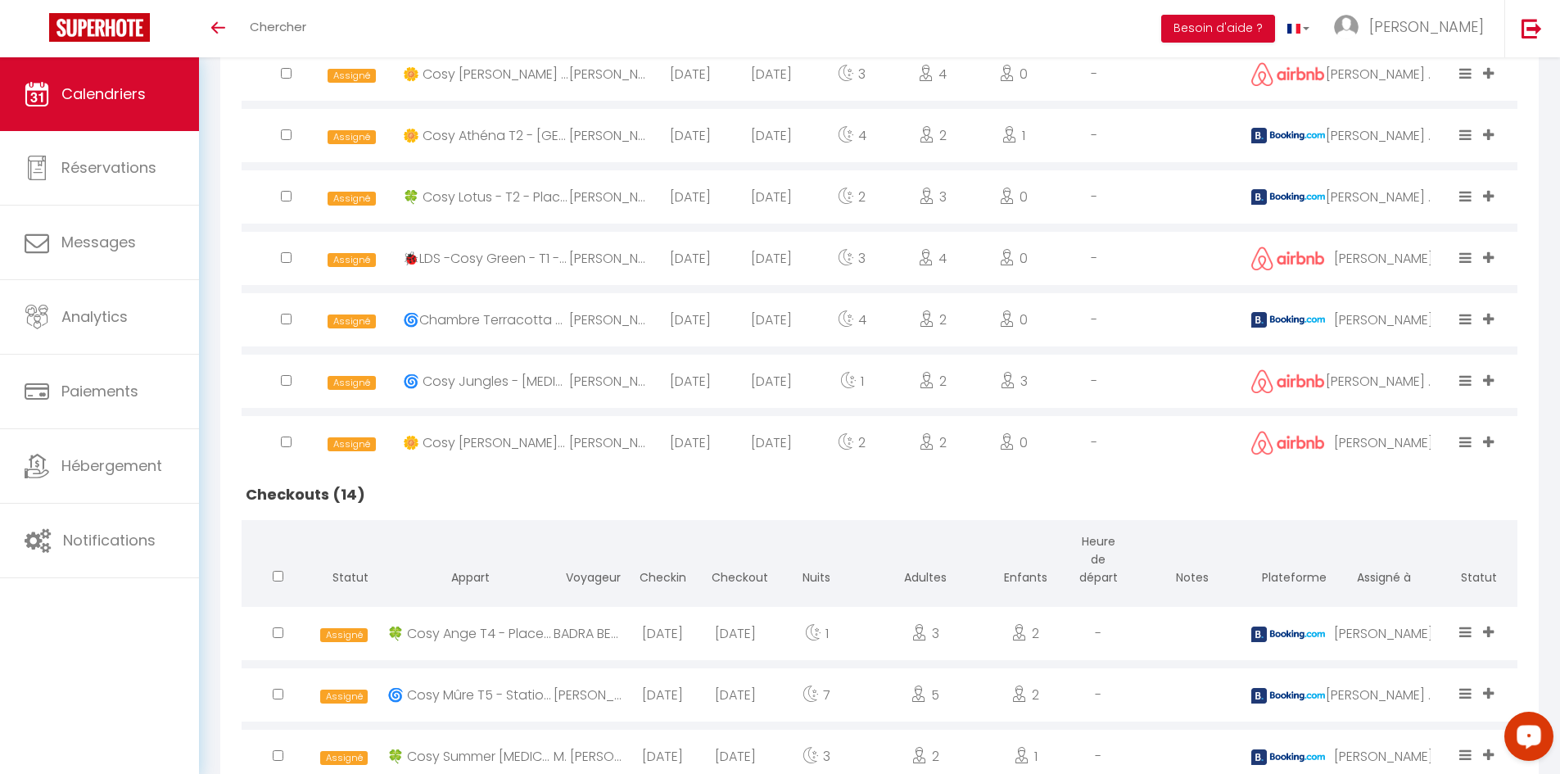
checkbox input "true"
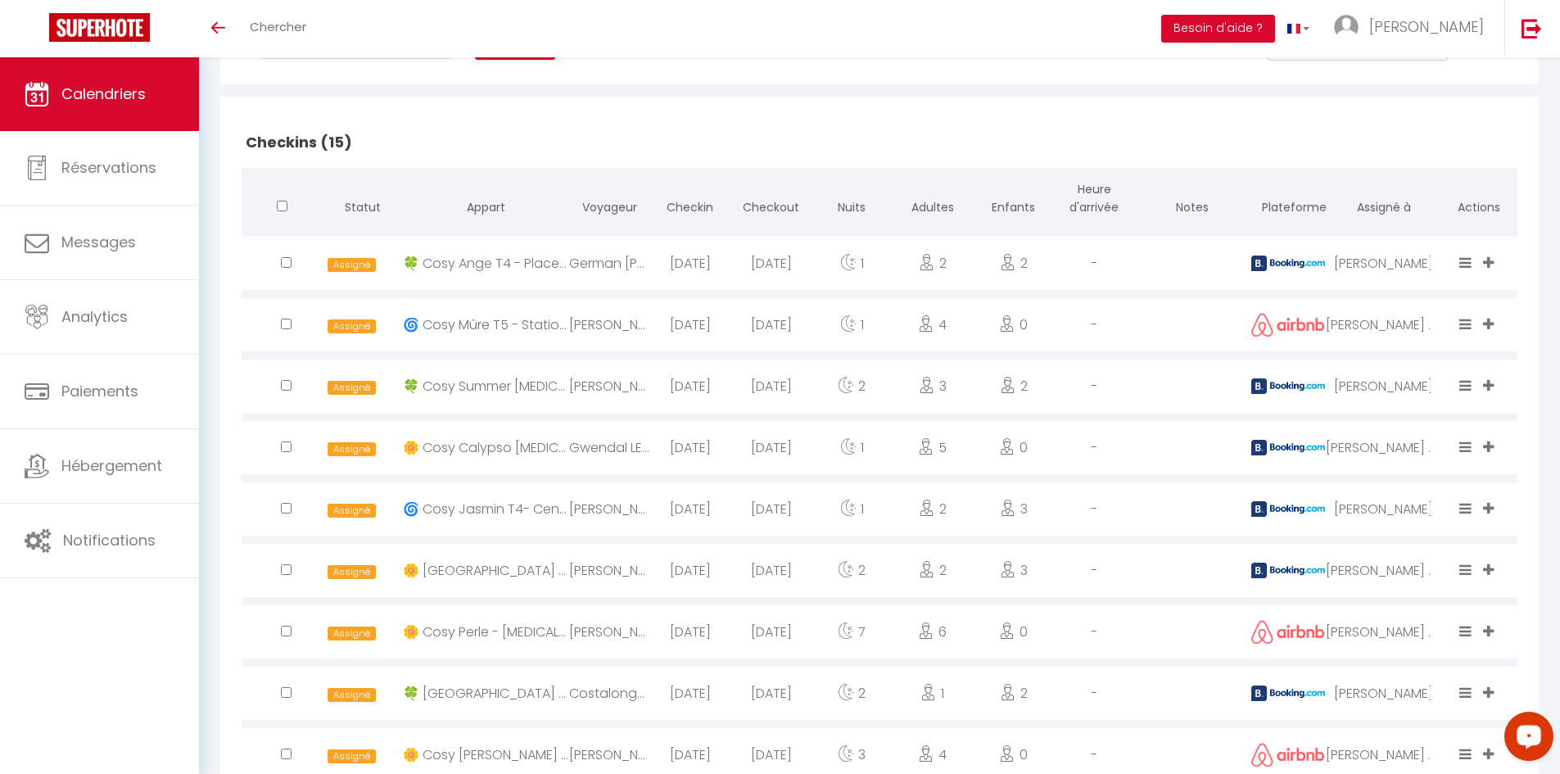
scroll to position [116, 0]
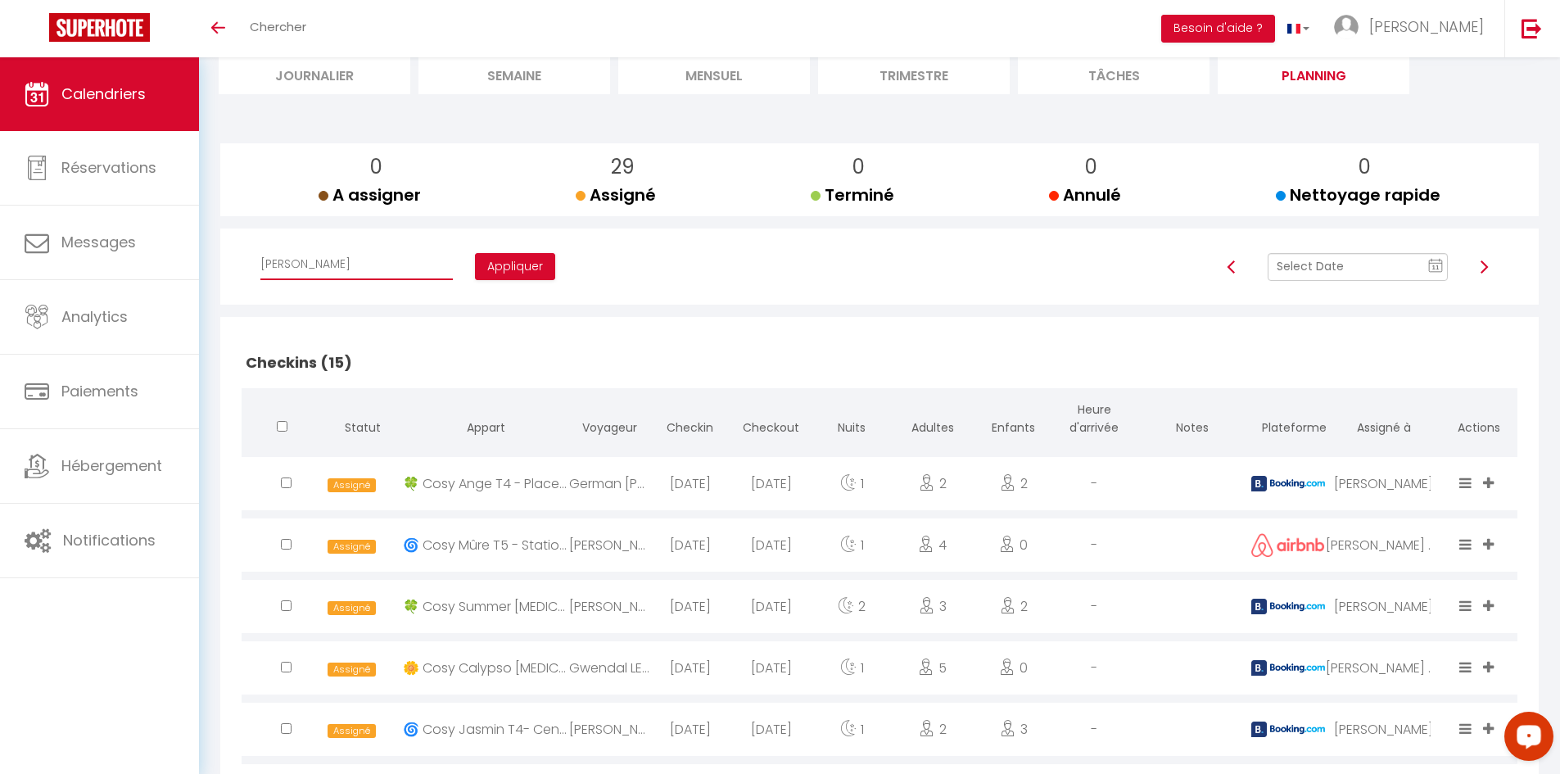
click at [357, 260] on select "Affecter à [PERSON_NAME] [PERSON_NAME] [PERSON_NAME] [PERSON_NAME] [PERSON_NAME…" at bounding box center [356, 264] width 192 height 31
click at [501, 266] on button "Appliquer" at bounding box center [515, 267] width 80 height 28
checkbox input "false"
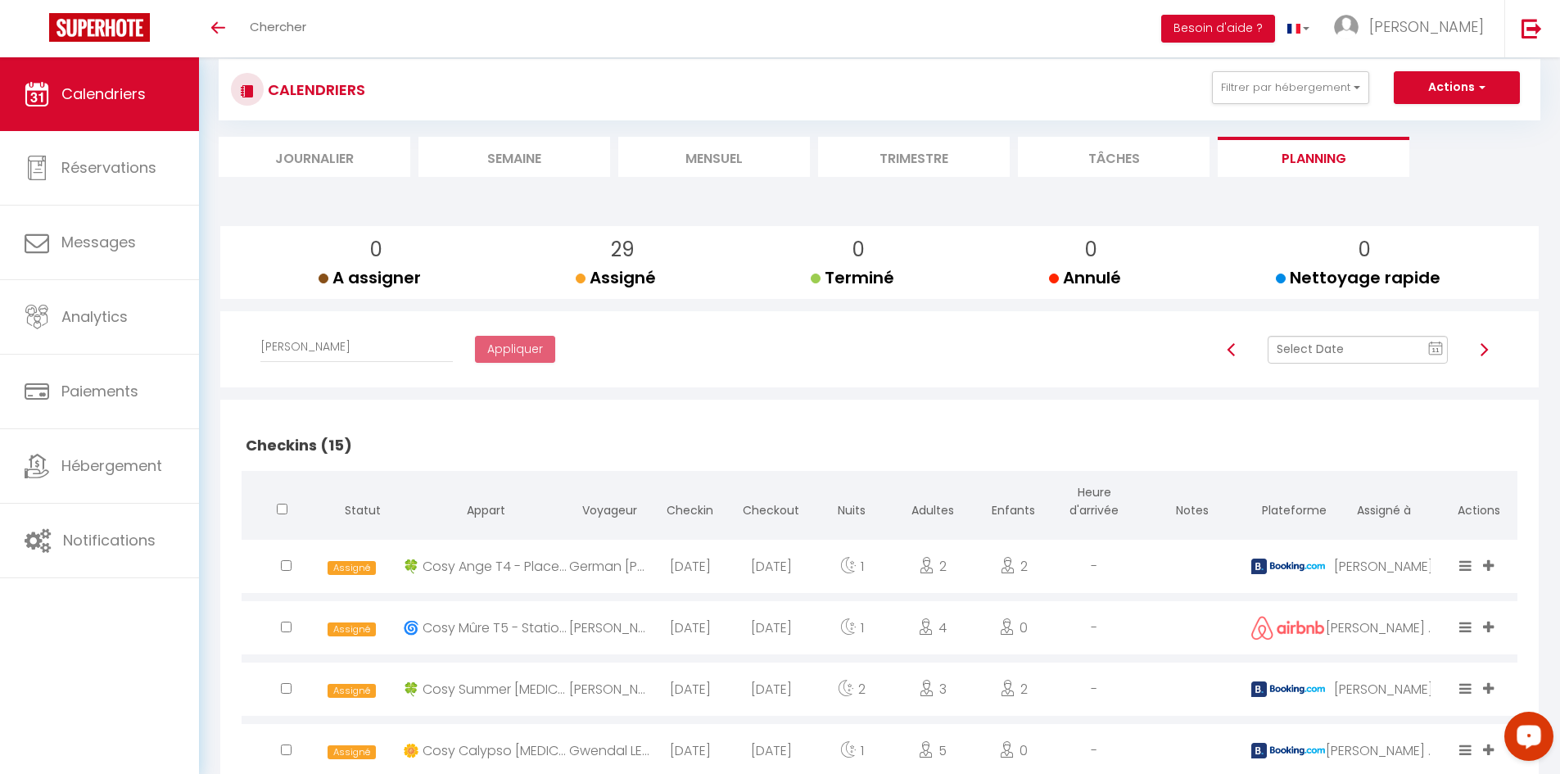
scroll to position [0, 0]
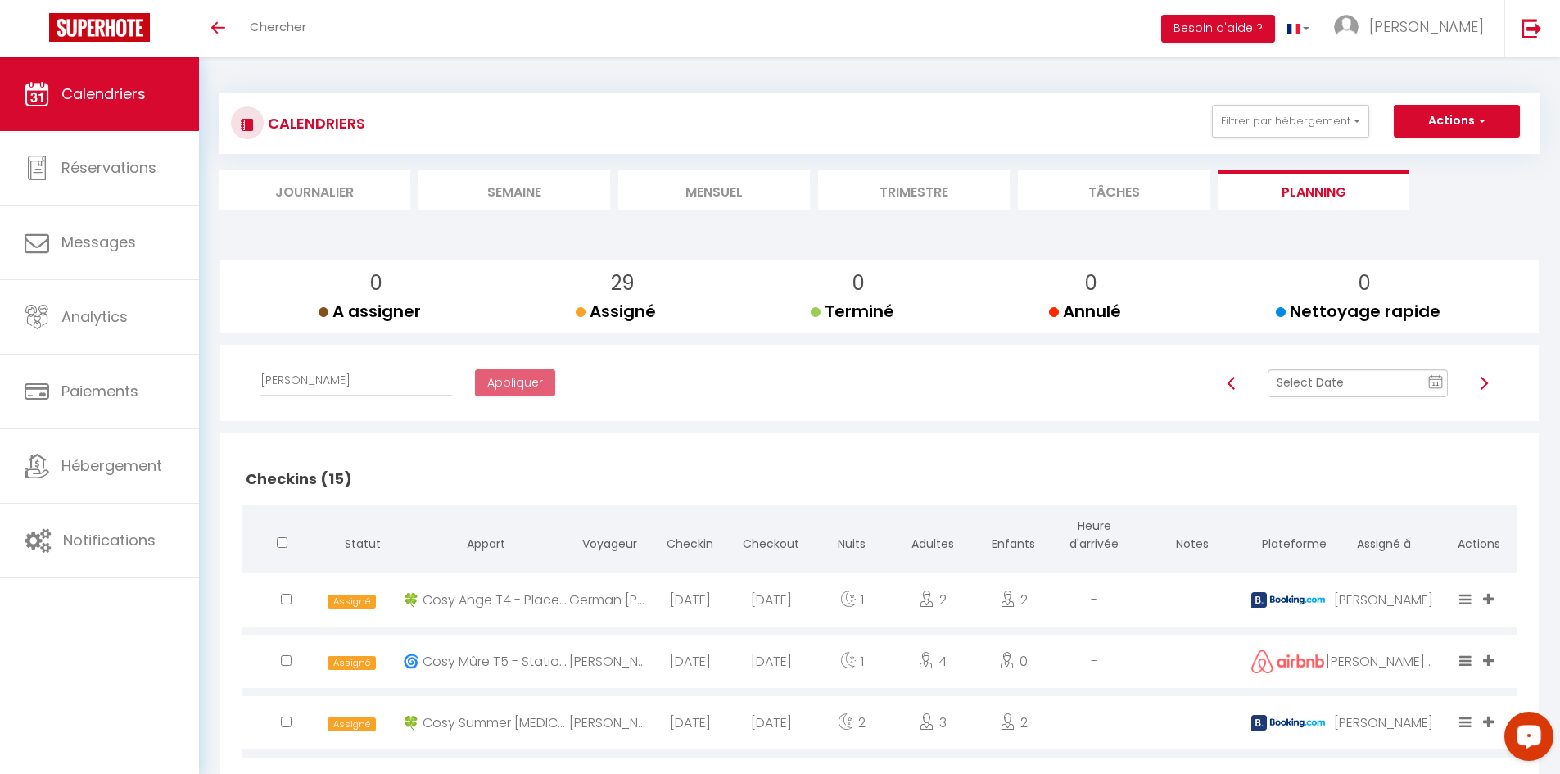
click at [674, 207] on li "Mensuel" at bounding box center [714, 190] width 192 height 40
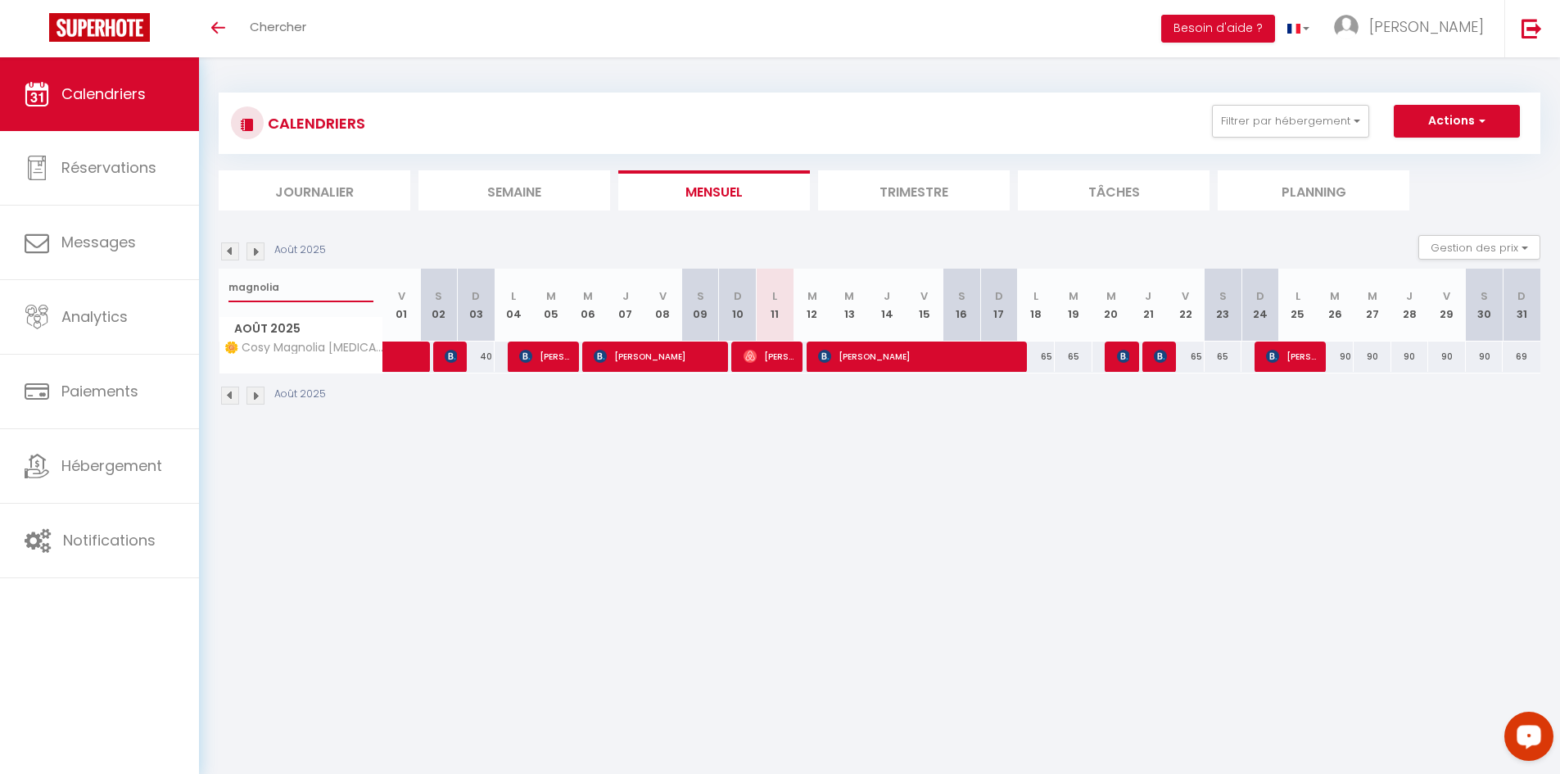
click at [318, 295] on input "magnolia" at bounding box center [300, 287] width 145 height 29
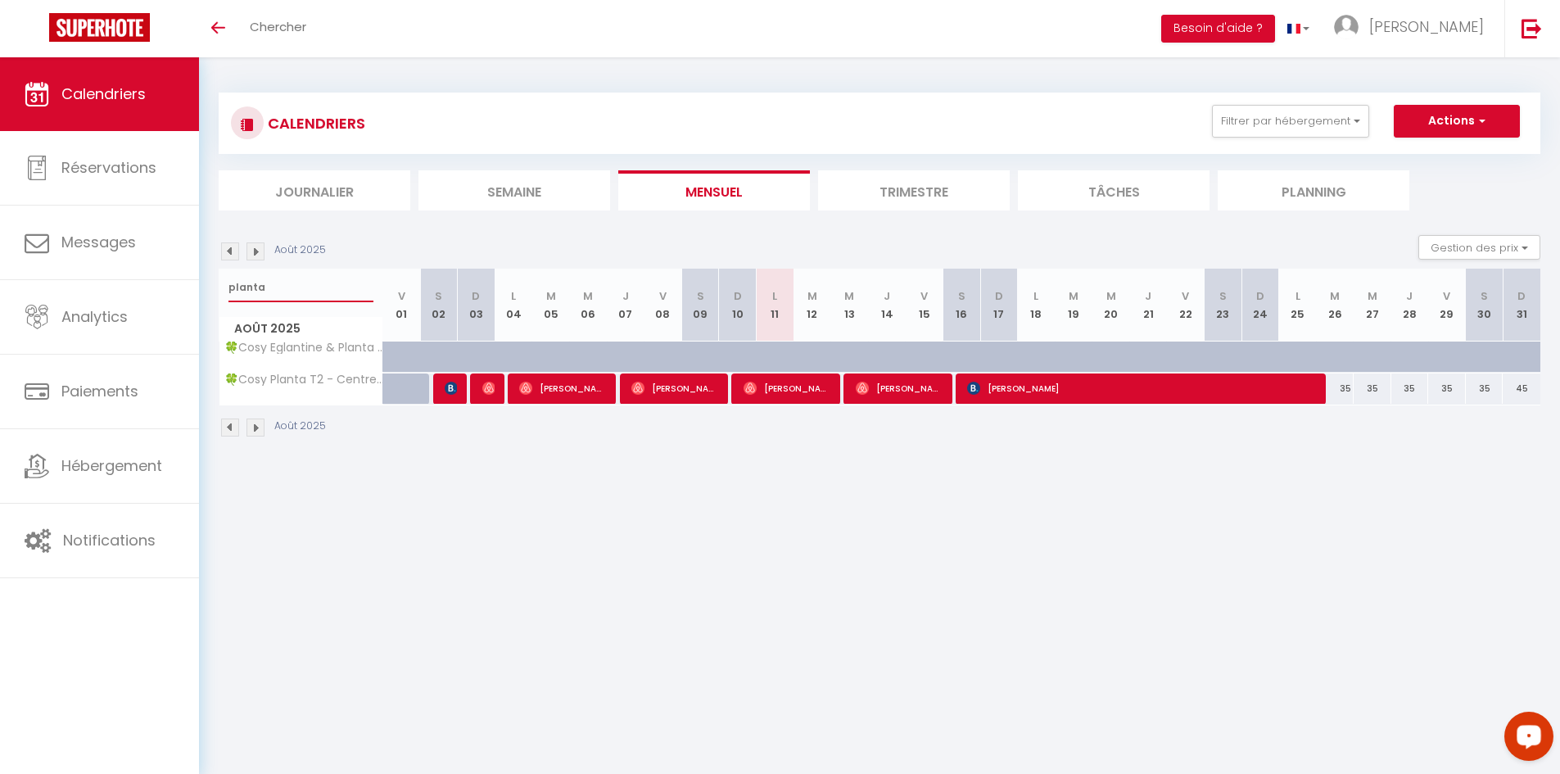
click at [310, 284] on input "planta" at bounding box center [300, 287] width 145 height 29
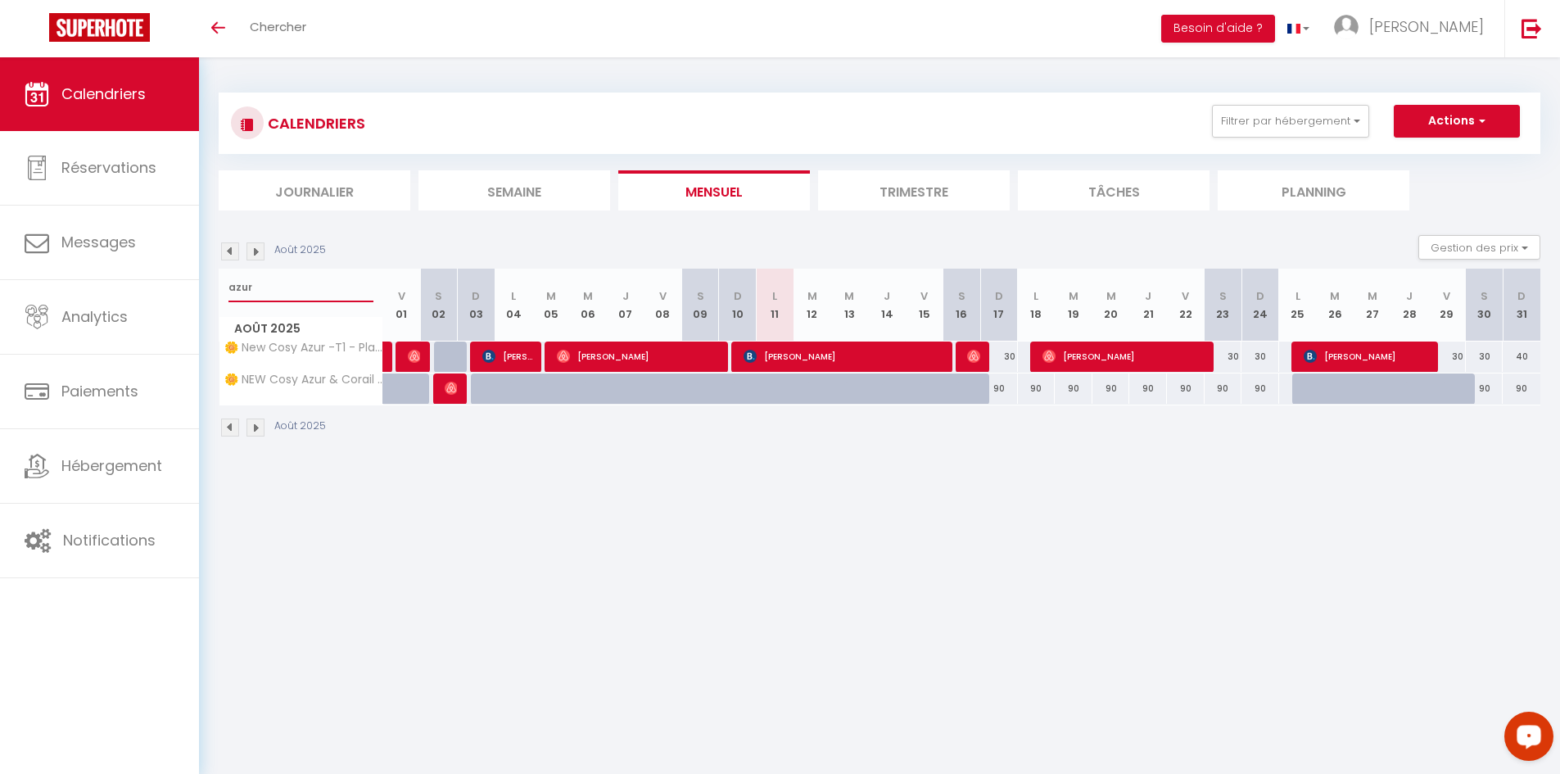
click at [301, 283] on input "azur" at bounding box center [300, 287] width 145 height 29
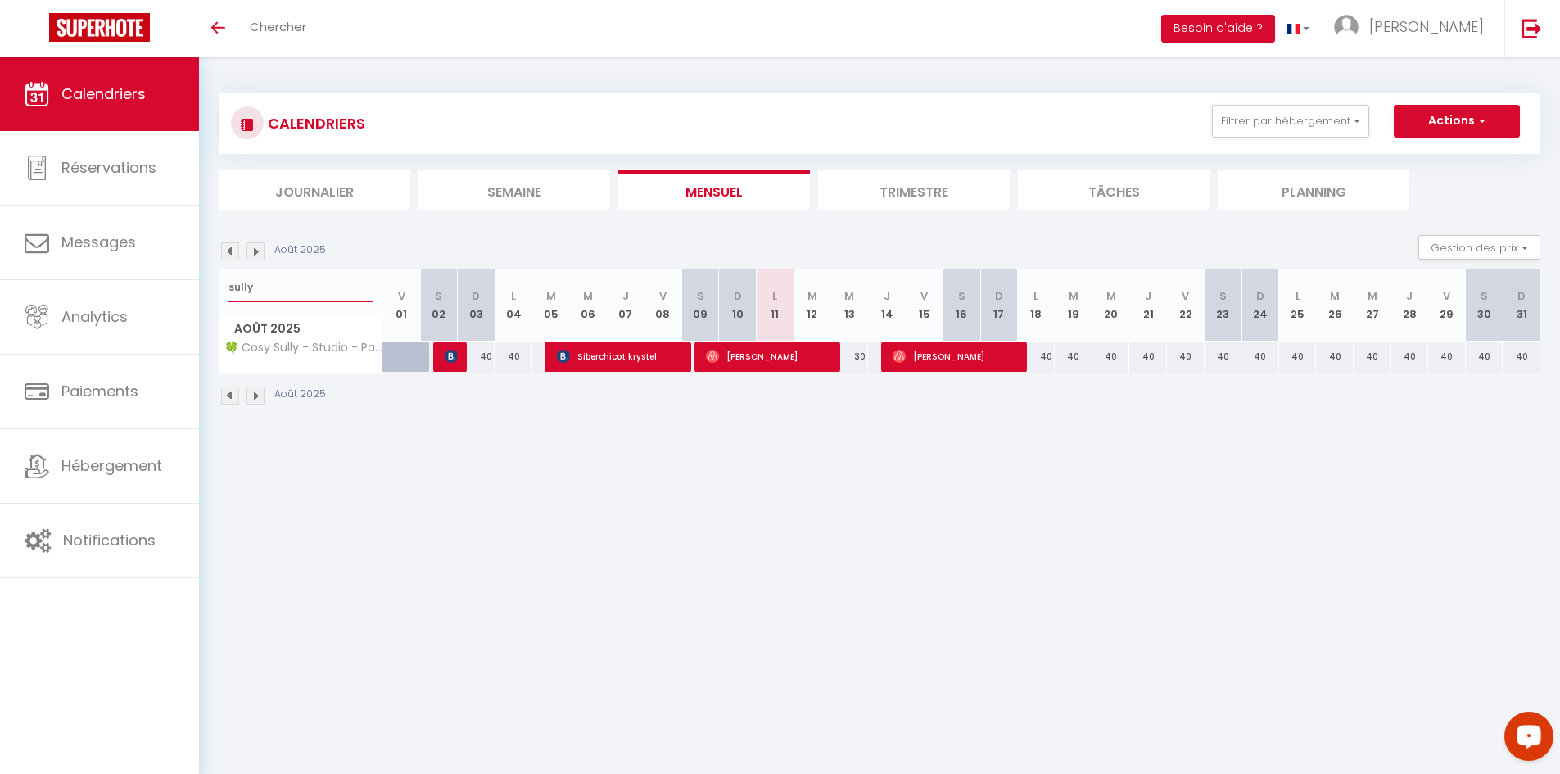
click at [319, 297] on input "sully" at bounding box center [300, 287] width 145 height 29
click at [322, 297] on input "sully" at bounding box center [300, 287] width 145 height 29
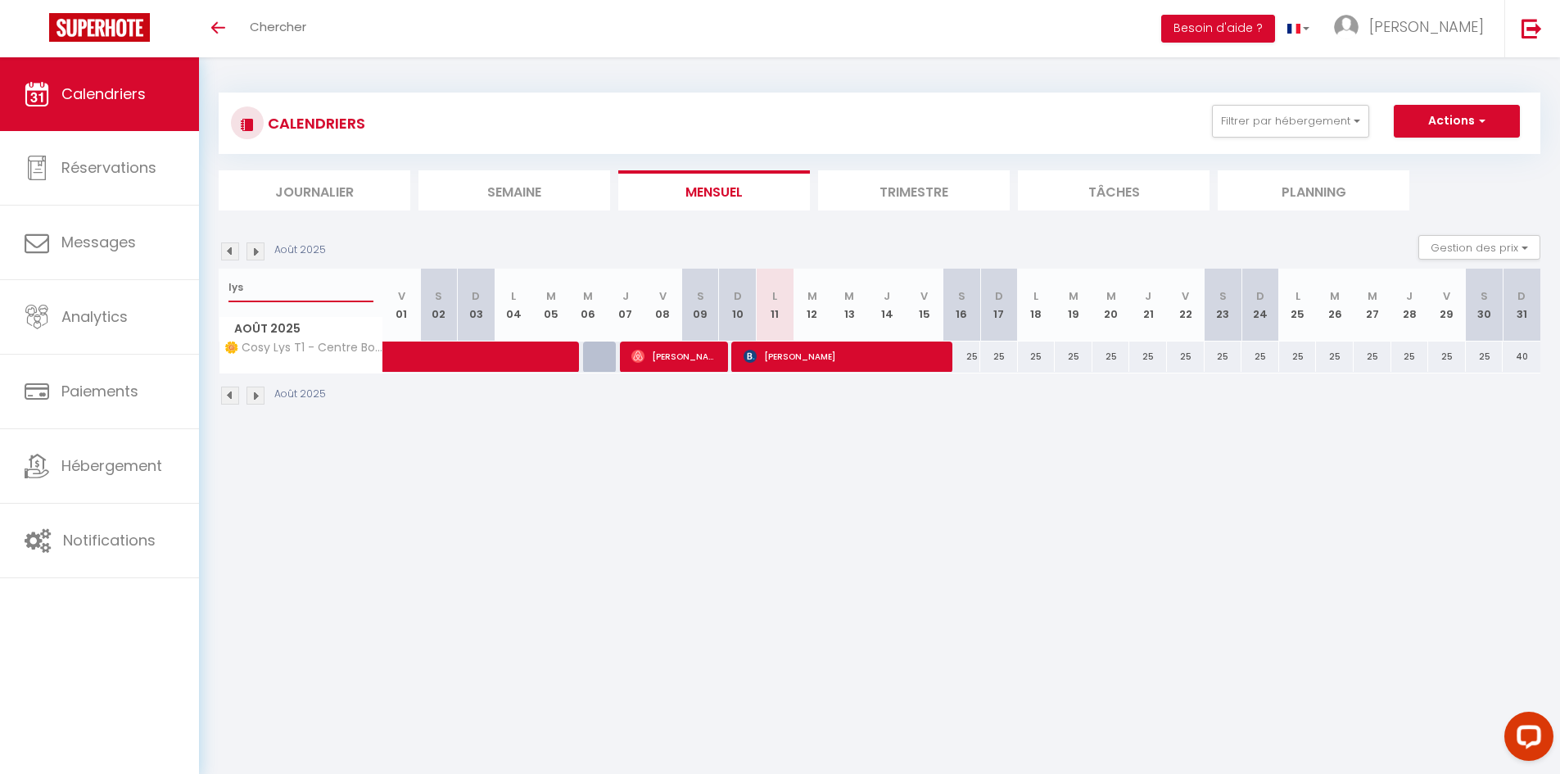
type input "lys"
click at [311, 295] on input "lys" at bounding box center [300, 287] width 145 height 29
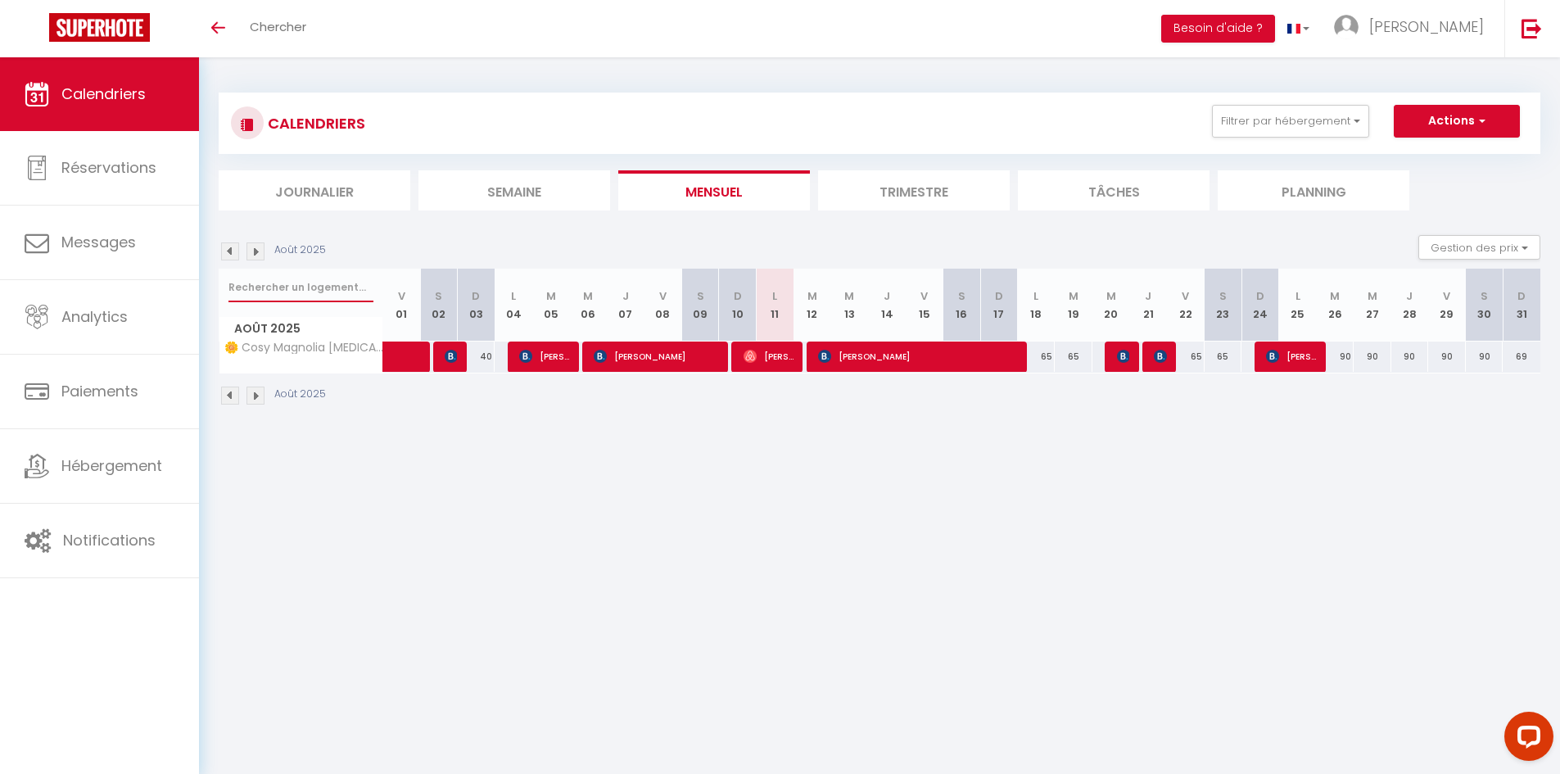
click at [298, 280] on input "text" at bounding box center [300, 287] width 145 height 29
click at [1337, 111] on button "Filtrer par hébergement" at bounding box center [1290, 121] width 157 height 33
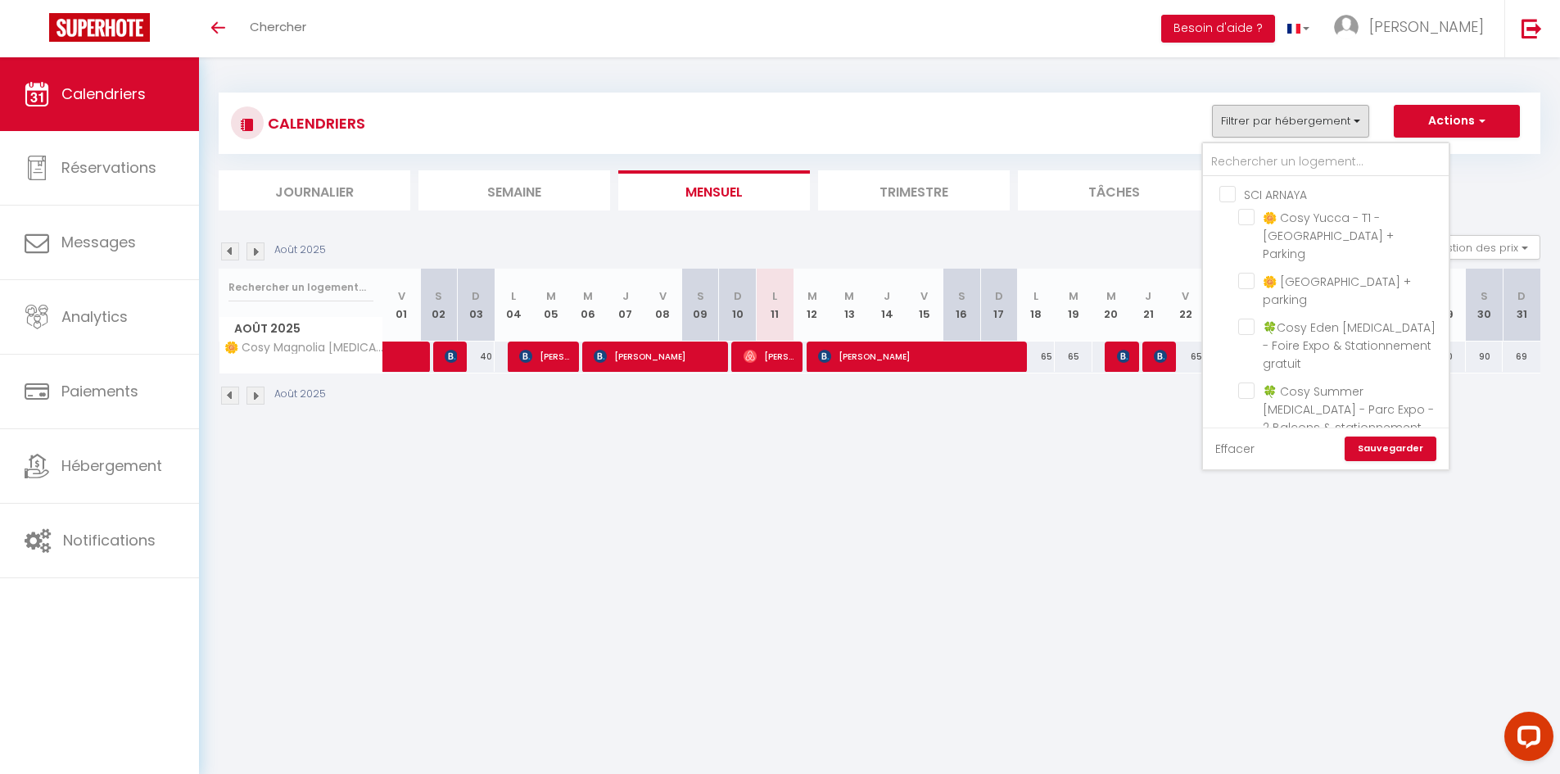
click at [1239, 452] on link "Effacer" at bounding box center [1234, 449] width 39 height 18
checkbox input "false"
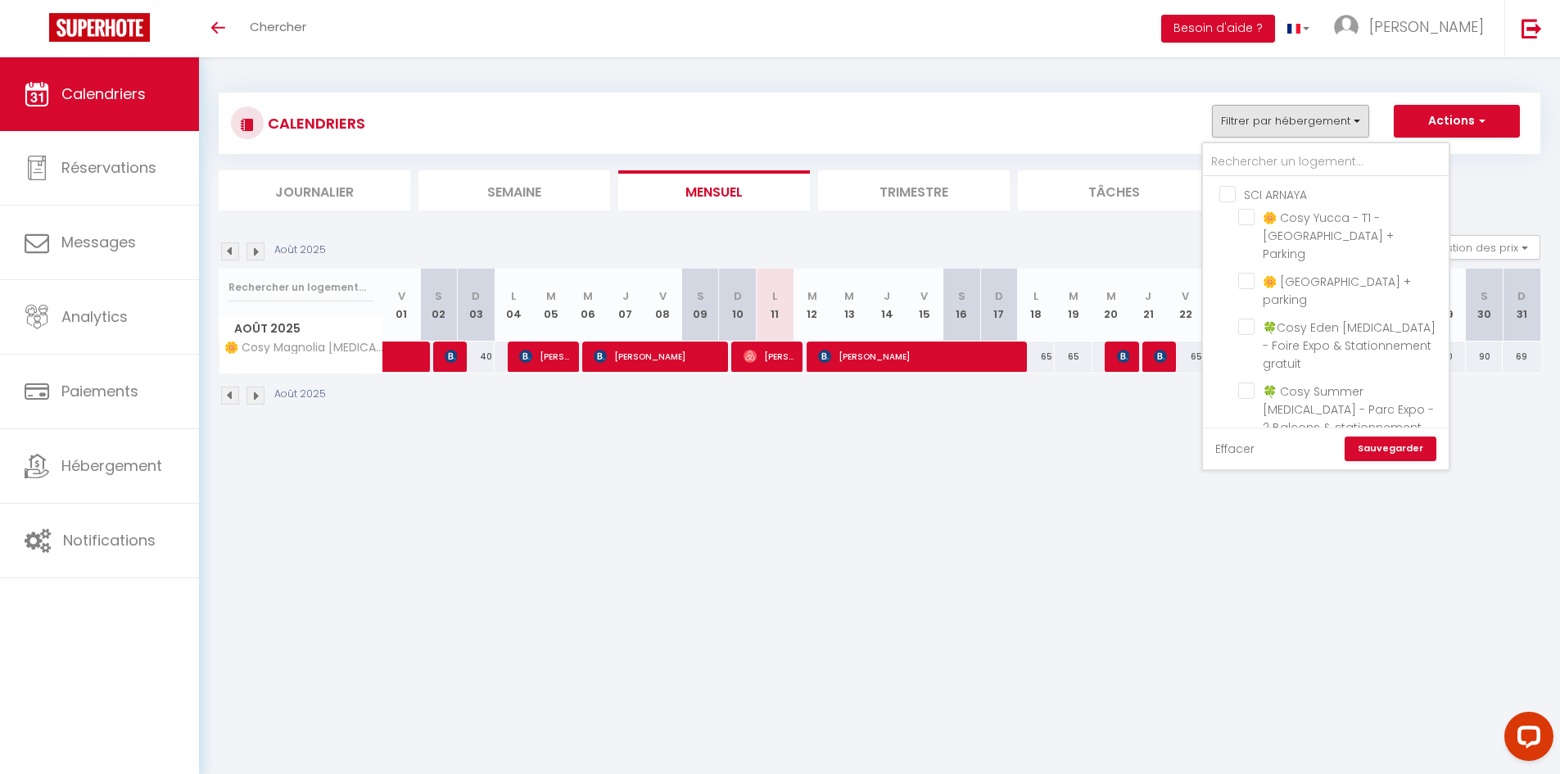
checkbox input "false"
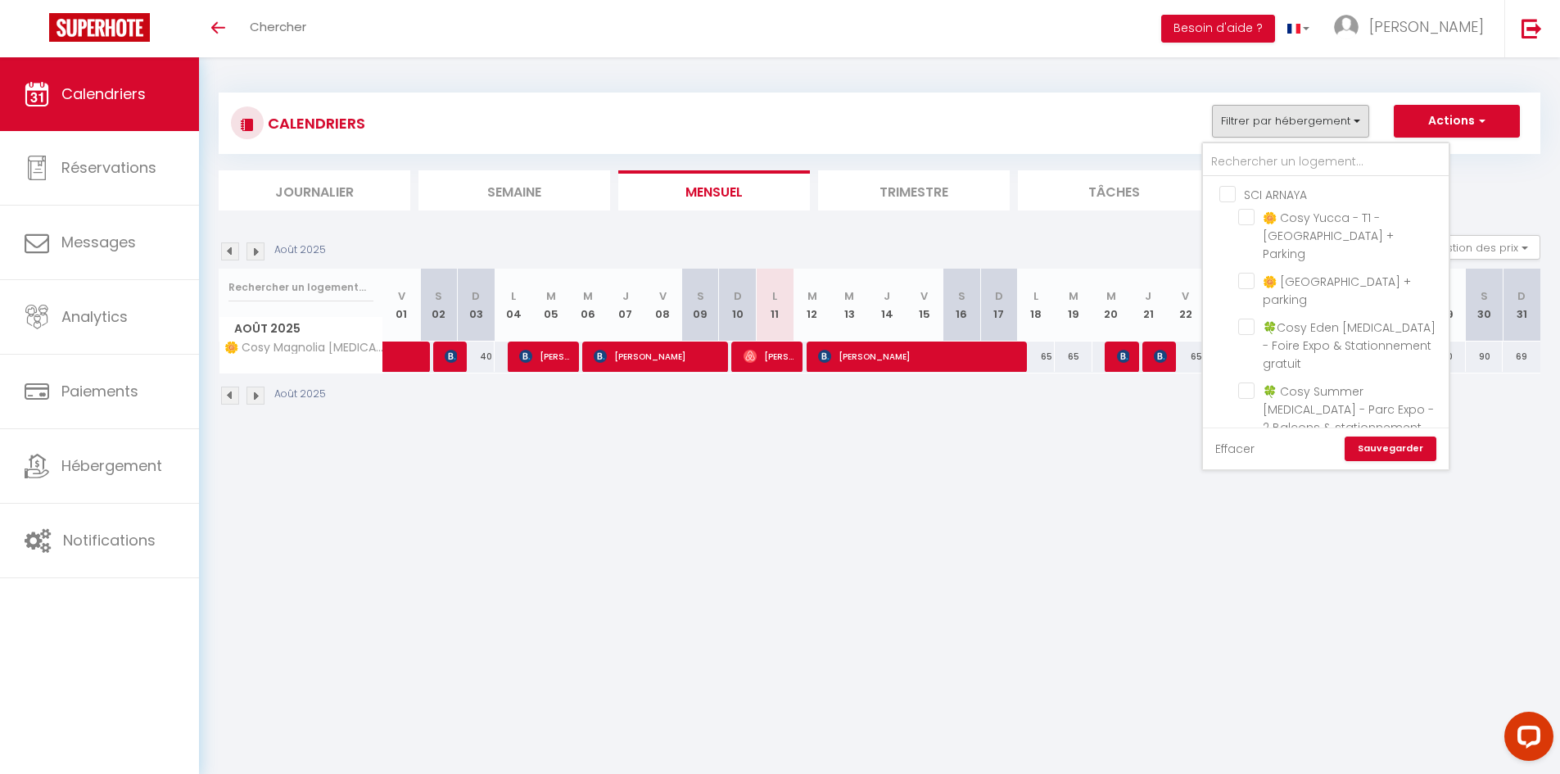
checkbox input "false"
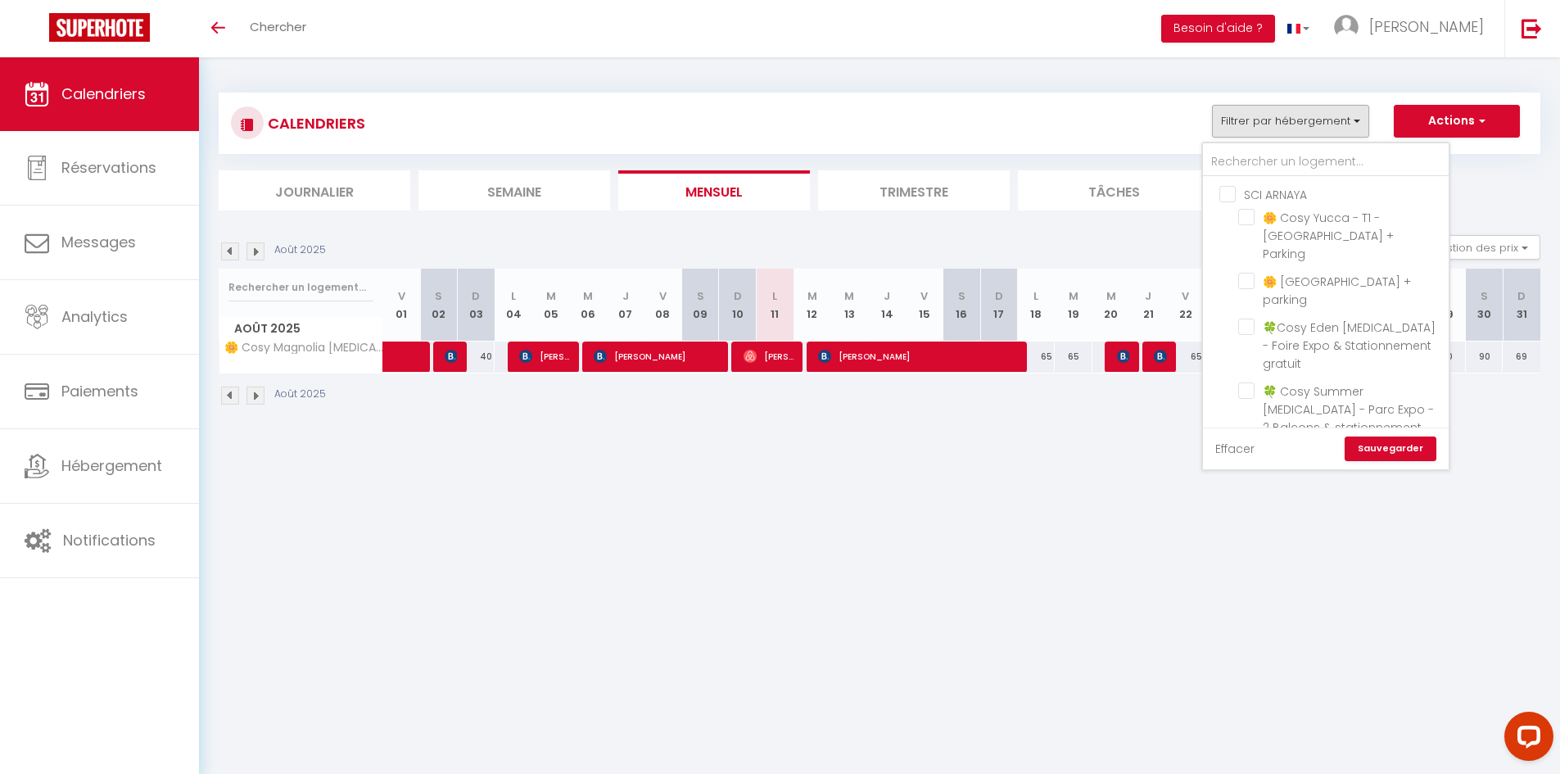
checkbox input "false"
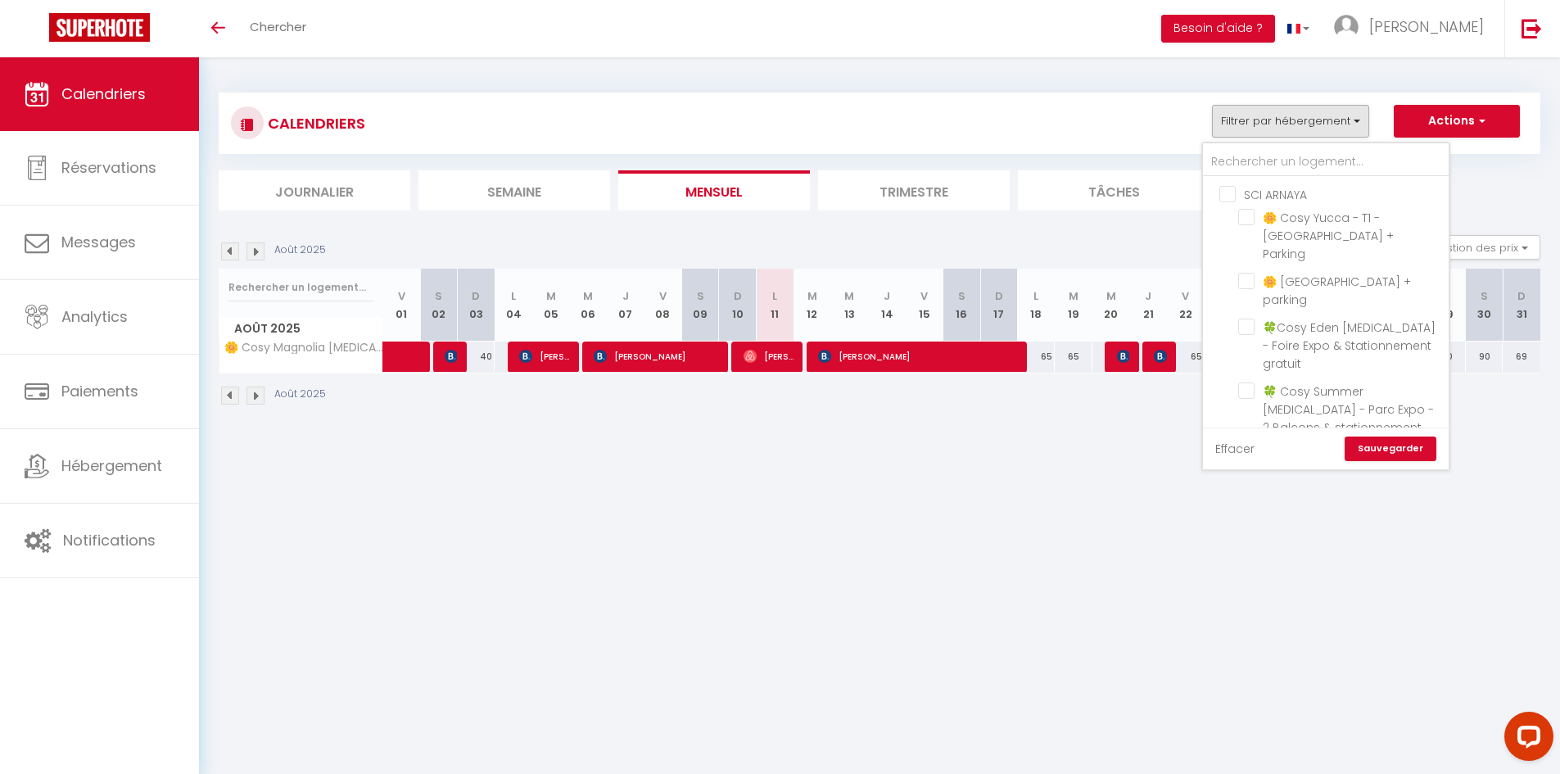
checkbox input "false"
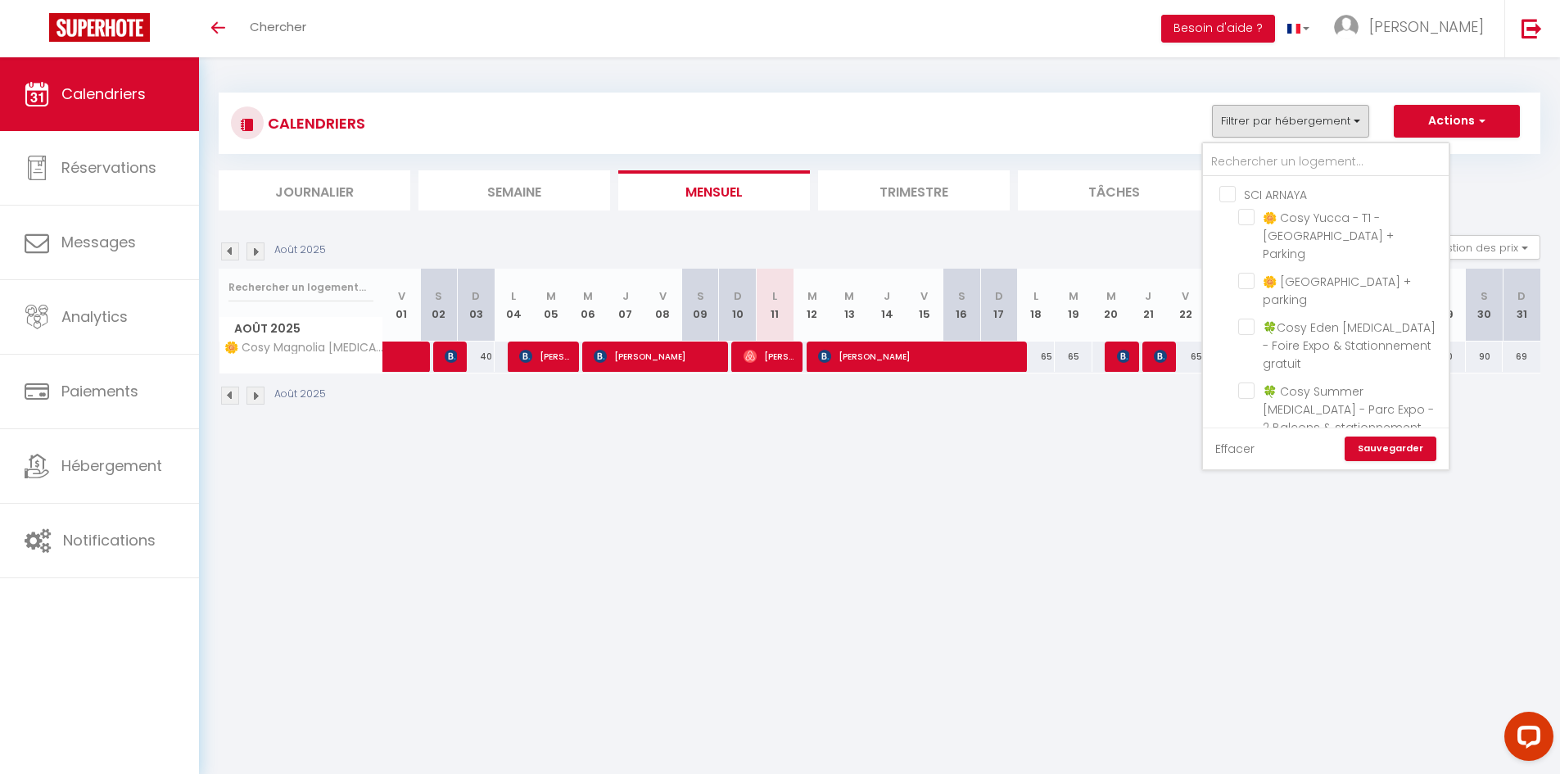
checkbox input "false"
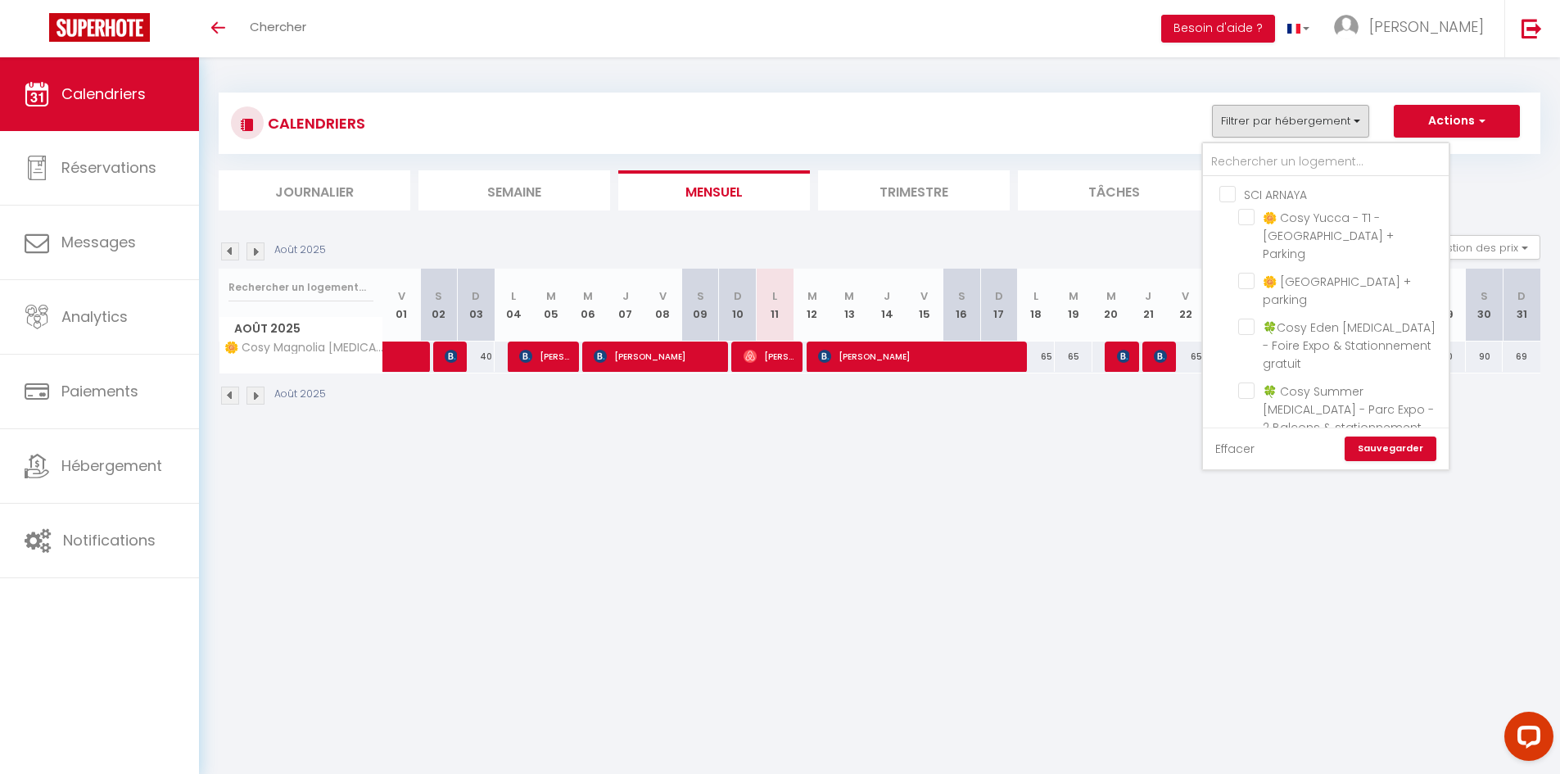
checkbox input "false"
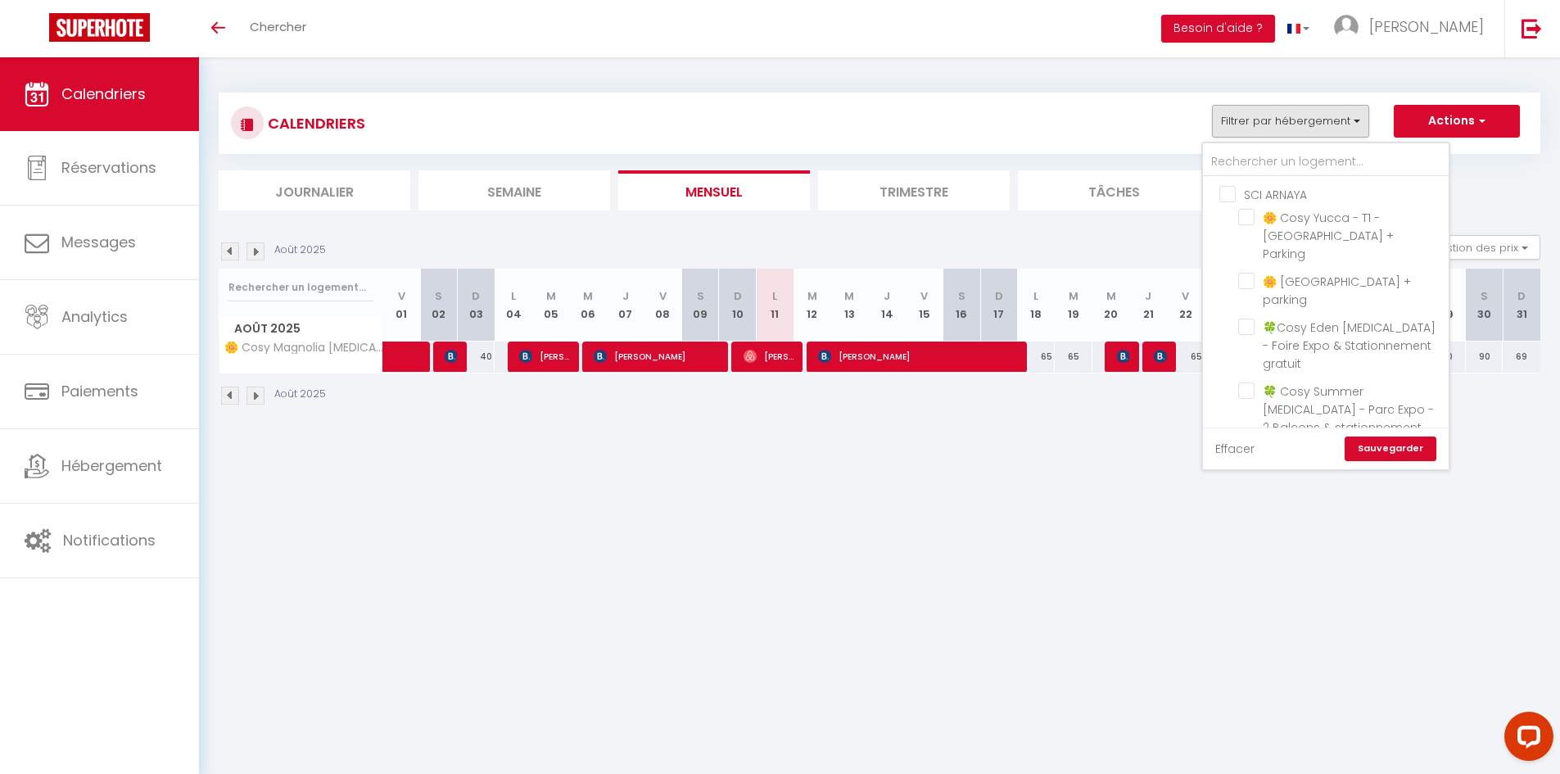
checkbox input "false"
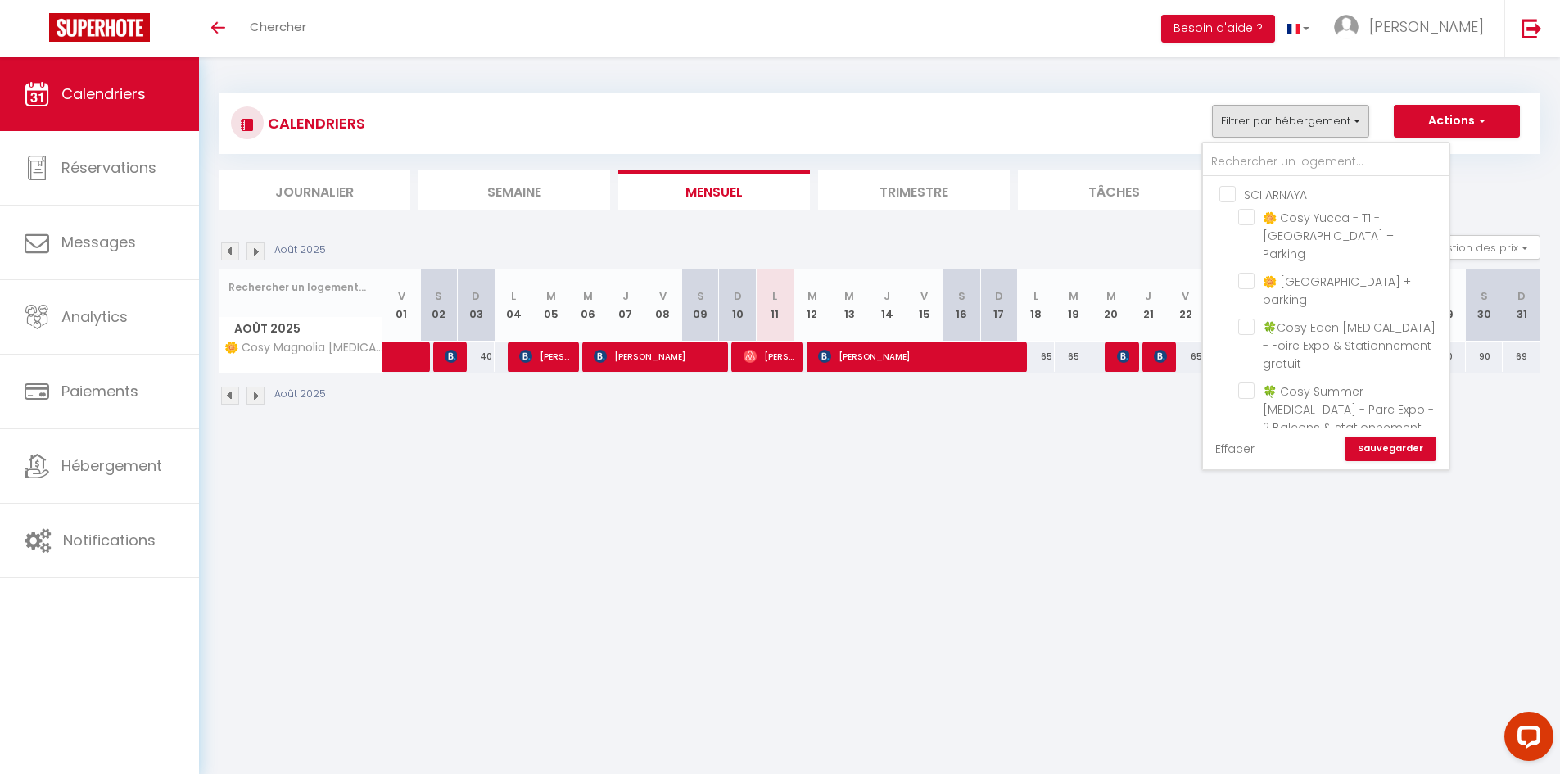
checkbox input "false"
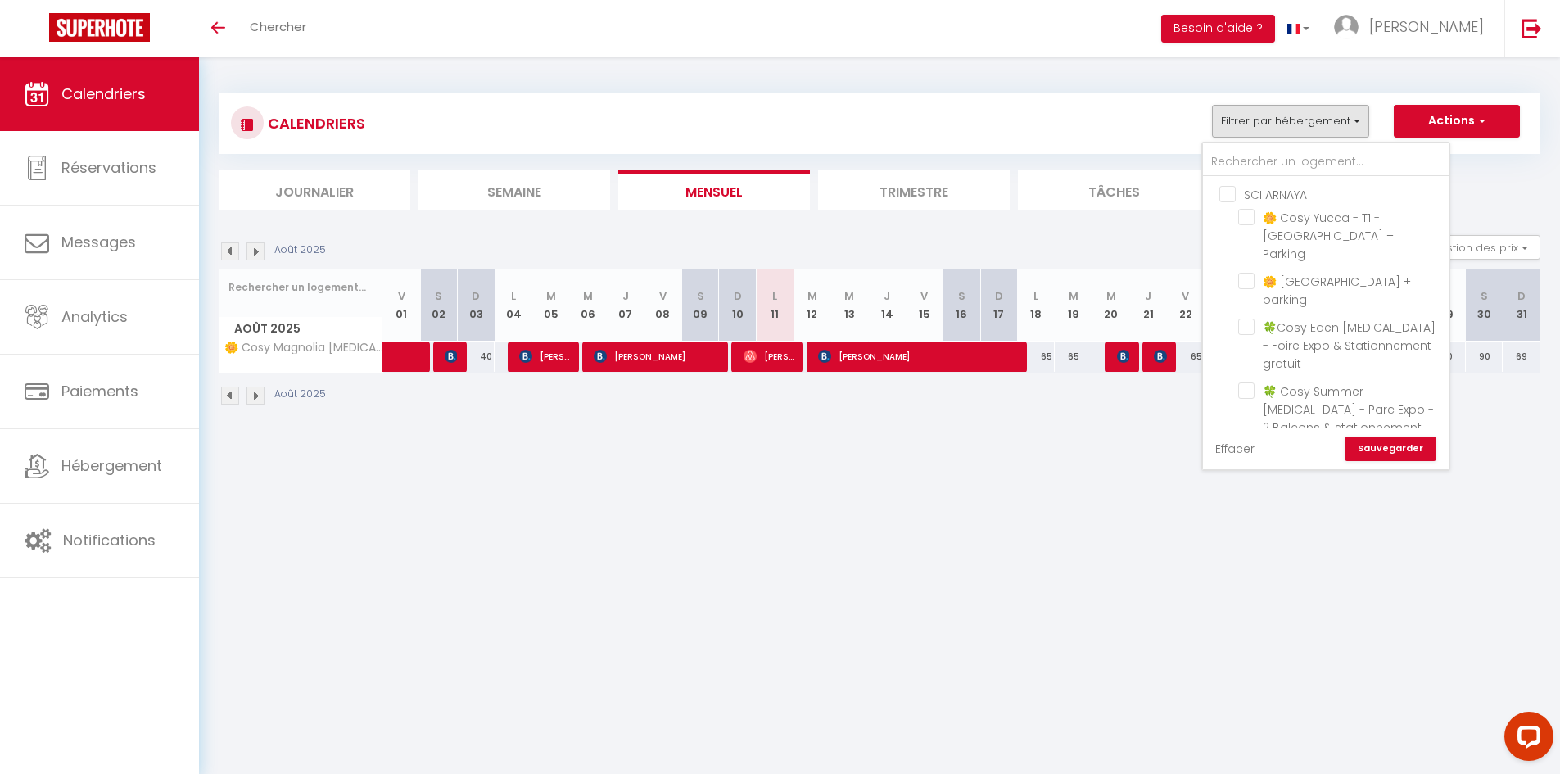
checkbox input "false"
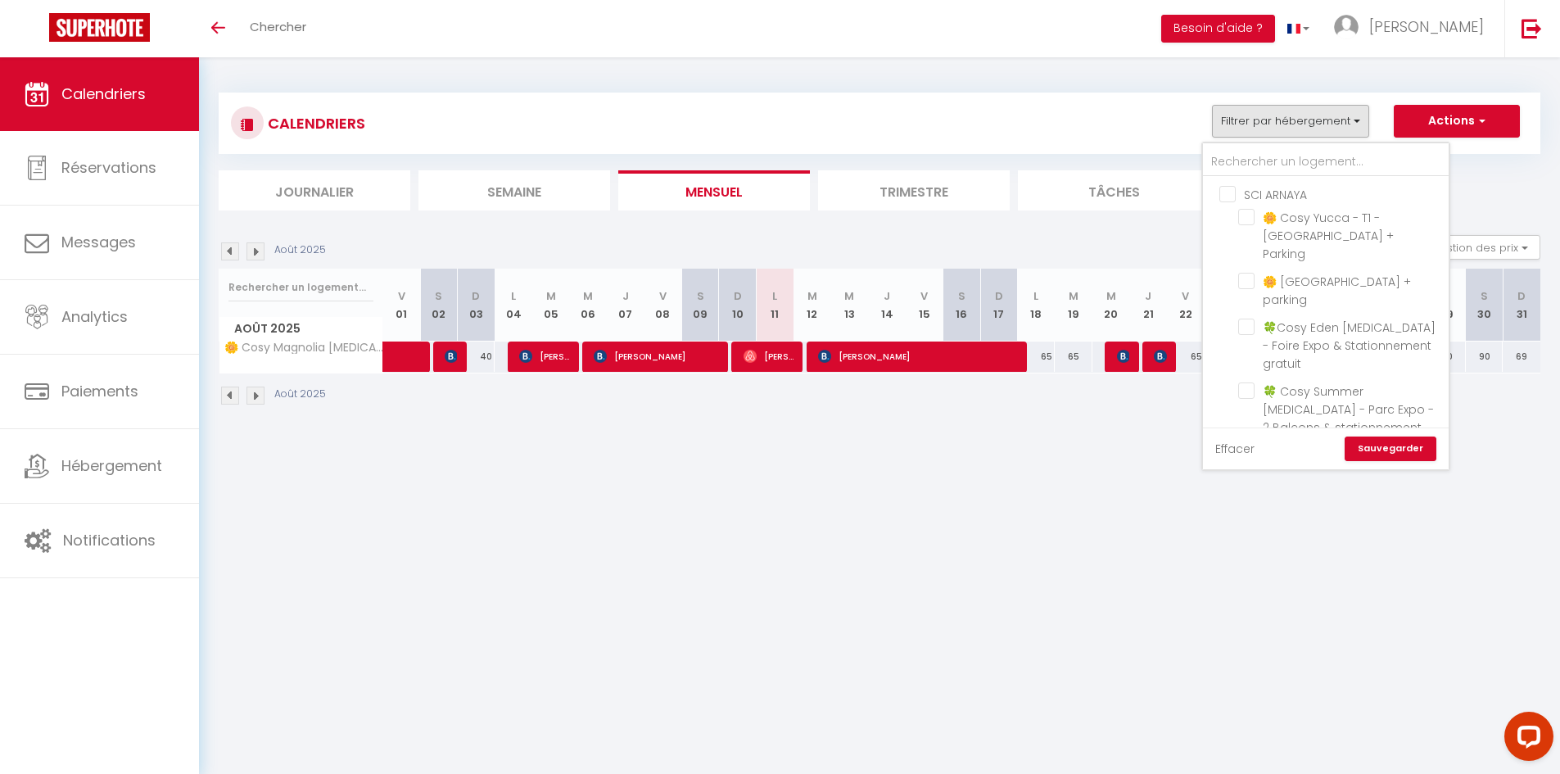
checkbox input "false"
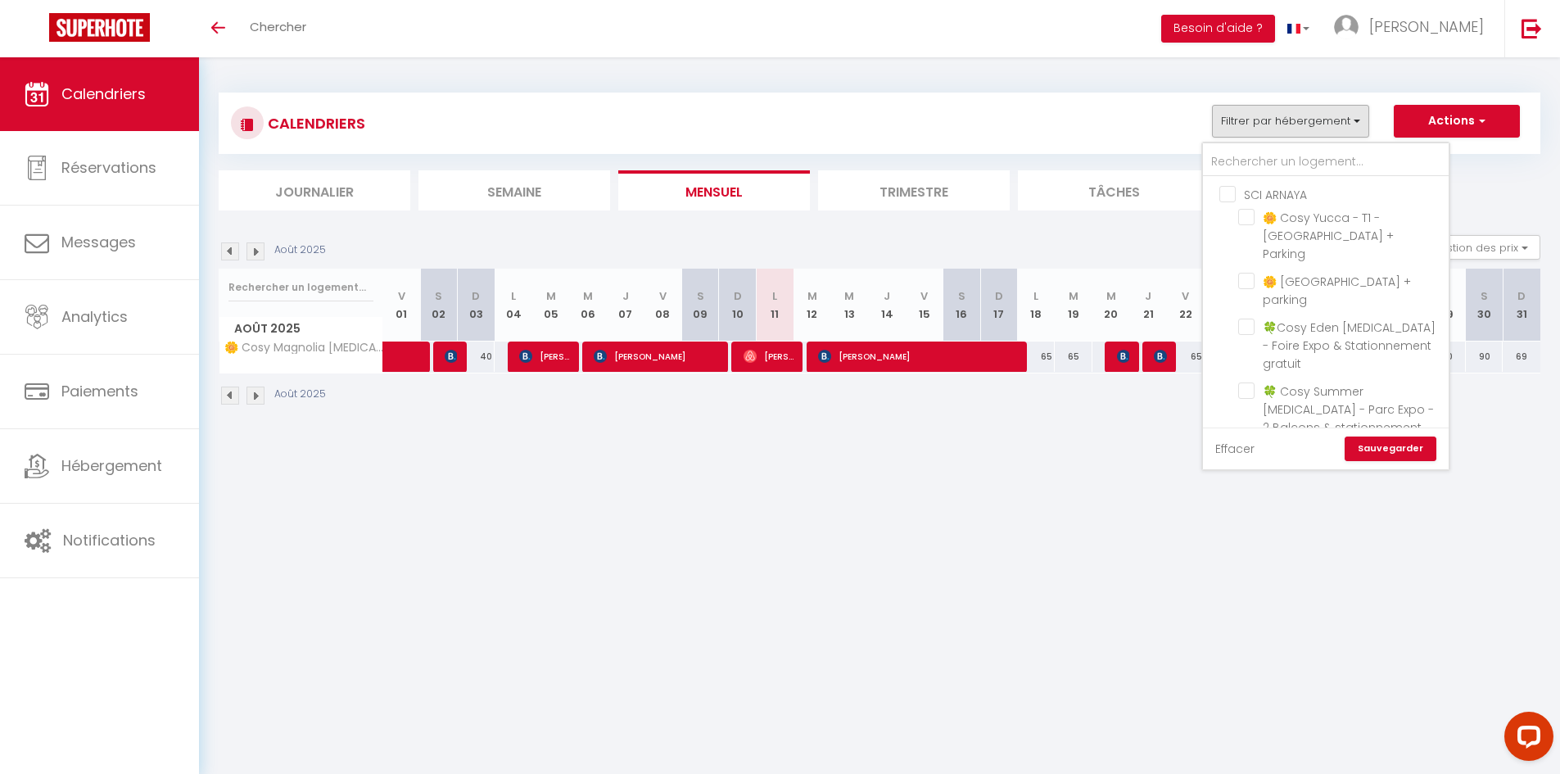
checkbox input "false"
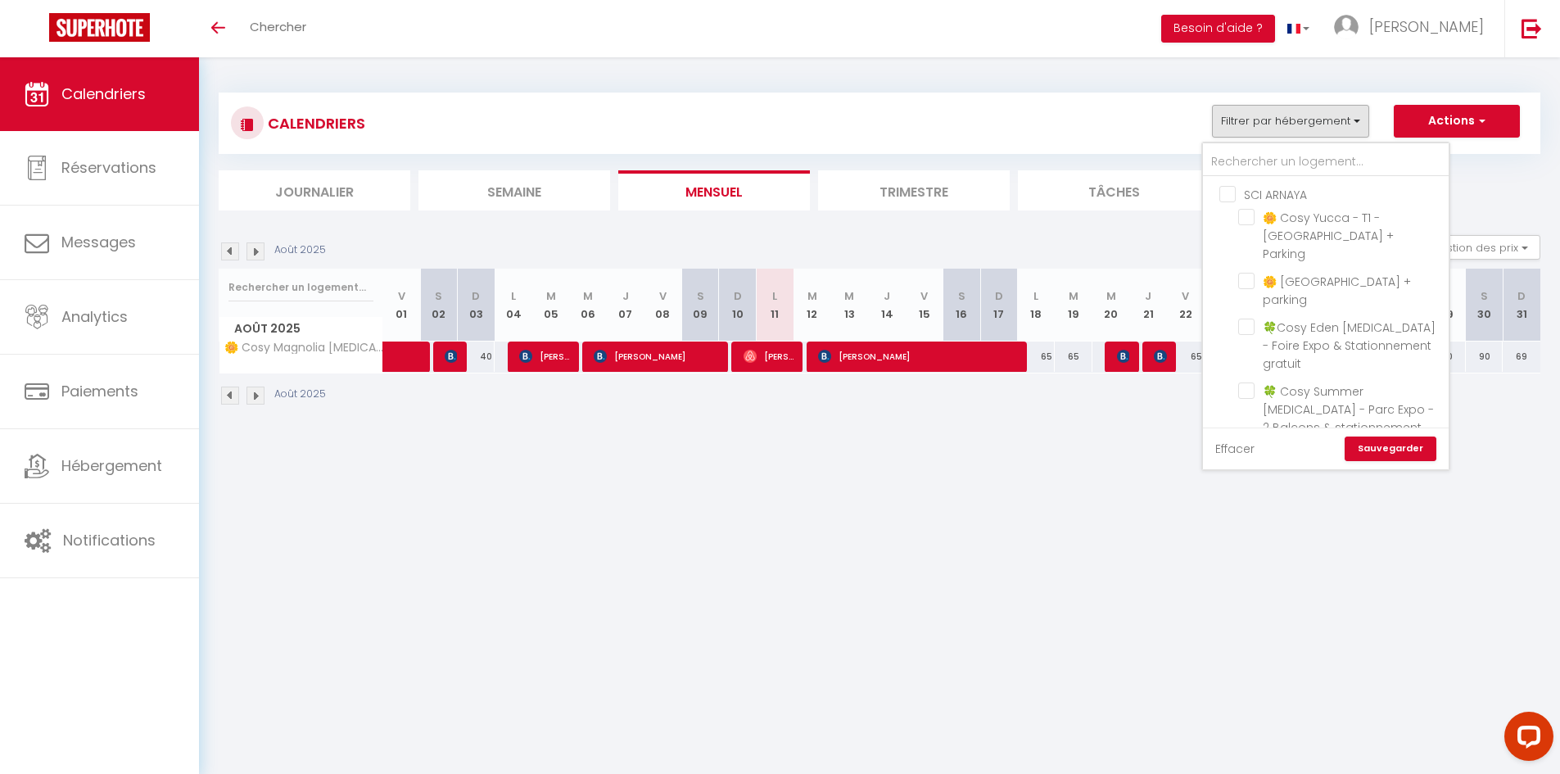
checkbox input "false"
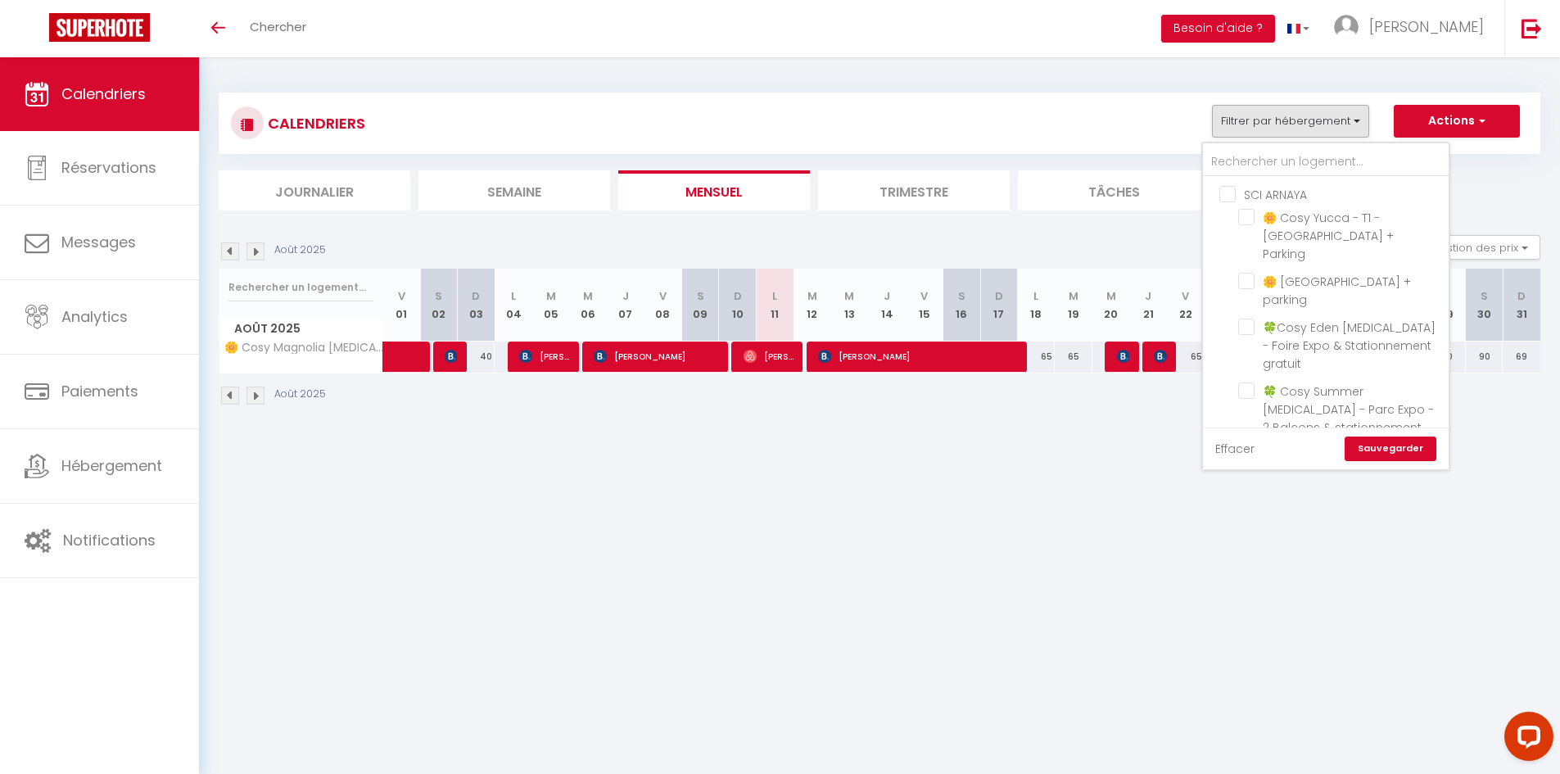
checkbox input "false"
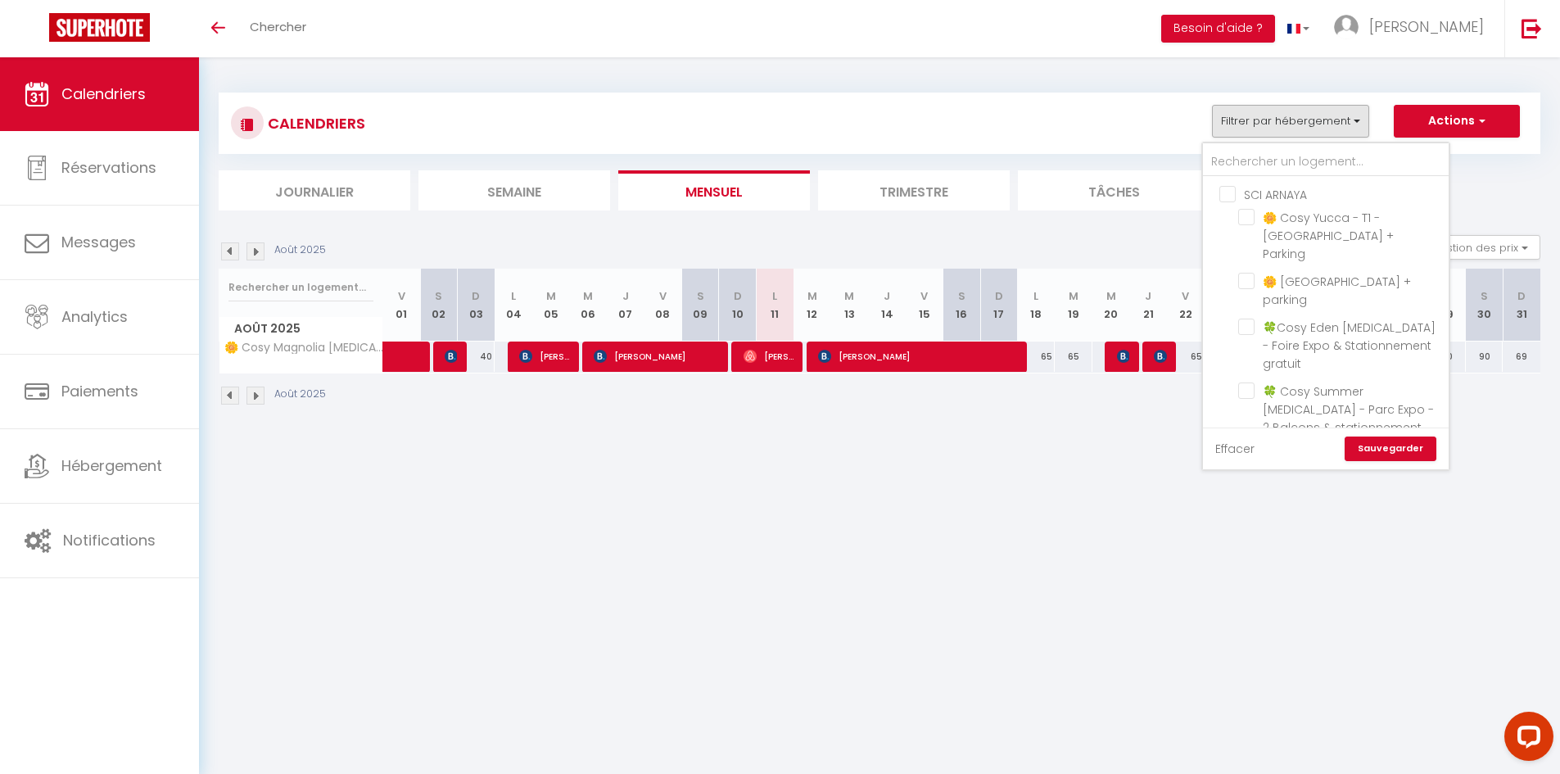
checkbox input "false"
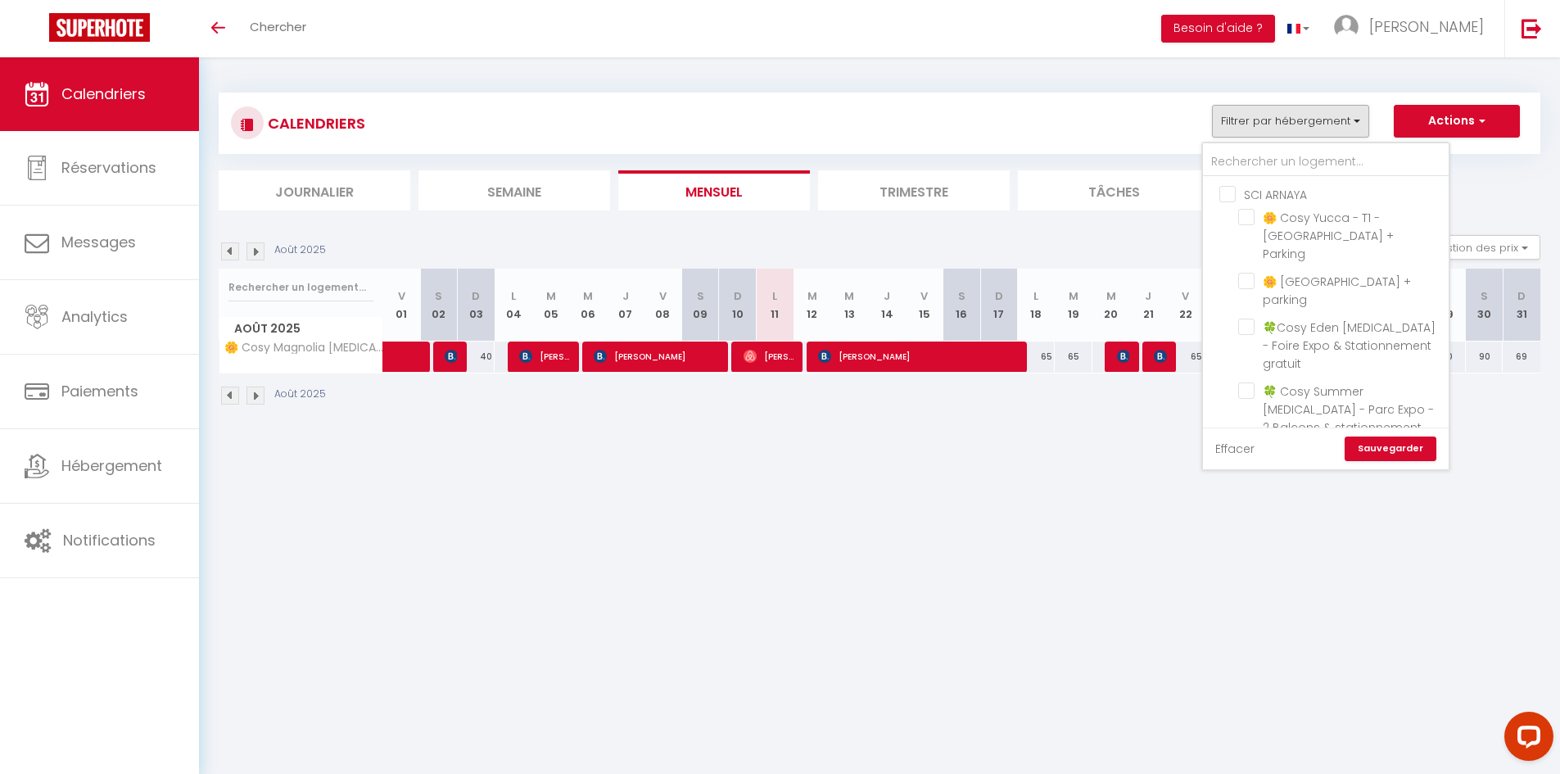
checkbox input "false"
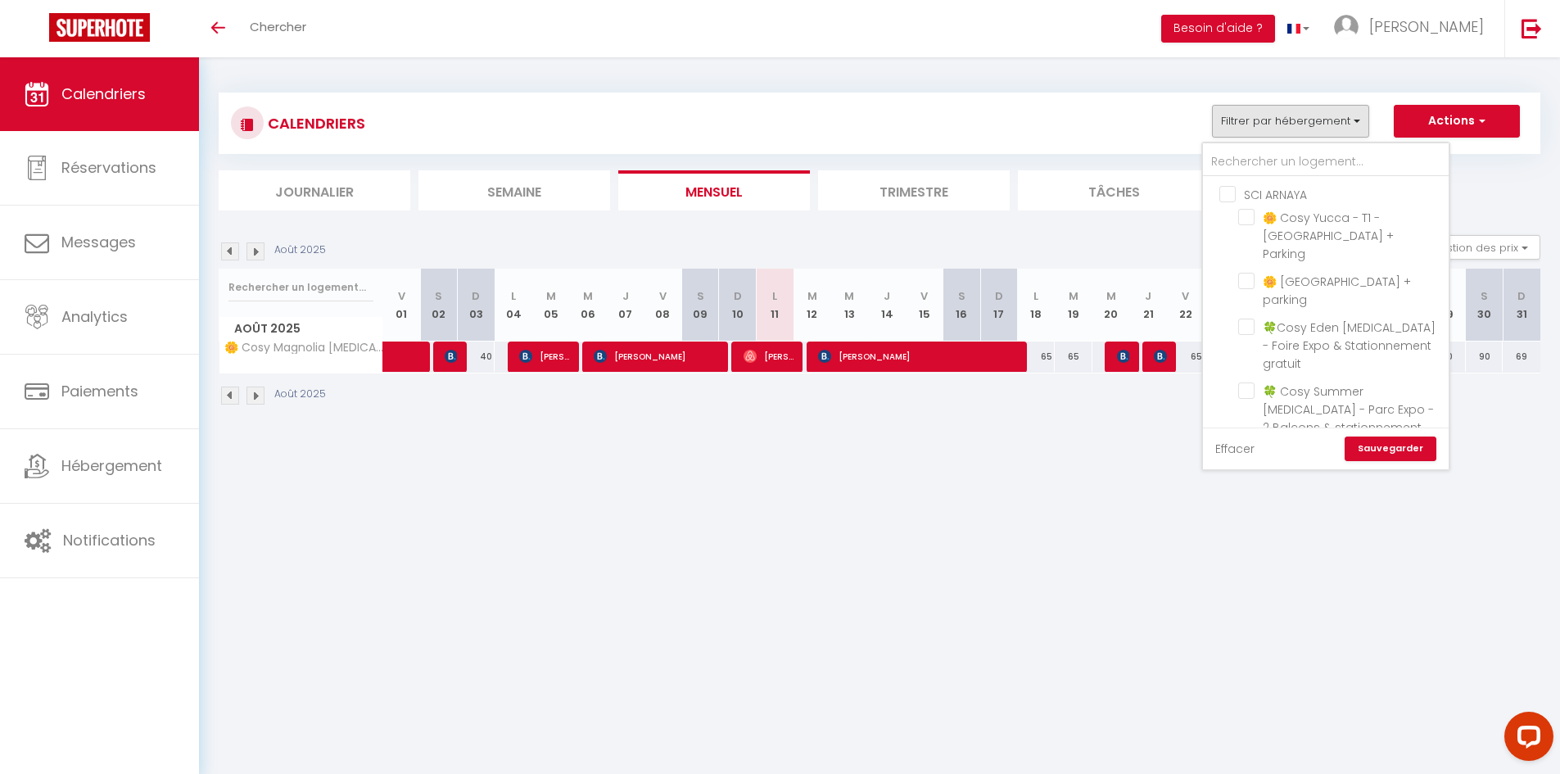
checkbox input "false"
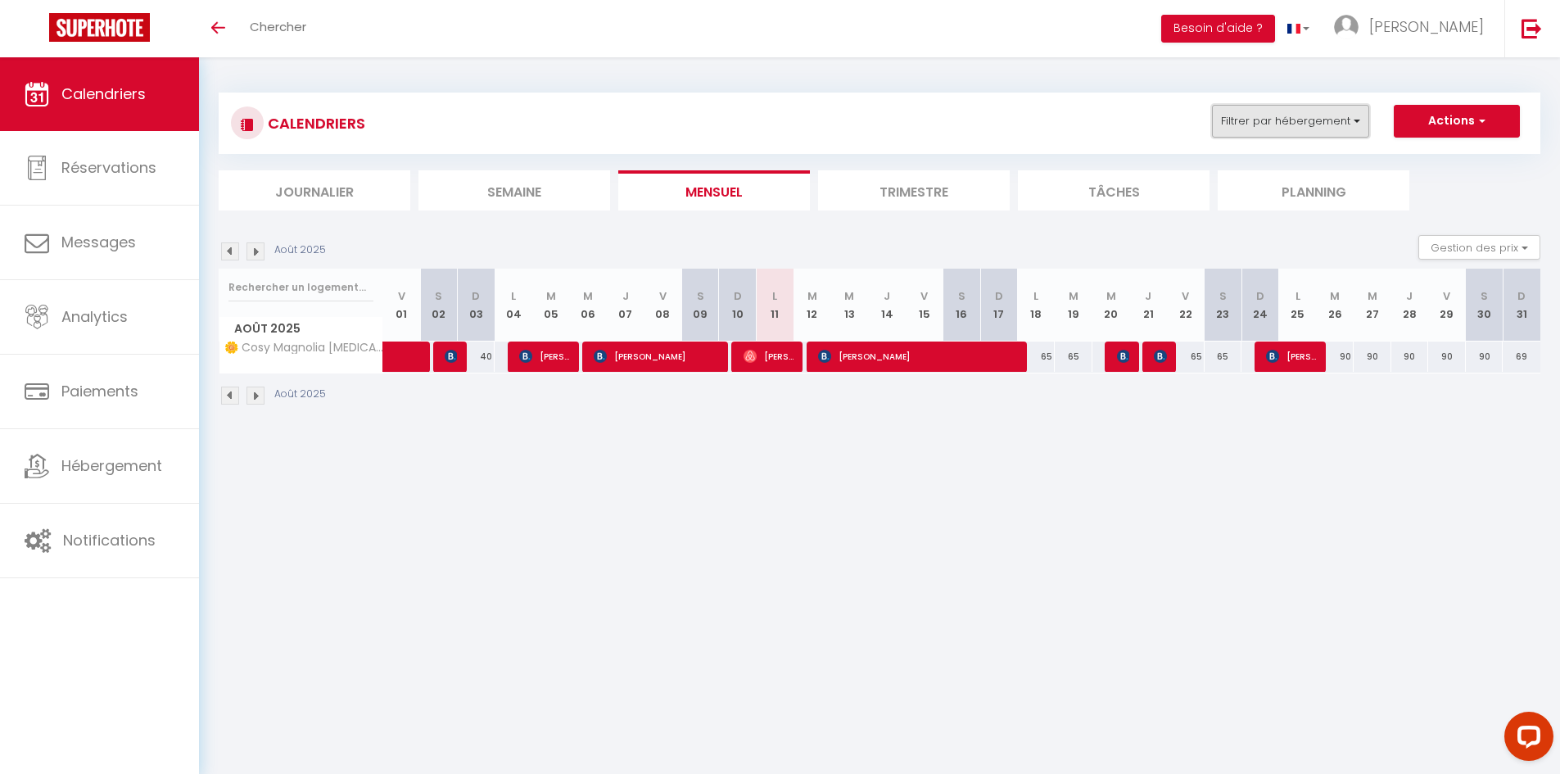
click at [1304, 121] on button "Filtrer par hébergement" at bounding box center [1290, 121] width 157 height 33
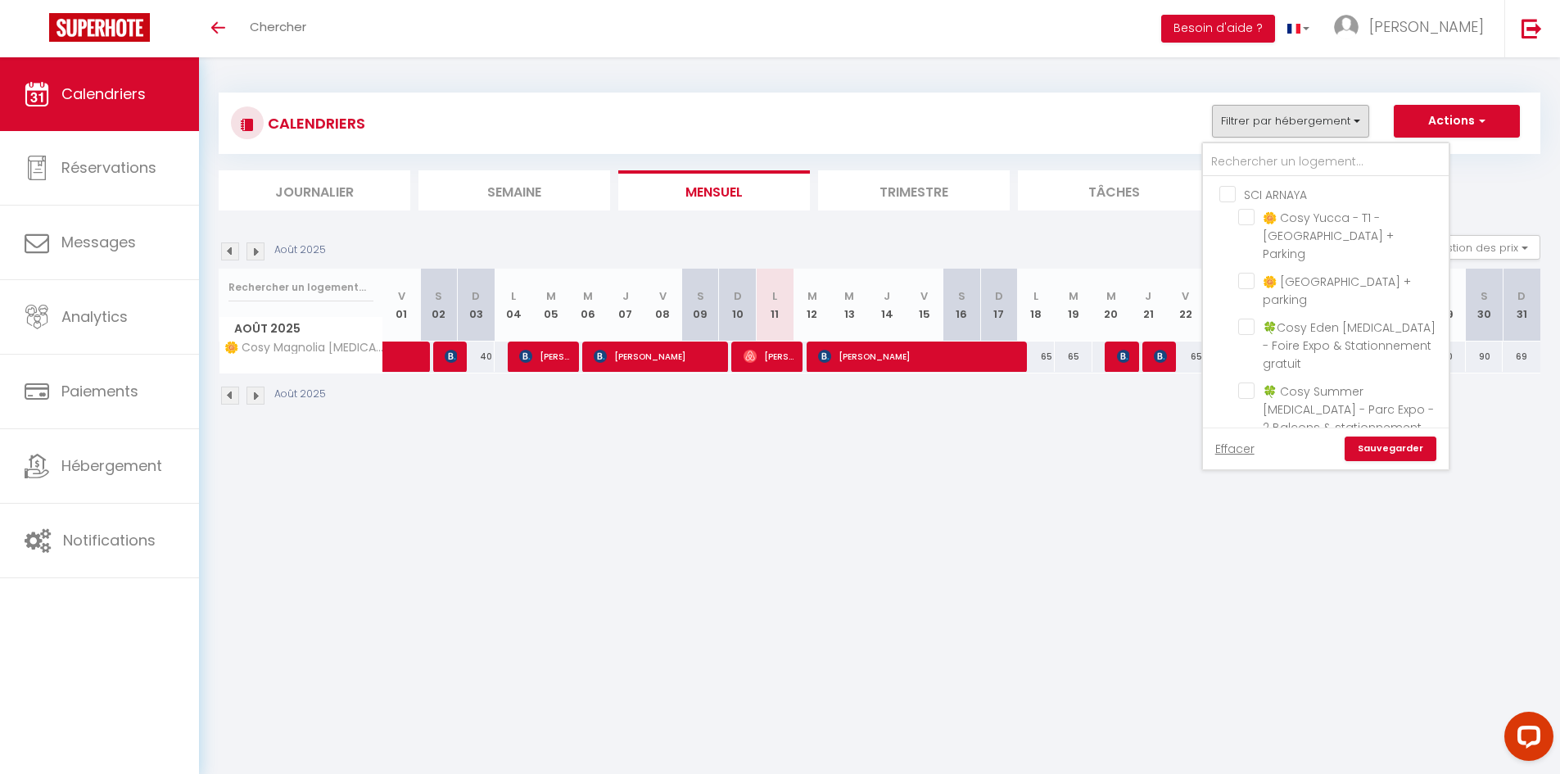
click at [1387, 450] on link "Sauvegarder" at bounding box center [1390, 448] width 92 height 25
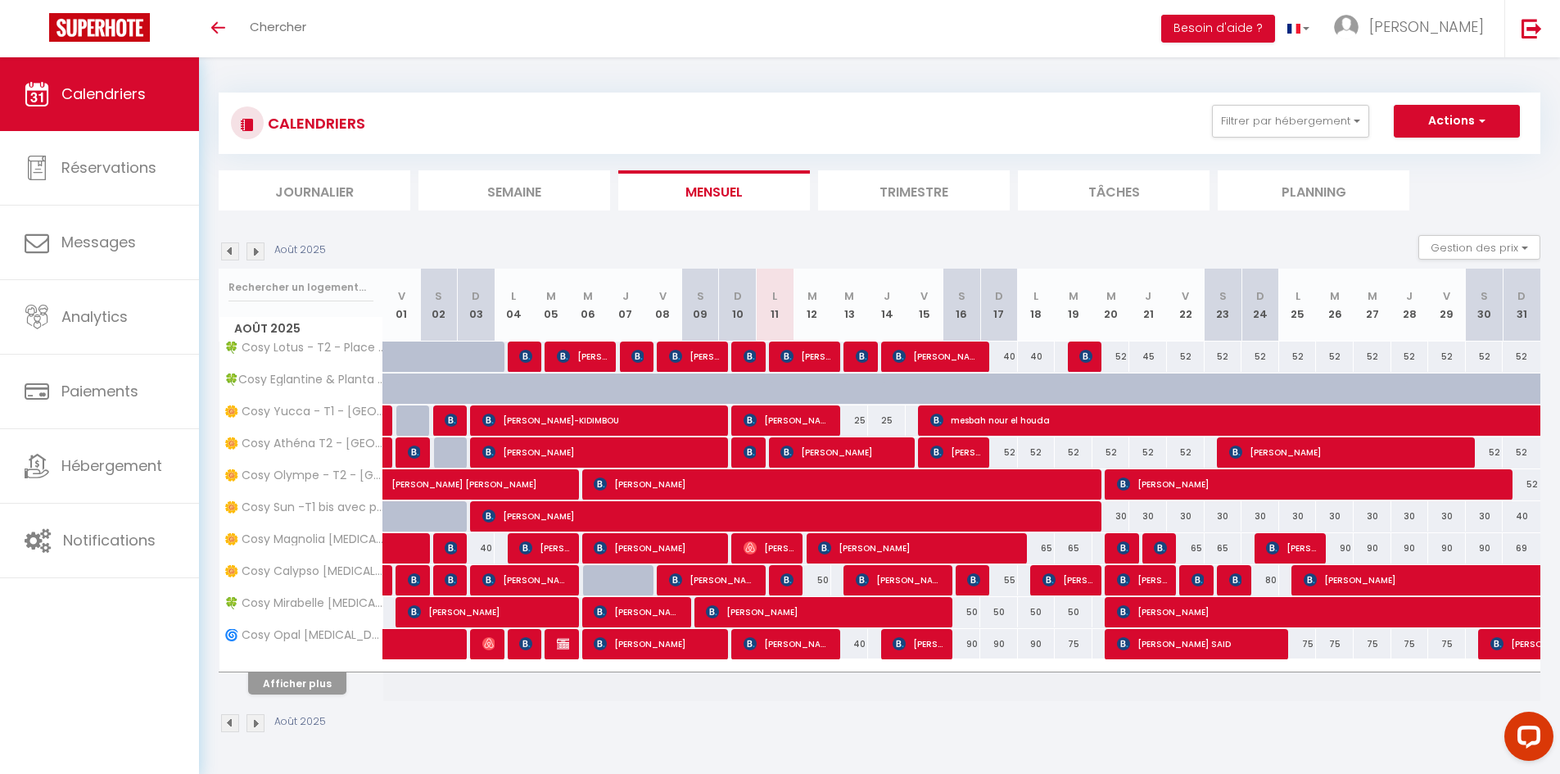
scroll to position [57, 0]
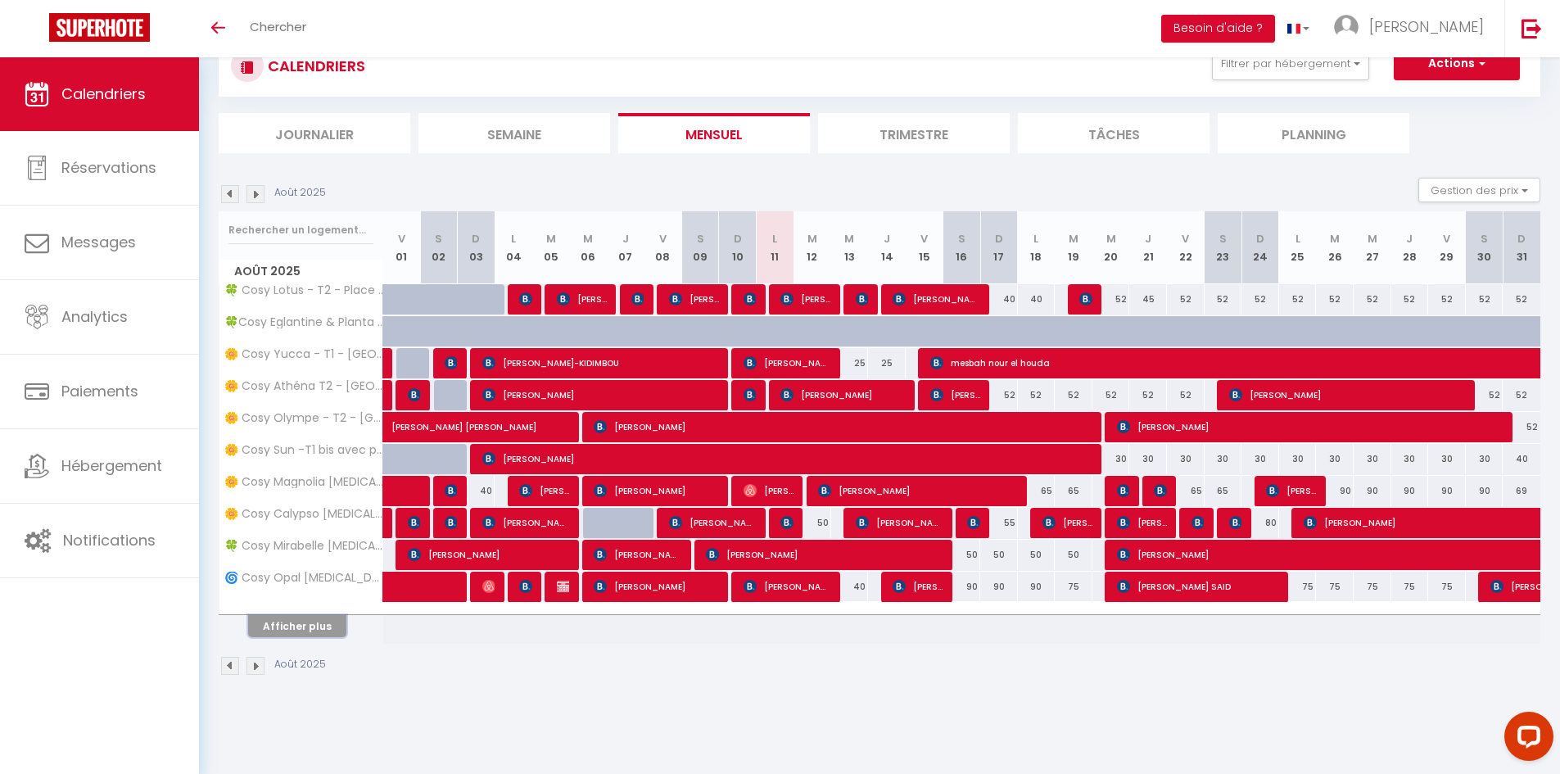
click at [320, 625] on button "Afficher plus" at bounding box center [297, 626] width 98 height 22
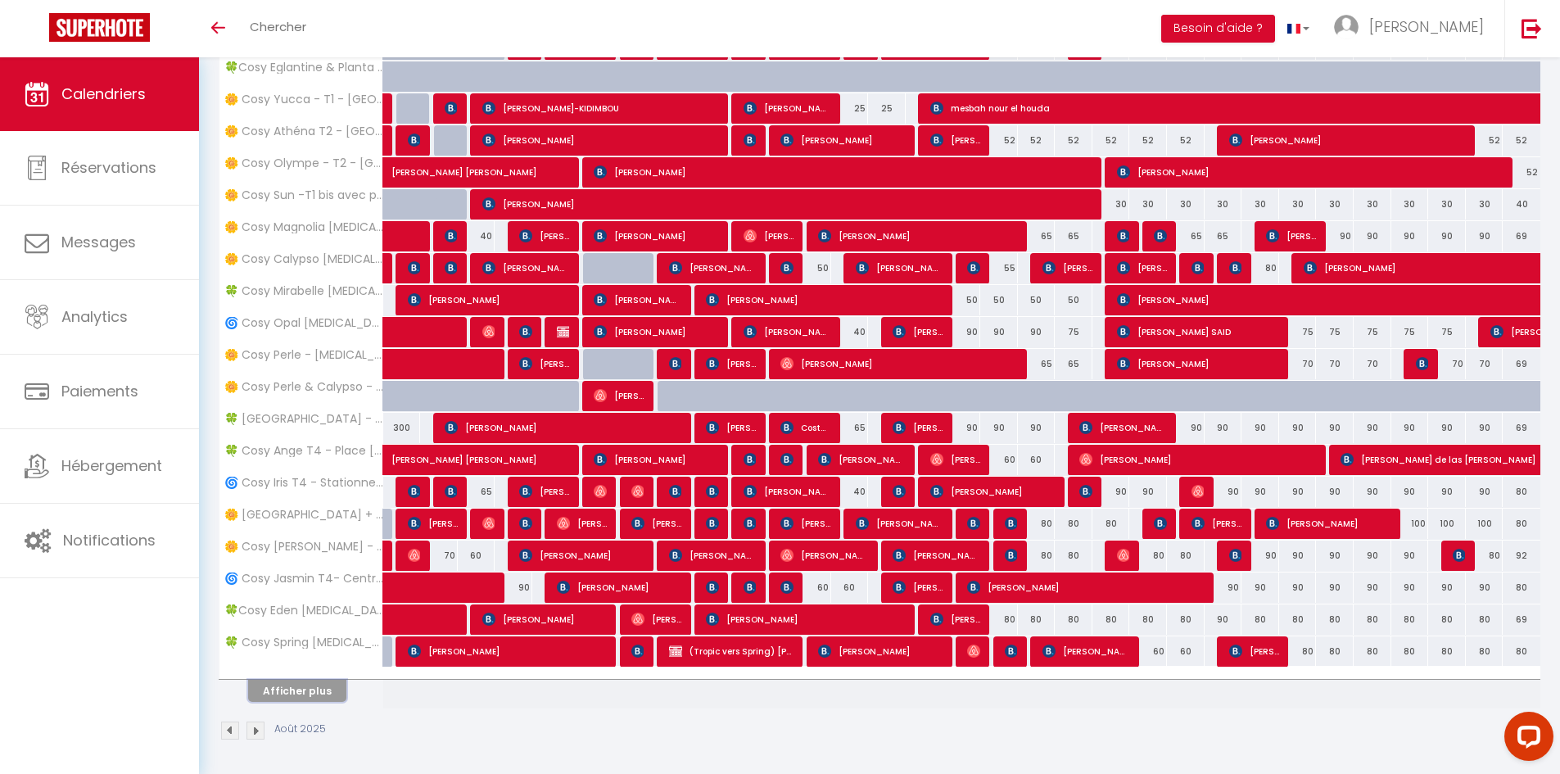
scroll to position [314, 0]
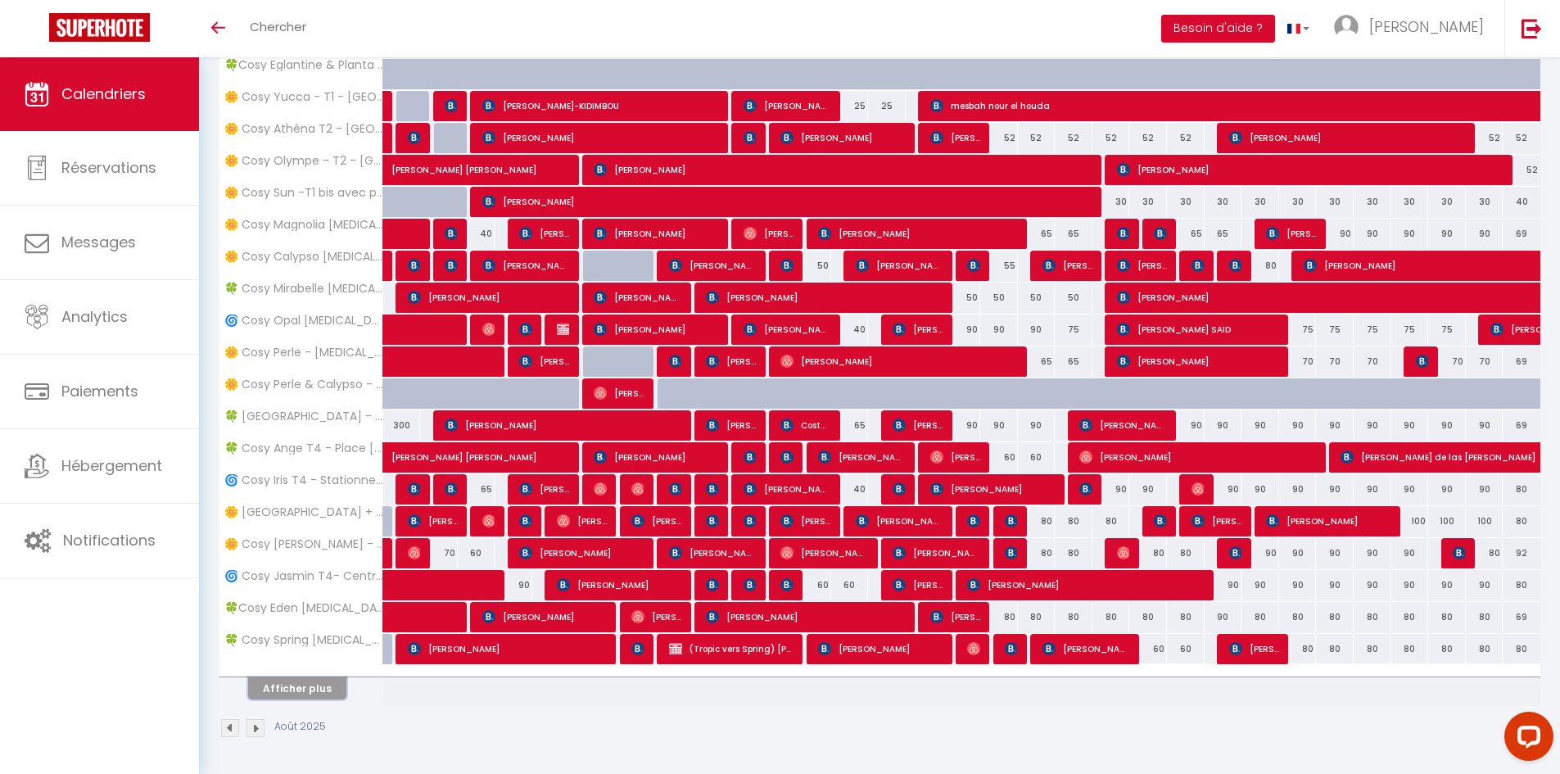
click at [318, 688] on button "Afficher plus" at bounding box center [297, 688] width 98 height 22
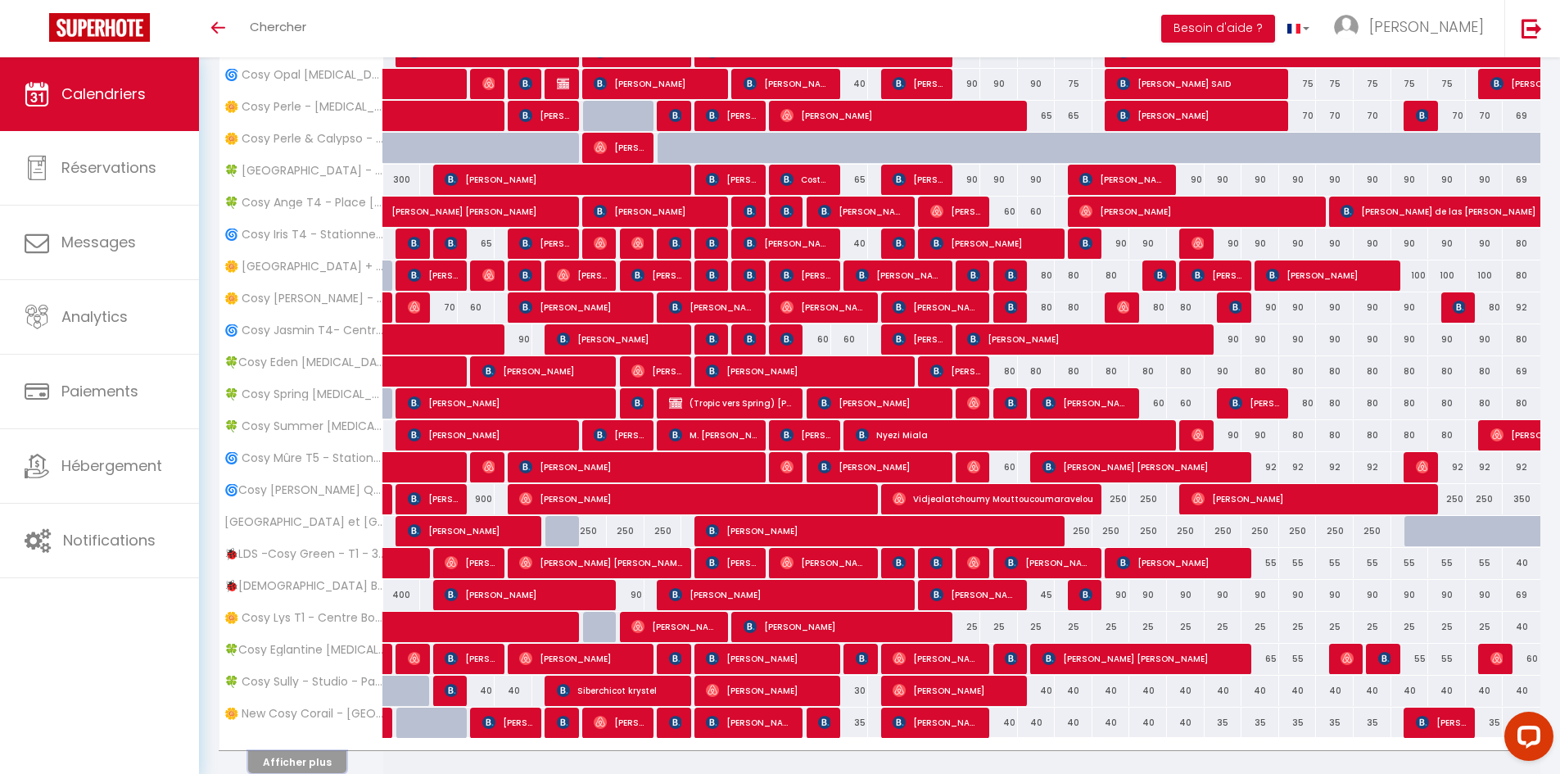
scroll to position [634, 0]
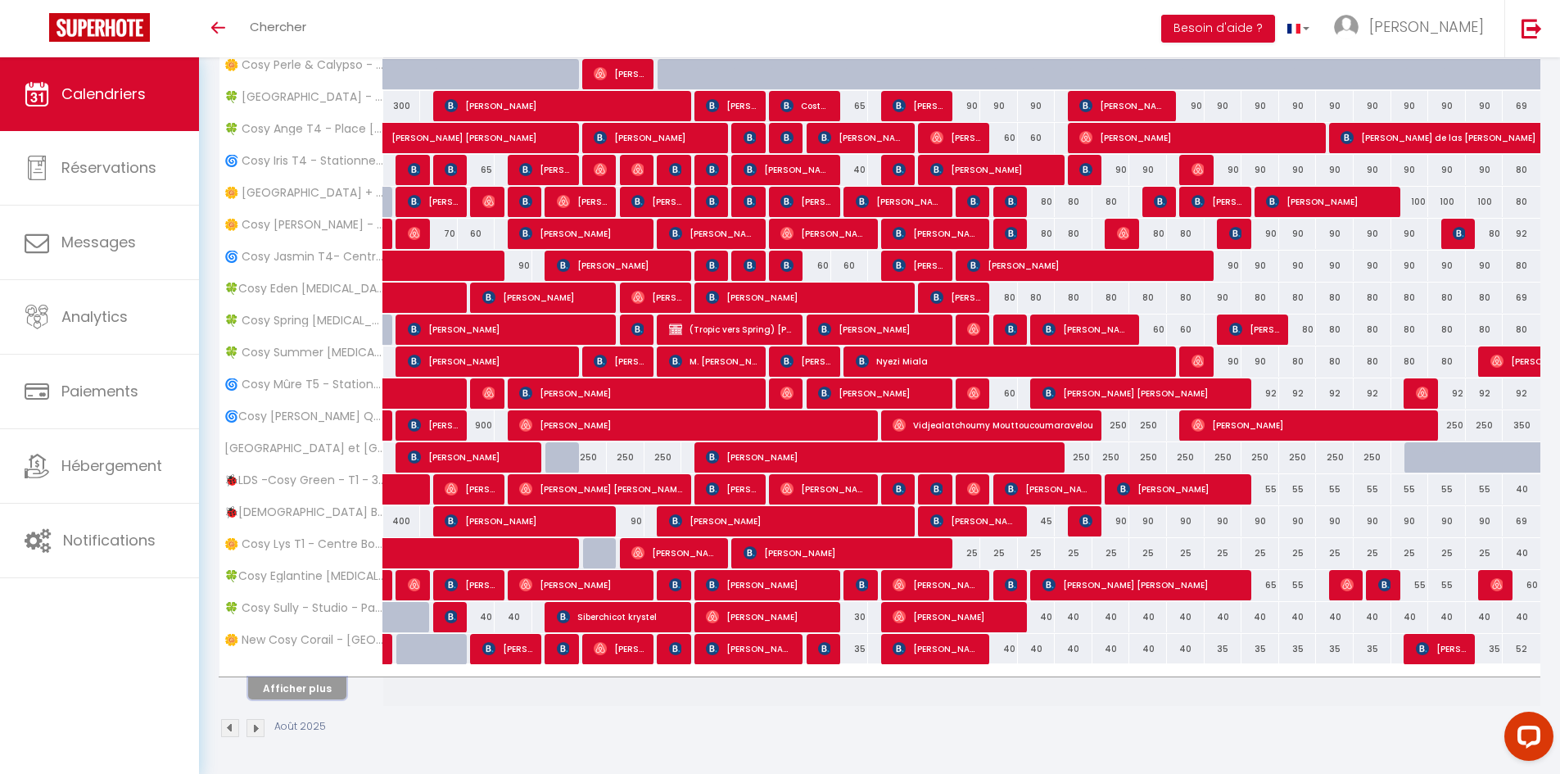
click at [306, 684] on button "Afficher plus" at bounding box center [297, 688] width 98 height 22
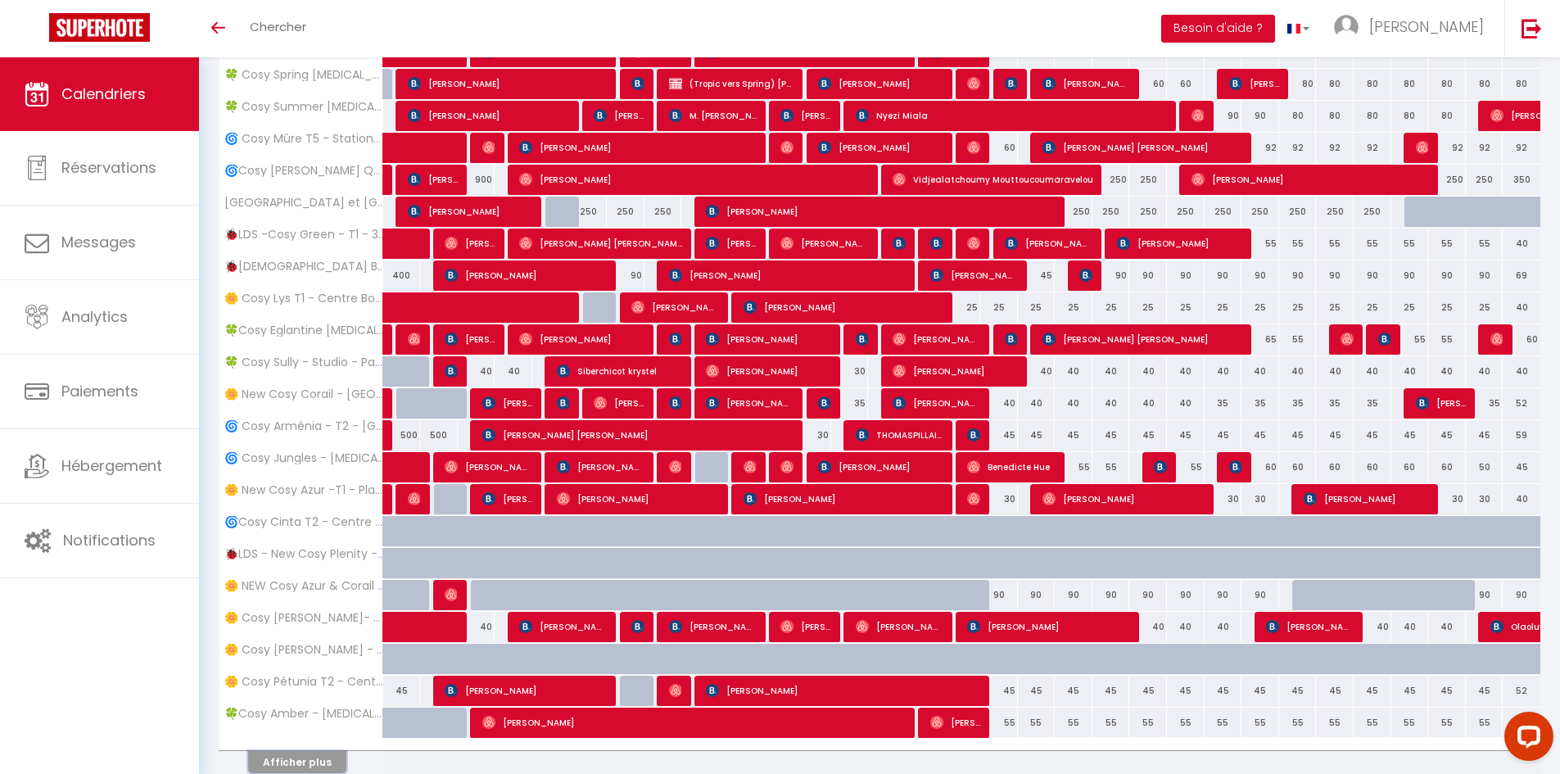
scroll to position [953, 0]
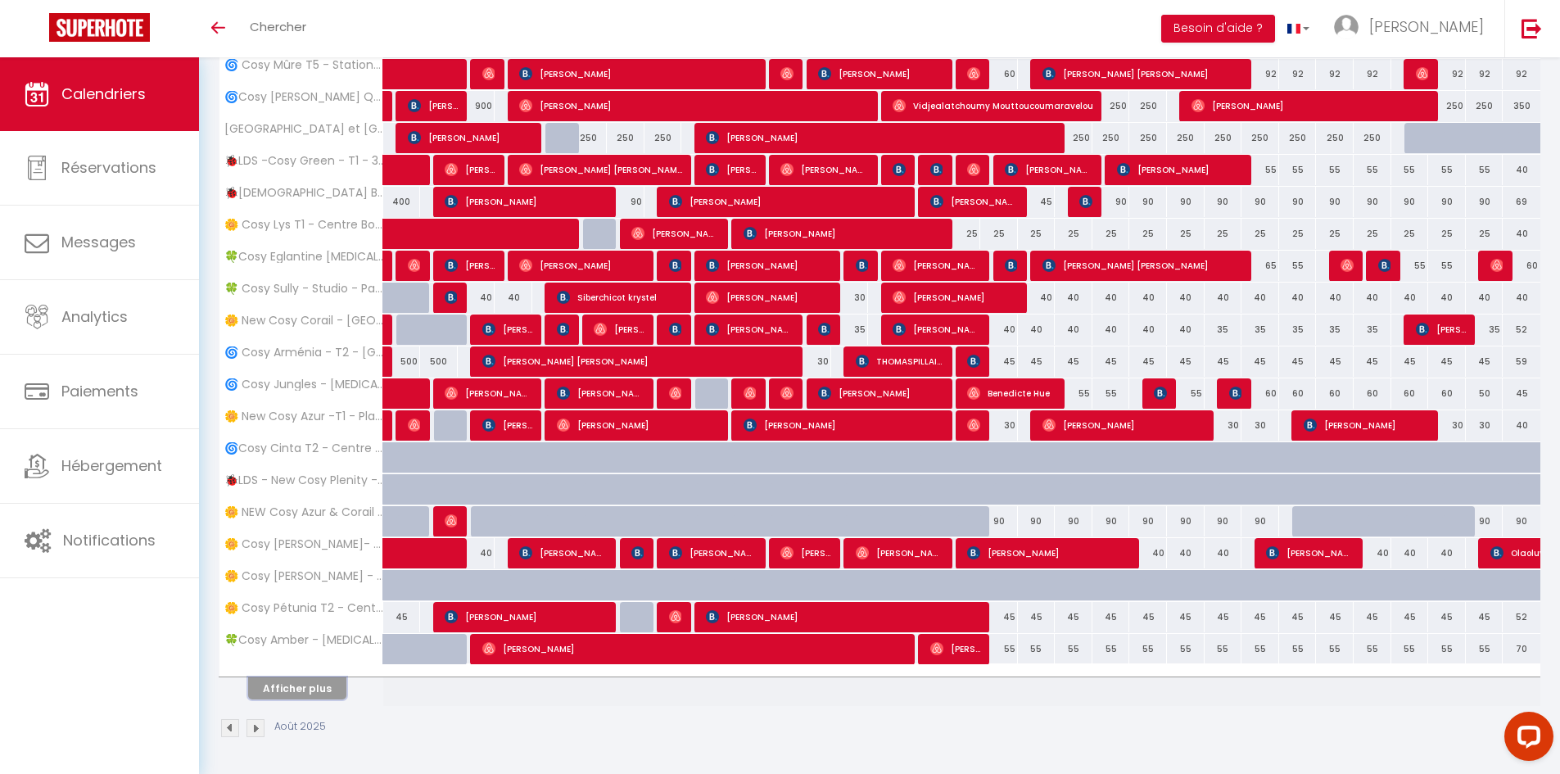
click at [310, 685] on button "Afficher plus" at bounding box center [297, 688] width 98 height 22
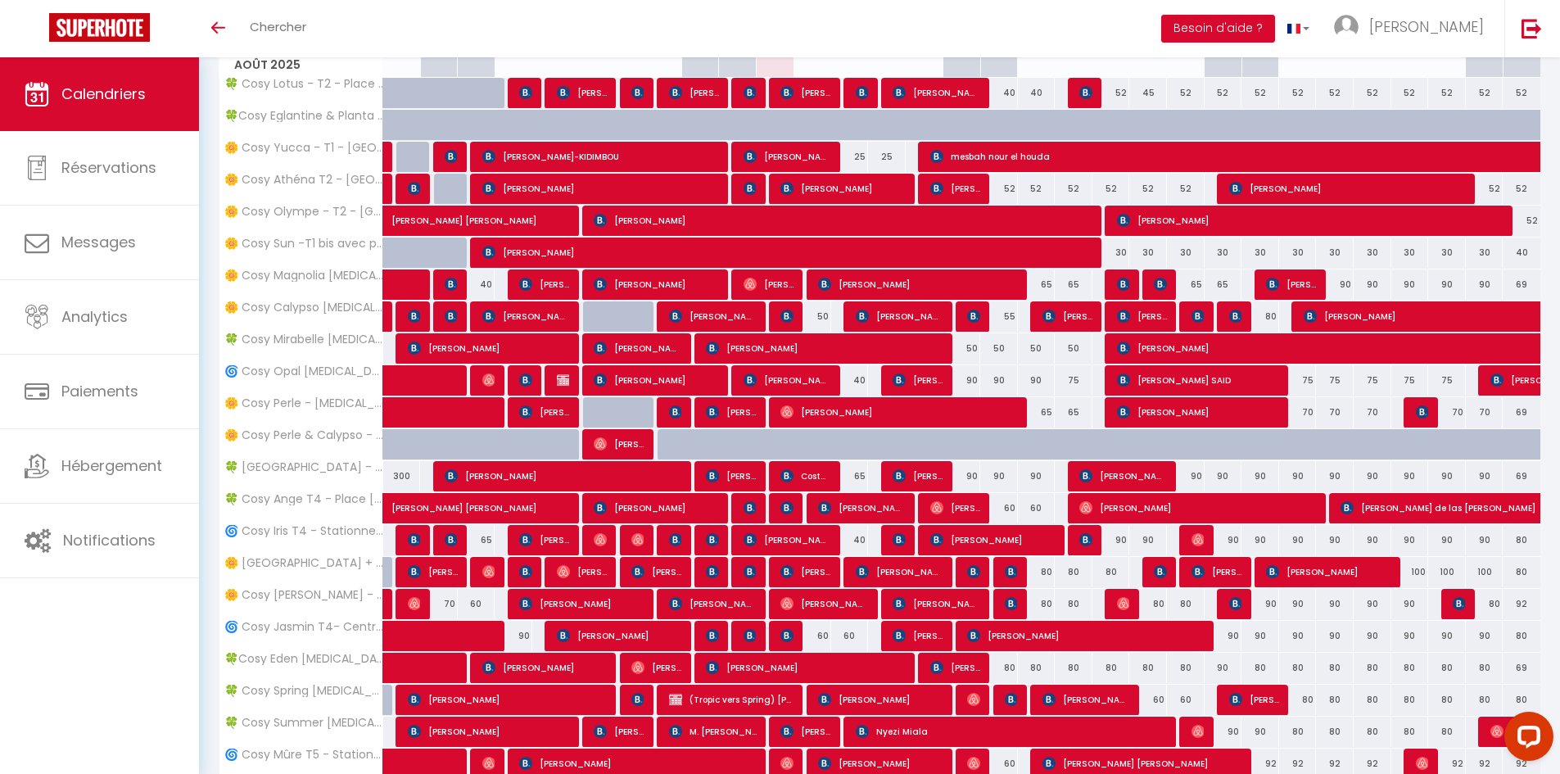
scroll to position [0, 0]
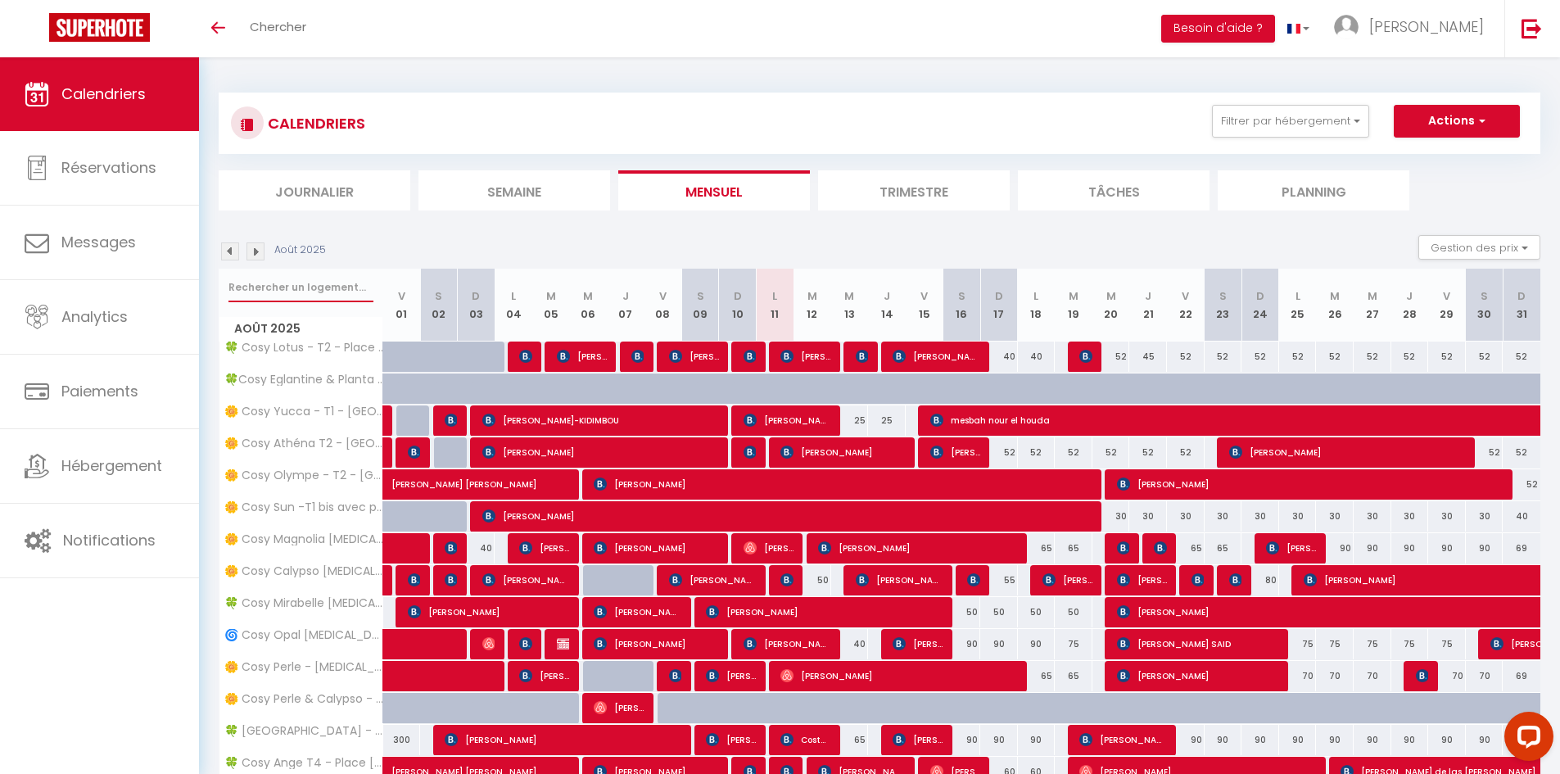
click at [321, 278] on input "text" at bounding box center [300, 287] width 145 height 29
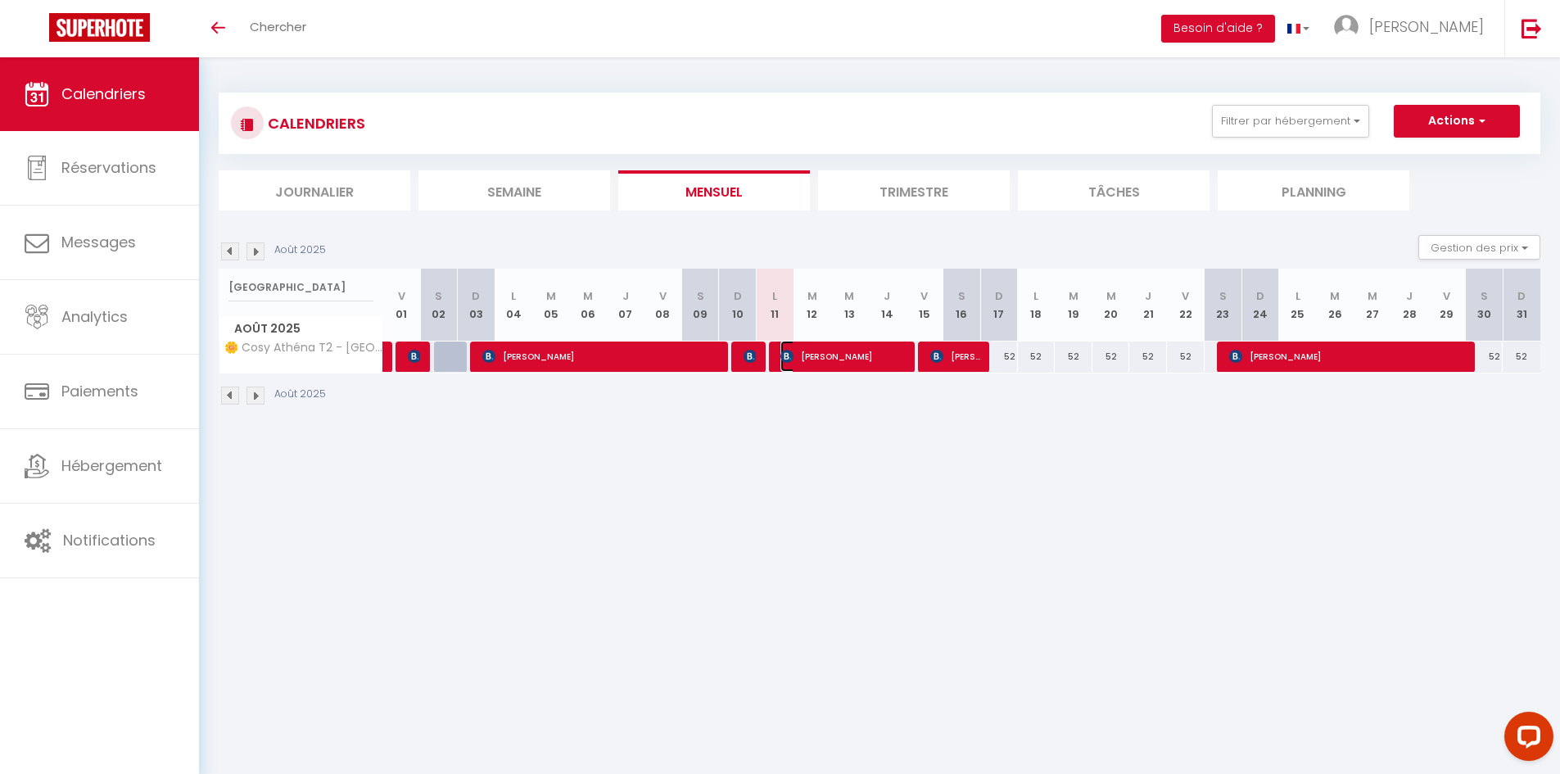
click at [792, 356] on img at bounding box center [786, 356] width 13 height 13
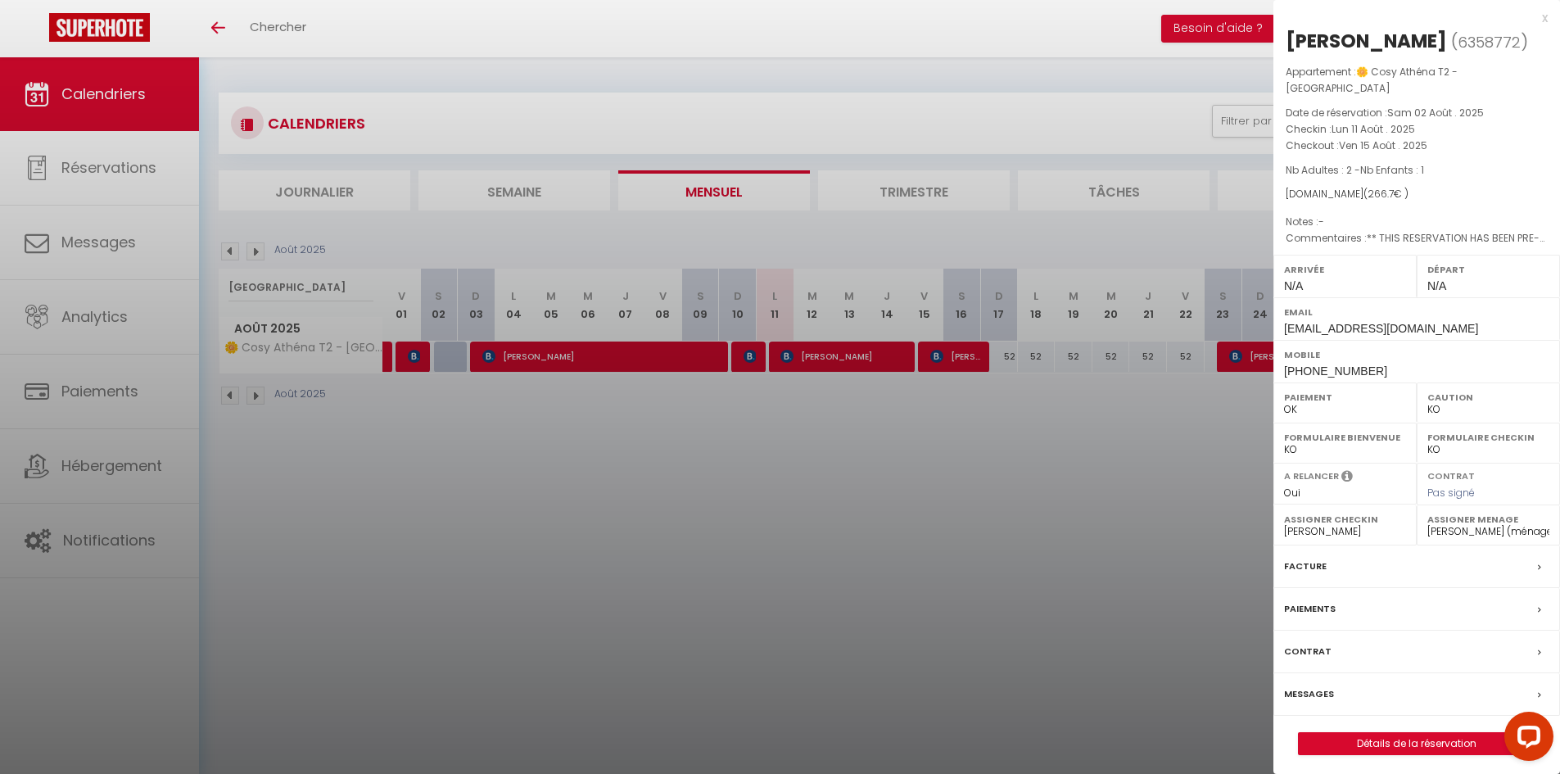
click at [1316, 697] on label "Messages" at bounding box center [1309, 693] width 50 height 17
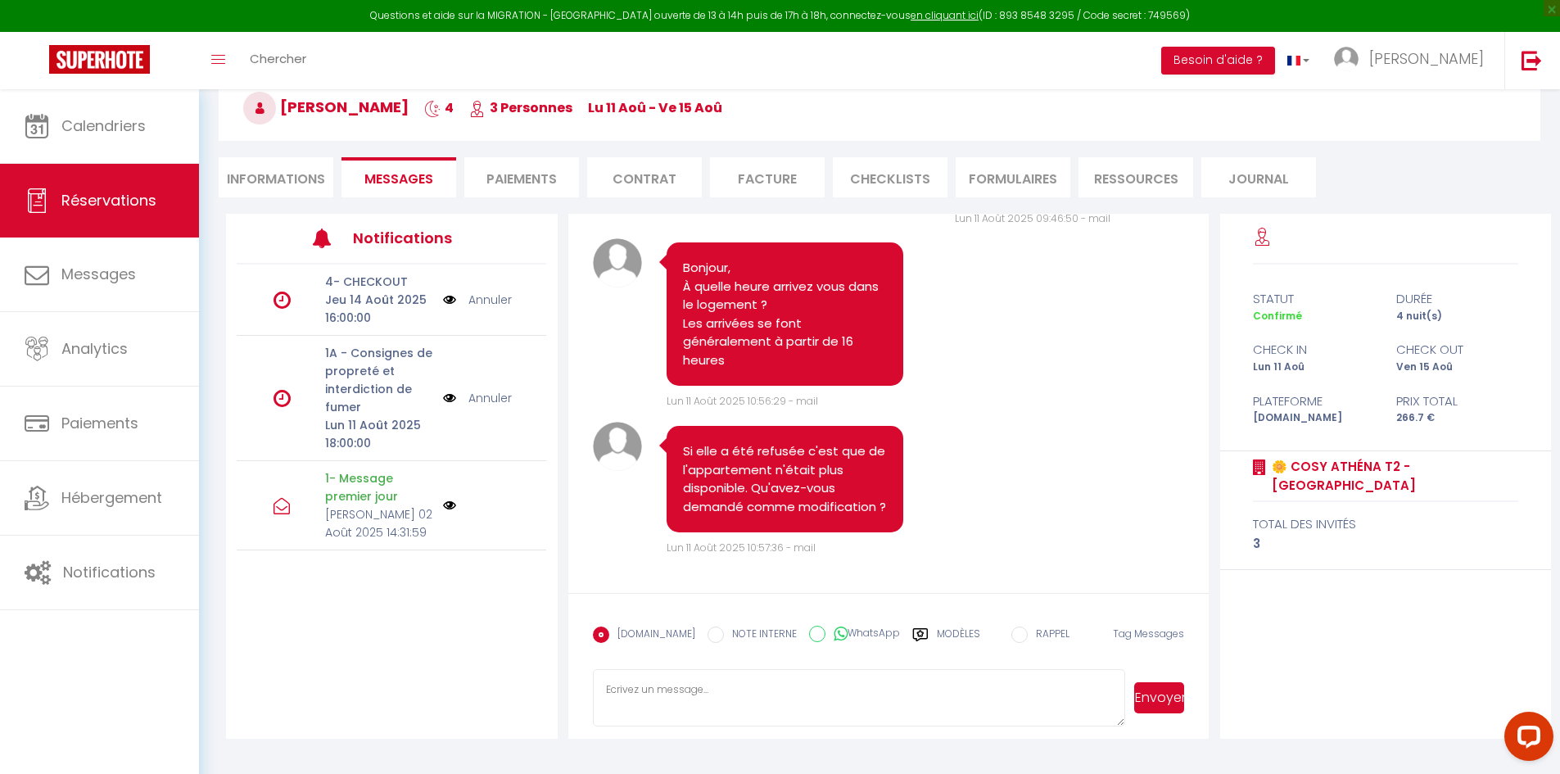
scroll to position [2332, 0]
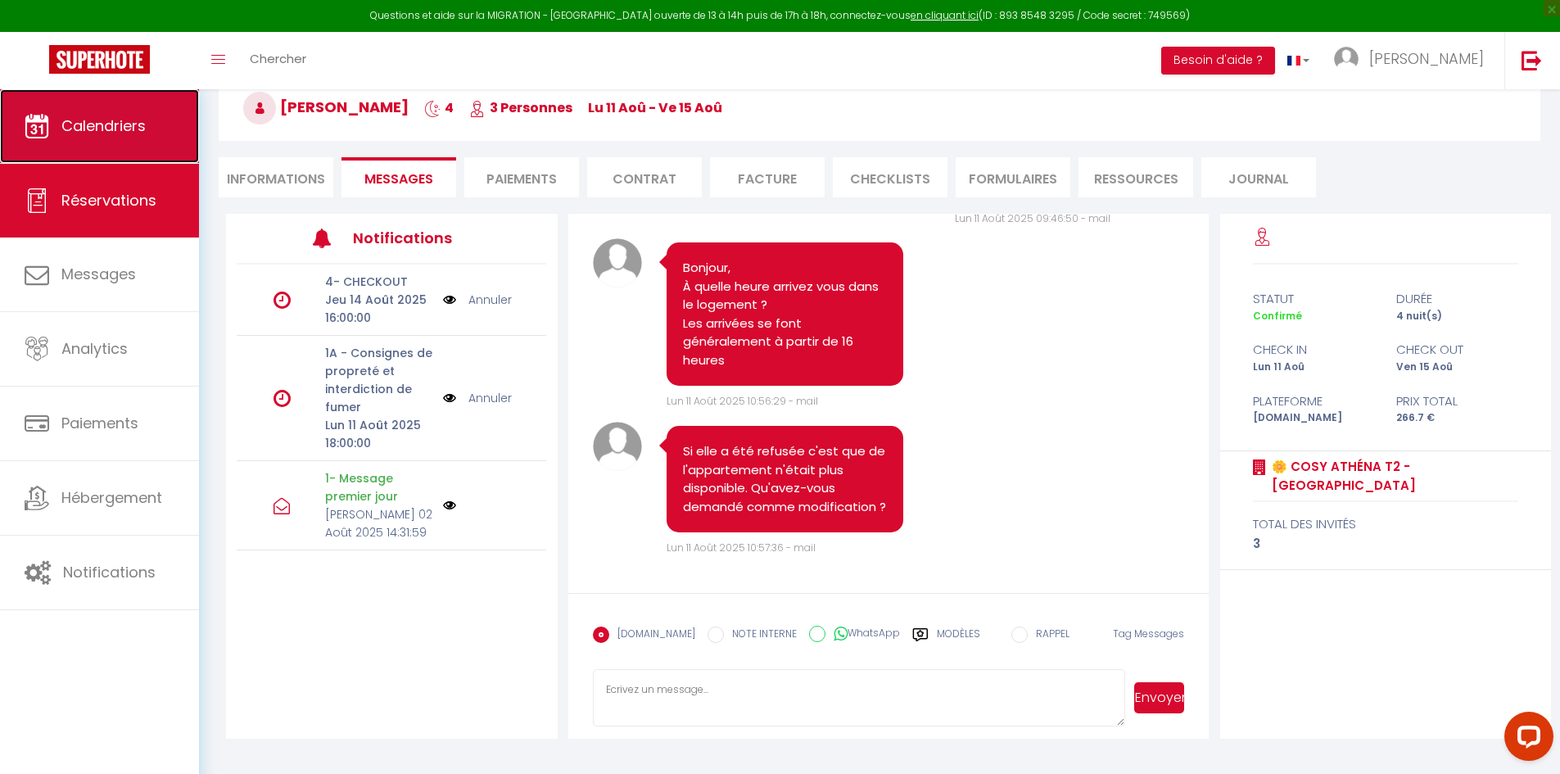
click at [119, 132] on span "Calendriers" at bounding box center [103, 125] width 84 height 20
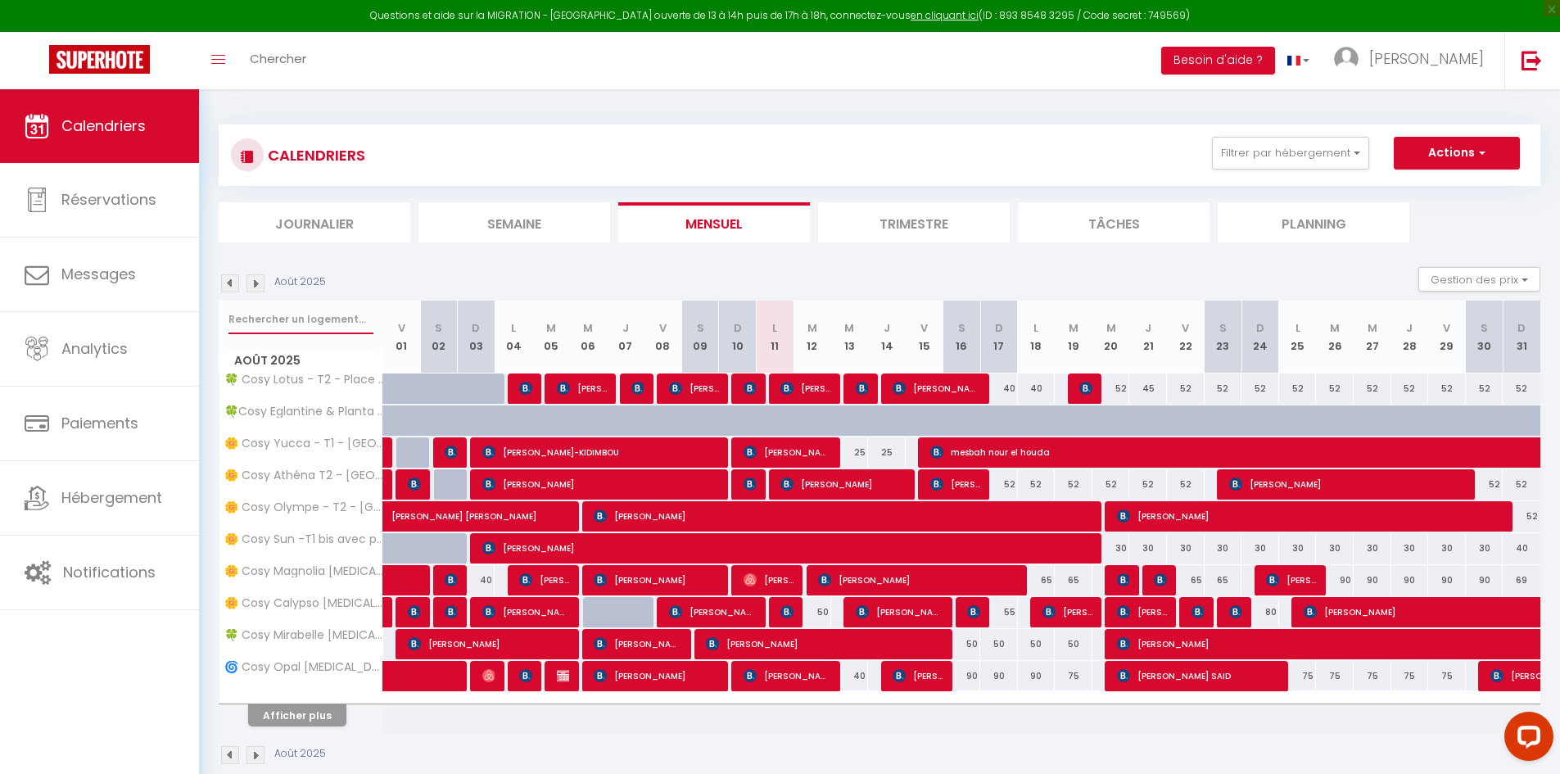
click at [308, 322] on input "text" at bounding box center [300, 319] width 145 height 29
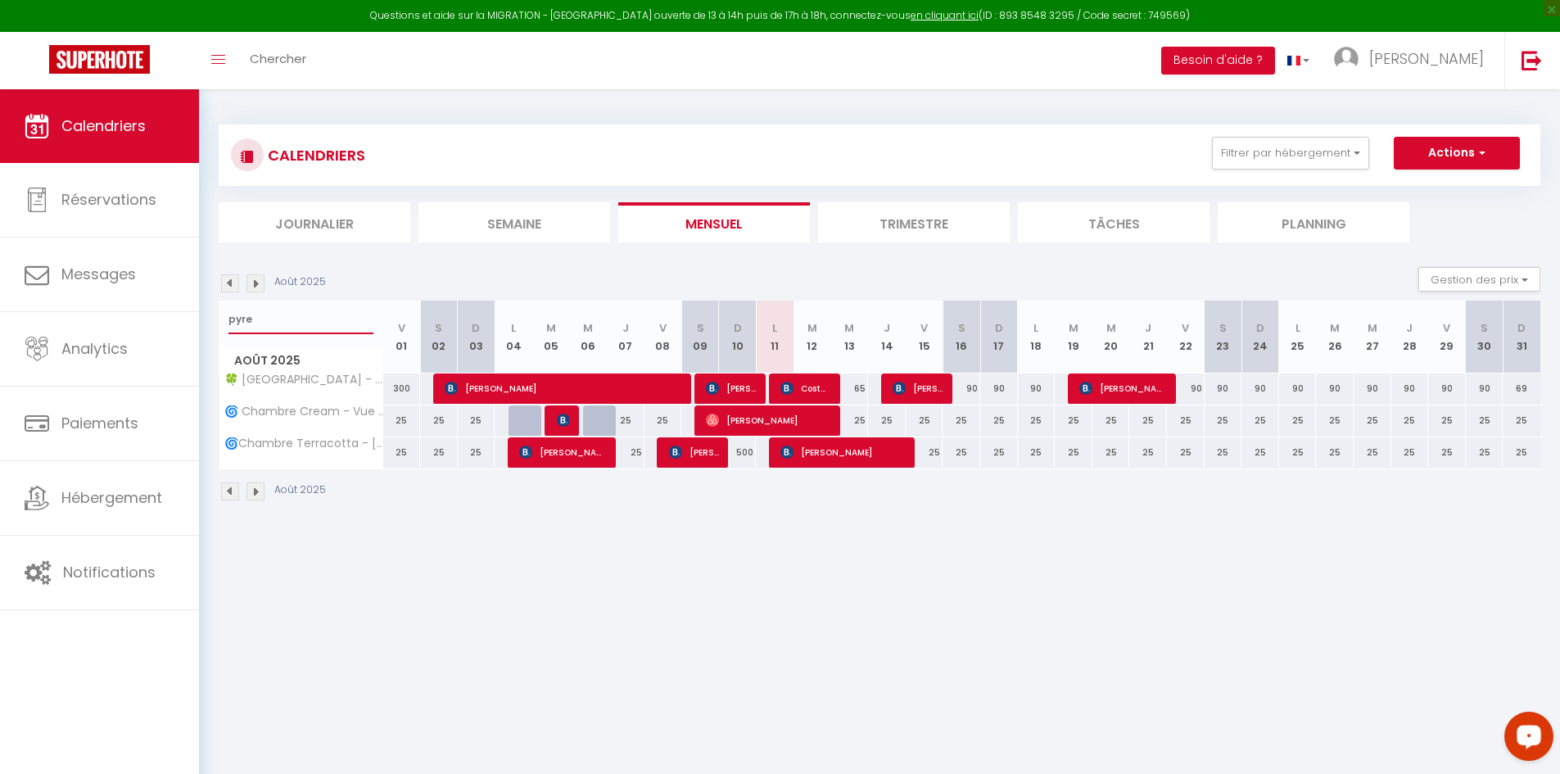
click at [277, 317] on input "pyre" at bounding box center [300, 319] width 145 height 29
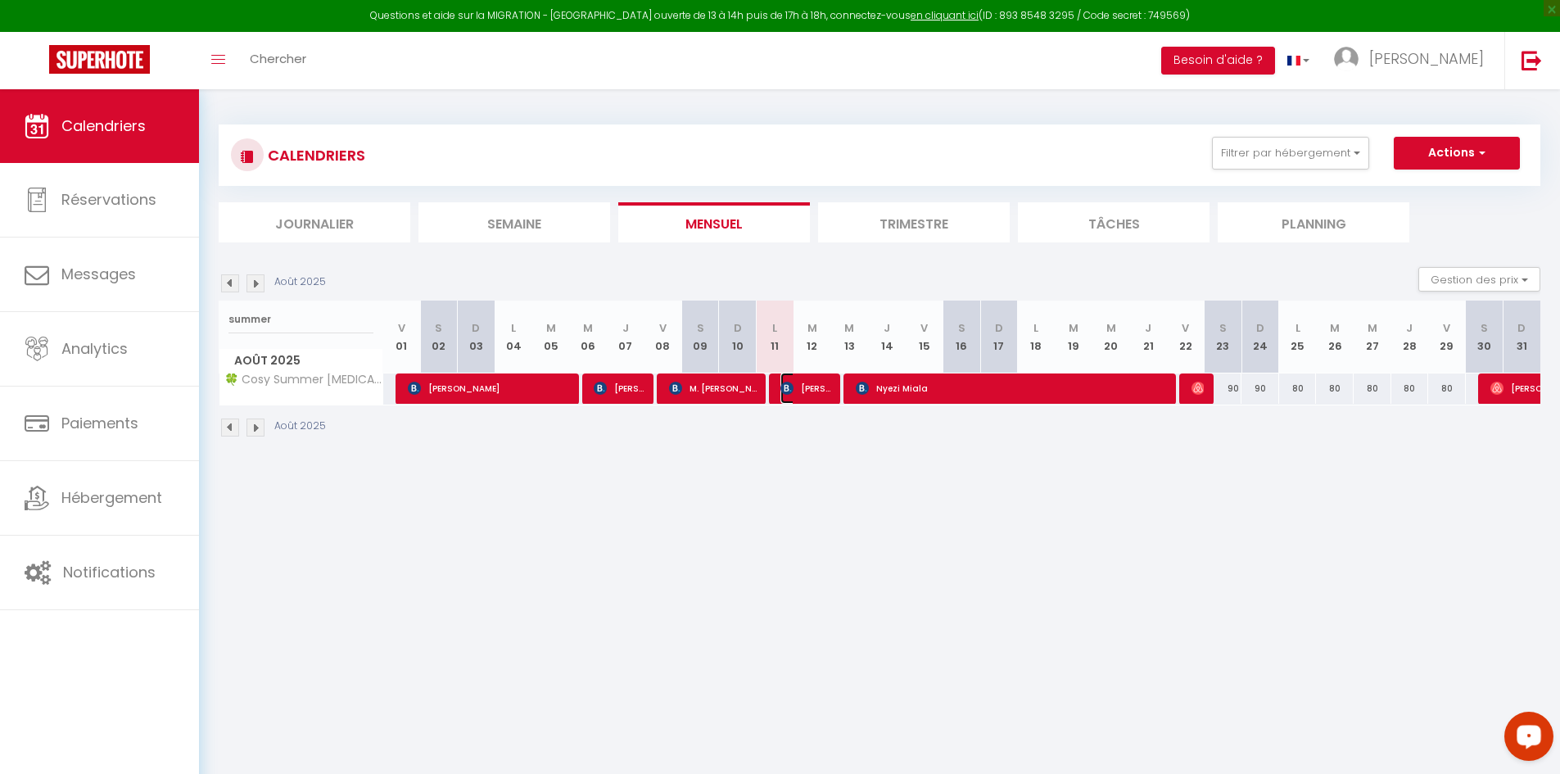
click at [786, 387] on img at bounding box center [786, 387] width 13 height 13
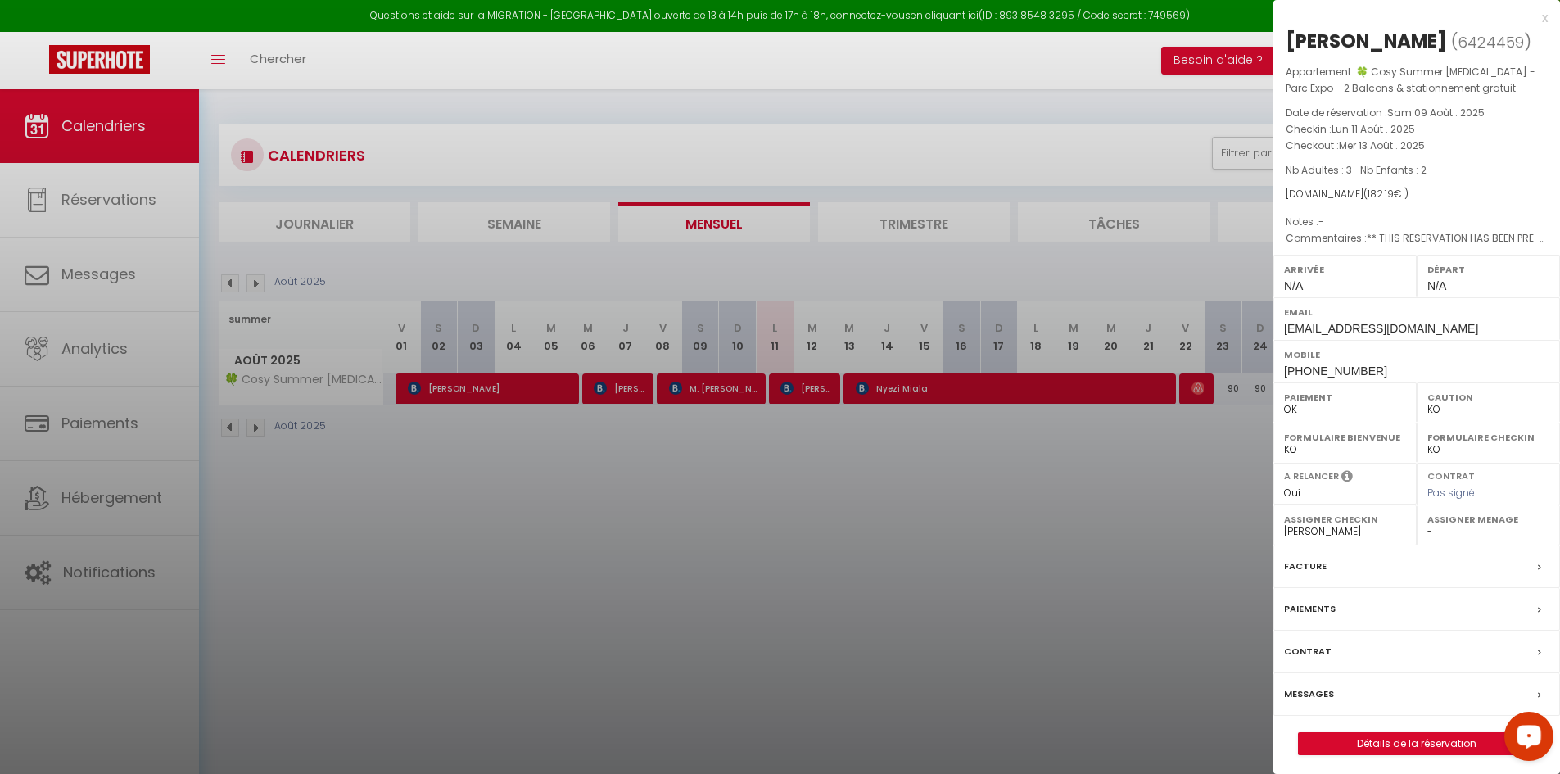
click at [1293, 702] on label "Messages" at bounding box center [1309, 693] width 50 height 17
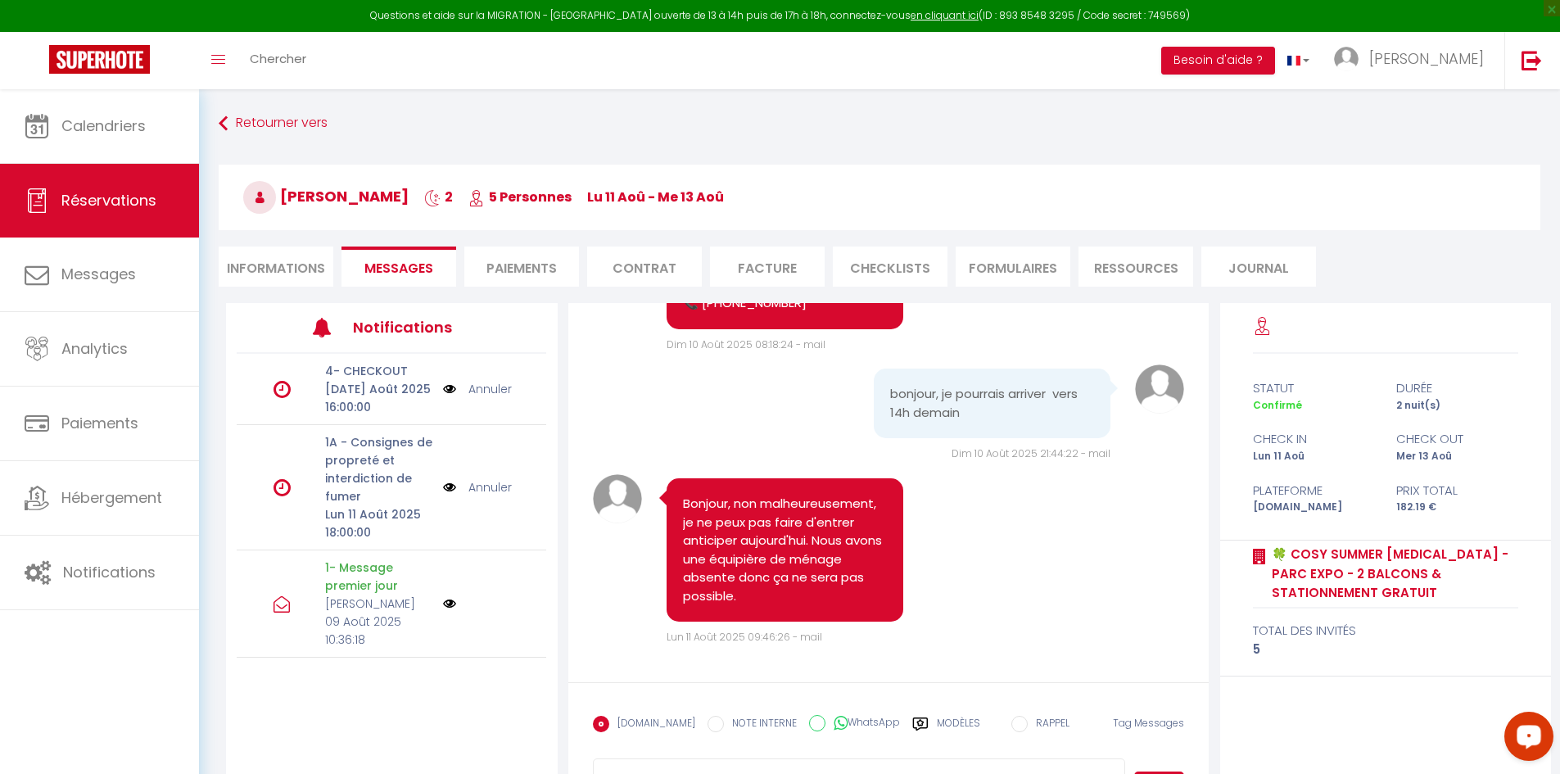
scroll to position [1857, 0]
